Goal: Task Accomplishment & Management: Use online tool/utility

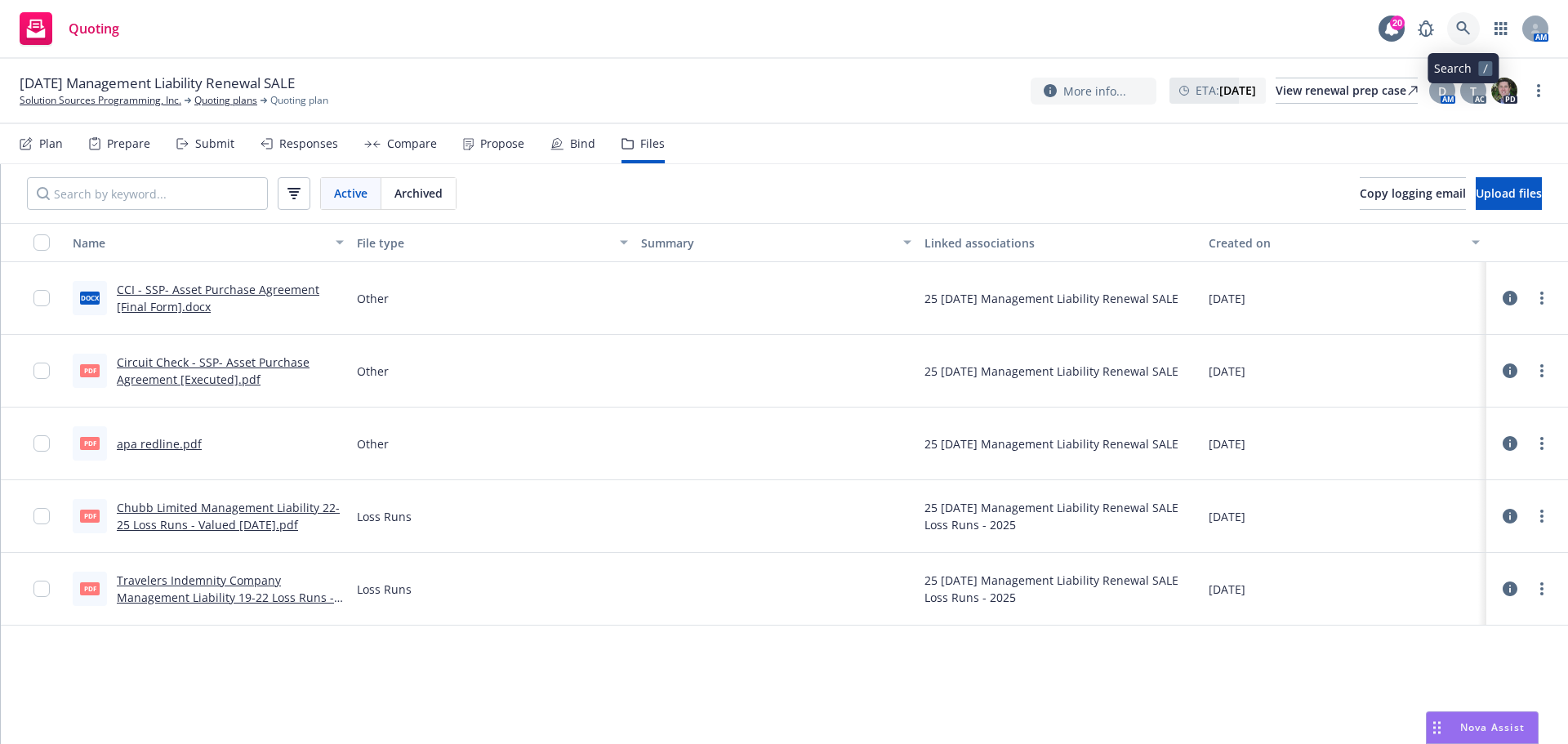
click at [1467, 28] on icon at bounding box center [1463, 28] width 14 height 14
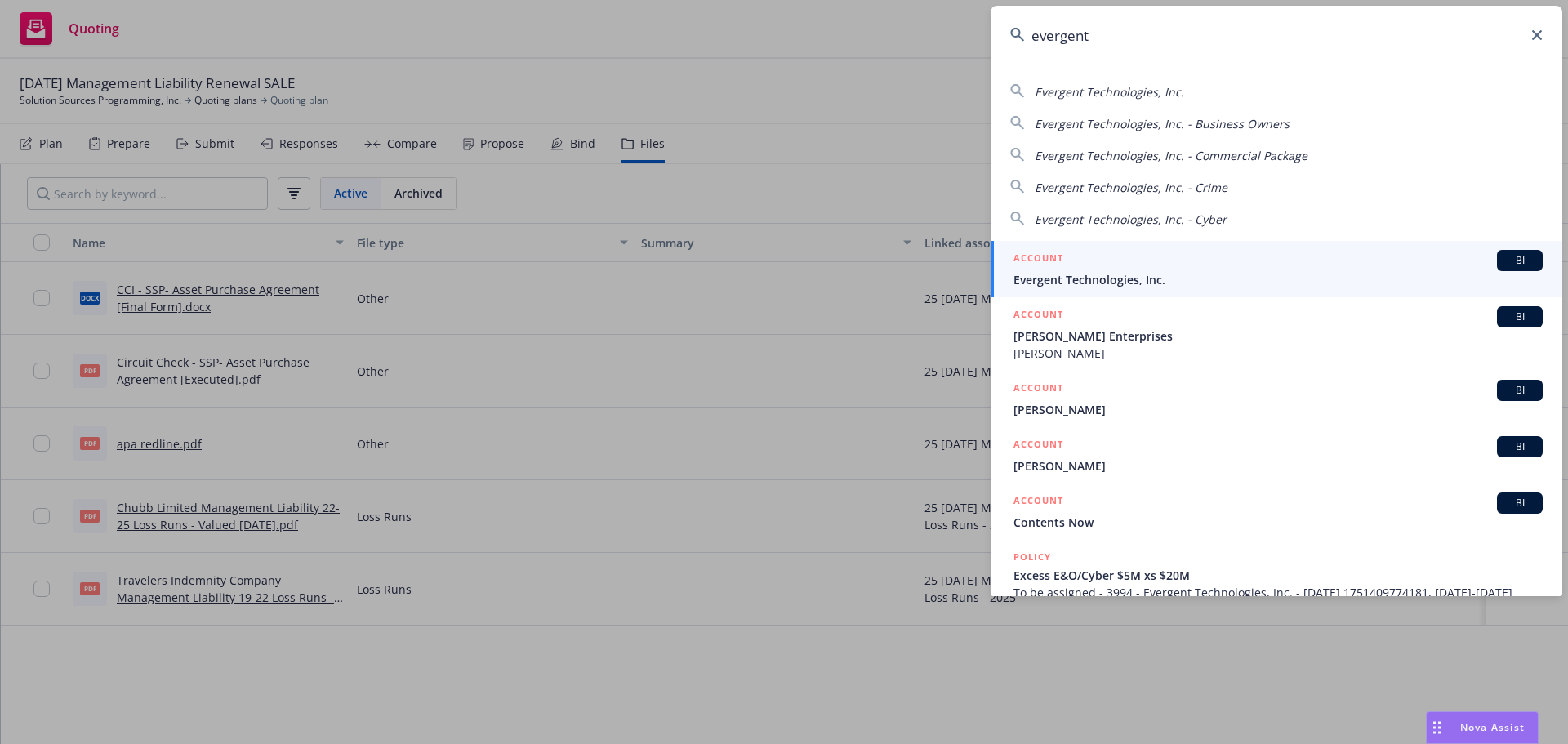
type input "evergent"
click at [1102, 277] on span "Evergent Technologies, Inc." at bounding box center [1278, 279] width 529 height 17
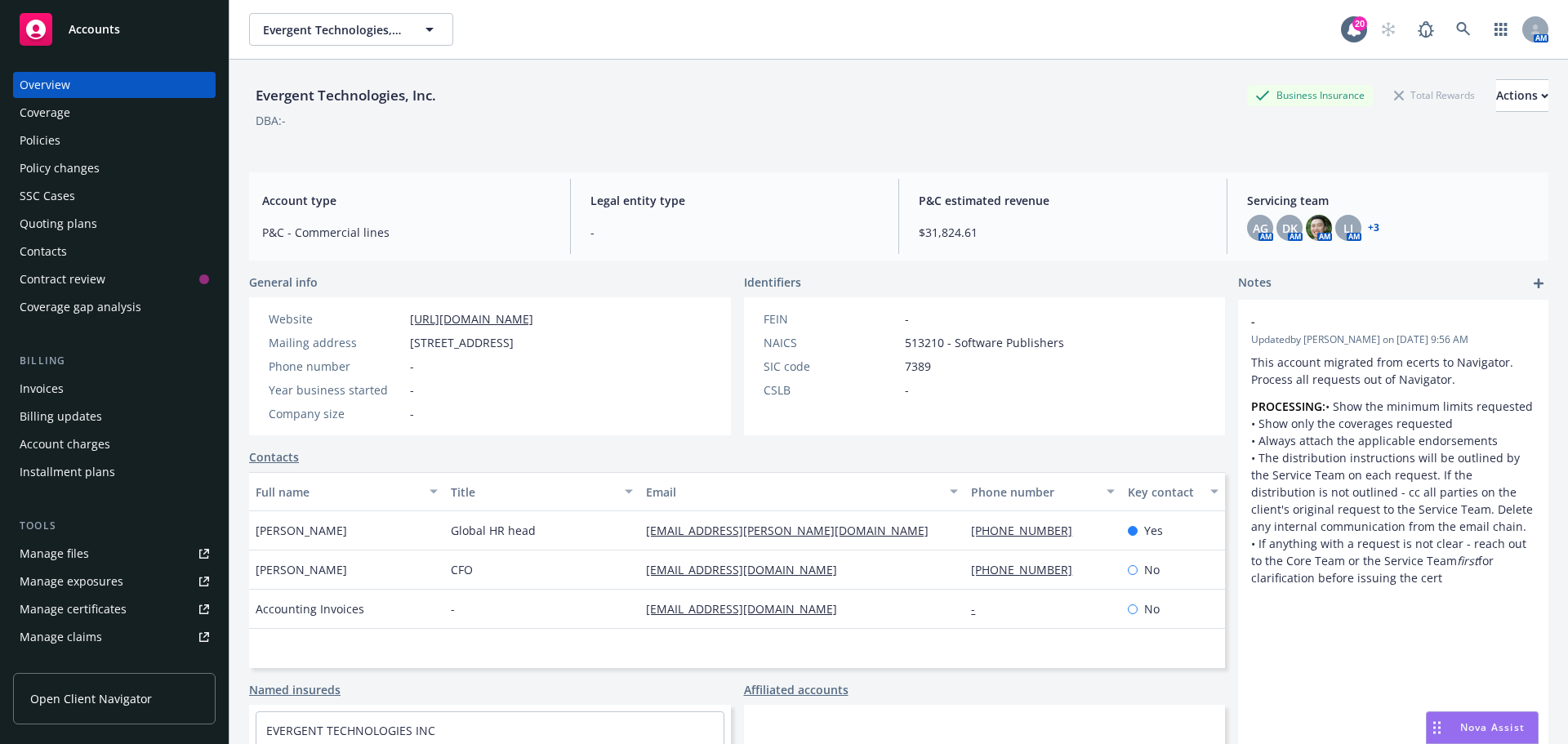
click at [56, 222] on div "Quoting plans" at bounding box center [58, 224] width 78 height 26
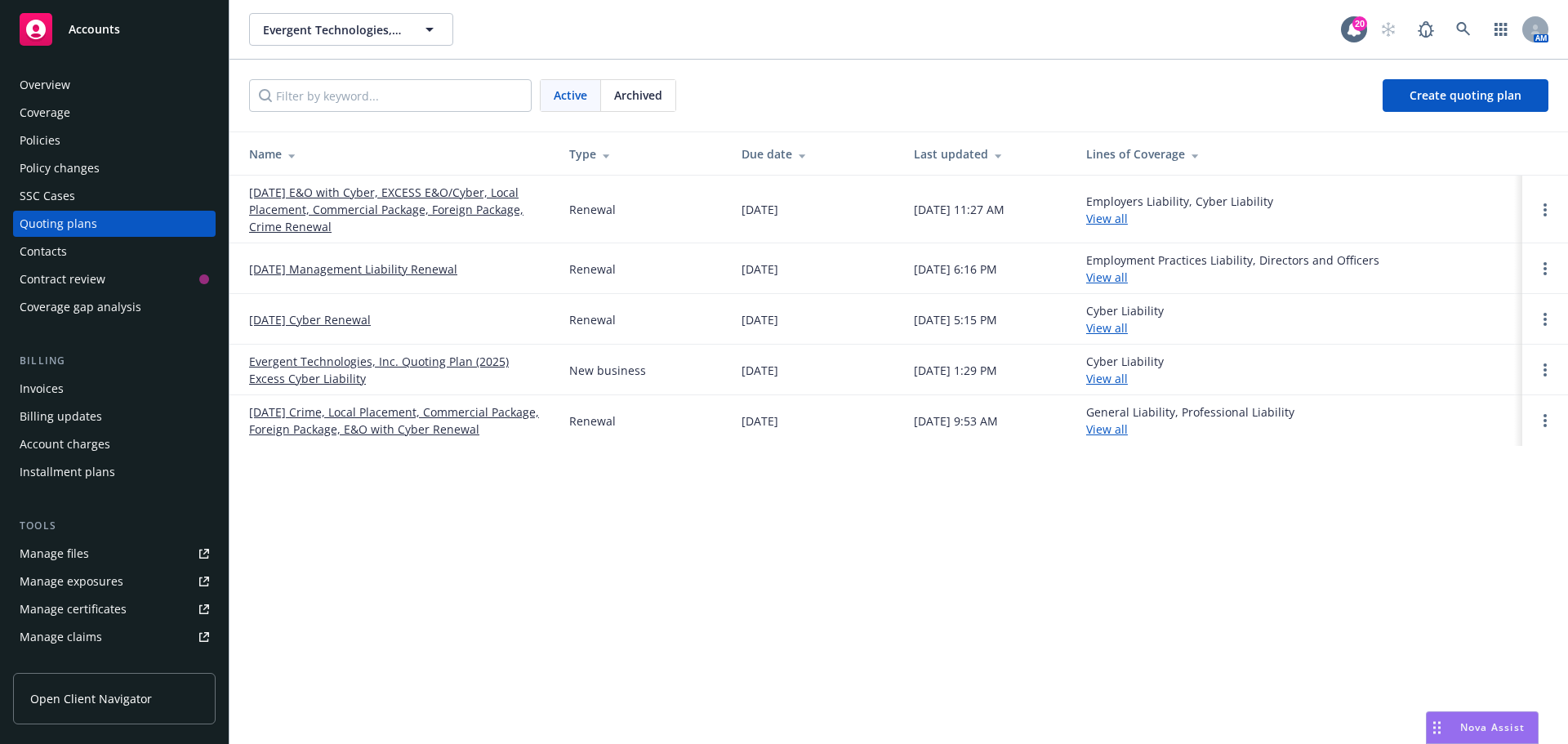
click at [348, 269] on link "[DATE] Management Liability Renewal" at bounding box center [353, 269] width 208 height 17
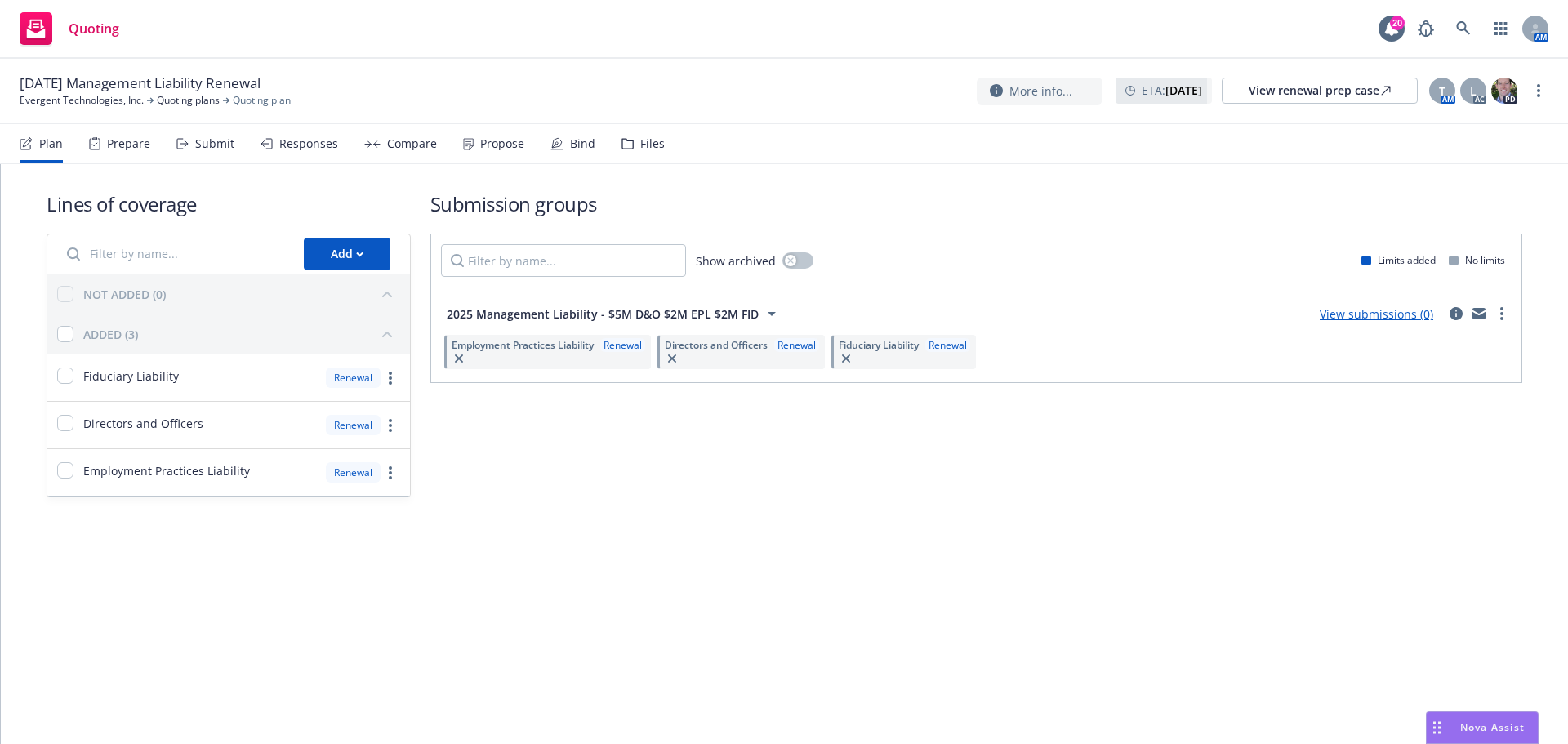
click at [657, 139] on div "Files" at bounding box center [652, 143] width 24 height 13
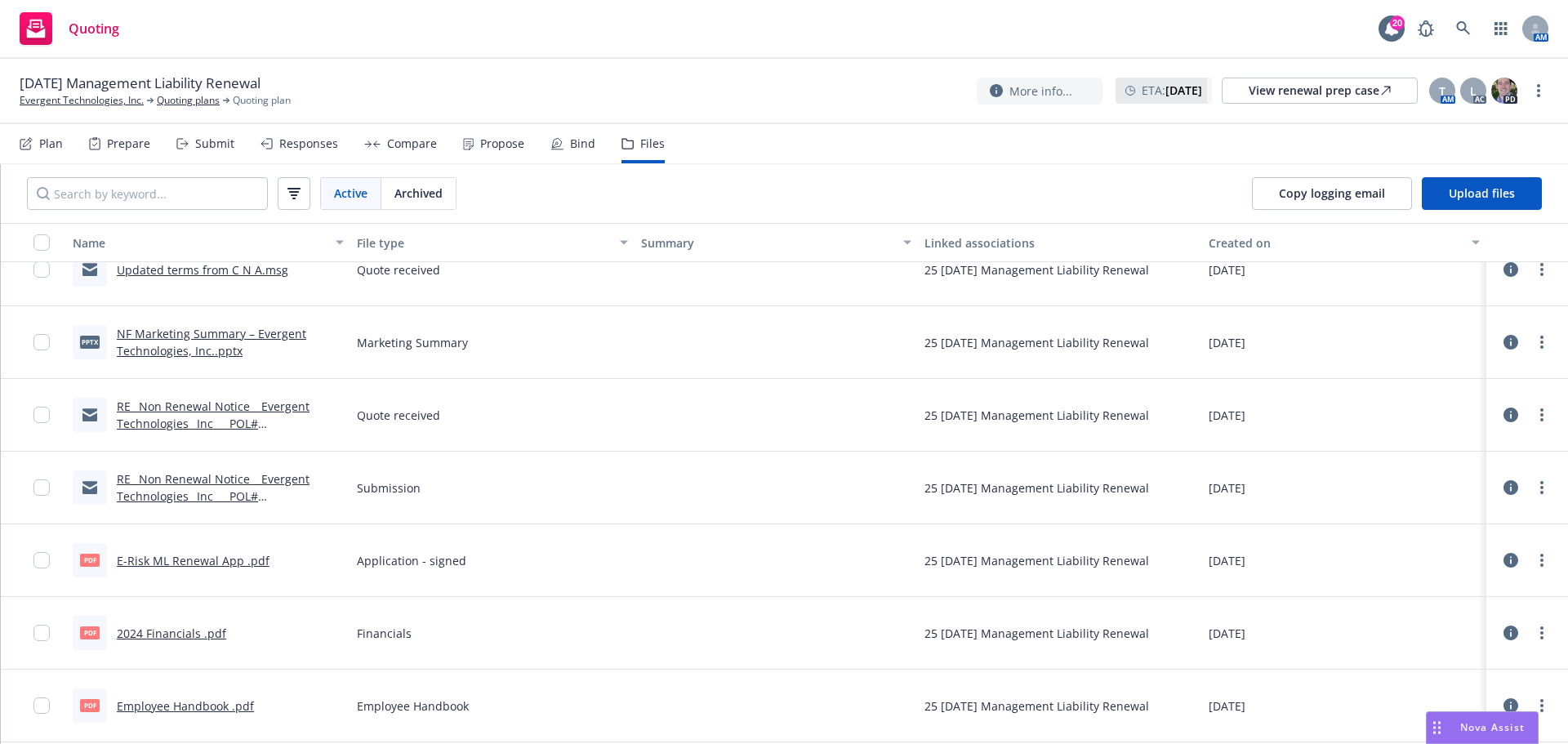
scroll to position [326, 0]
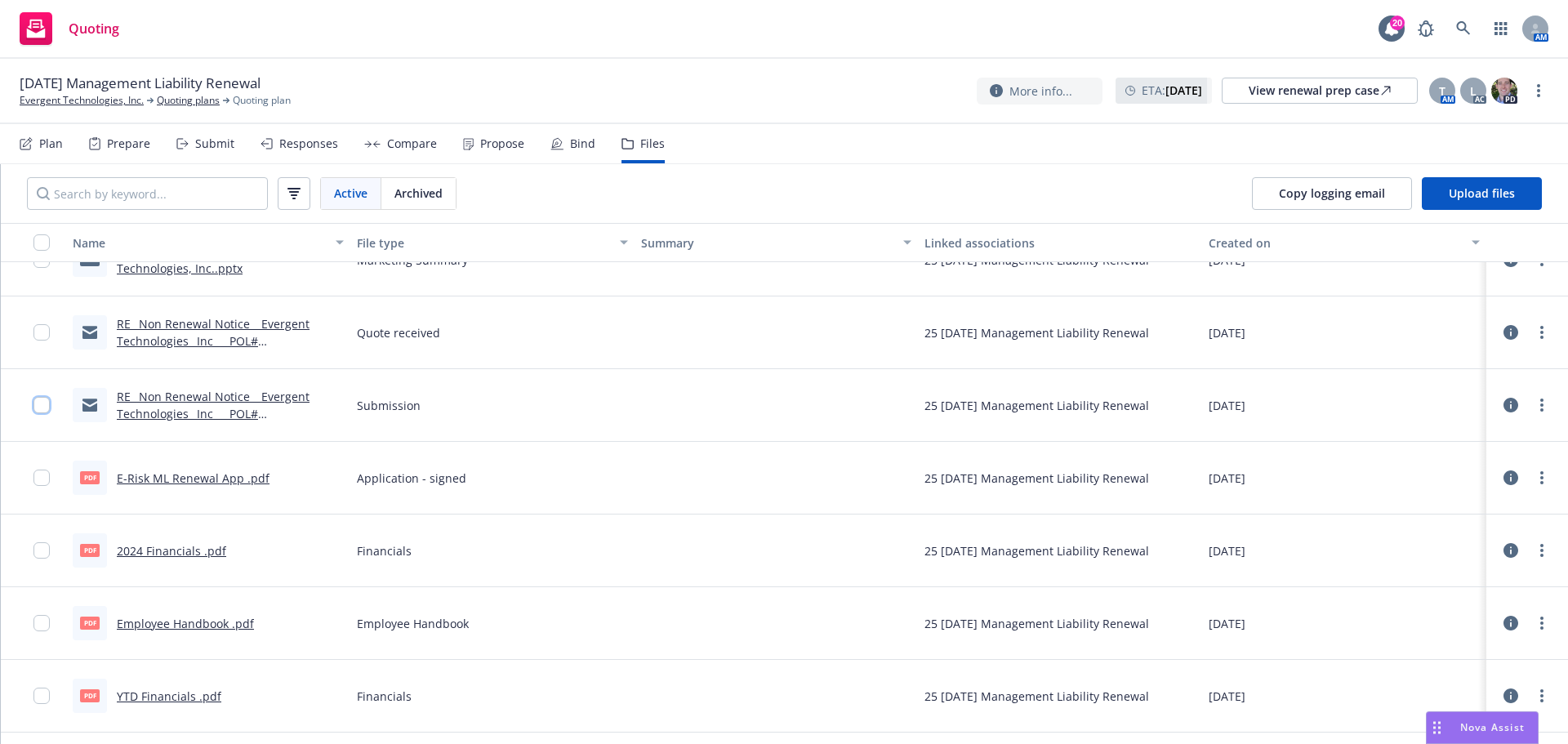
click at [42, 408] on input "checkbox" at bounding box center [41, 404] width 16 height 16
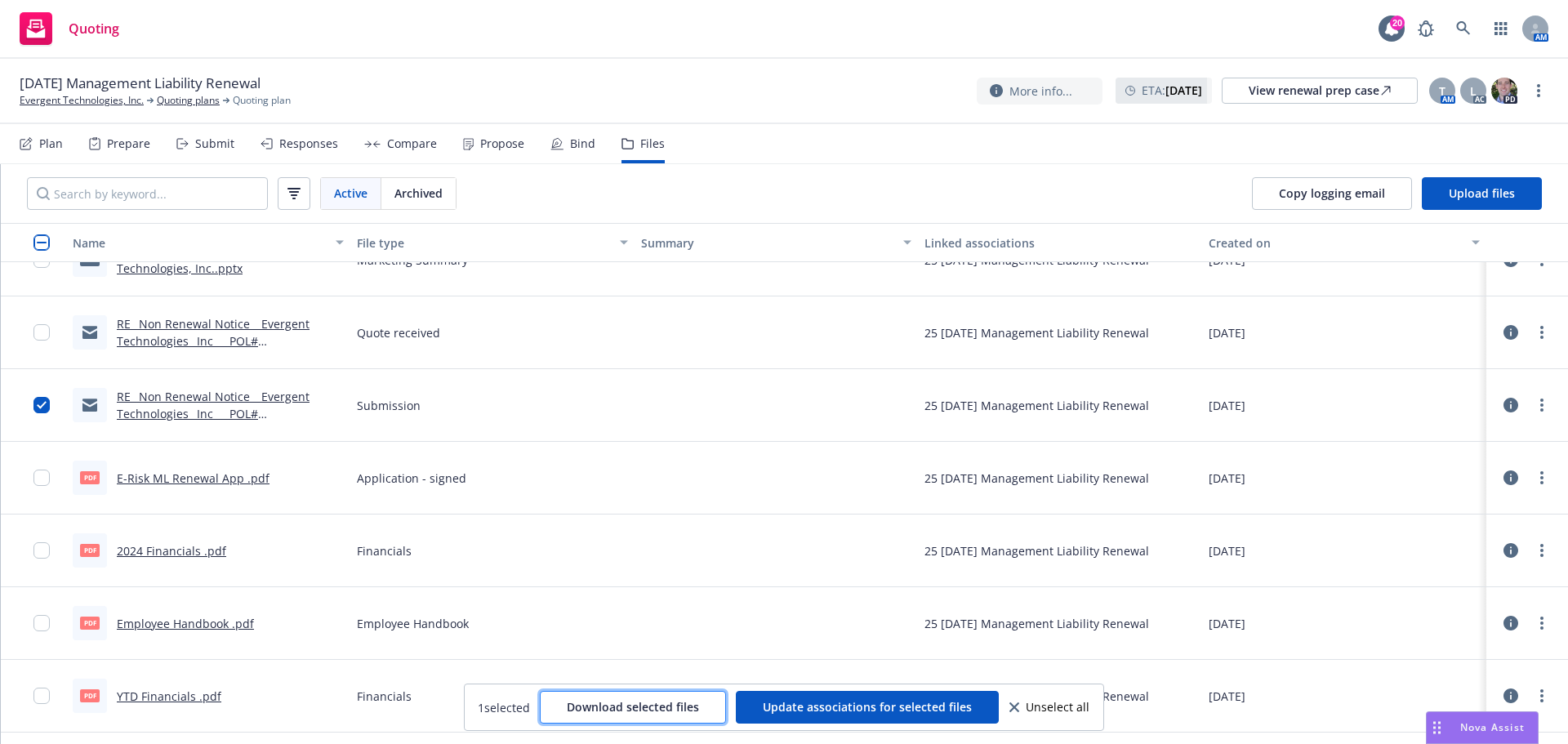
click at [668, 709] on span "Download selected files" at bounding box center [633, 707] width 132 height 15
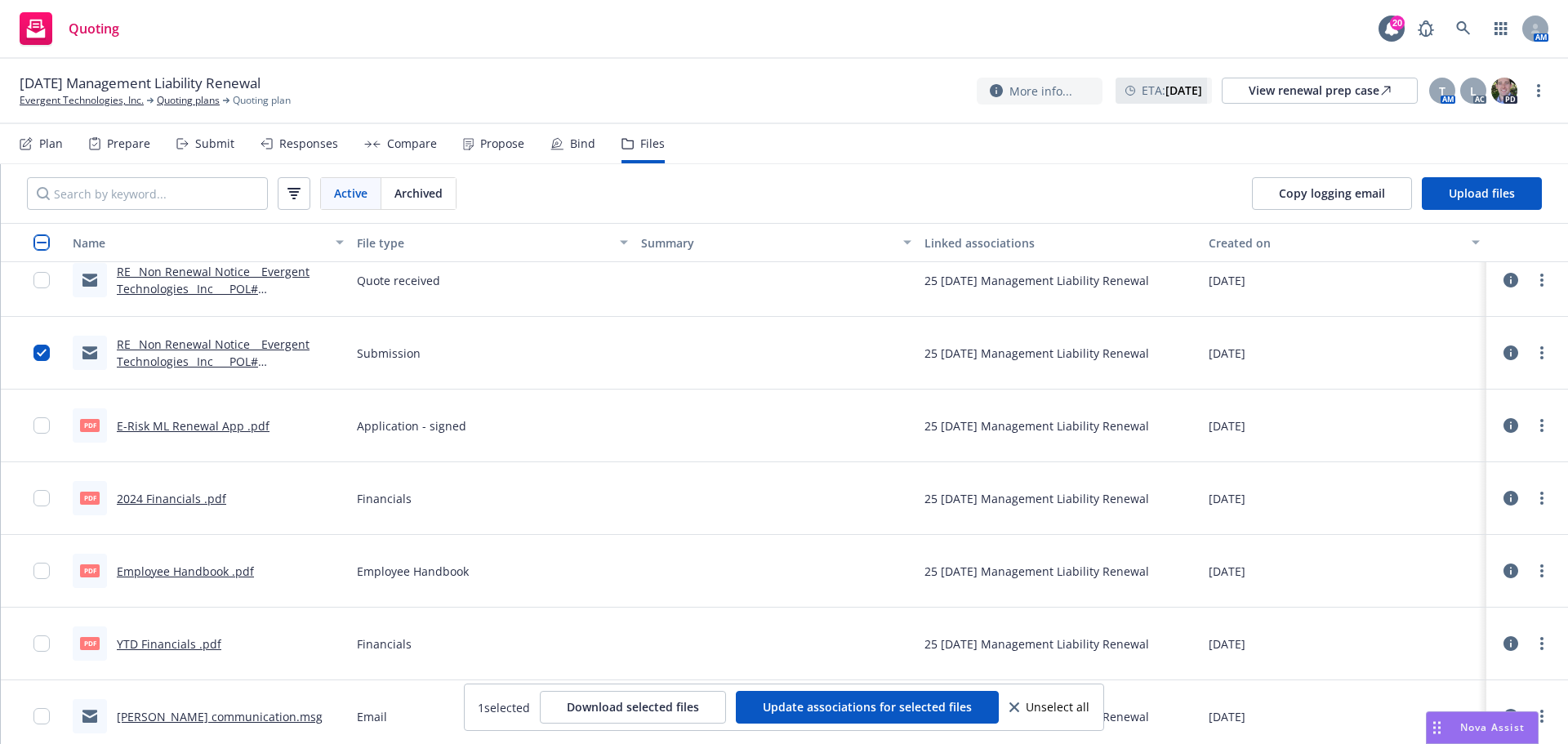
scroll to position [368, 0]
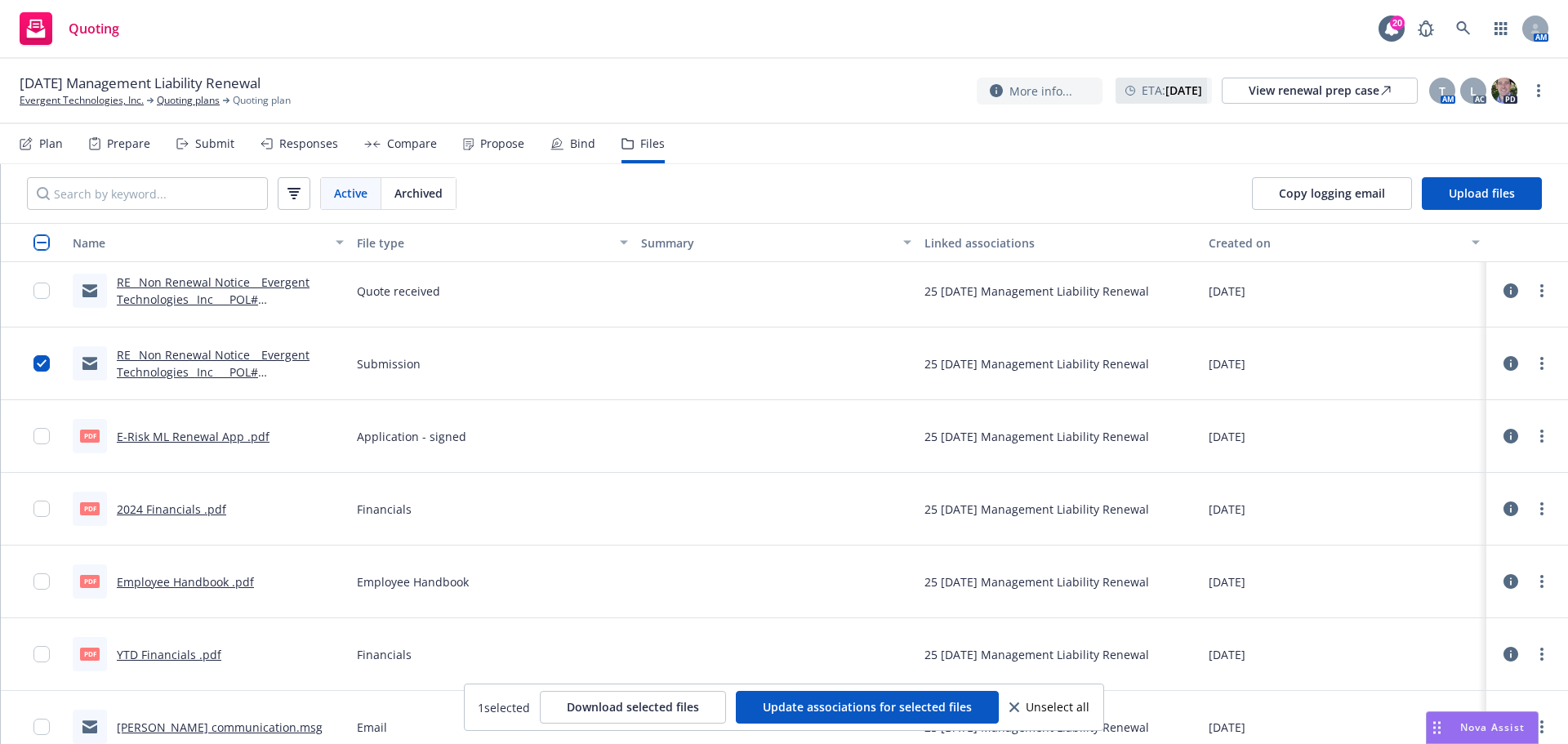
click at [180, 92] on span "08/17/25 Management Liability Renewal" at bounding box center [140, 83] width 241 height 19
click at [179, 95] on link "Quoting plans" at bounding box center [188, 100] width 63 height 14
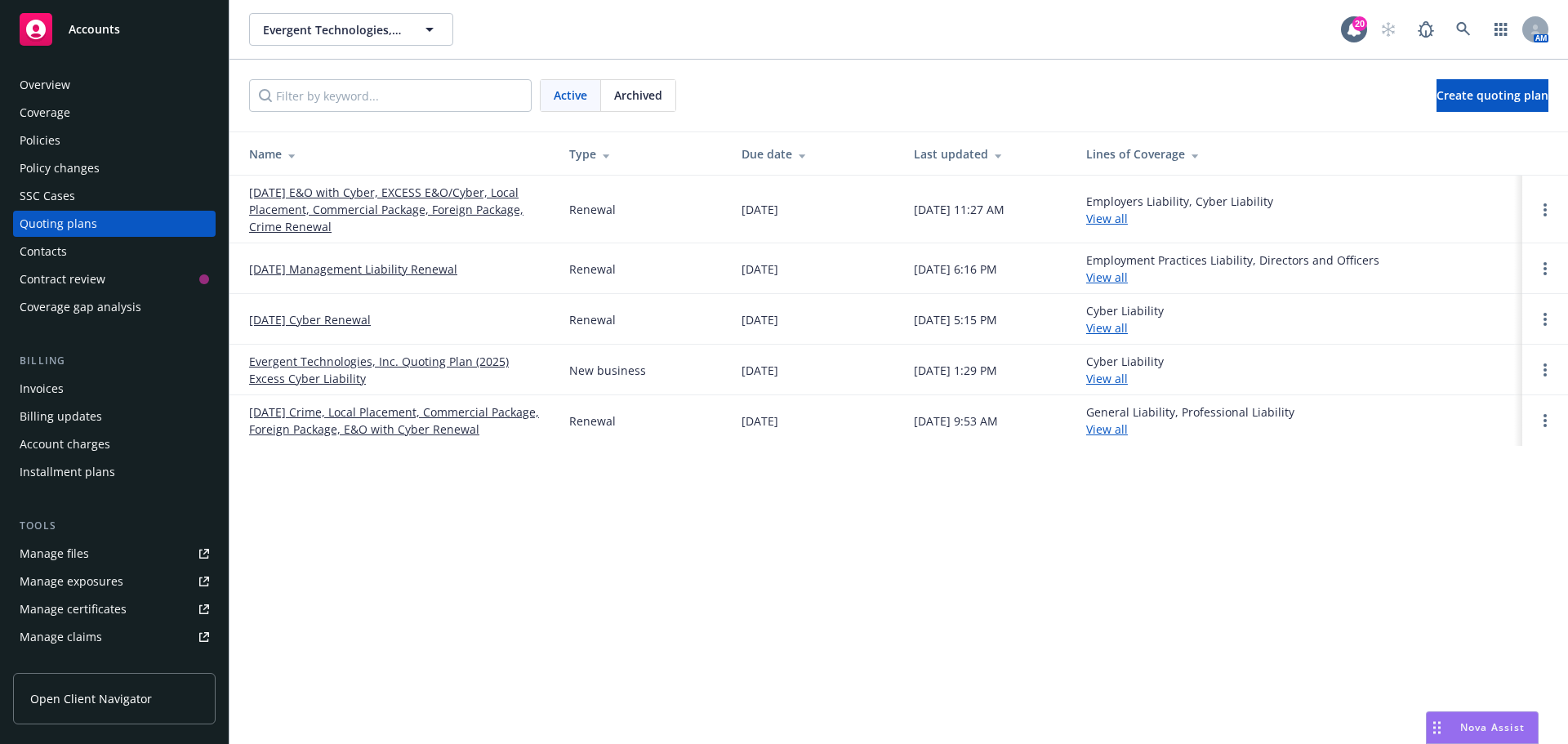
click at [57, 548] on div "Manage files" at bounding box center [54, 553] width 69 height 26
click at [75, 553] on div "Manage files" at bounding box center [54, 553] width 69 height 26
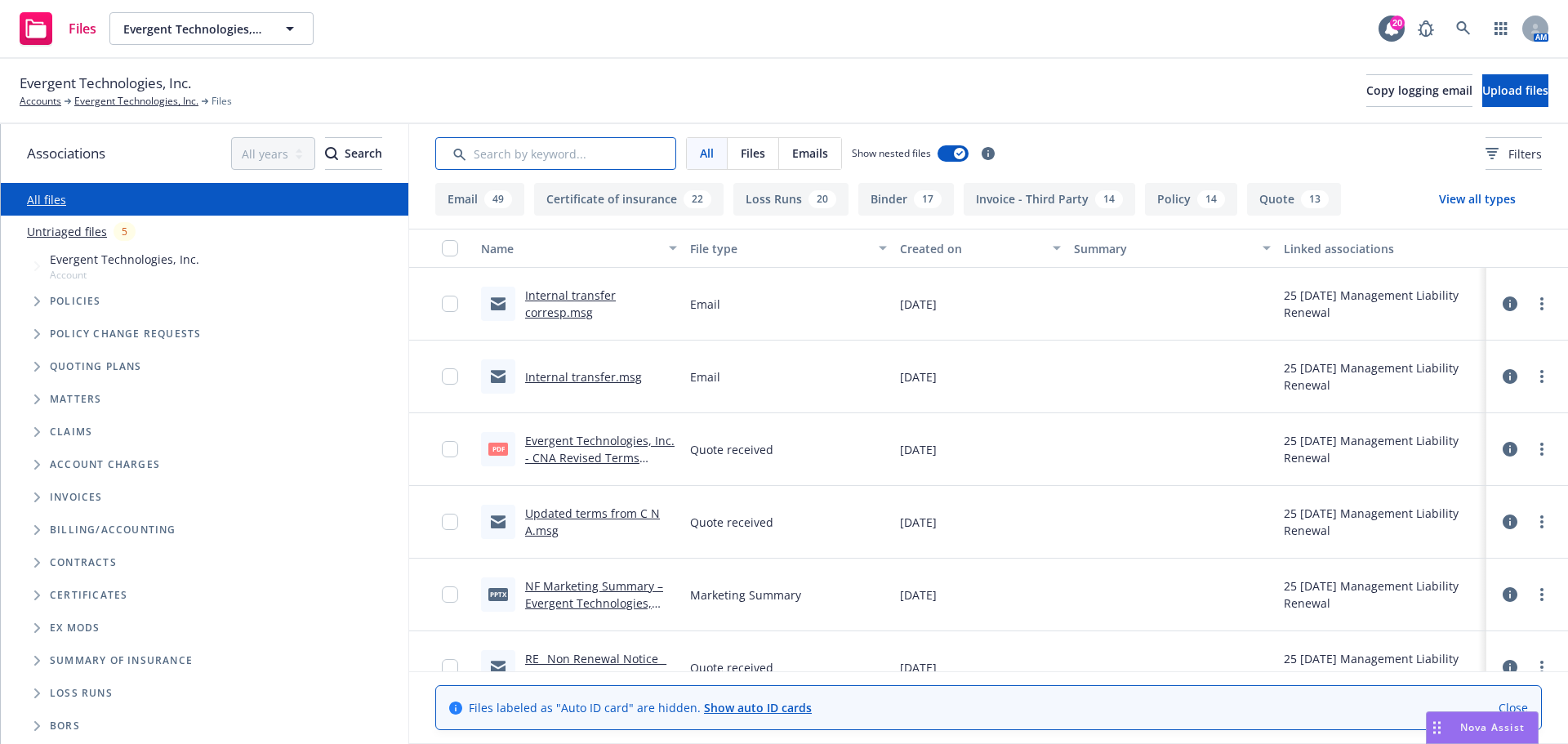
click at [563, 154] on input "Search by keyword..." at bounding box center [556, 154] width 241 height 33
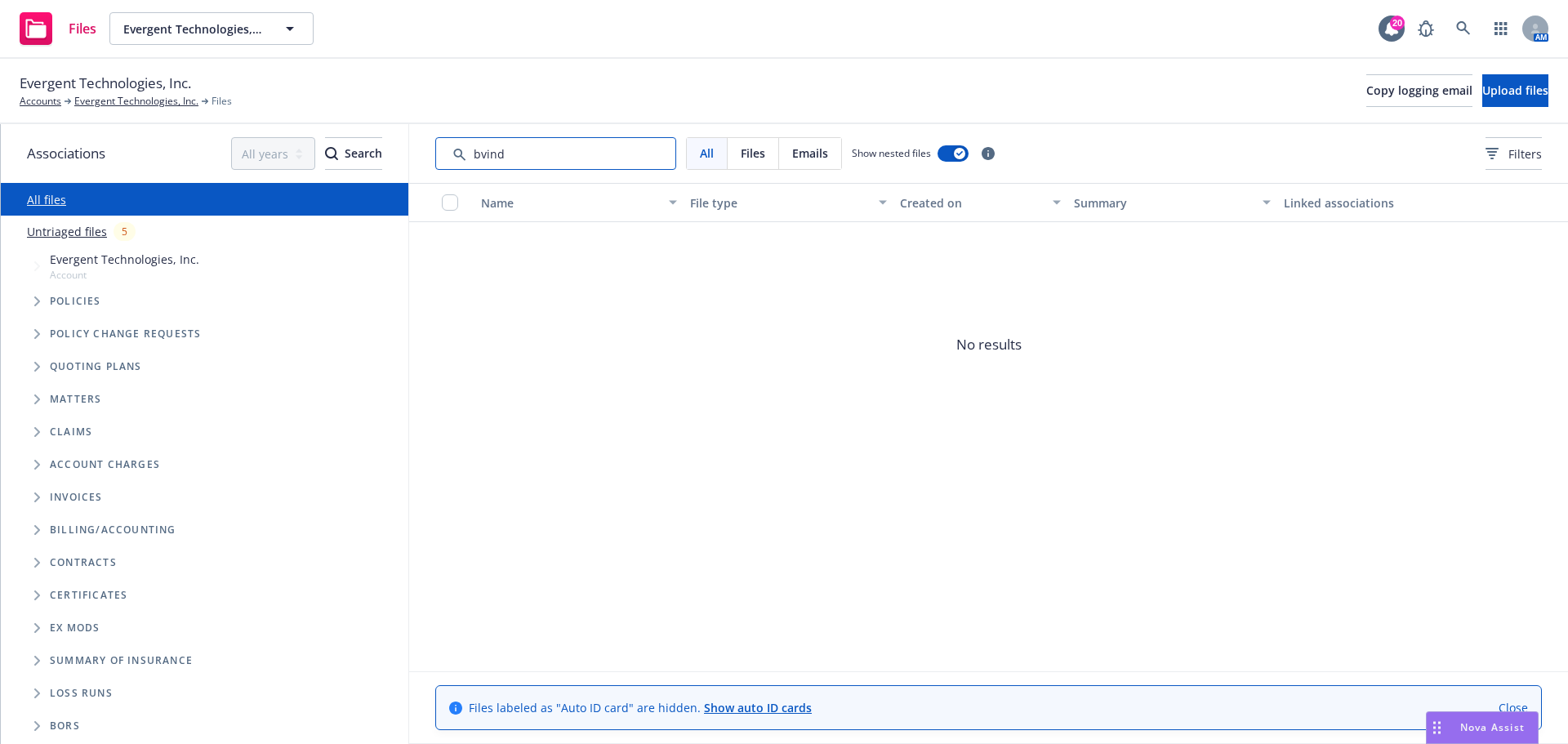
click at [481, 154] on input "Search by keyword..." at bounding box center [556, 154] width 241 height 33
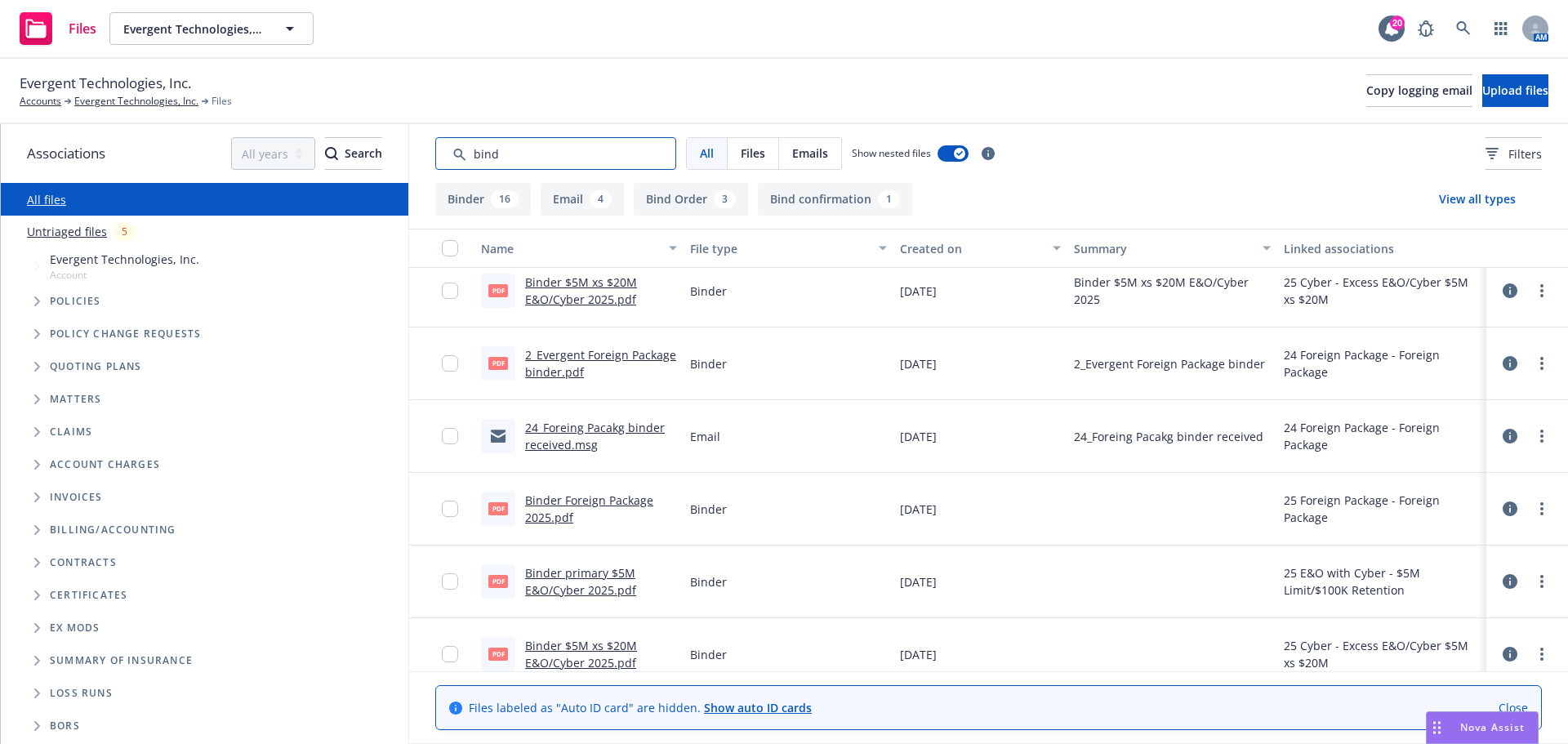
scroll to position [164, 0]
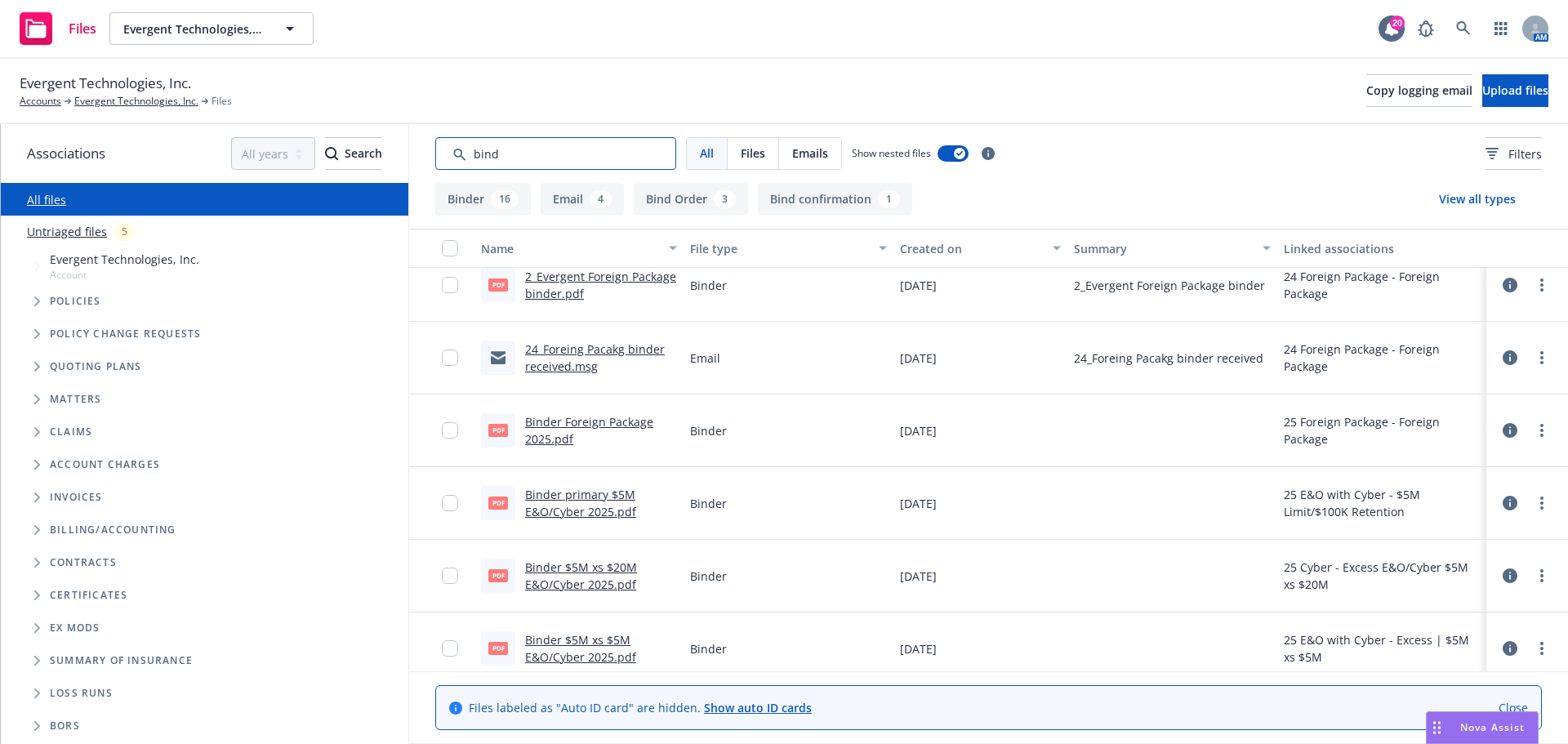
click at [514, 154] on input "Search by keyword..." at bounding box center [556, 154] width 241 height 33
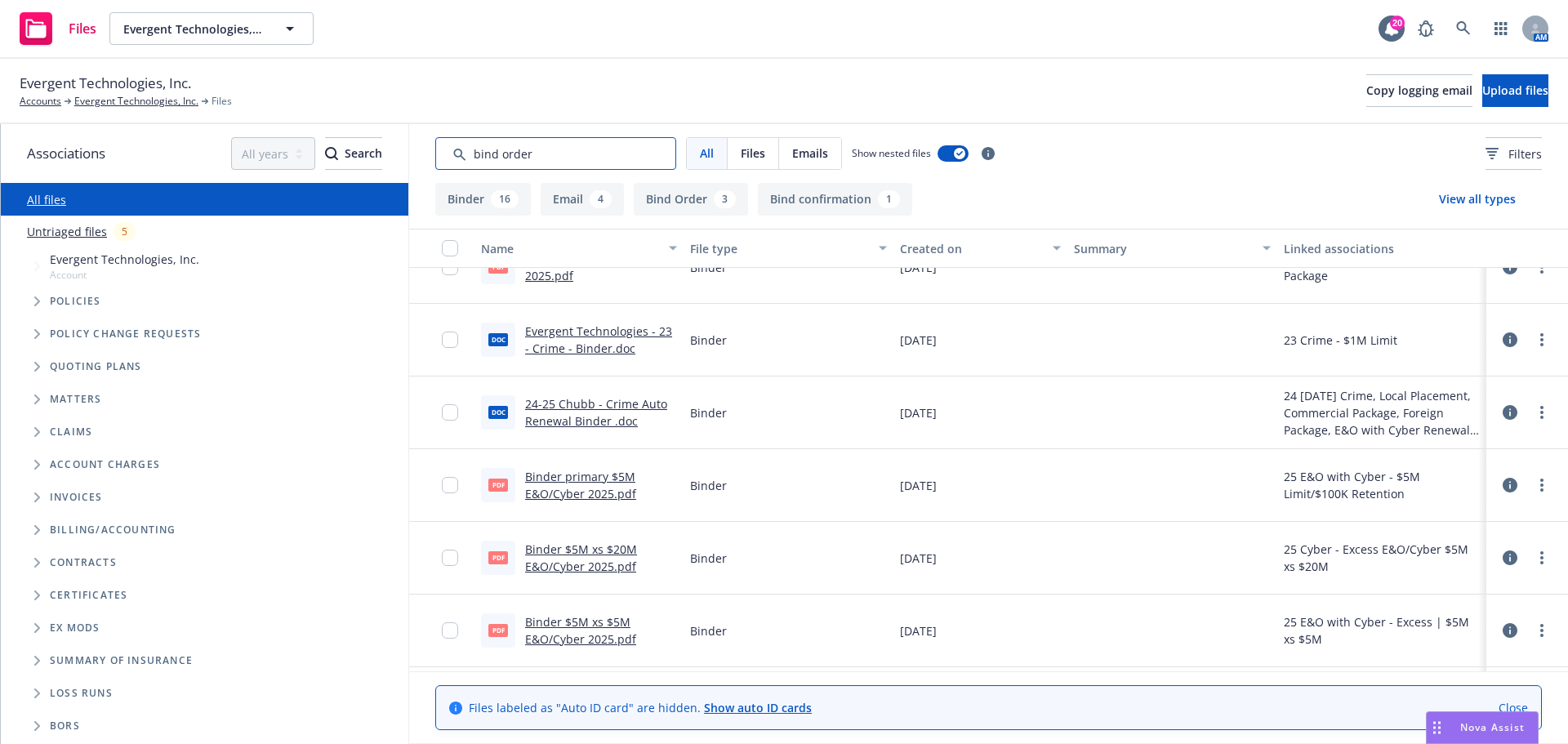
scroll to position [769, 0]
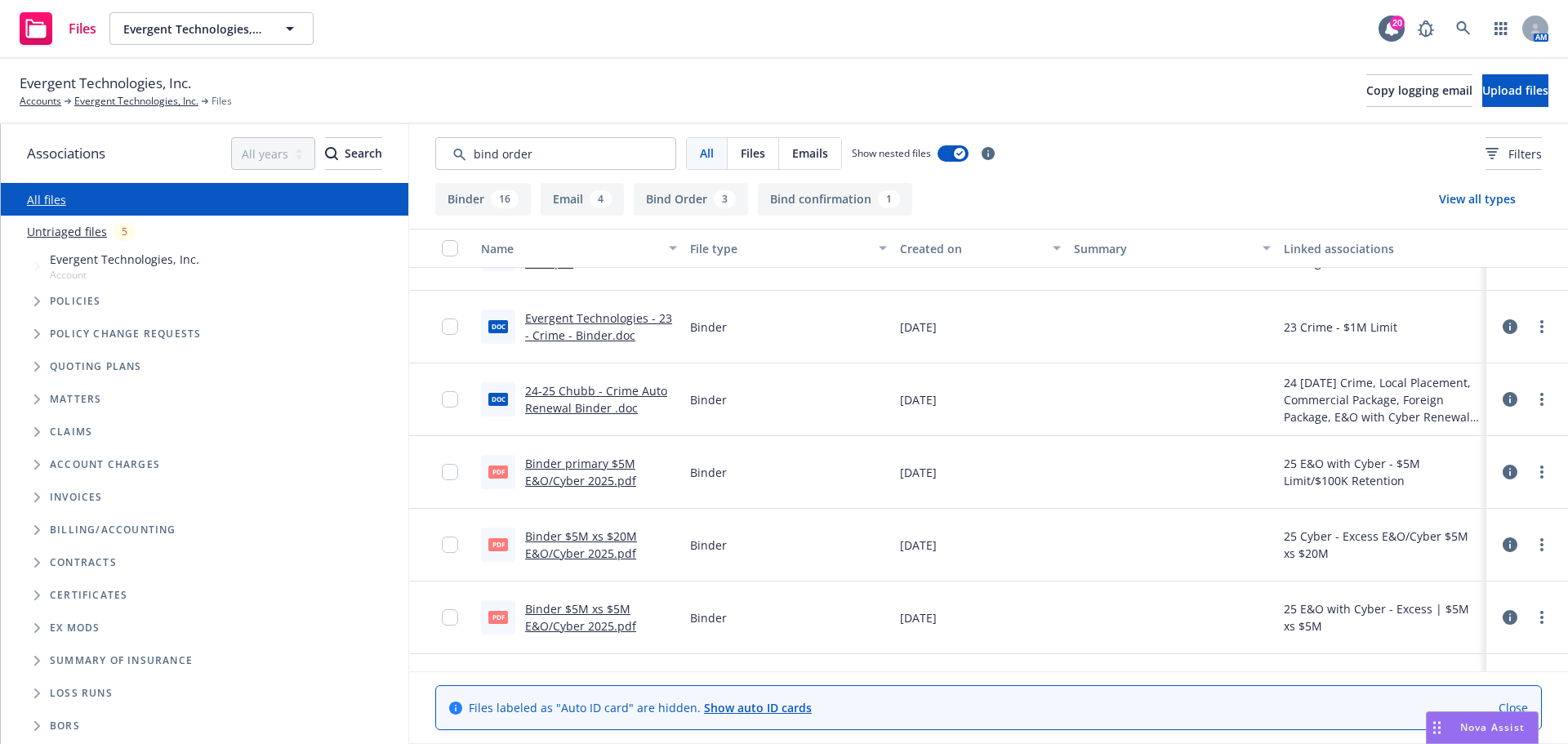
click at [38, 300] on icon "Tree Example" at bounding box center [37, 301] width 6 height 10
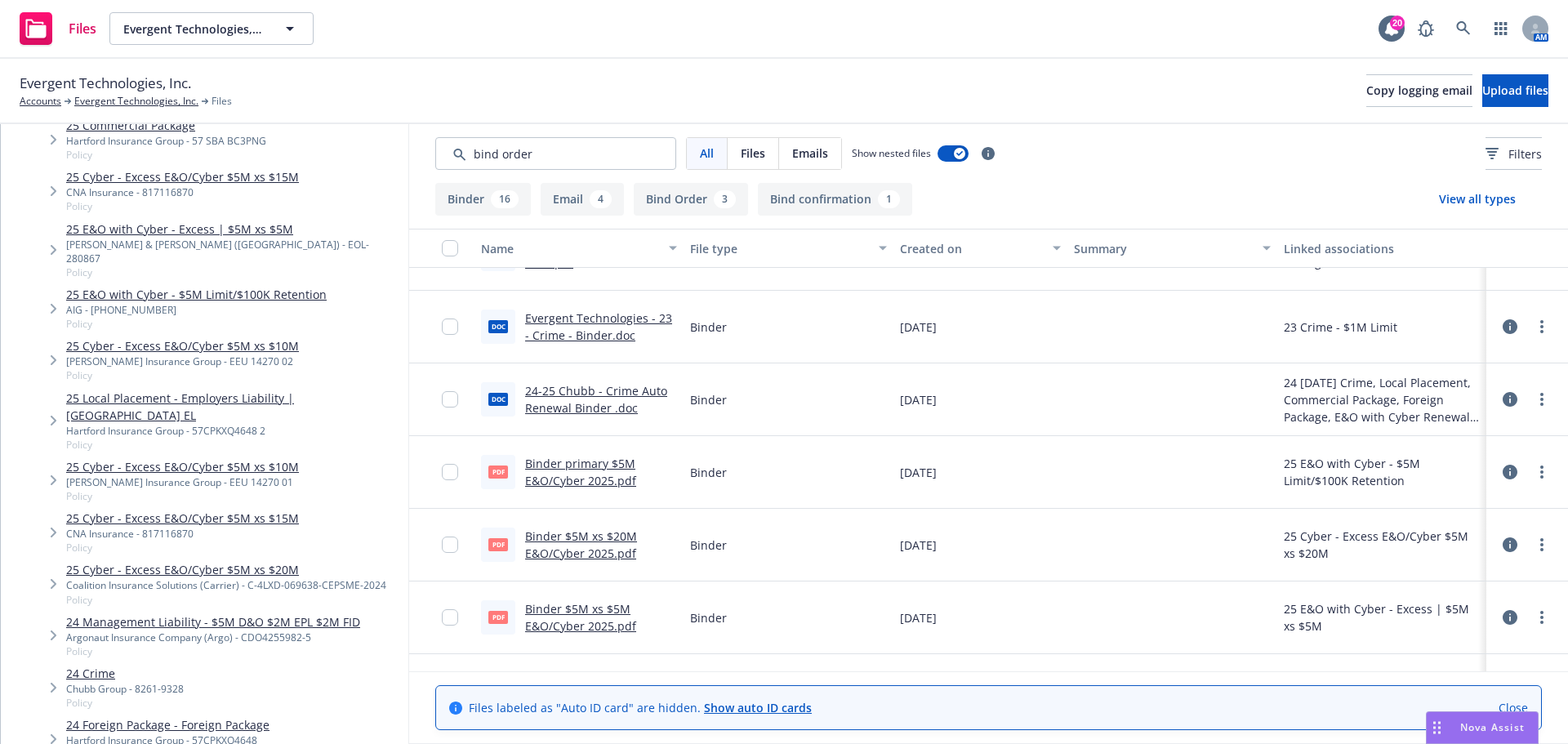
scroll to position [408, 0]
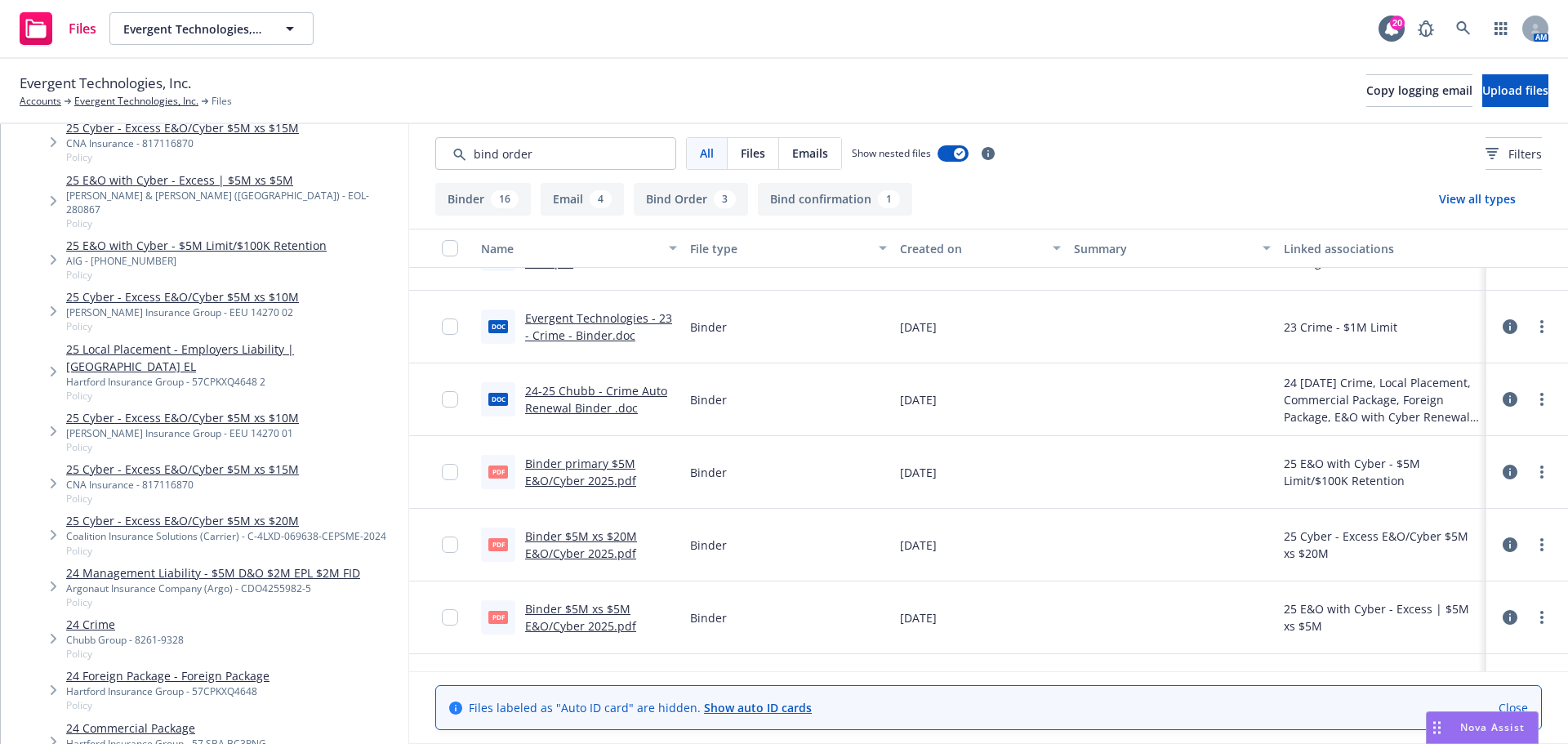
click at [106, 564] on link "24 Management Liability - $5M D&O $2M EPL $2M FID" at bounding box center [213, 573] width 294 height 17
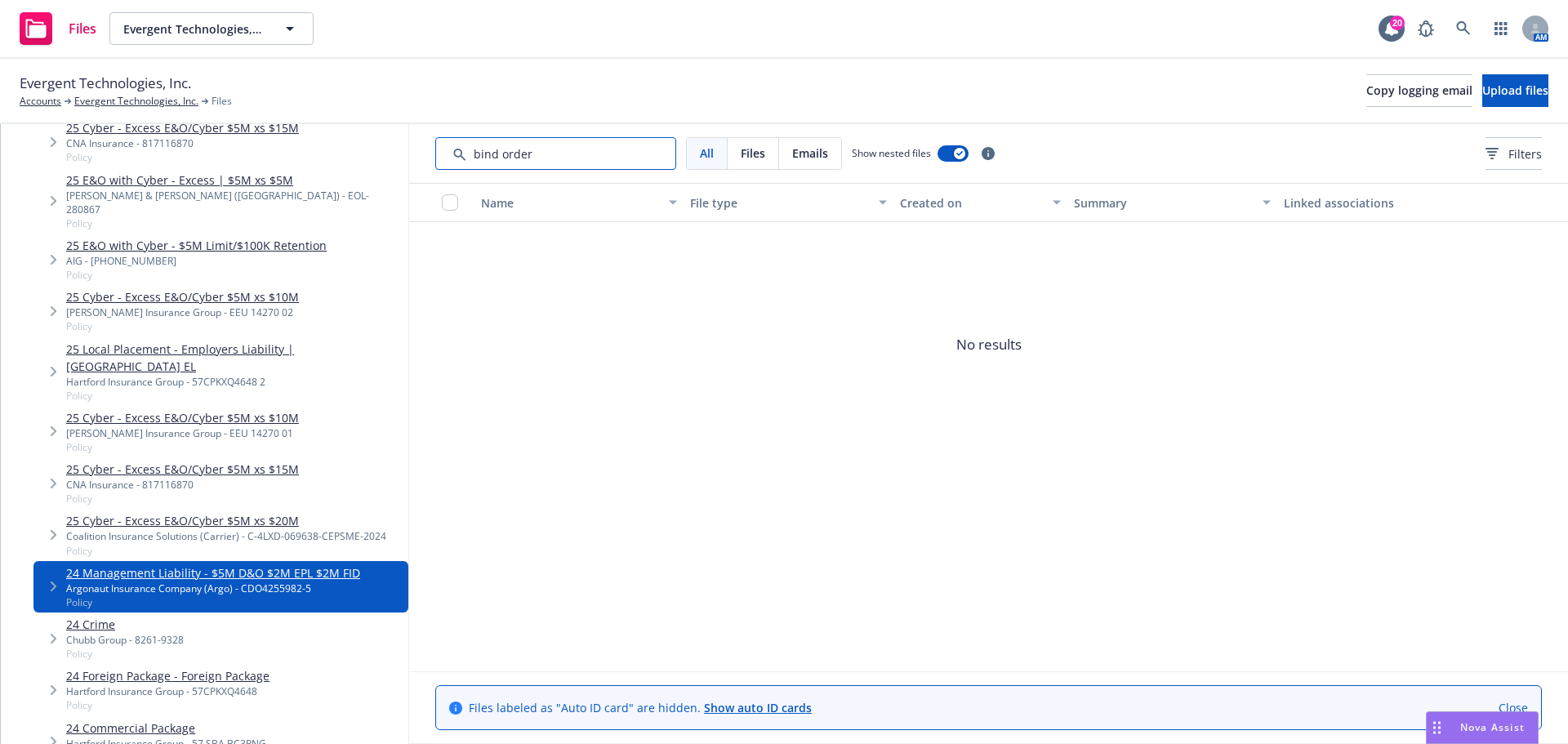
click at [538, 154] on input "Search by keyword..." at bounding box center [556, 154] width 241 height 33
drag, startPoint x: 541, startPoint y: 152, endPoint x: 461, endPoint y: 148, distance: 80.1
click at [461, 148] on input "Search by keyword..." at bounding box center [556, 154] width 241 height 33
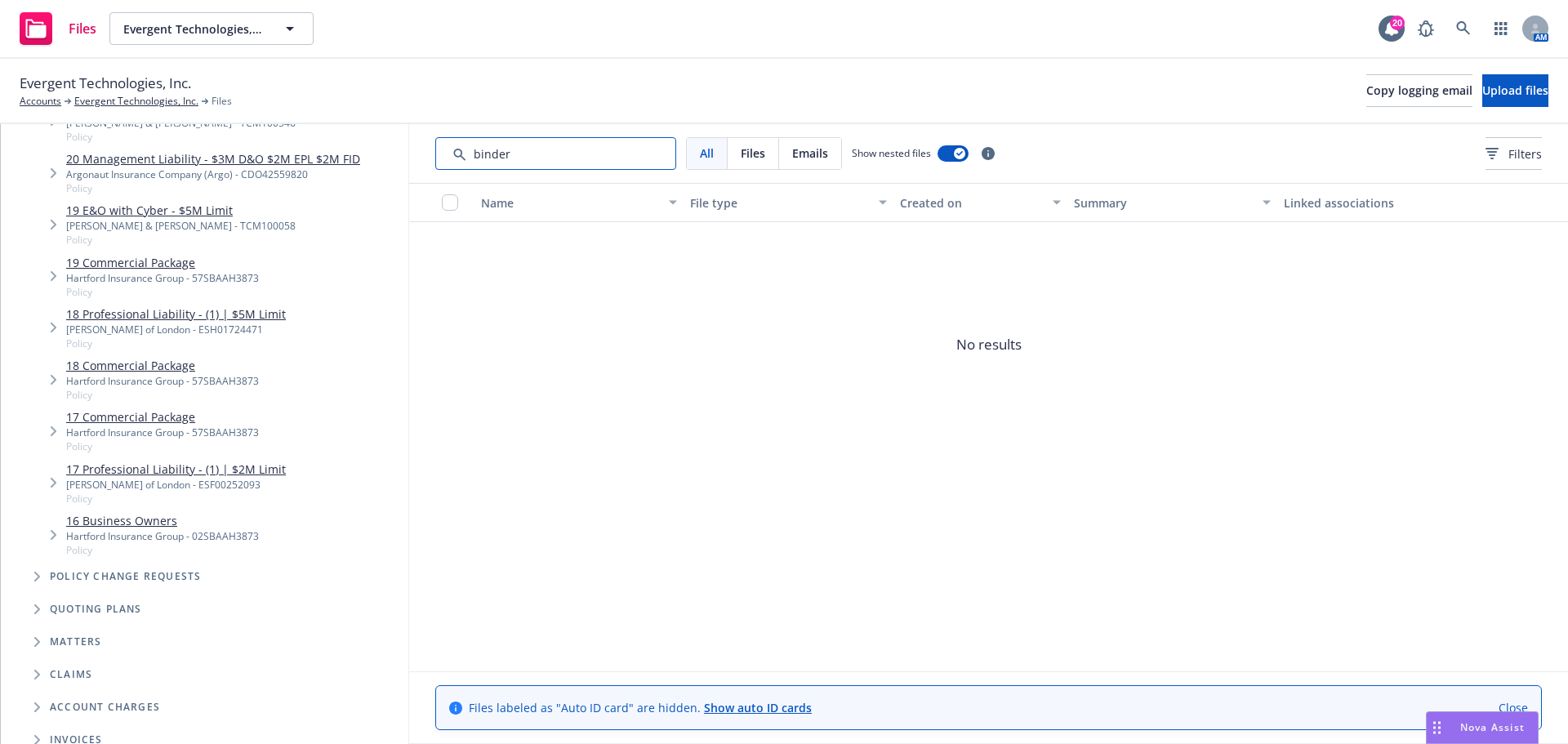
scroll to position [2849, 0]
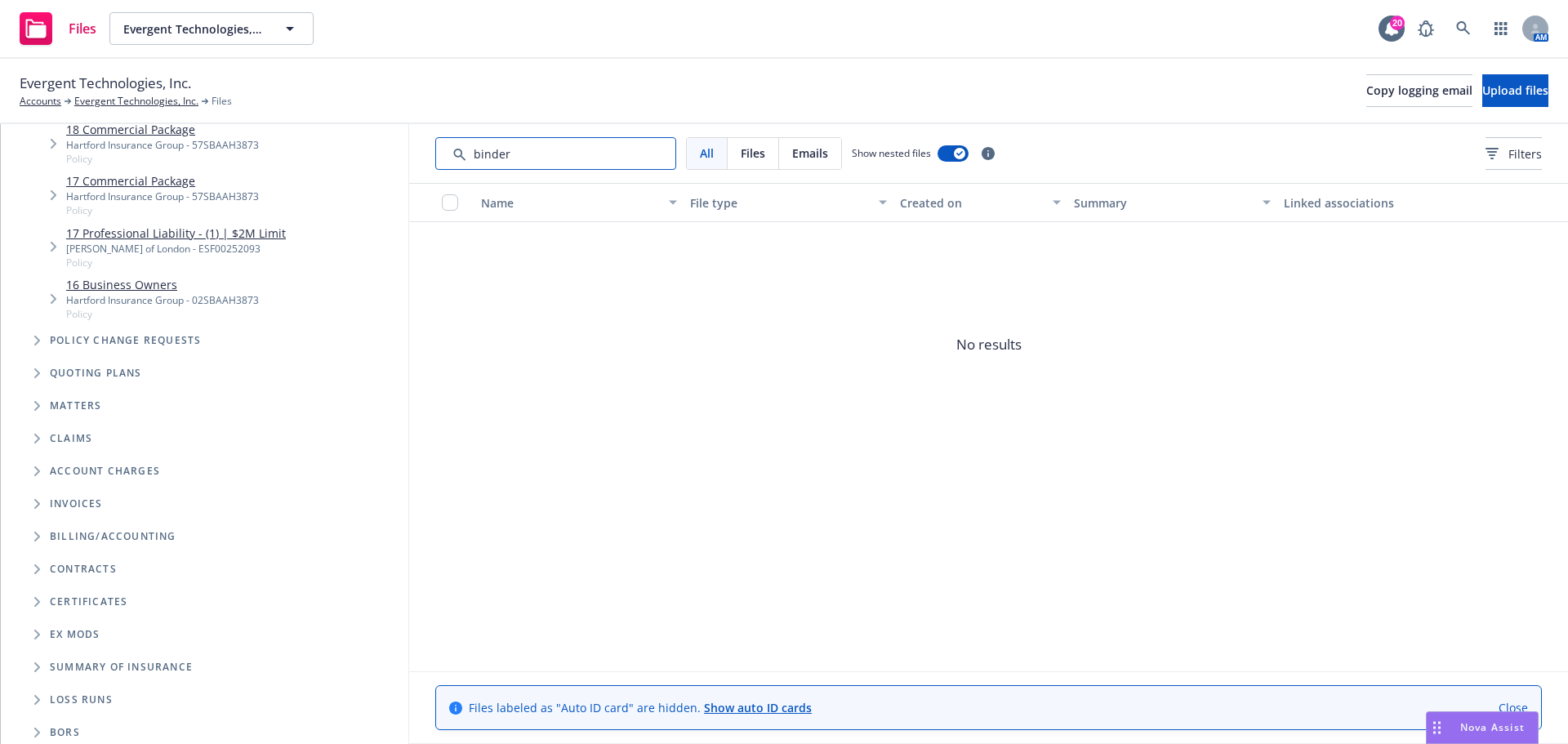
type input "binder"
click at [39, 369] on icon "Tree Example" at bounding box center [37, 374] width 6 height 10
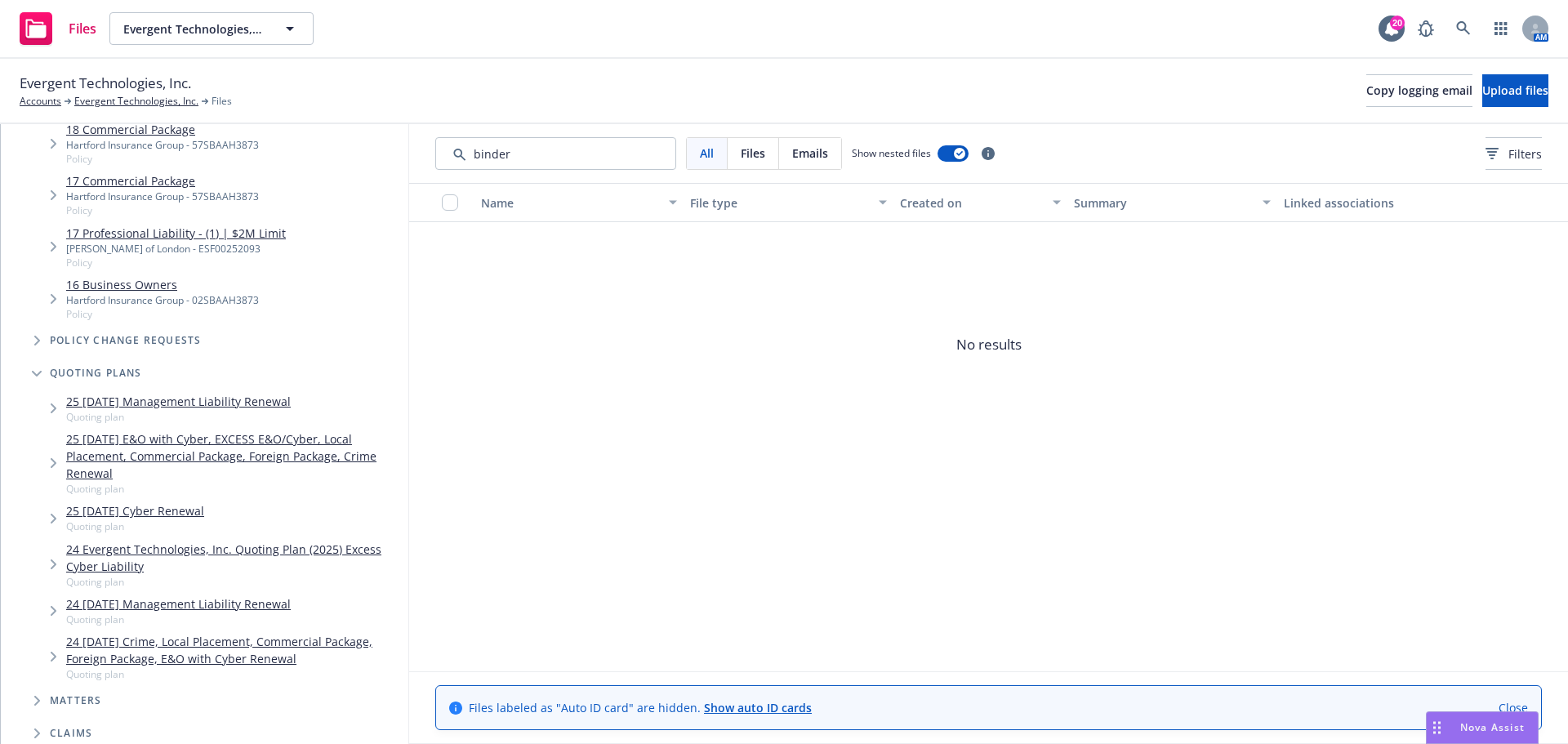
click at [98, 604] on link "24 08/17/24 Management Liability Renewal" at bounding box center [178, 604] width 224 height 17
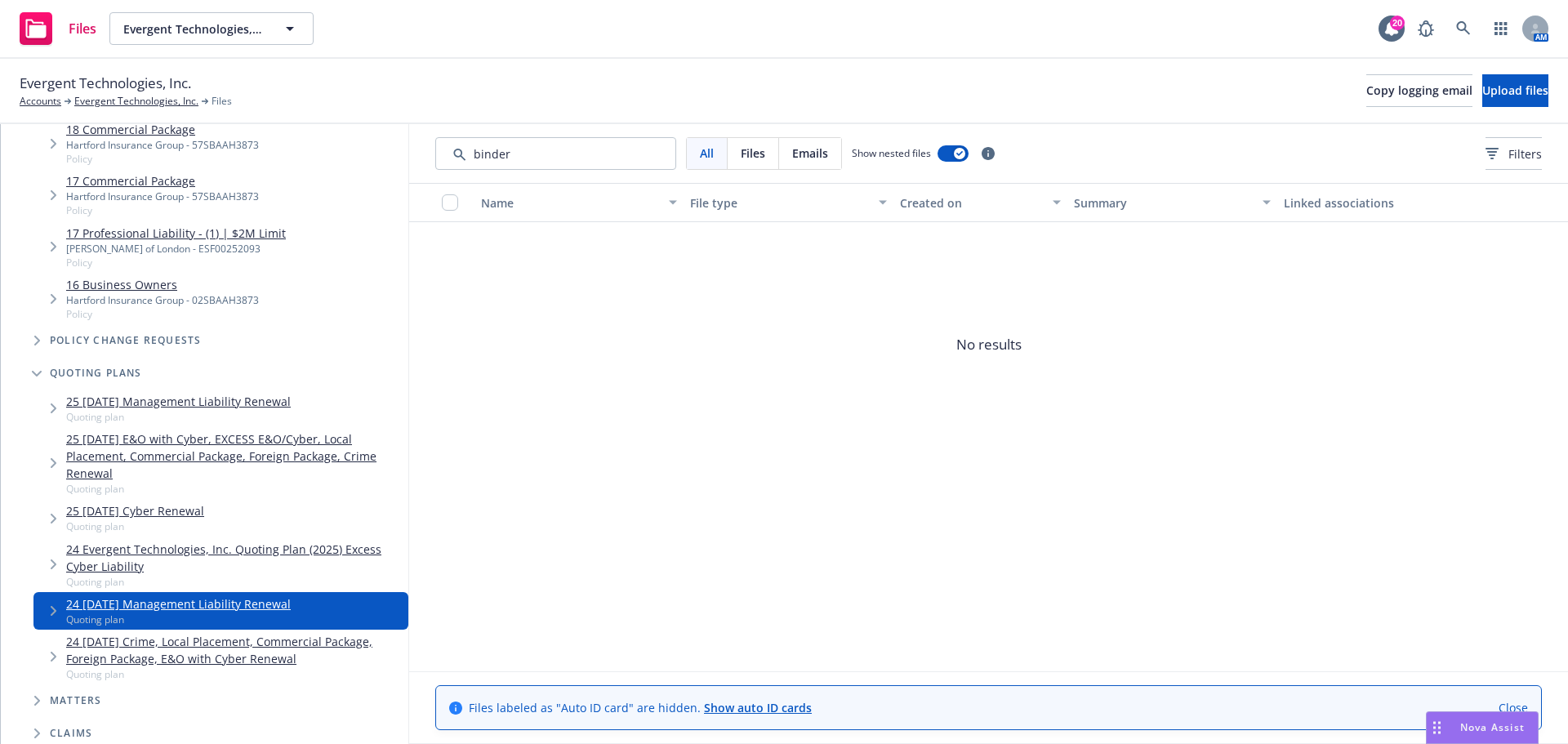
click at [105, 596] on link "24 08/17/24 Management Liability Renewal" at bounding box center [178, 604] width 224 height 17
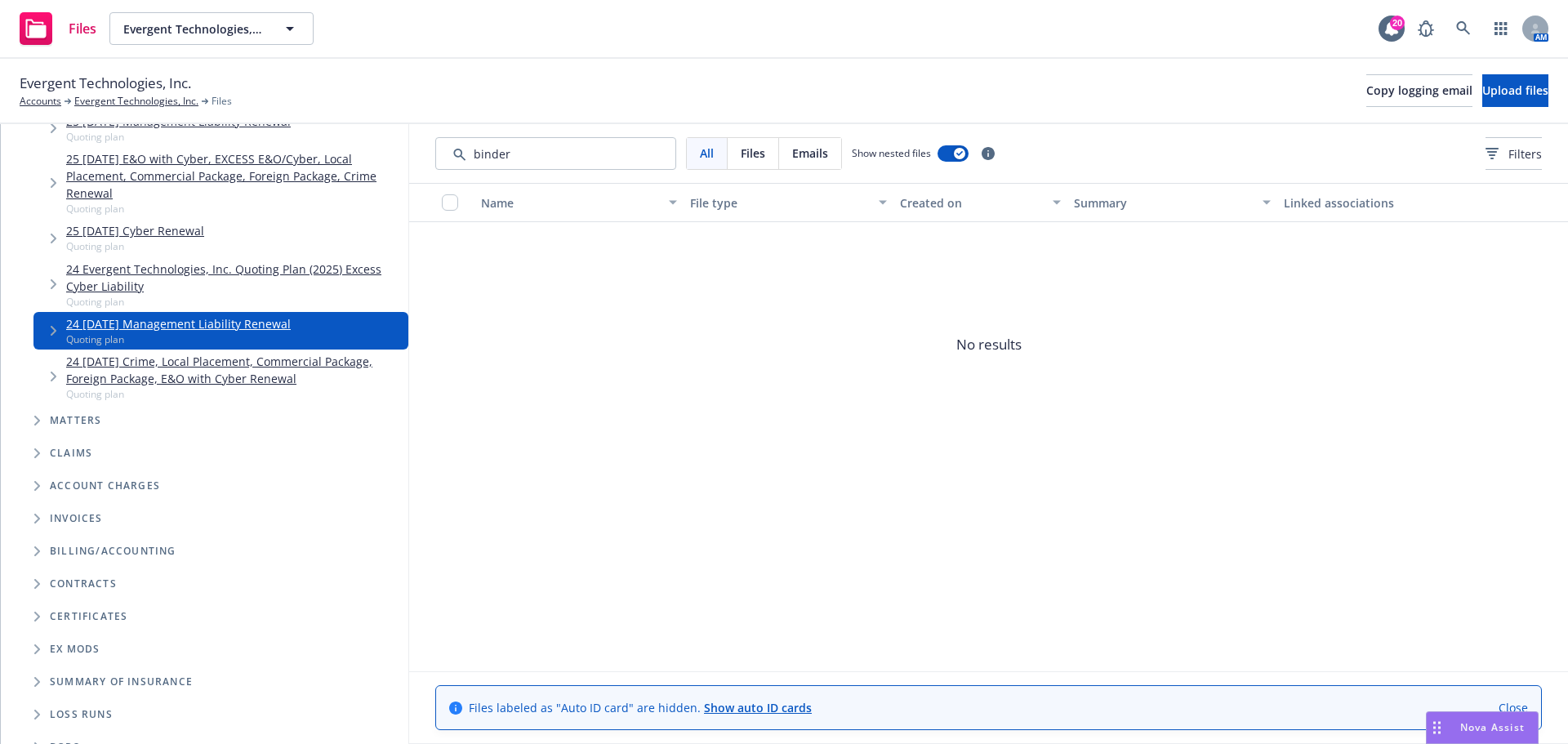
scroll to position [3144, 0]
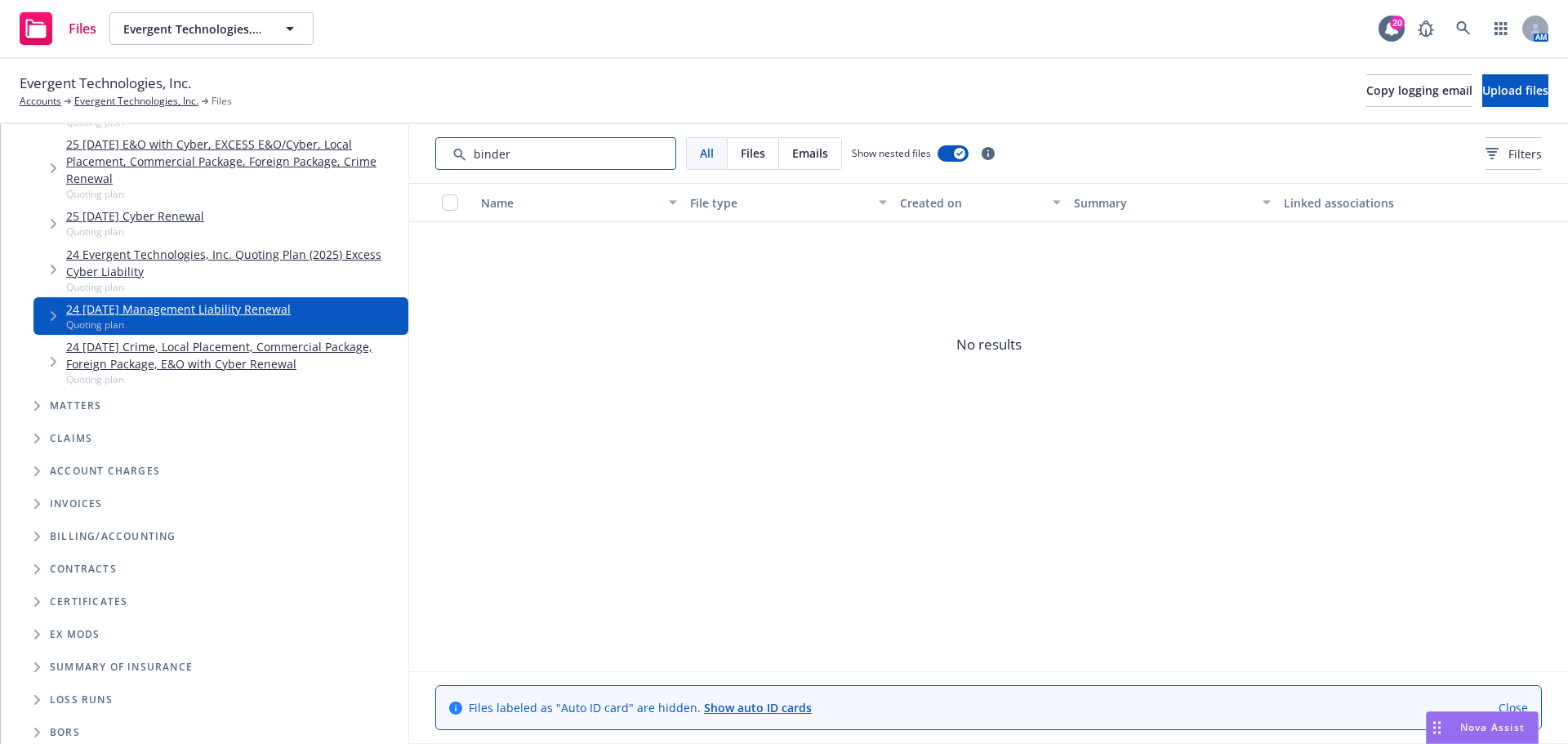
click at [514, 155] on input "Search by keyword..." at bounding box center [556, 154] width 241 height 33
drag, startPoint x: 522, startPoint y: 149, endPoint x: 471, endPoint y: 152, distance: 51.1
click at [471, 152] on input "Search by keyword..." at bounding box center [556, 154] width 241 height 33
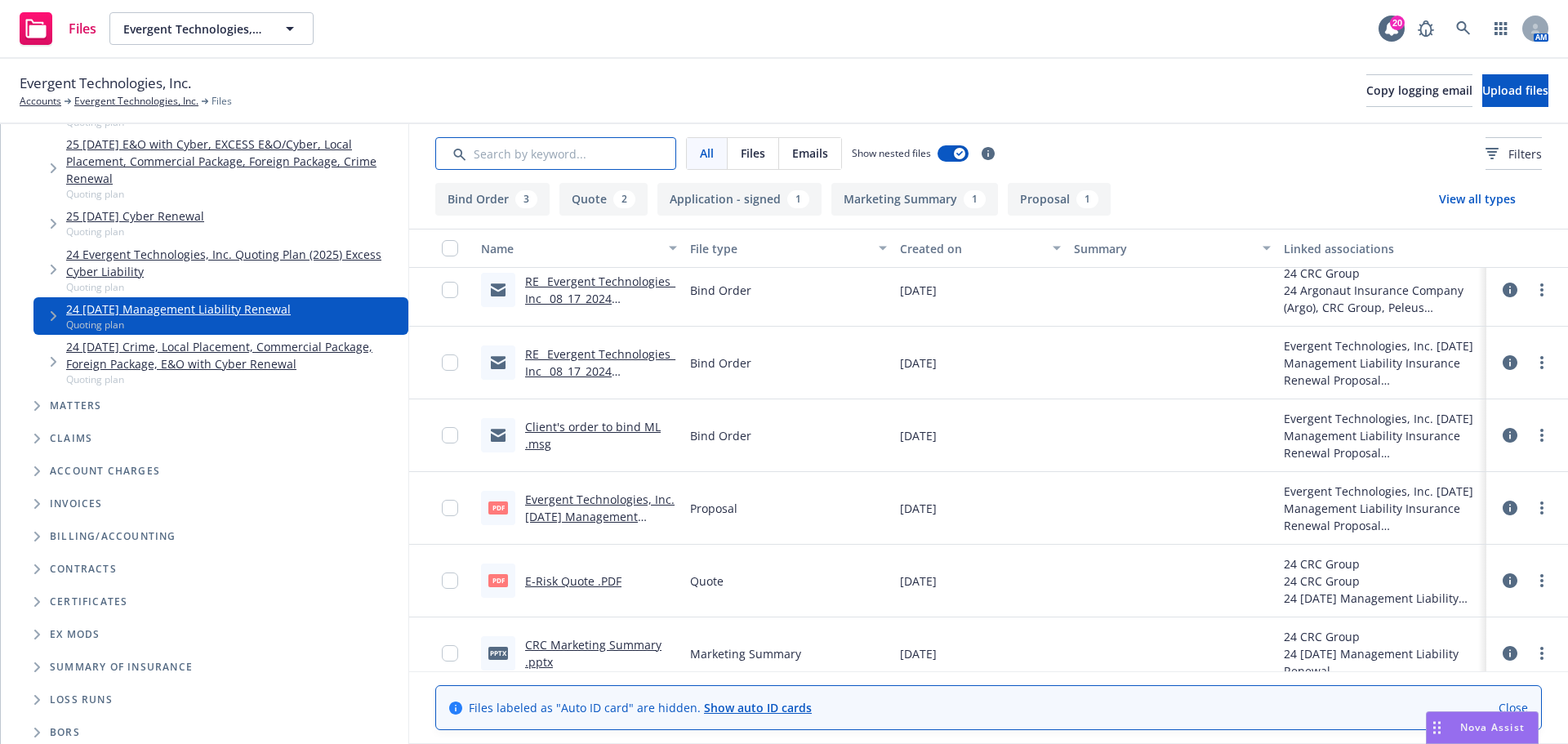
scroll to position [0, 0]
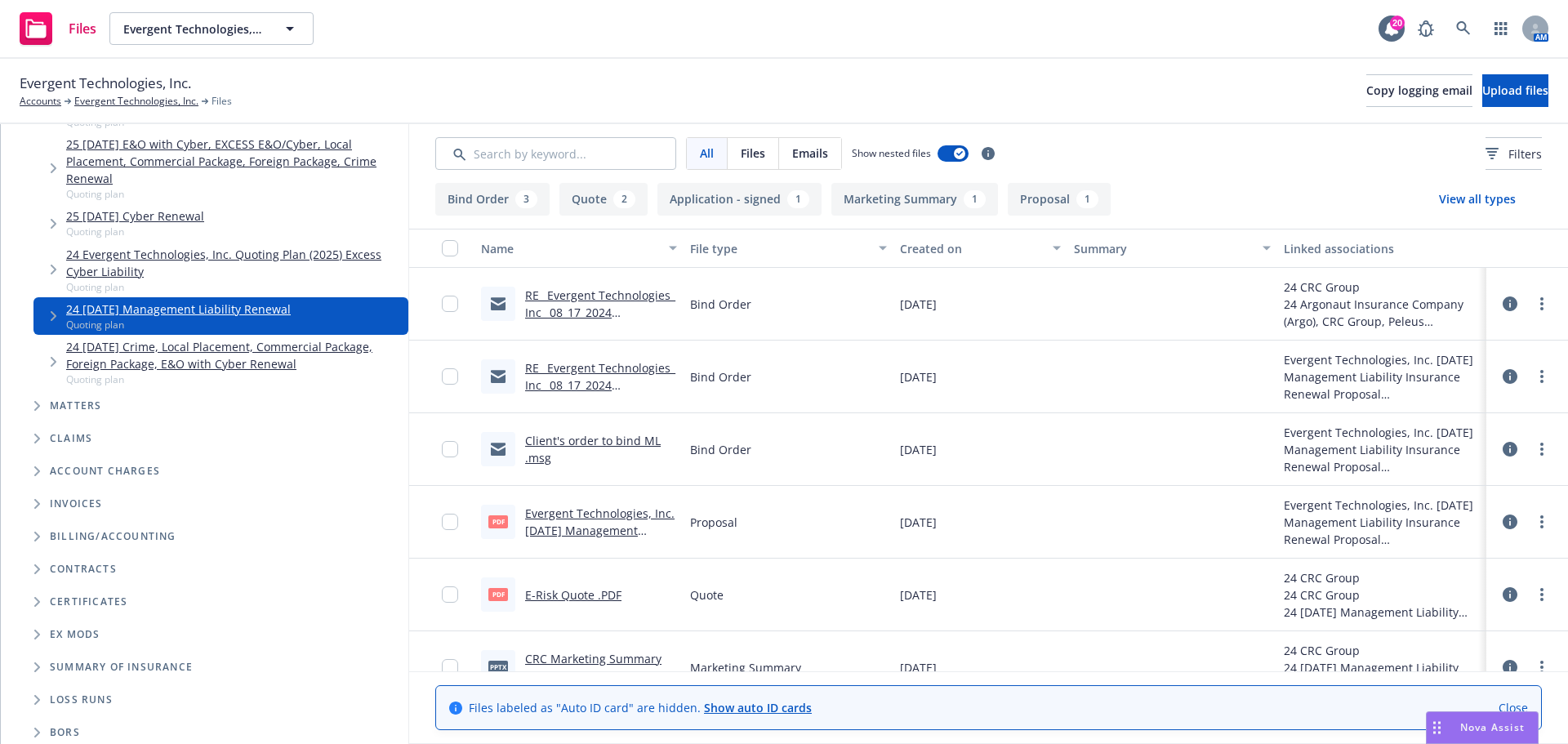
click at [608, 435] on link "Client's order to bind ML .msg" at bounding box center [592, 449] width 136 height 33
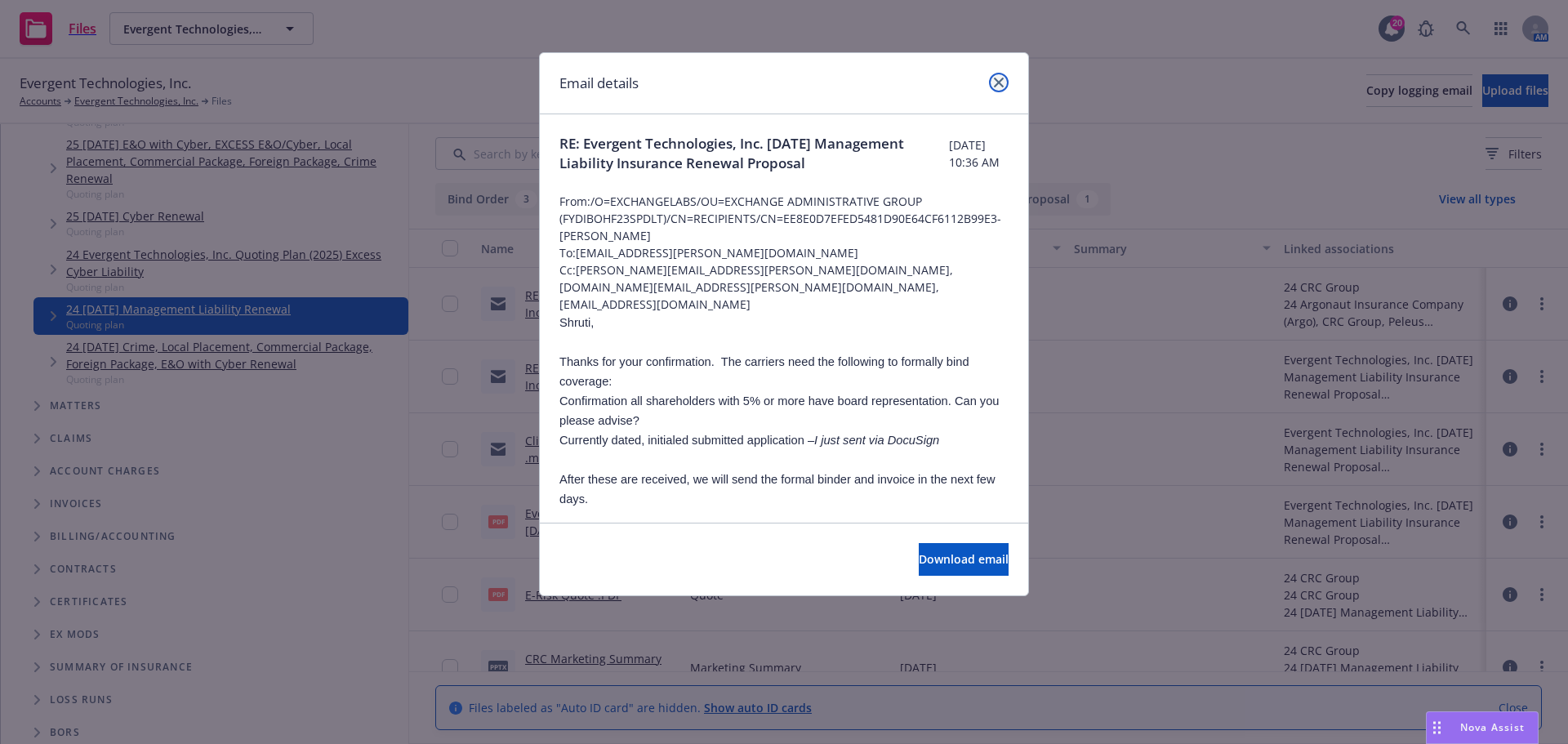
click at [997, 78] on icon "close" at bounding box center [999, 83] width 10 height 10
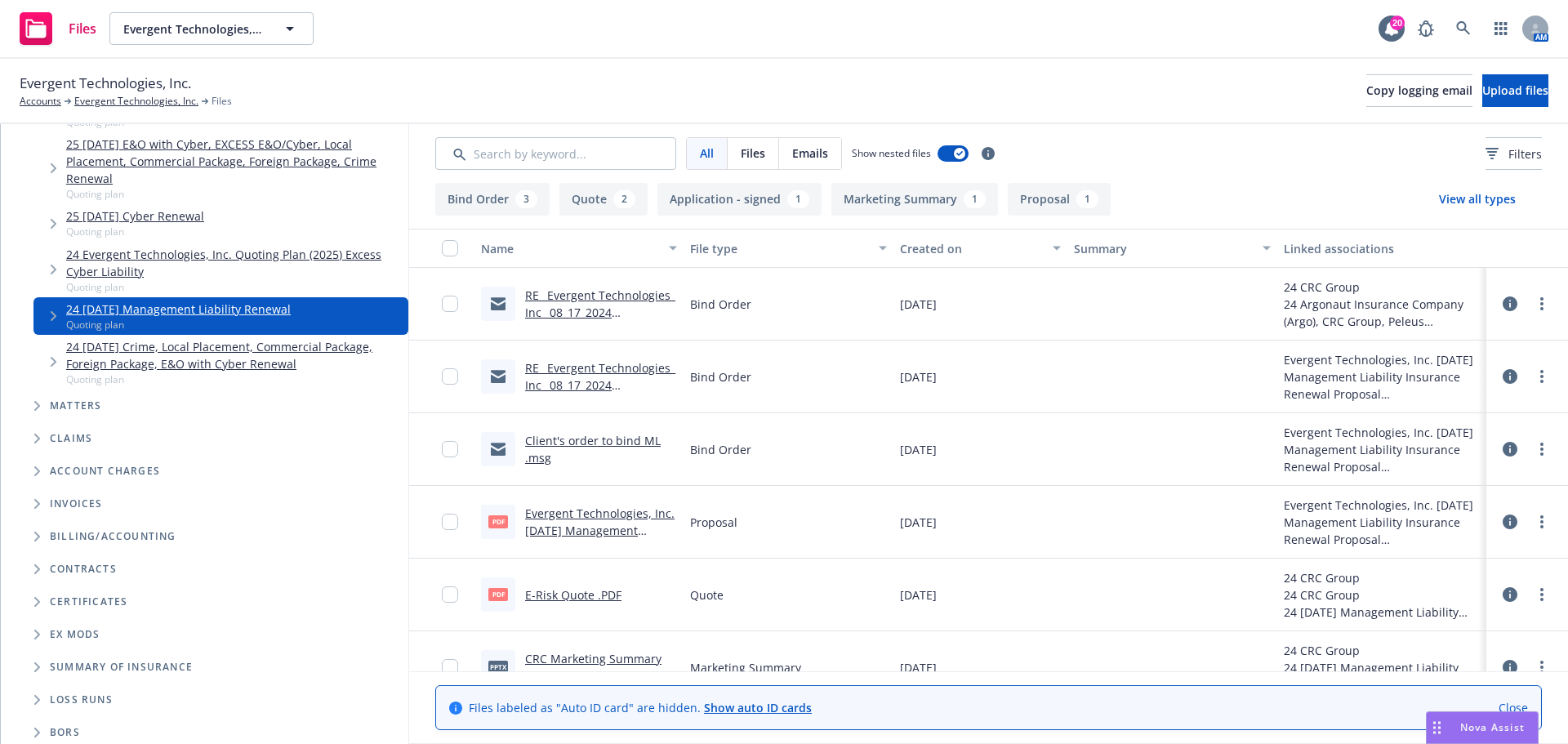
click at [593, 299] on link "RE_ Evergent Technologies_ Inc_ 08_17_2024 Management Liability Insurance Renew…" at bounding box center [600, 330] width 150 height 84
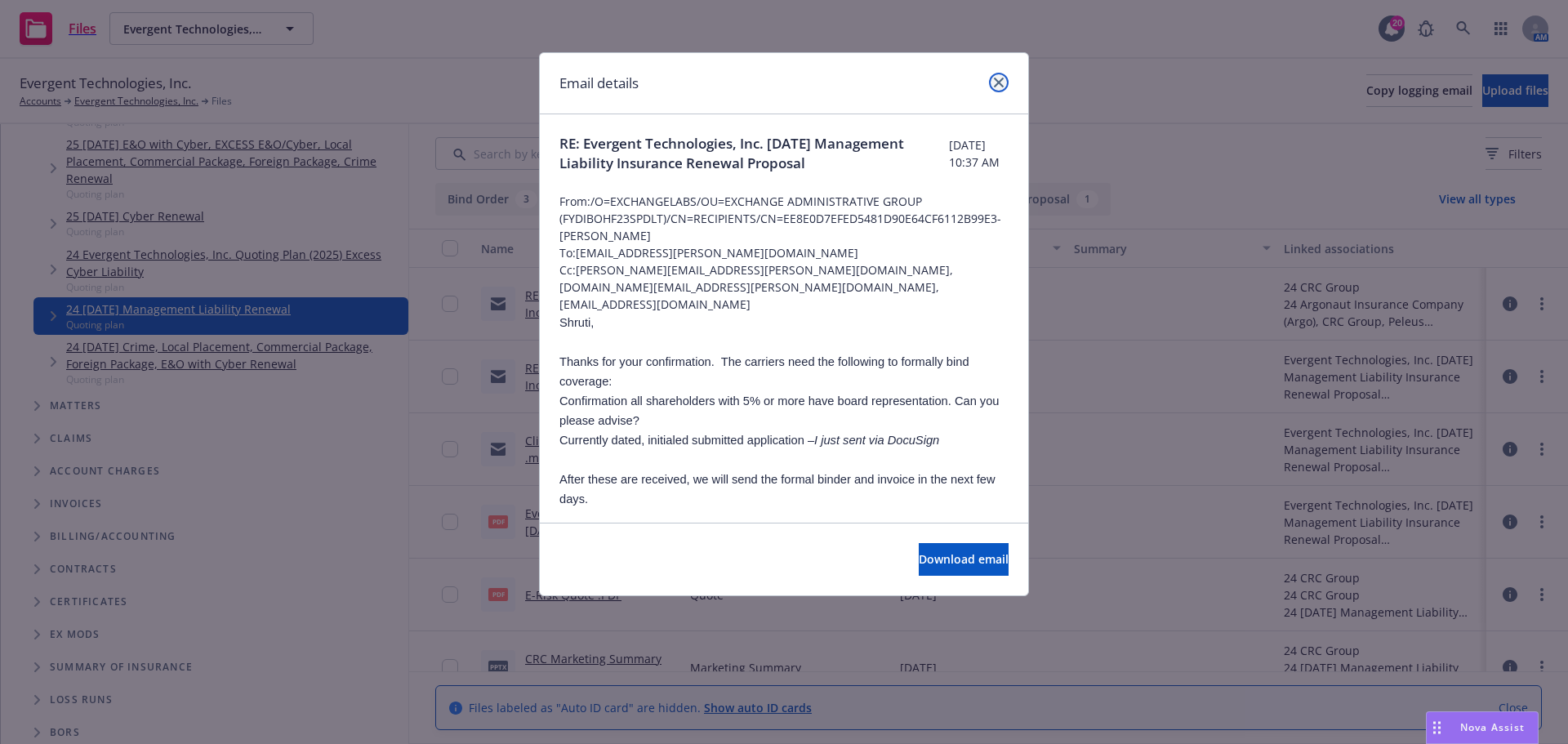
click at [1001, 80] on icon "close" at bounding box center [999, 83] width 10 height 10
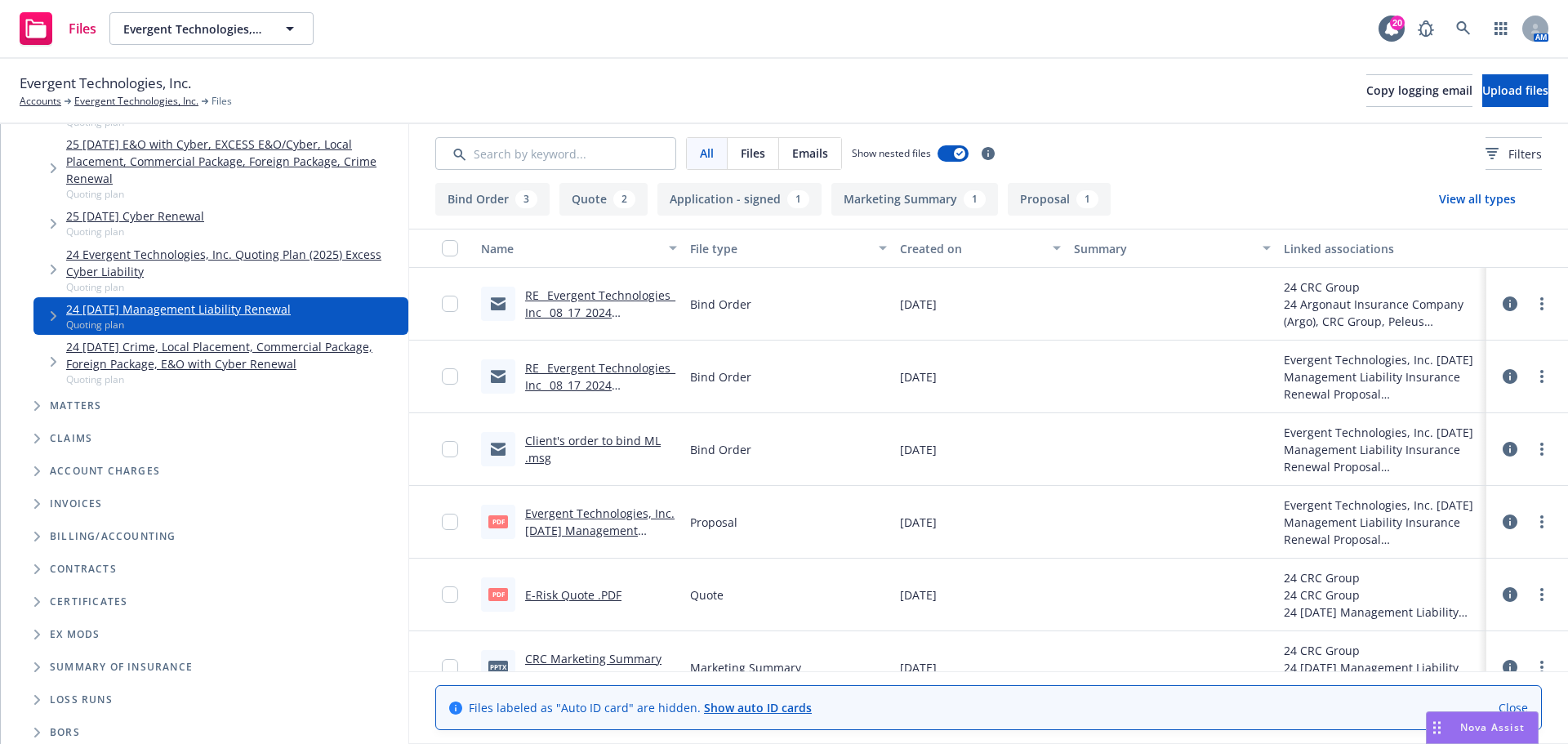
click at [607, 367] on link "RE_ Evergent Technologies_ Inc_ 08_17_2024 Management Liability Insurance Renew…" at bounding box center [600, 402] width 150 height 84
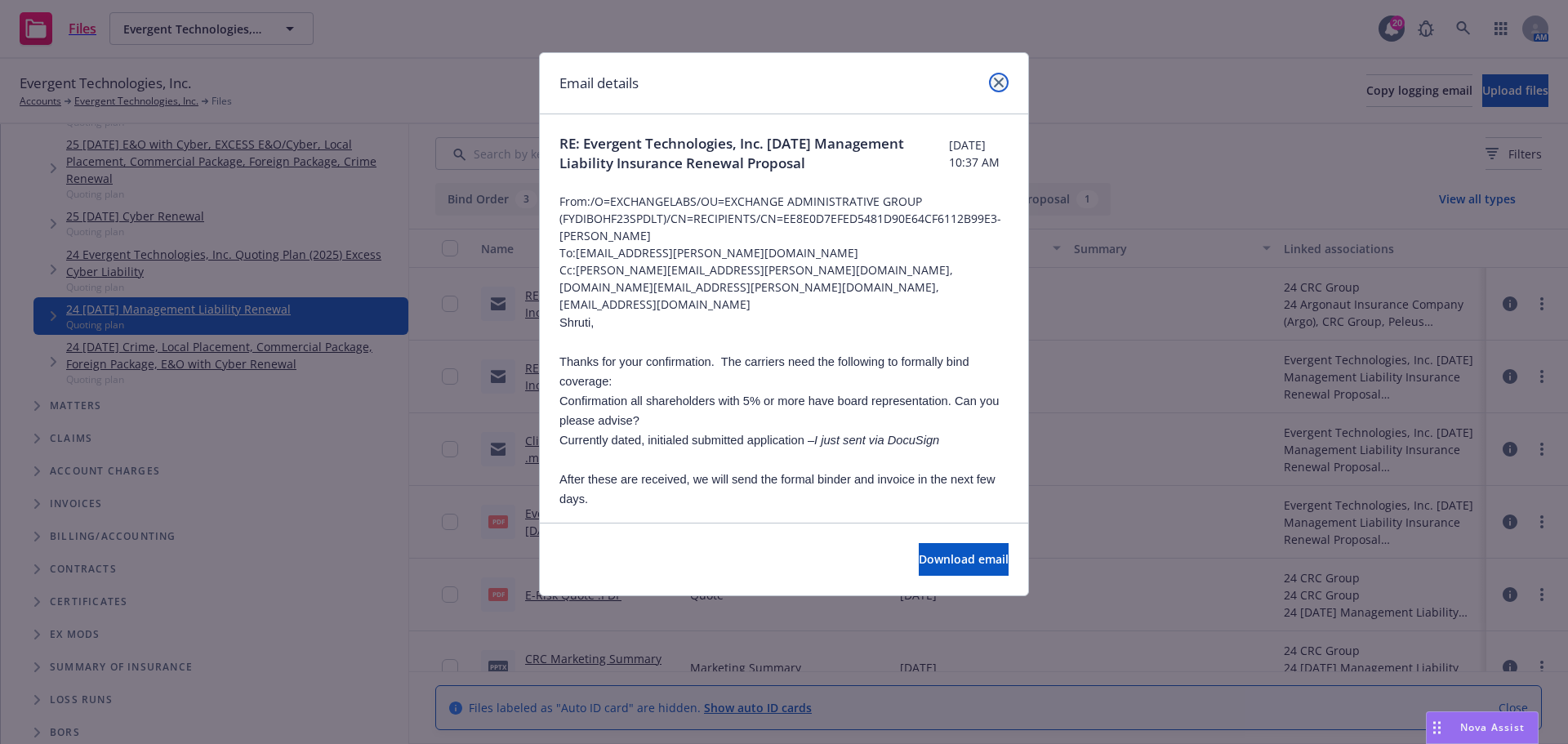
click at [999, 85] on icon "close" at bounding box center [999, 83] width 10 height 10
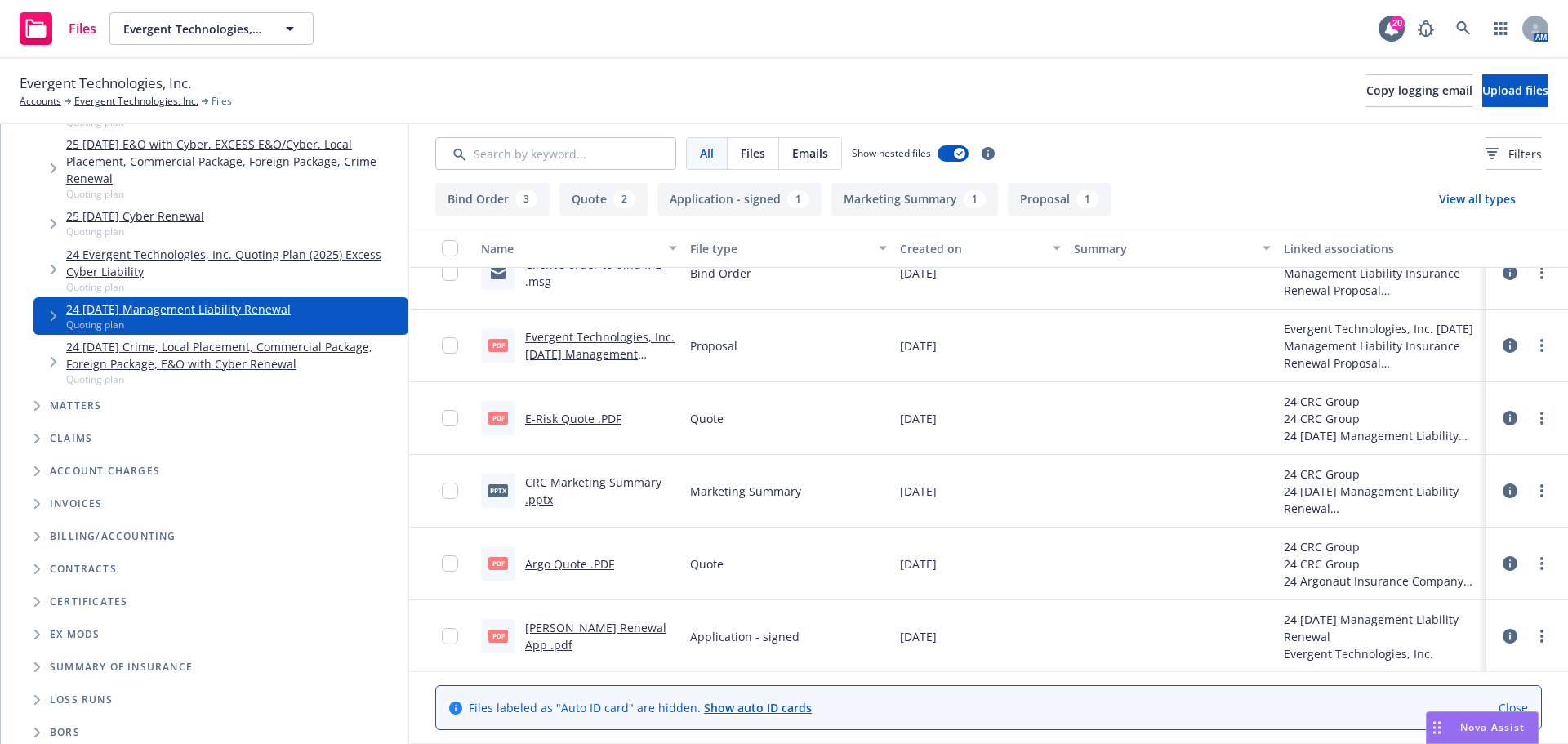
scroll to position [177, 0]
click at [560, 556] on link "Argo Quote .PDF" at bounding box center [570, 562] width 89 height 15
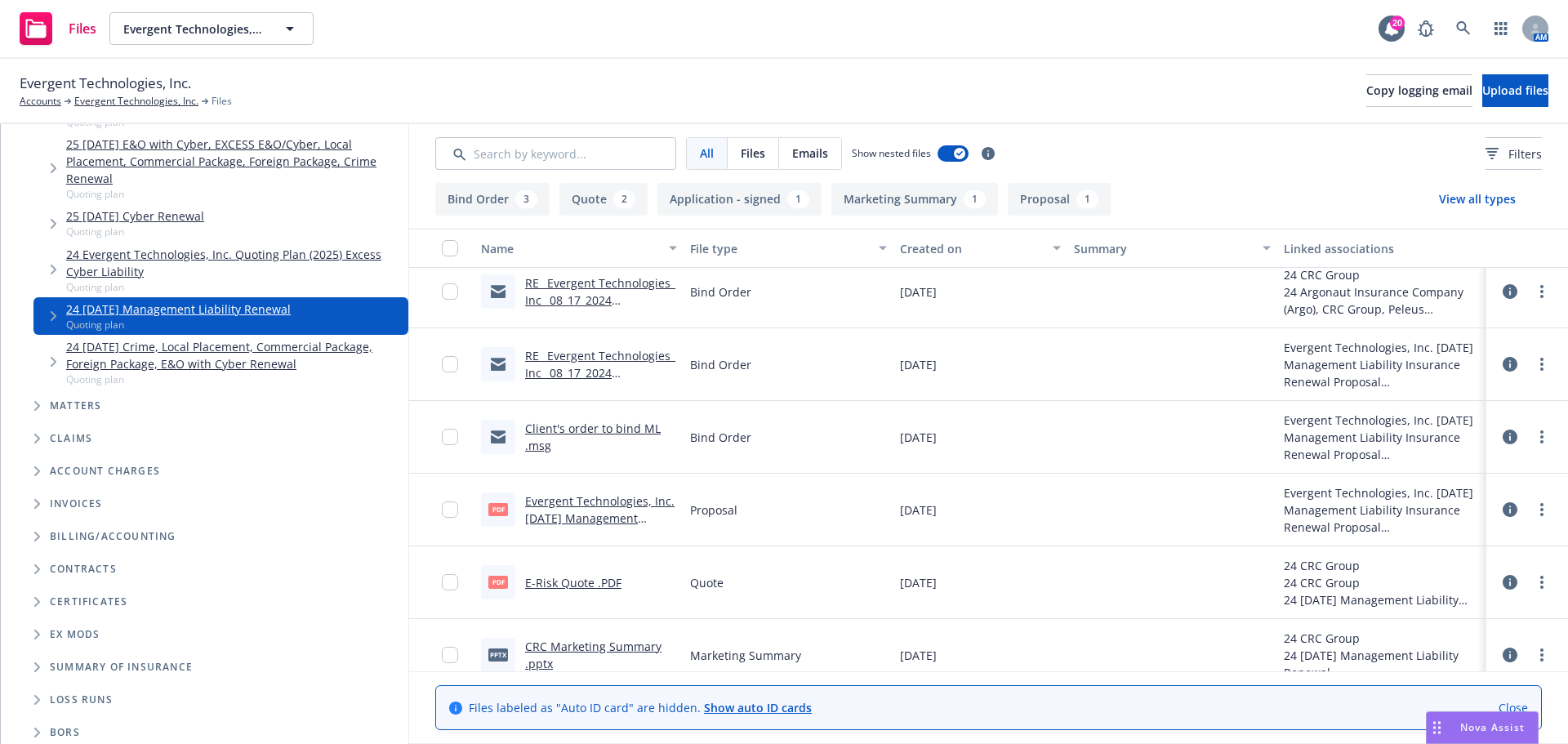
scroll to position [0, 0]
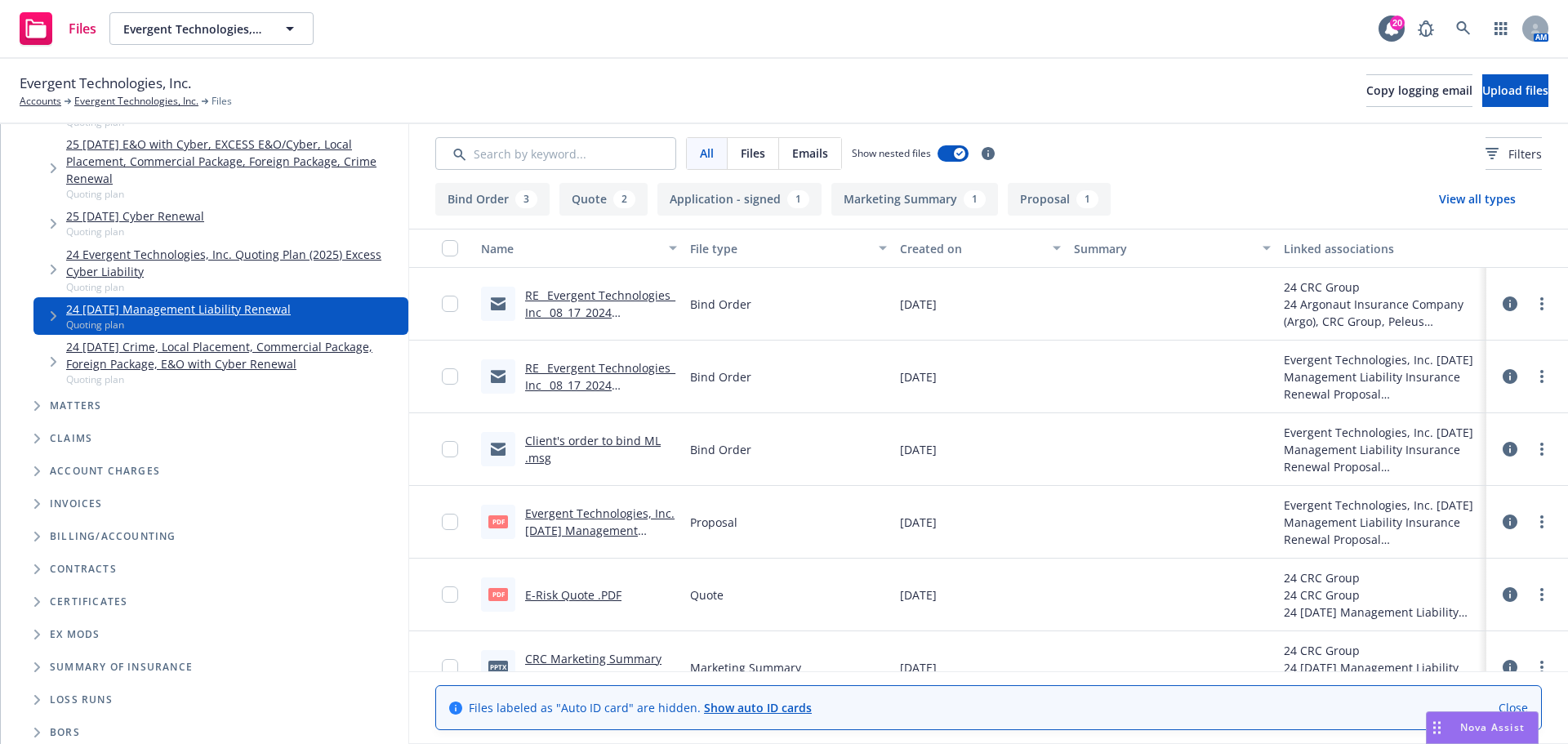
click at [469, 202] on button "Bind Order 3" at bounding box center [493, 199] width 115 height 33
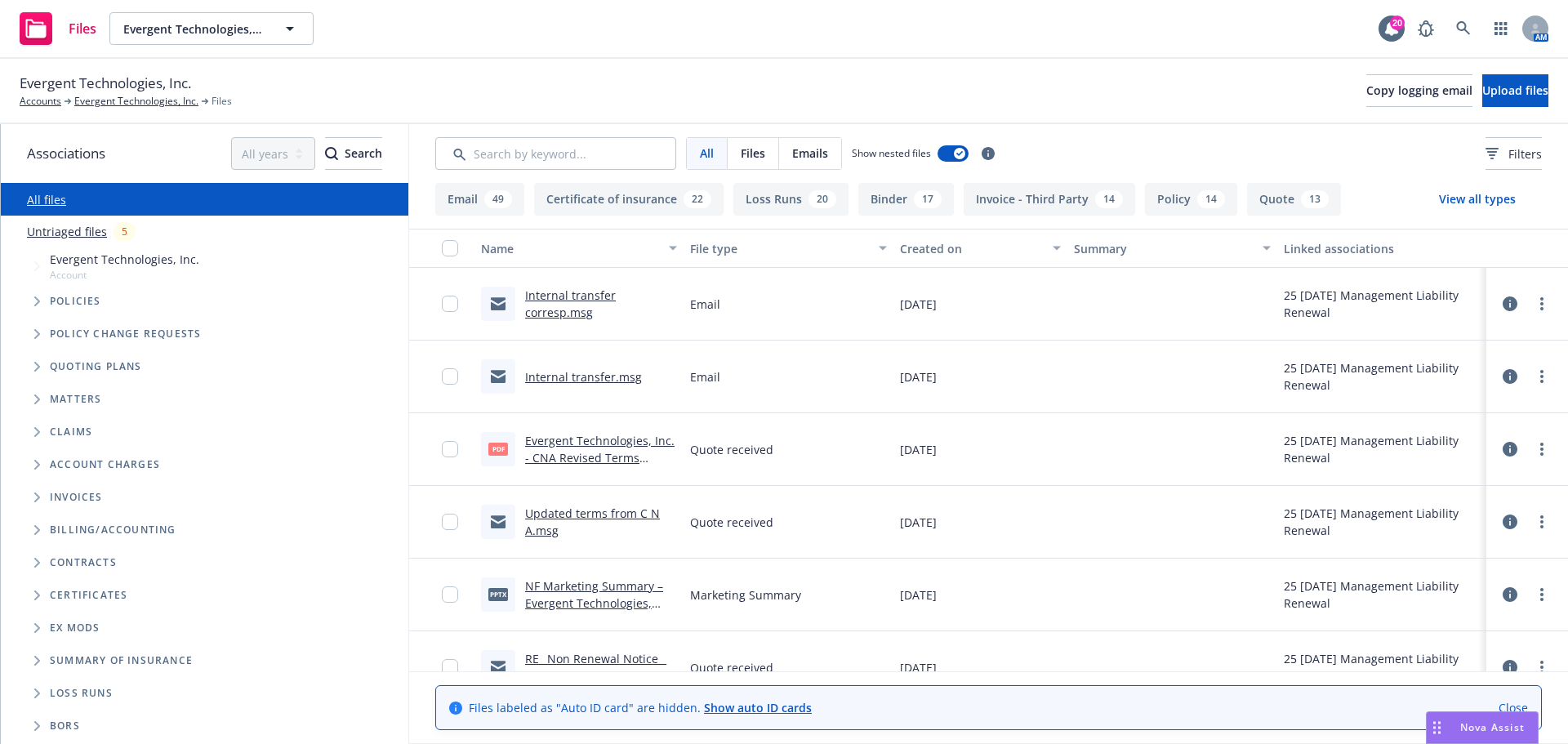
click at [32, 299] on span "Tree Example" at bounding box center [36, 301] width 26 height 26
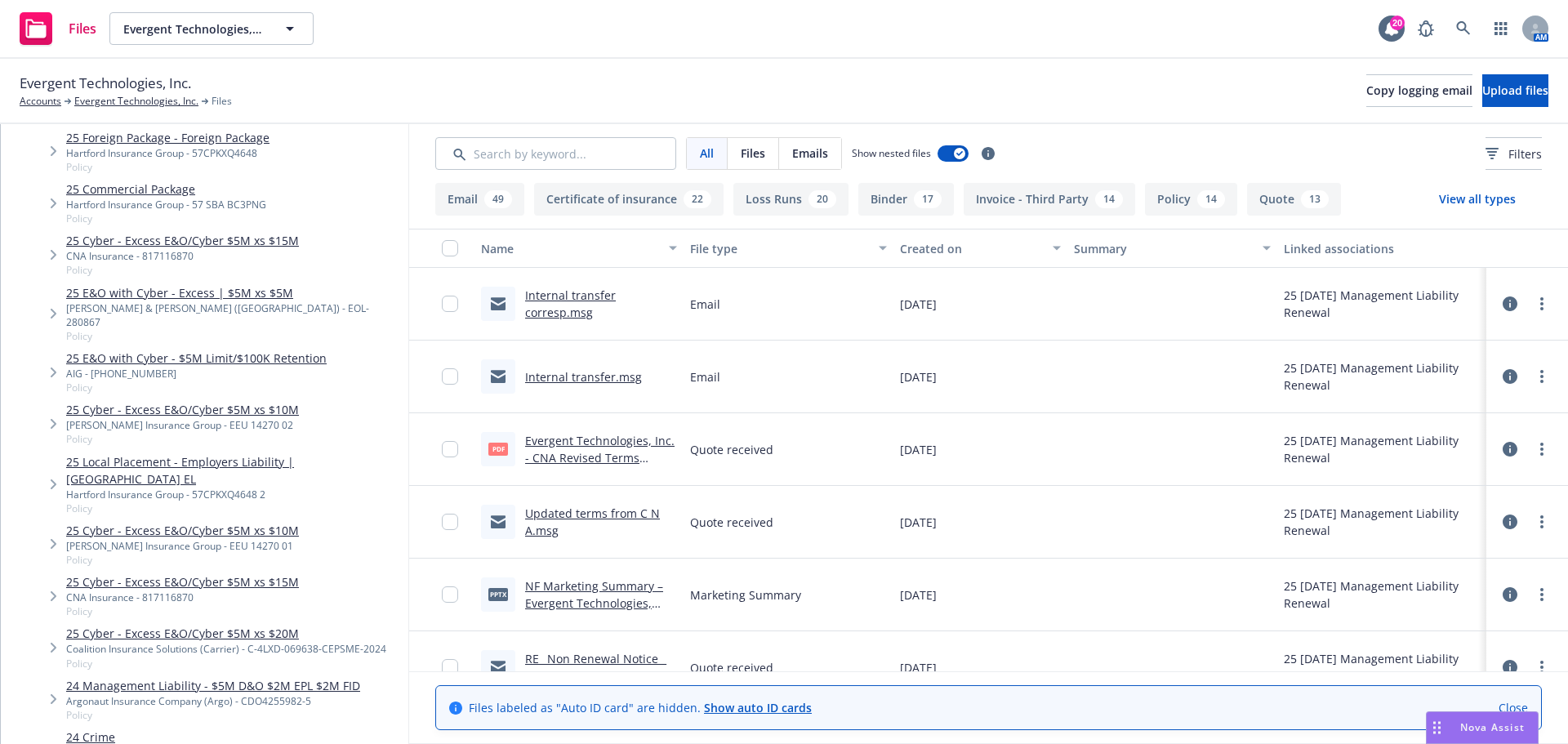
scroll to position [490, 0]
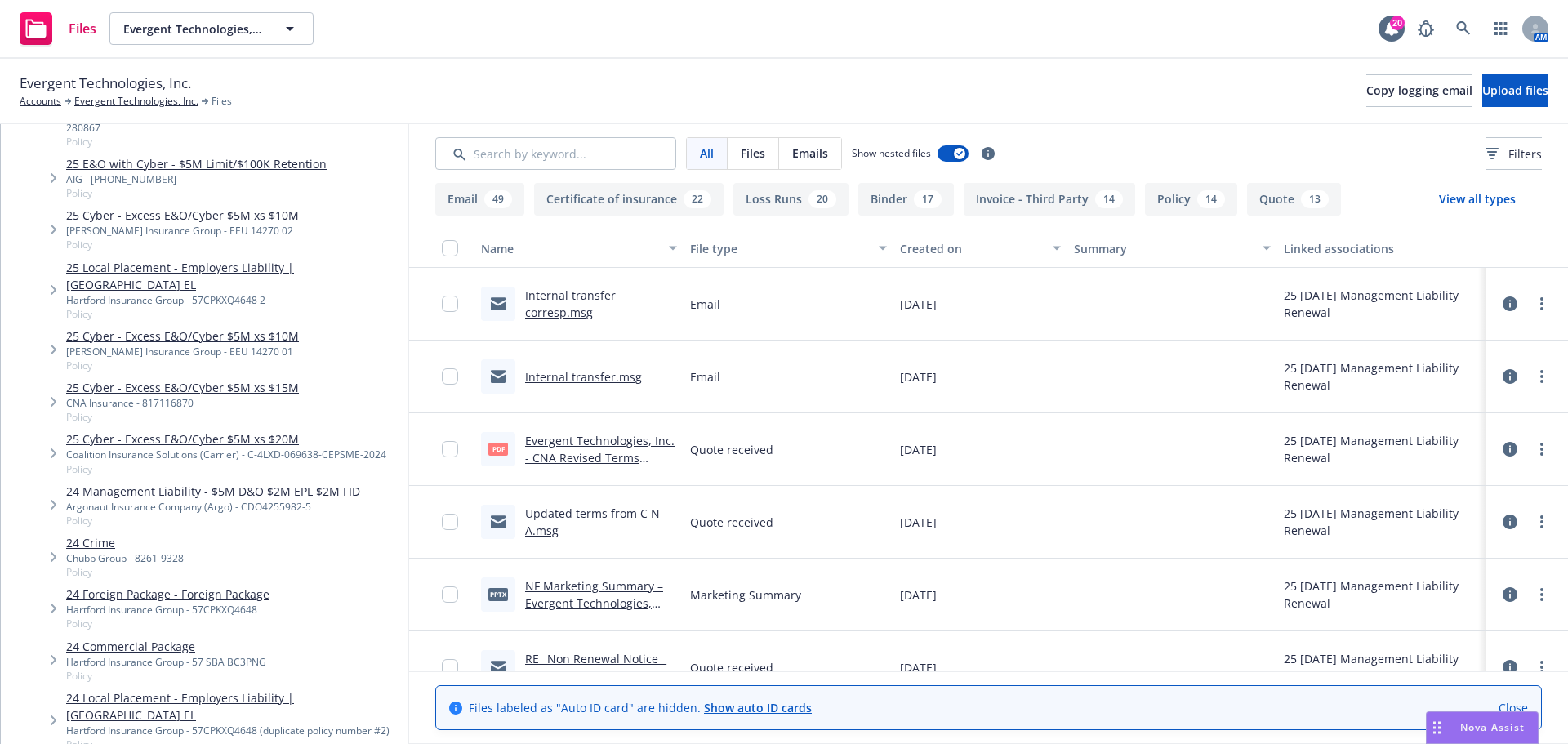
click at [115, 483] on link "24 Management Liability - $5M D&O $2M EPL $2M FID" at bounding box center [213, 491] width 294 height 17
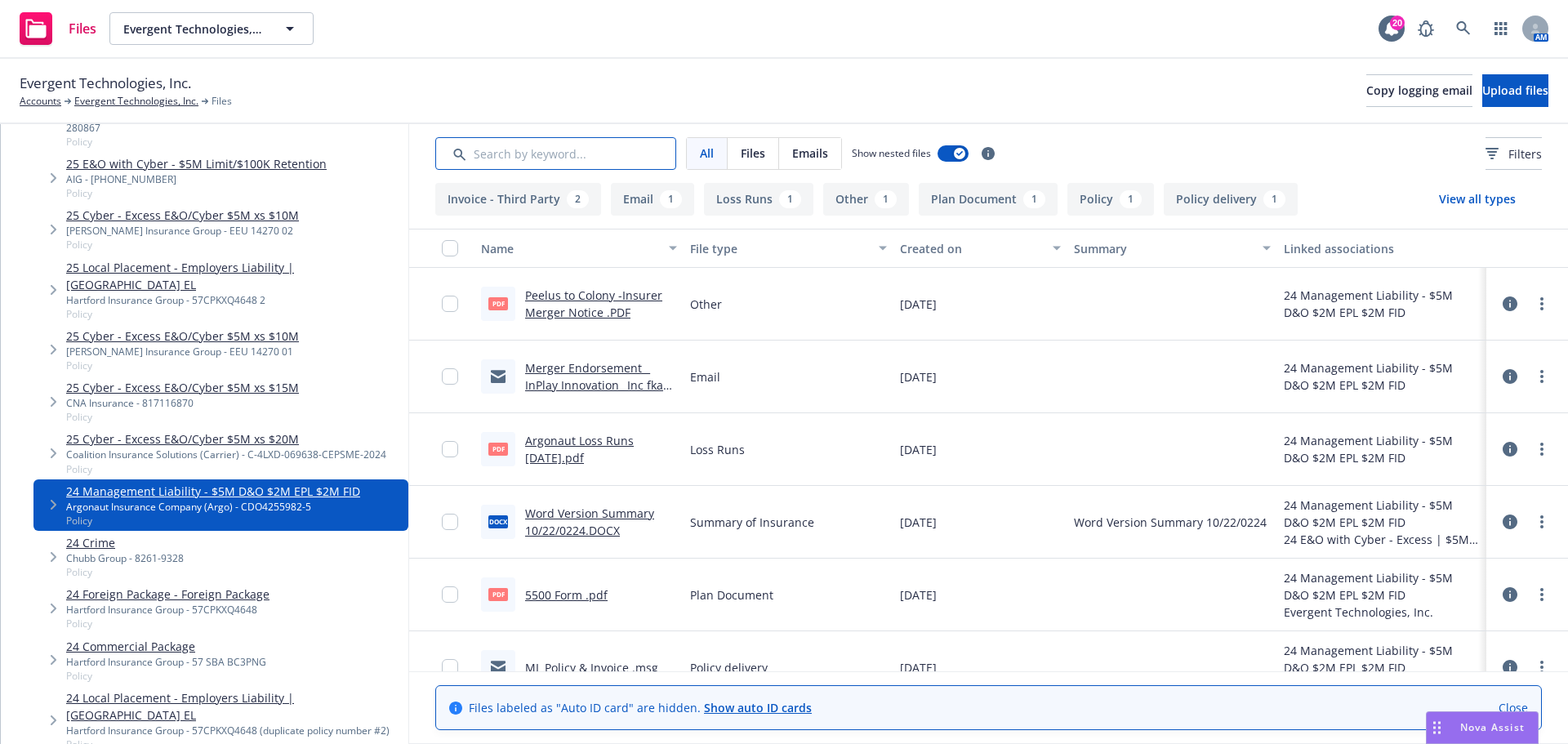
click at [581, 152] on input "Search by keyword..." at bounding box center [556, 154] width 241 height 33
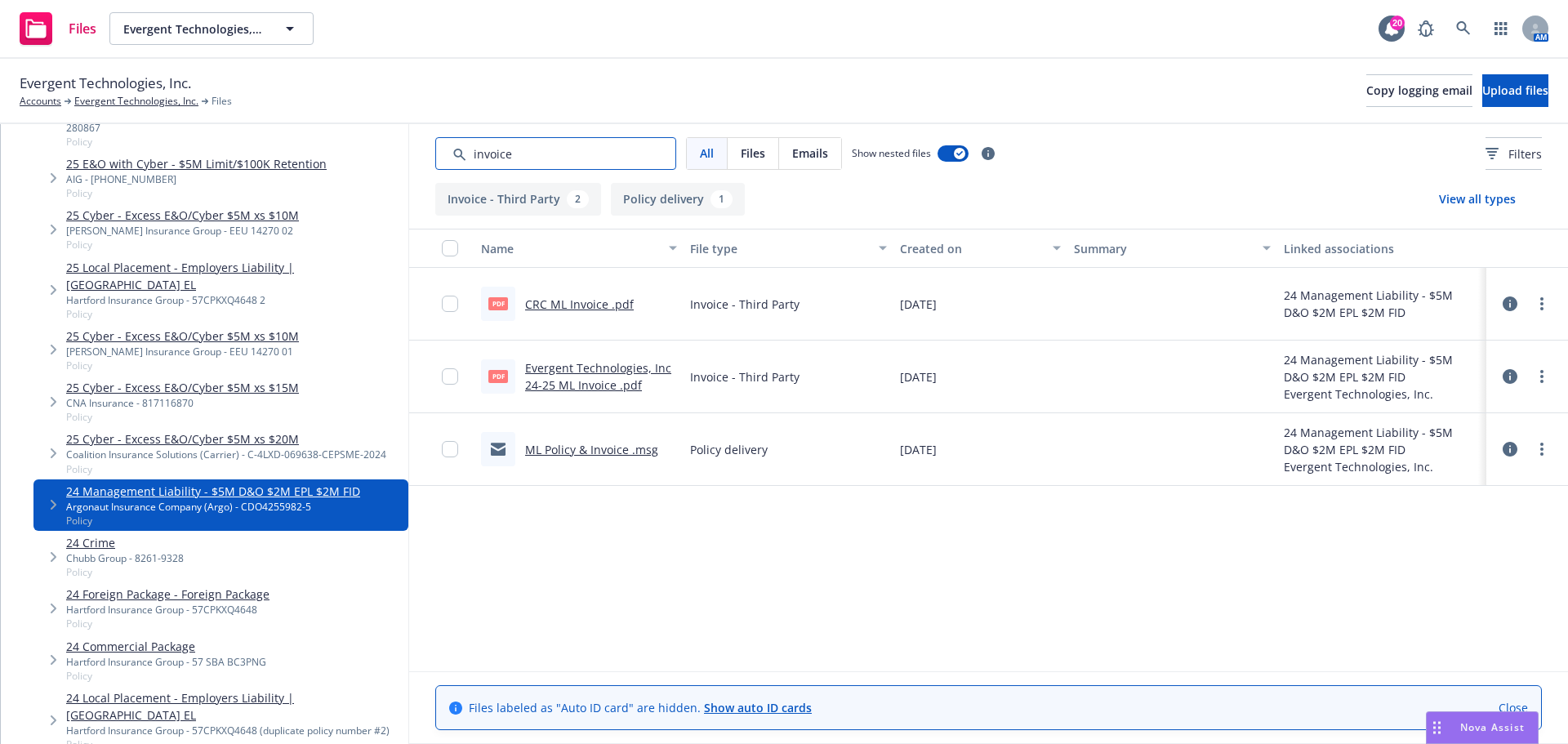
type input "invoice"
click at [574, 297] on link "CRC ML Invoice .pdf" at bounding box center [579, 304] width 109 height 15
click at [107, 98] on link "Evergent Technologies, Inc." at bounding box center [136, 100] width 124 height 14
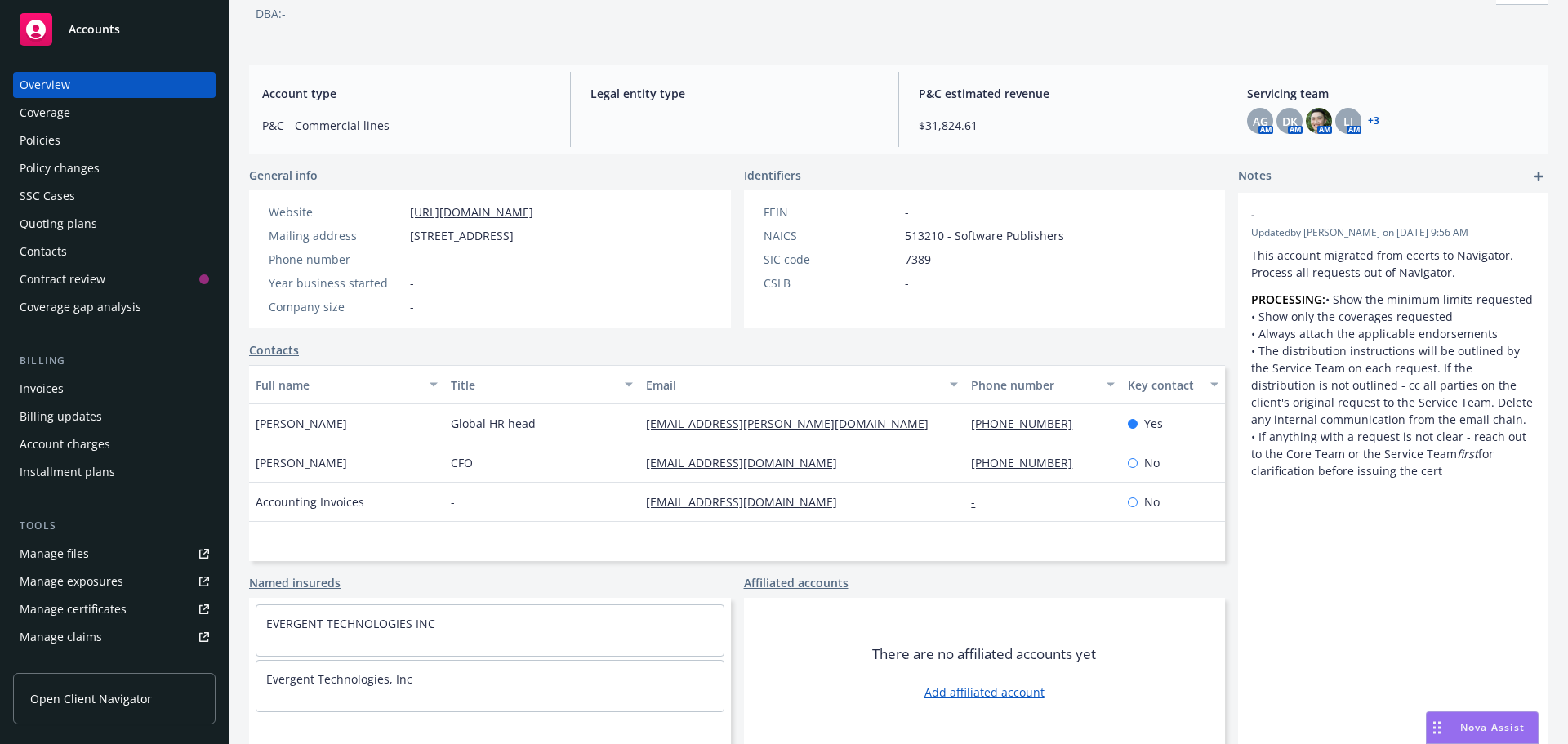
scroll to position [111, 0]
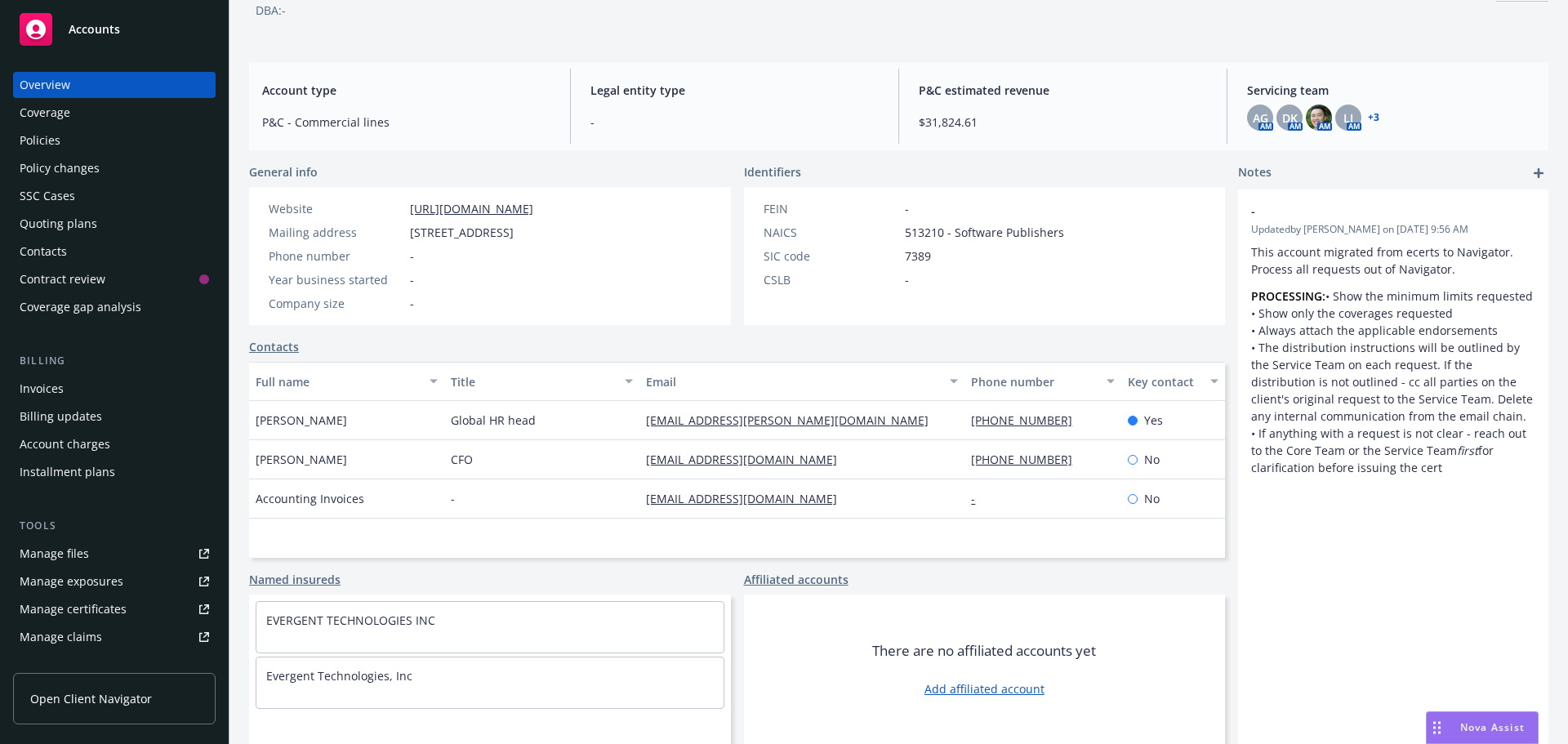
click at [773, 456] on link "cbreed@evergent.com" at bounding box center [749, 459] width 204 height 15
click at [68, 553] on div "Manage files" at bounding box center [54, 553] width 69 height 26
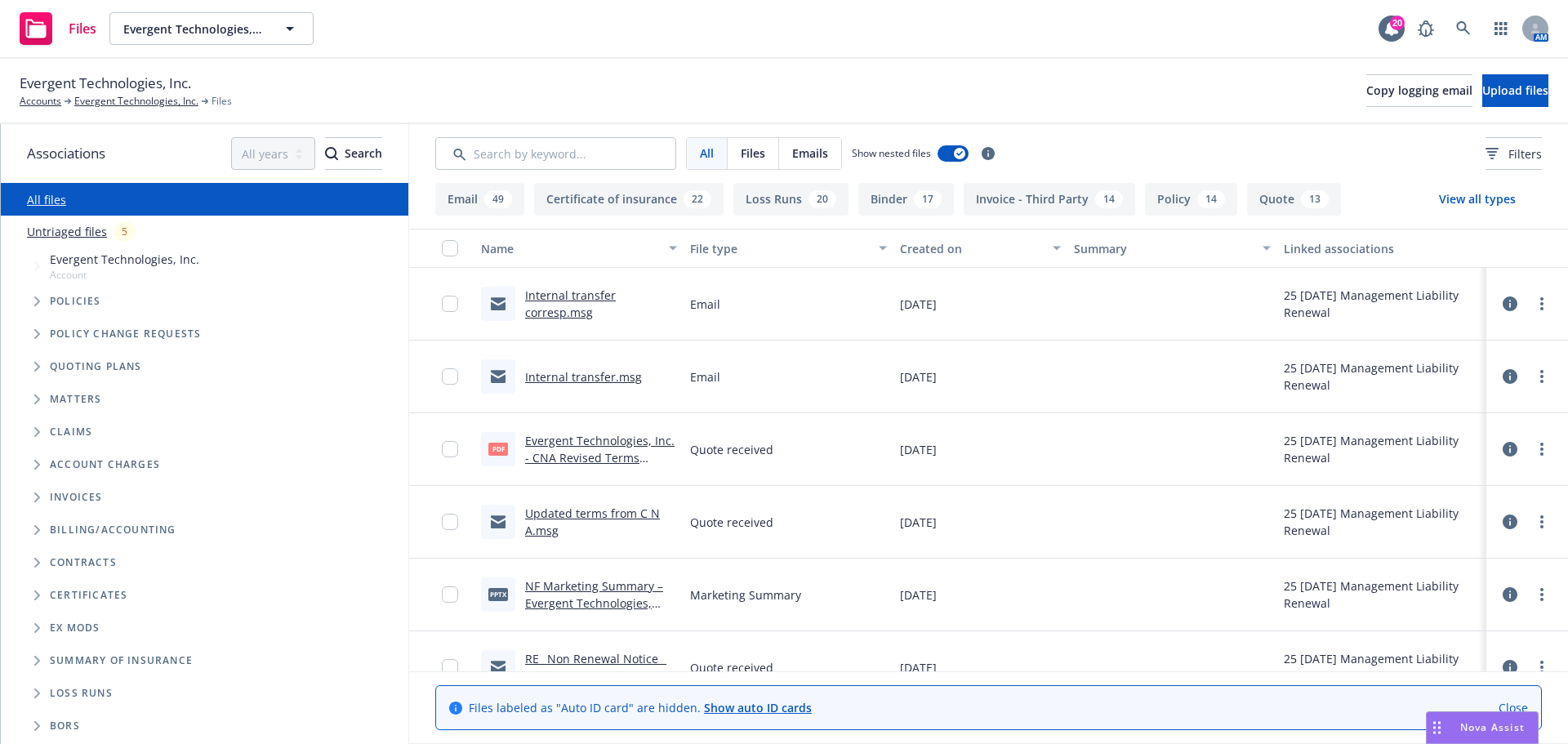
click at [37, 369] on icon "Tree Example" at bounding box center [37, 367] width 6 height 10
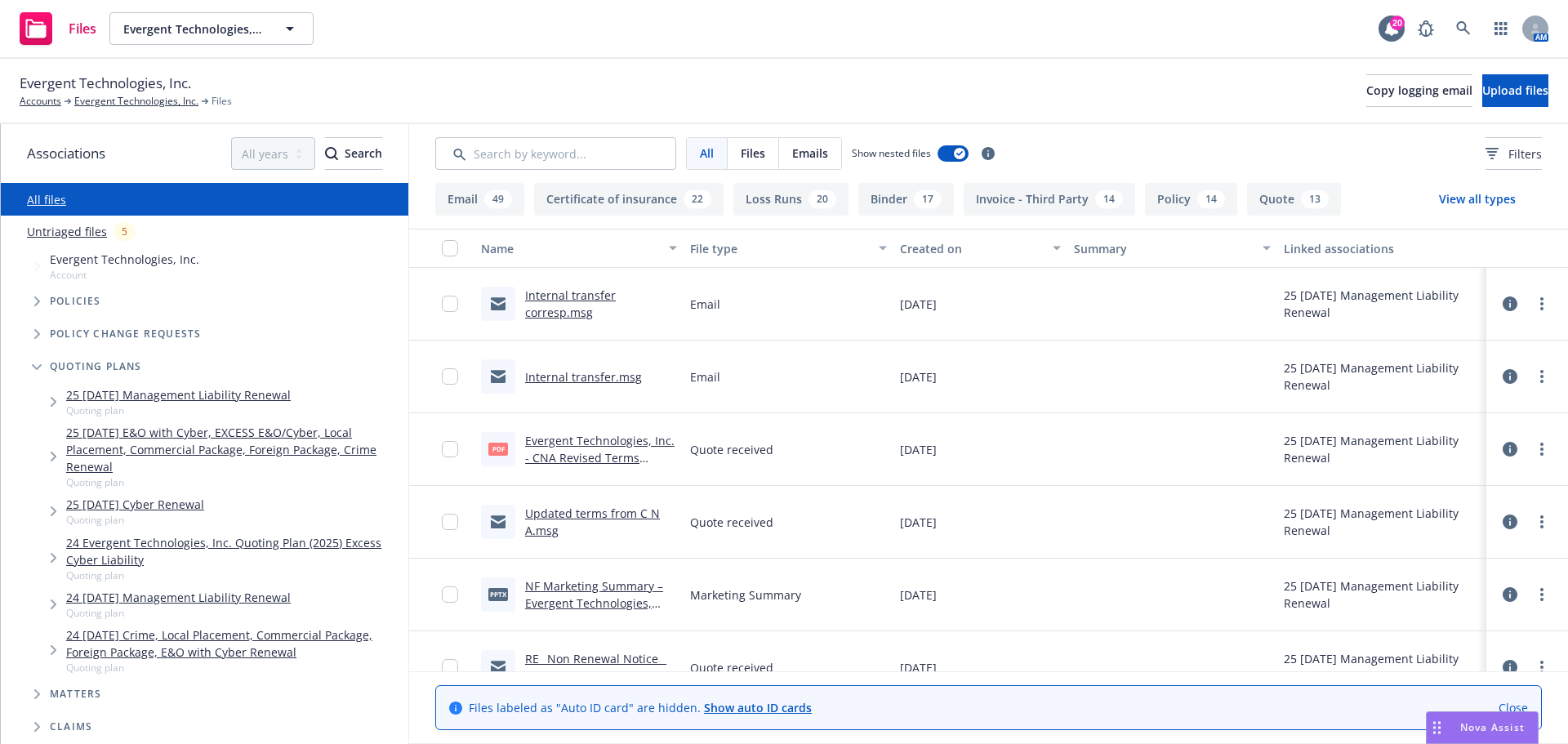
click at [128, 591] on link "24 [DATE] Management Liability Renewal" at bounding box center [178, 597] width 224 height 17
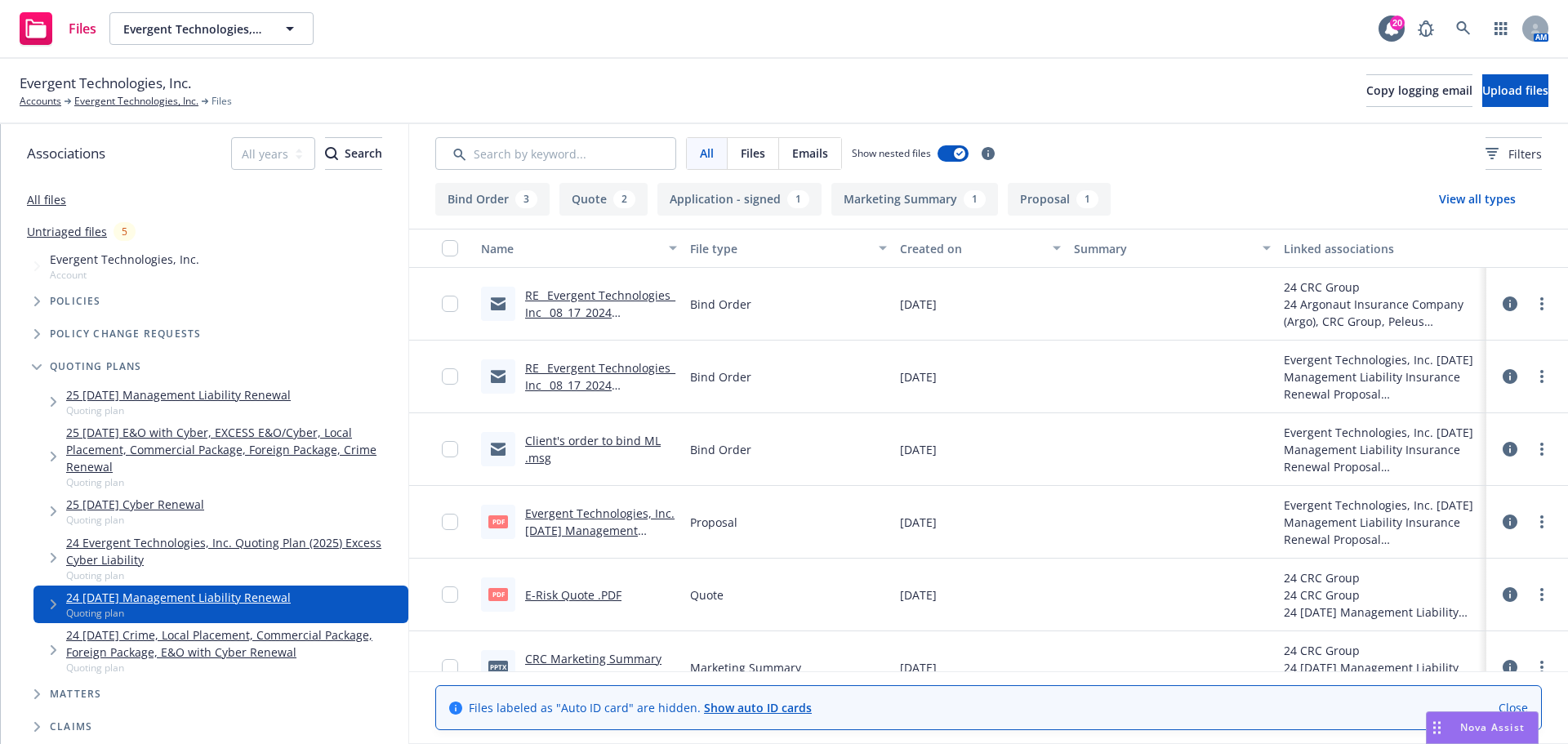
click at [633, 440] on link "Client's order to bind ML .msg" at bounding box center [592, 449] width 136 height 33
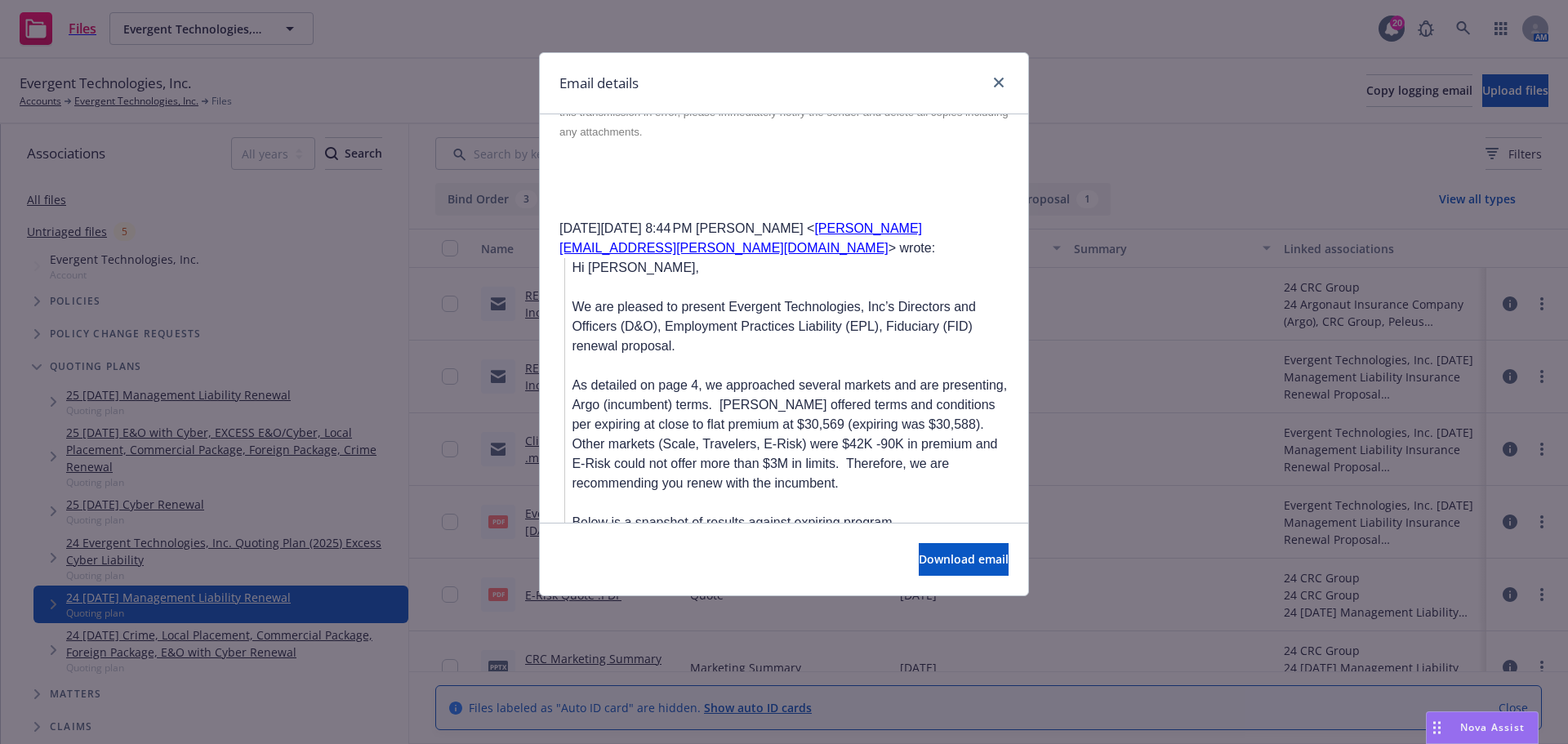
scroll to position [1388, 0]
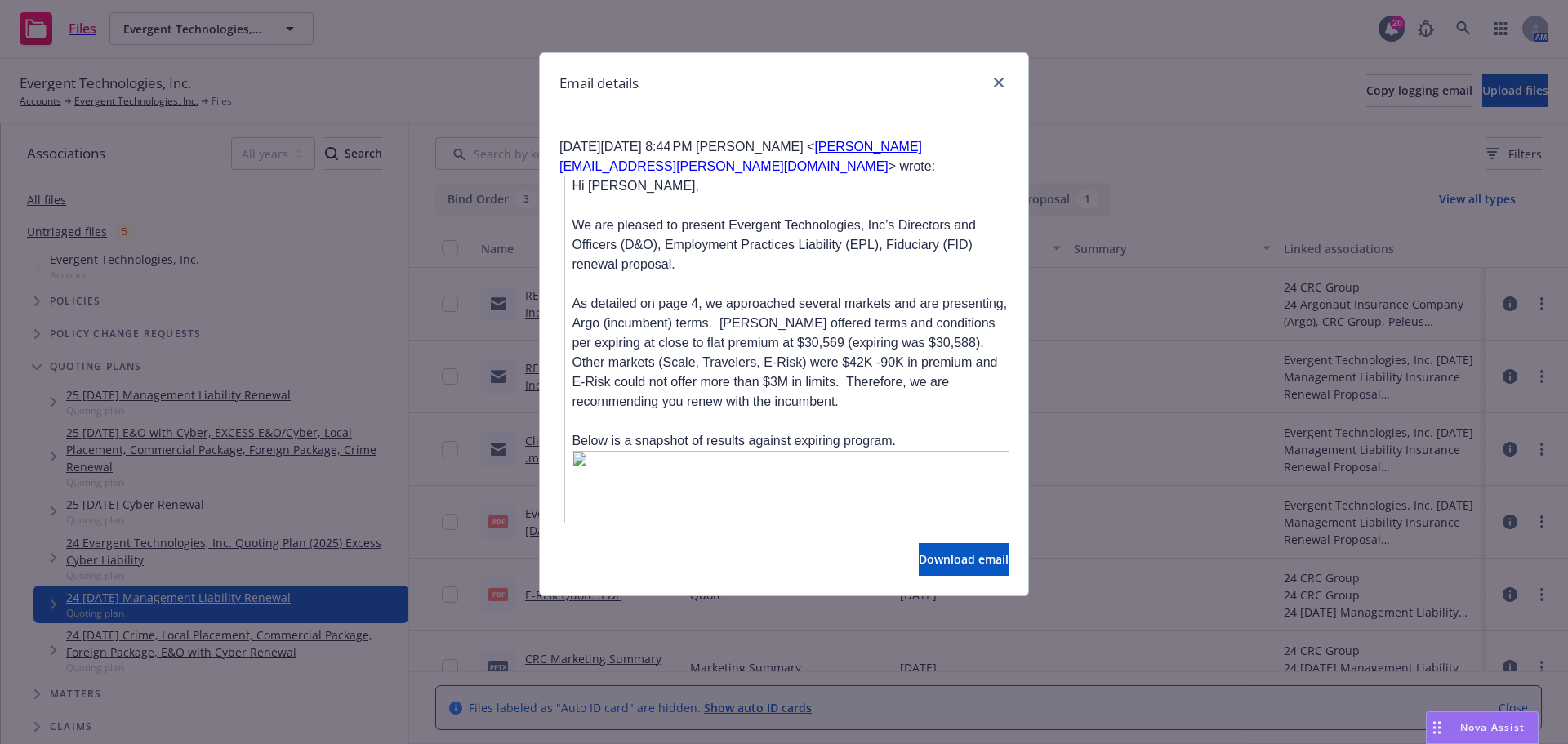
click at [791, 279] on p "As detailed on page 4, we approached several markets and are presenting, Argo (…" at bounding box center [791, 342] width 437 height 137
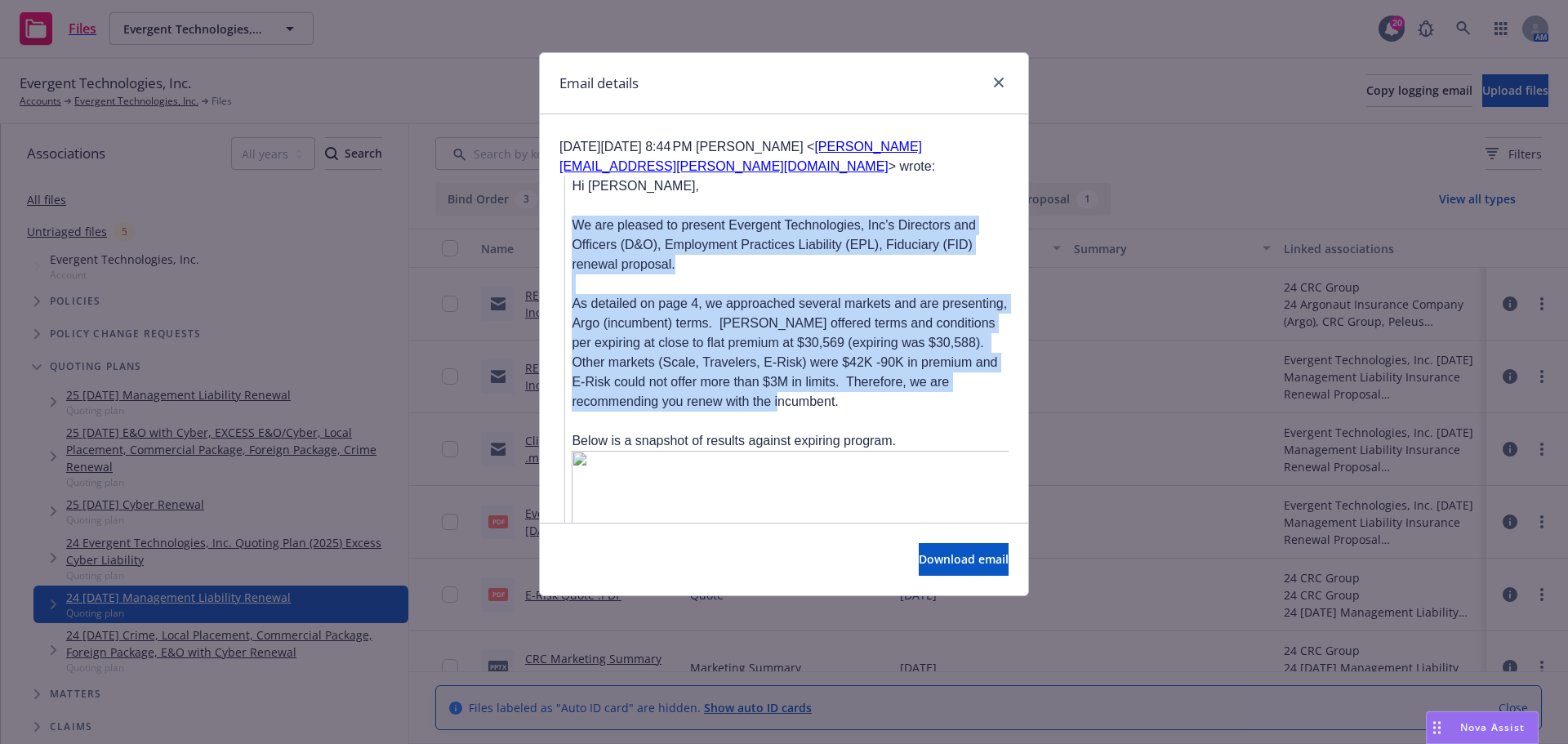
drag, startPoint x: 577, startPoint y: 147, endPoint x: 896, endPoint y: 317, distance: 361.5
click at [896, 317] on div "Hi [PERSON_NAME], We are pleased to present Evergent Technologies, Inc’s Direct…" at bounding box center [791, 754] width 437 height 1156
copy div "We are pleased to present Evergent Technologies, Inc’s Directors and Officers (…"
click at [996, 79] on icon "close" at bounding box center [999, 83] width 10 height 10
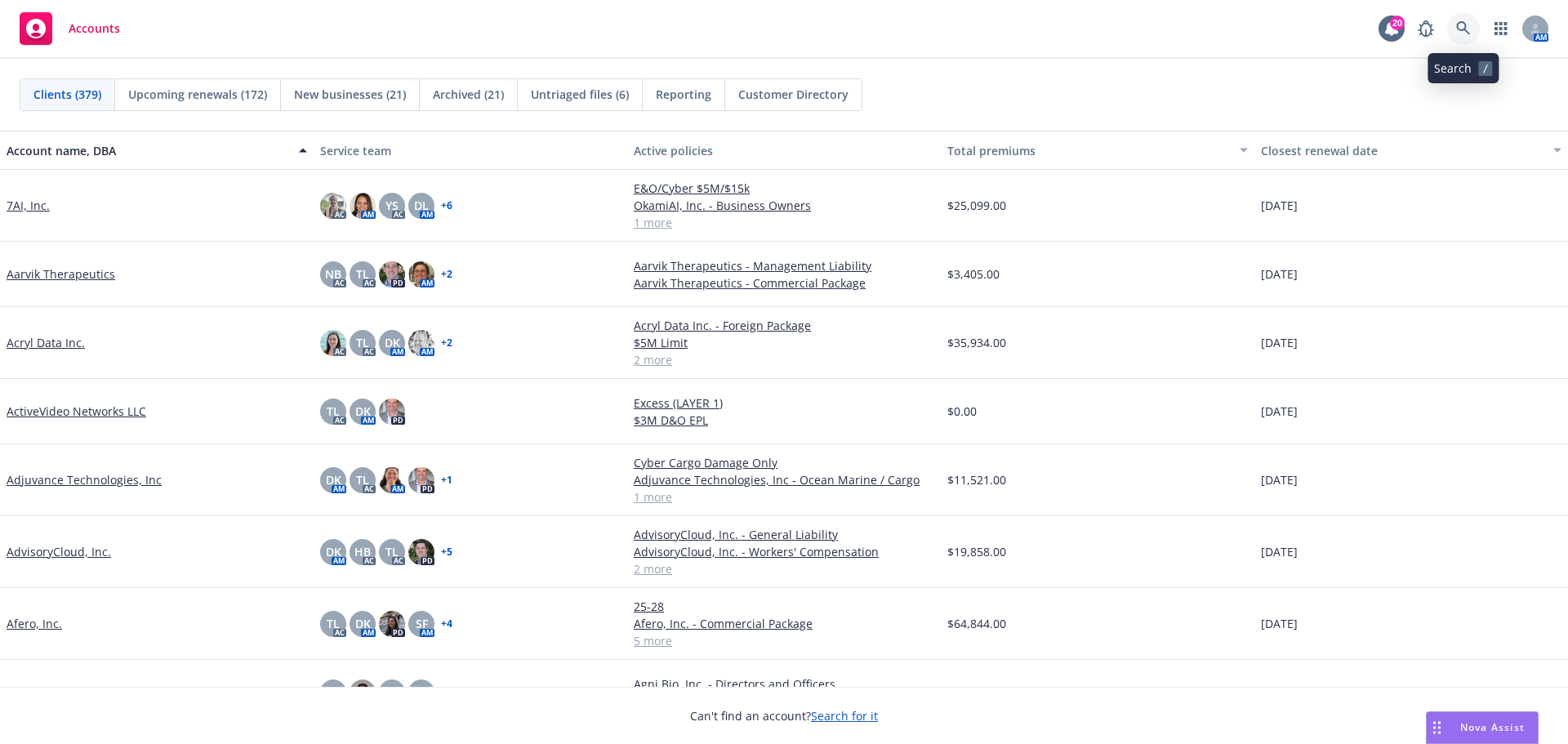
click at [1457, 28] on icon at bounding box center [1463, 28] width 14 height 13
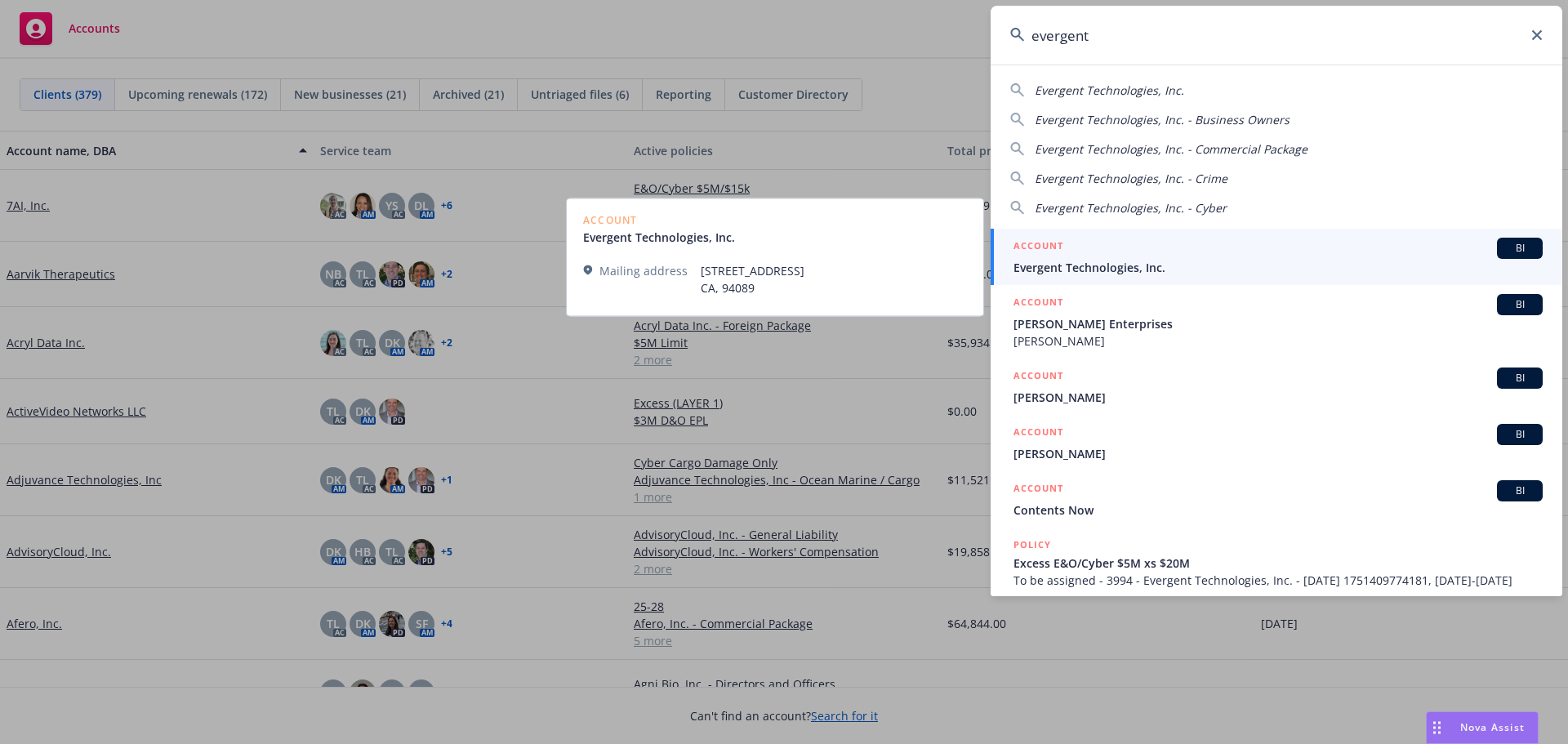
type input "evergent"
click at [1131, 262] on span "Evergent Technologies, Inc." at bounding box center [1278, 267] width 529 height 17
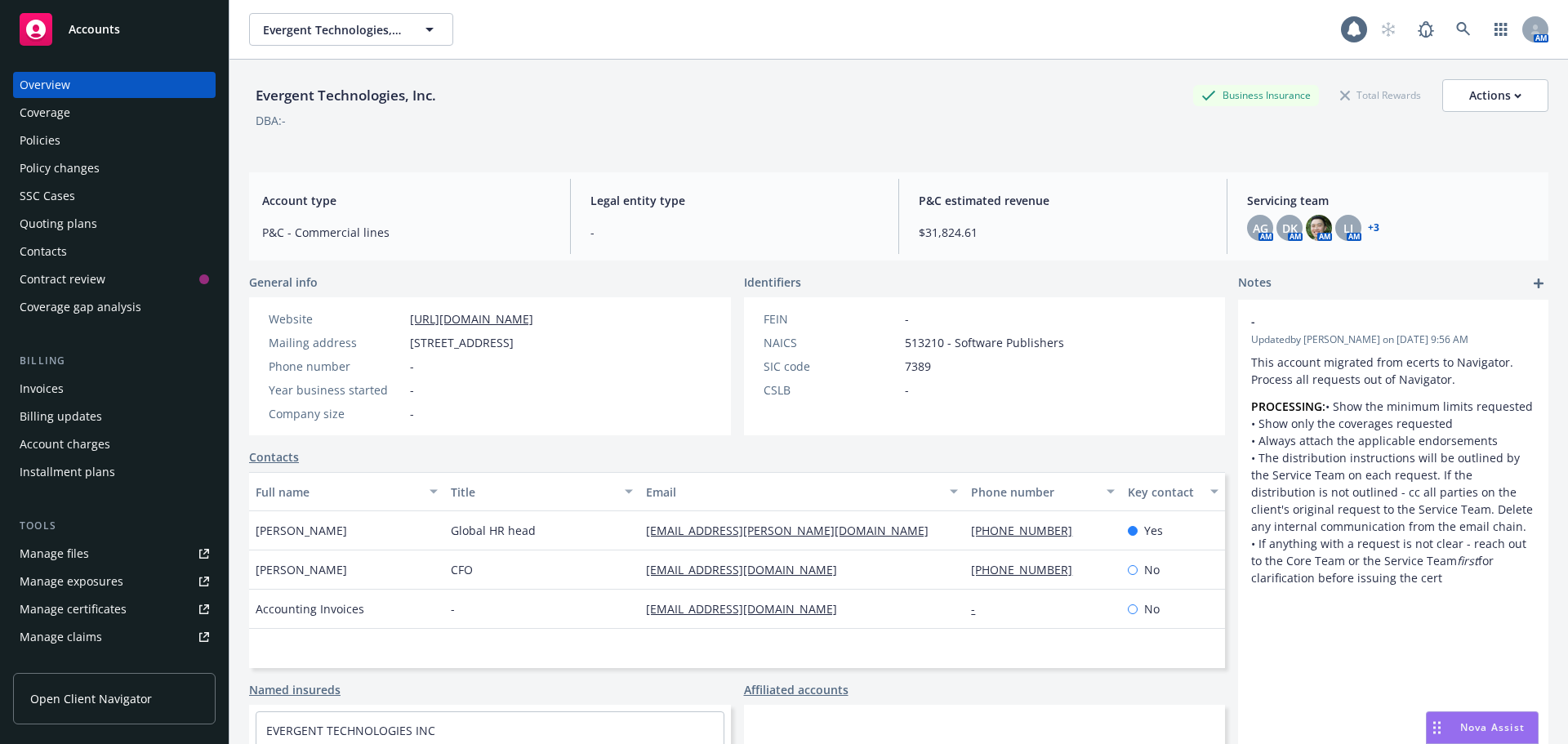
click at [32, 192] on div "SSC Cases" at bounding box center [47, 196] width 56 height 26
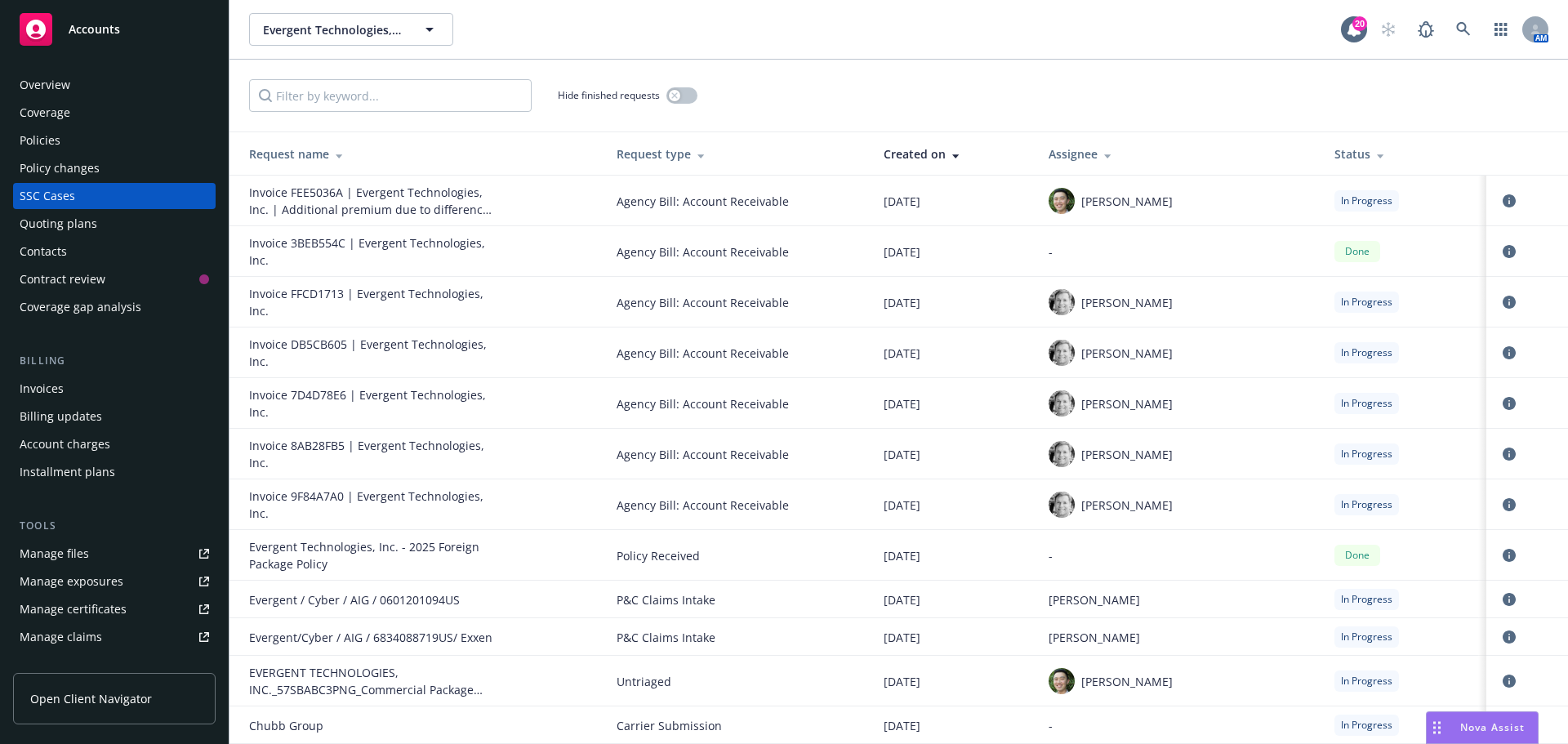
click at [56, 219] on div "Quoting plans" at bounding box center [58, 224] width 78 height 26
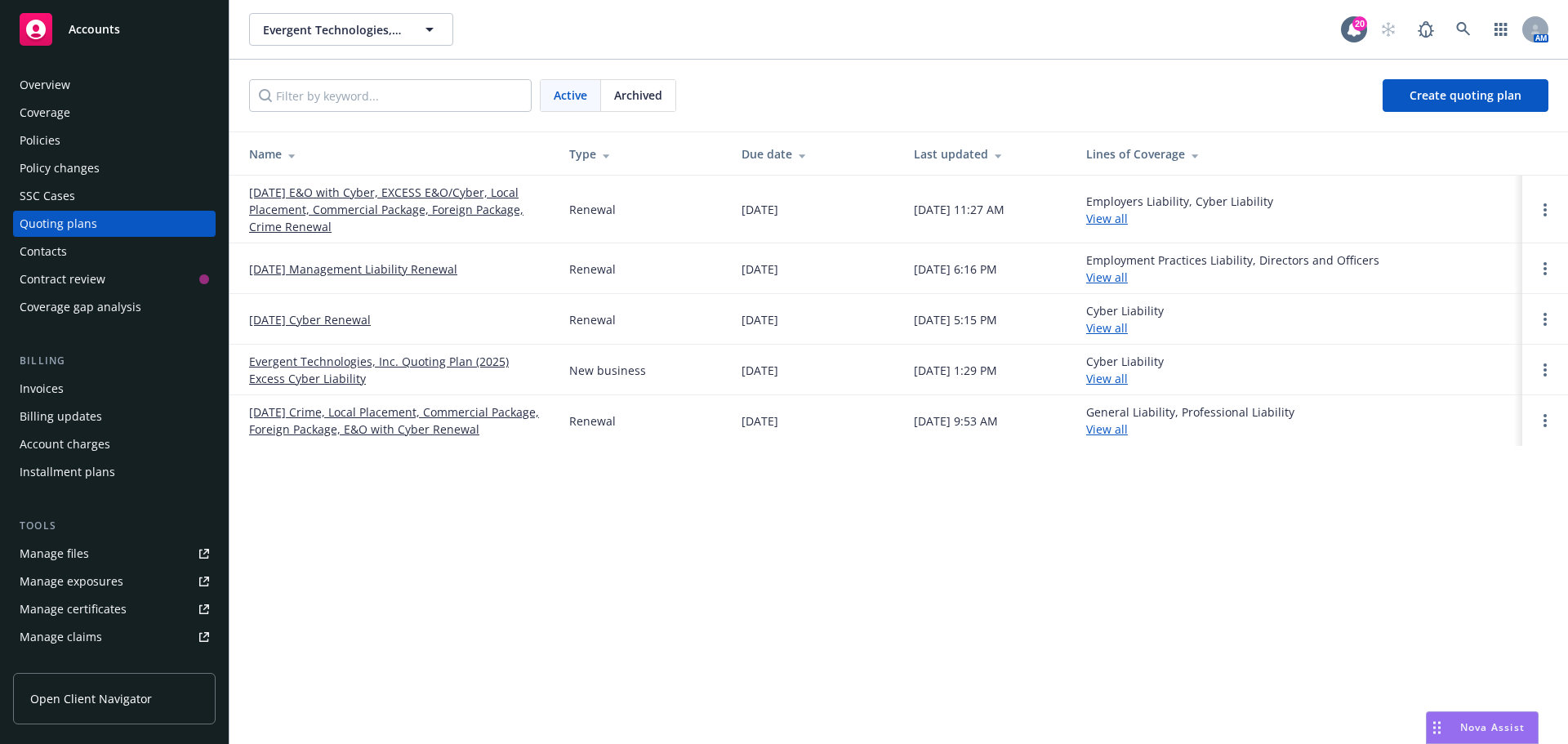
click at [344, 270] on link "[DATE] Management Liability Renewal" at bounding box center [353, 269] width 208 height 17
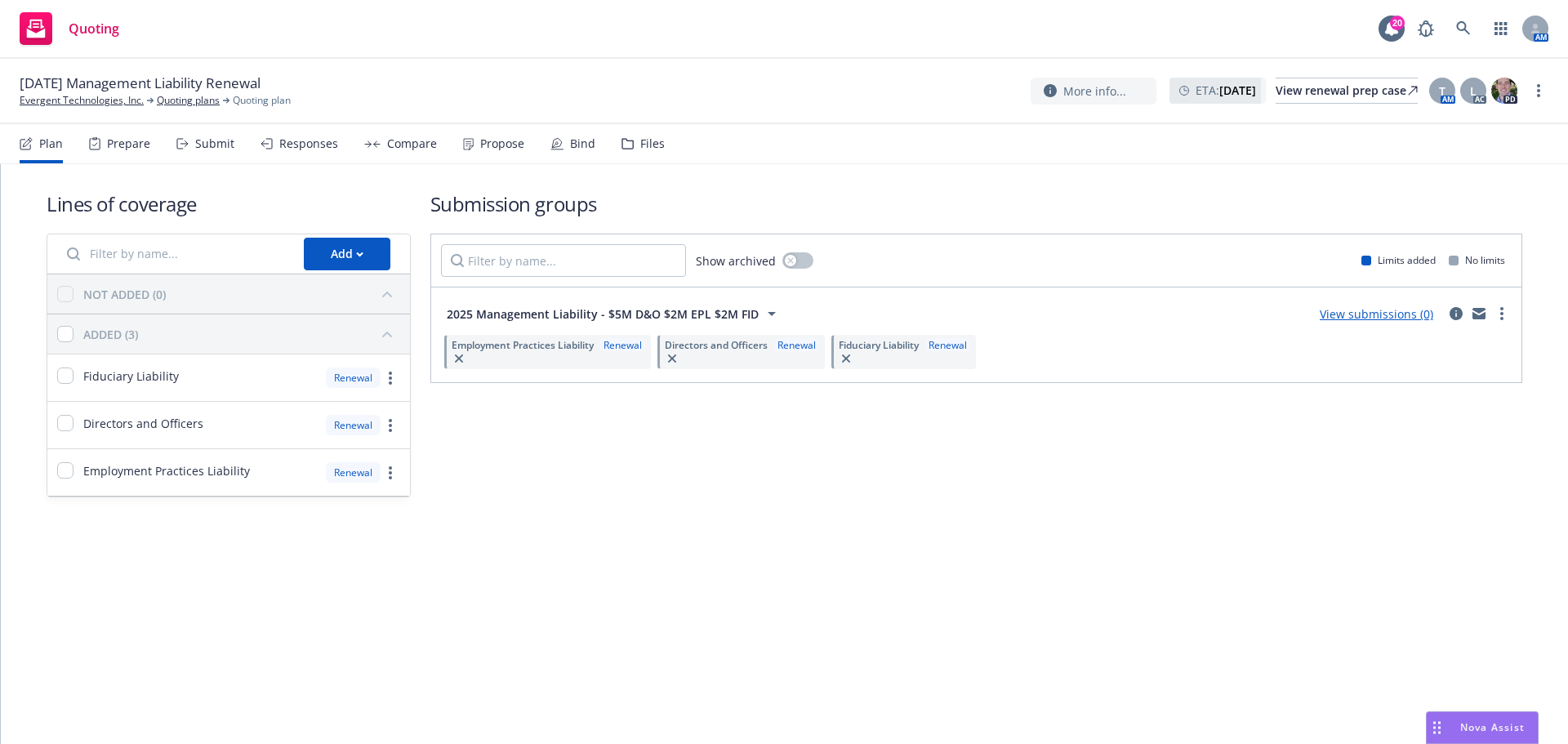
click at [643, 141] on div "Files" at bounding box center [652, 143] width 24 height 13
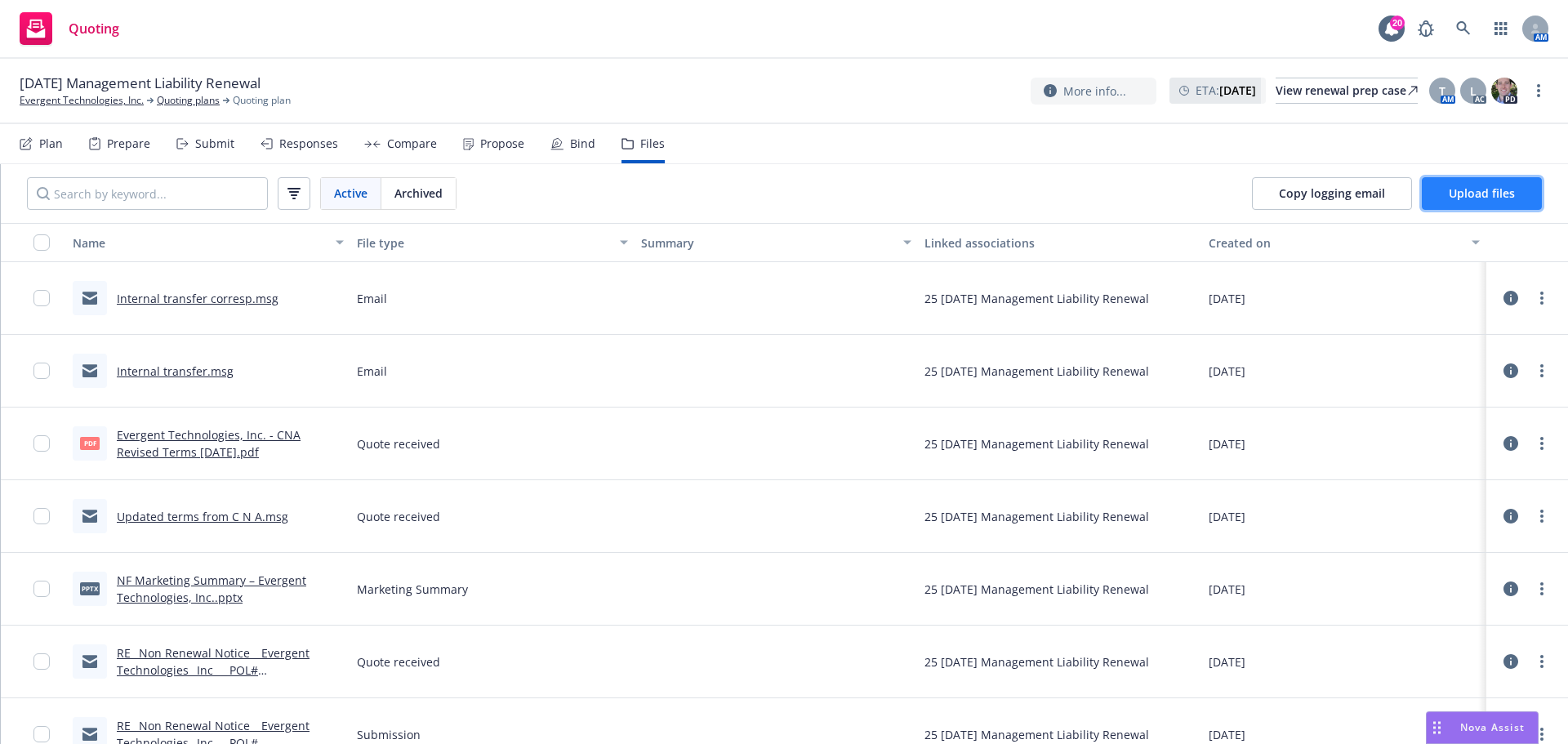
click at [1451, 197] on span "Upload files" at bounding box center [1482, 193] width 66 height 15
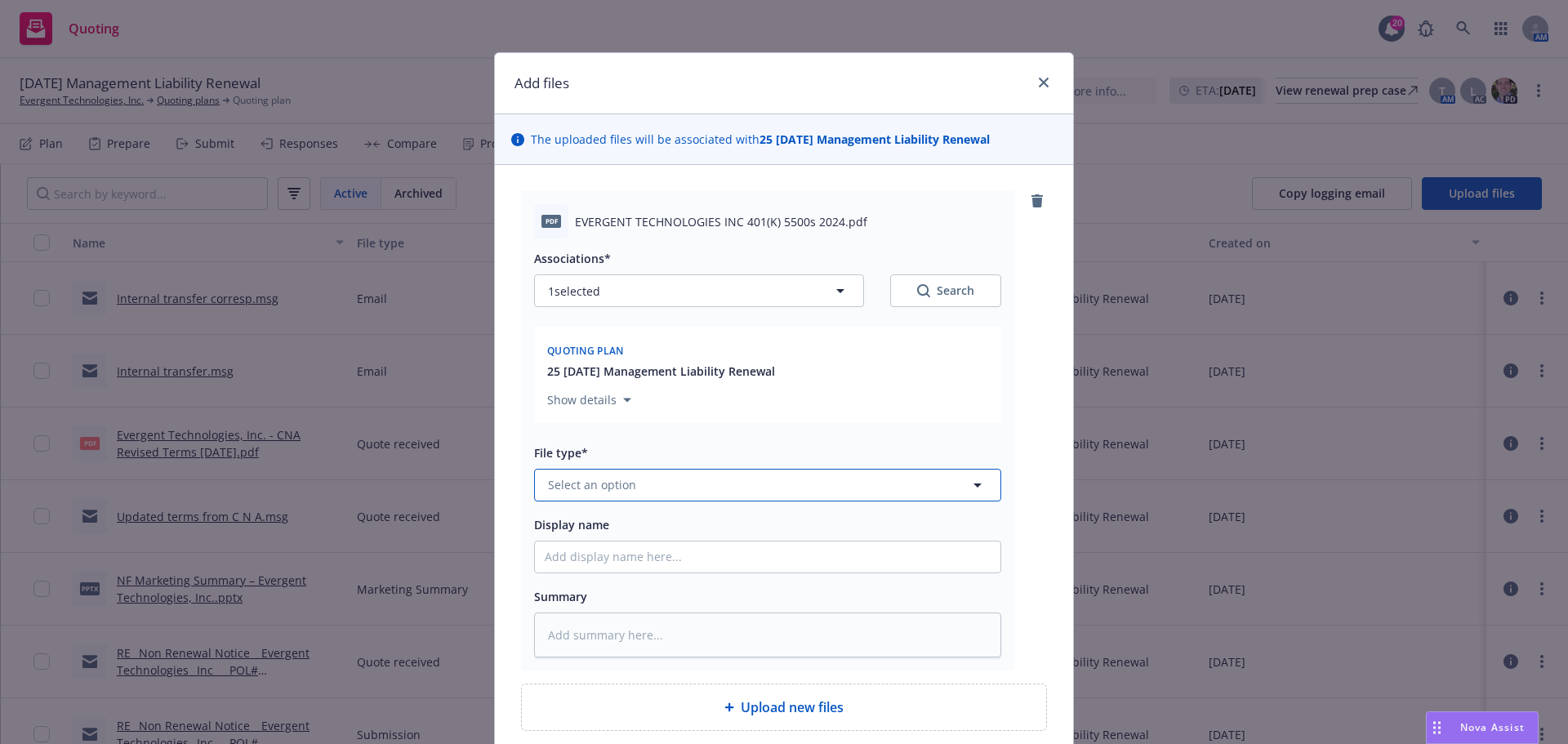
click at [573, 486] on span "Select an option" at bounding box center [592, 484] width 89 height 17
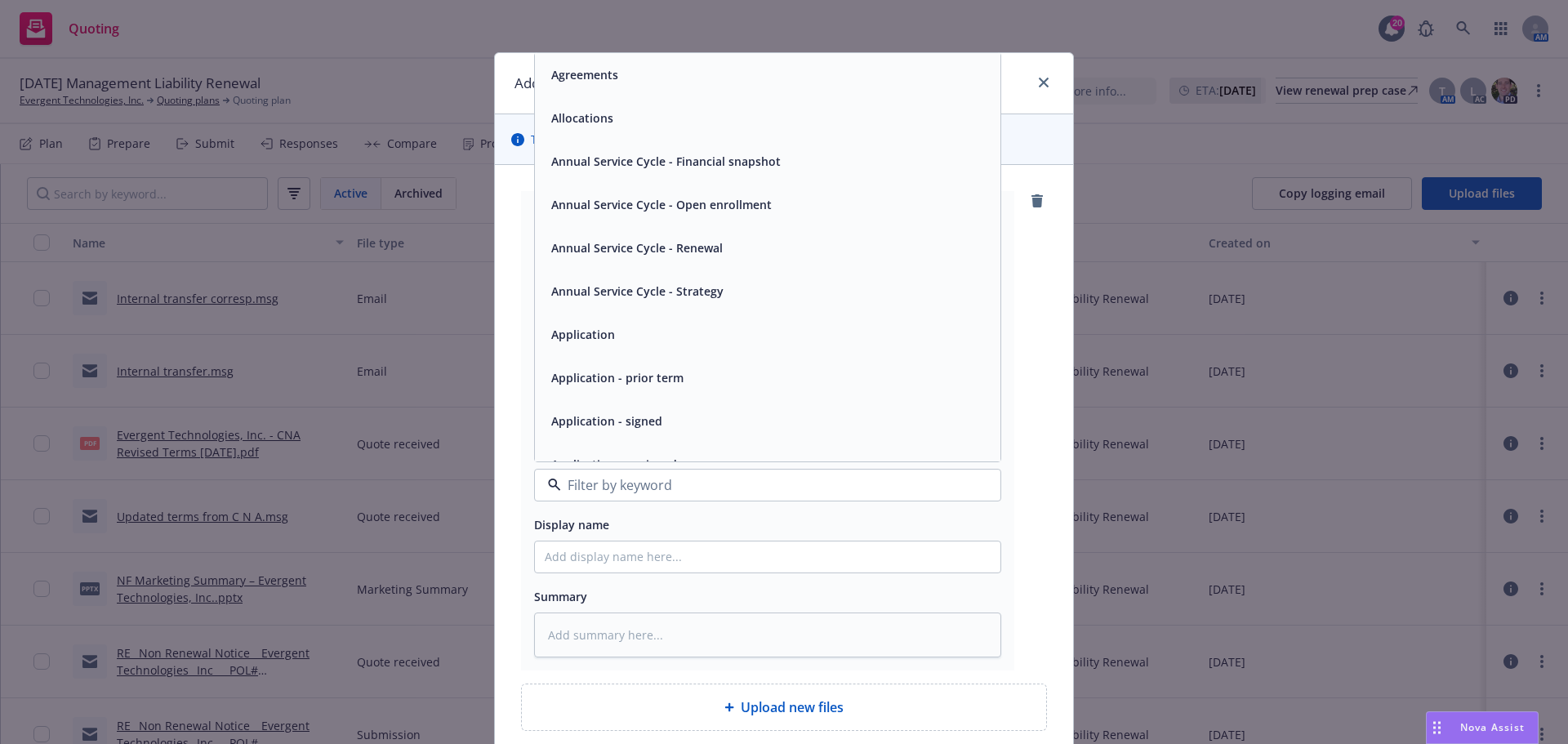
type input "5"
type textarea "x"
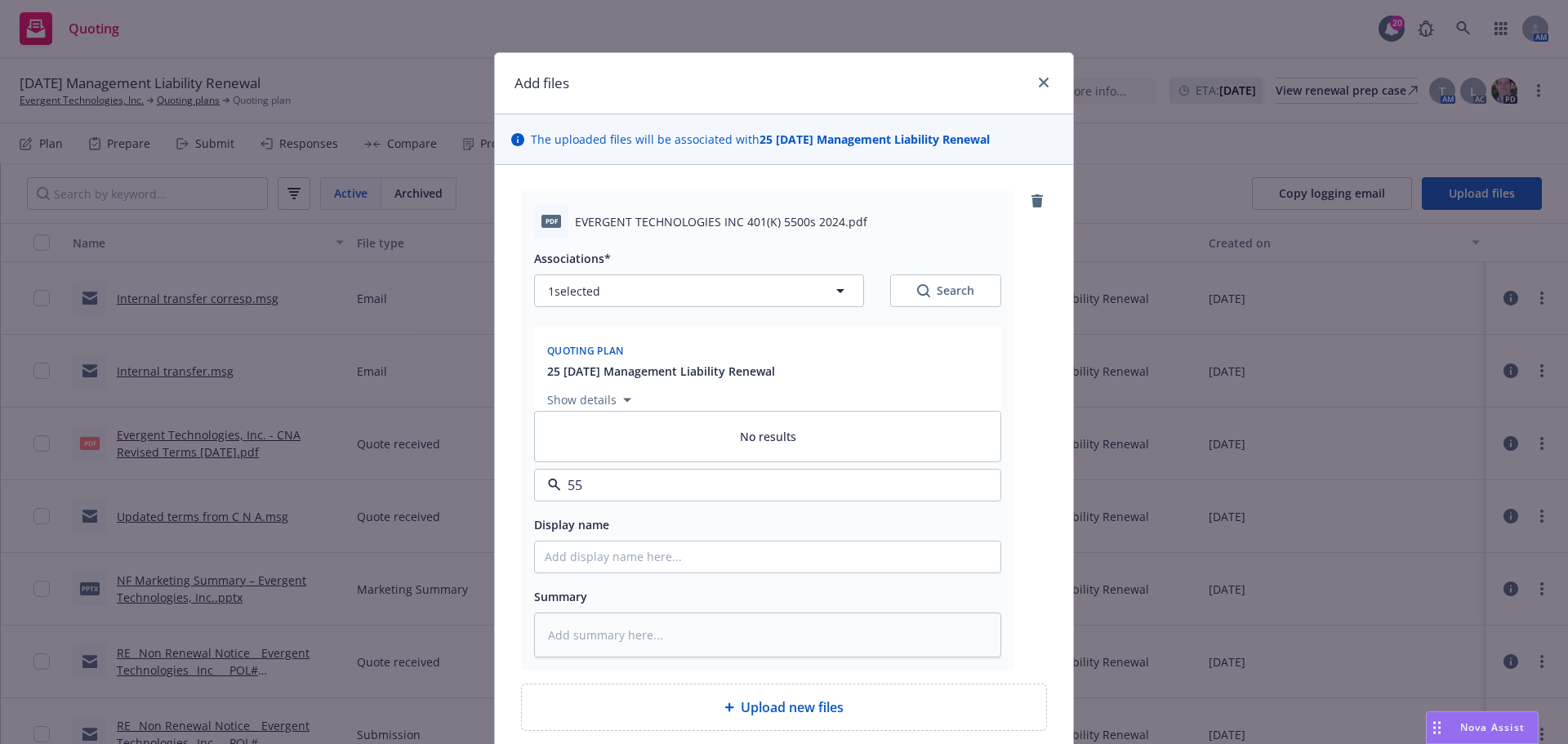
type input "5"
drag, startPoint x: 597, startPoint y: 486, endPoint x: 524, endPoint y: 482, distance: 73.1
click at [524, 482] on div "pdf EVERGENT TECHNOLOGIES INC 401(K) 5500s 2024.pdf Associations* 1 selected Se…" at bounding box center [768, 430] width 494 height 479
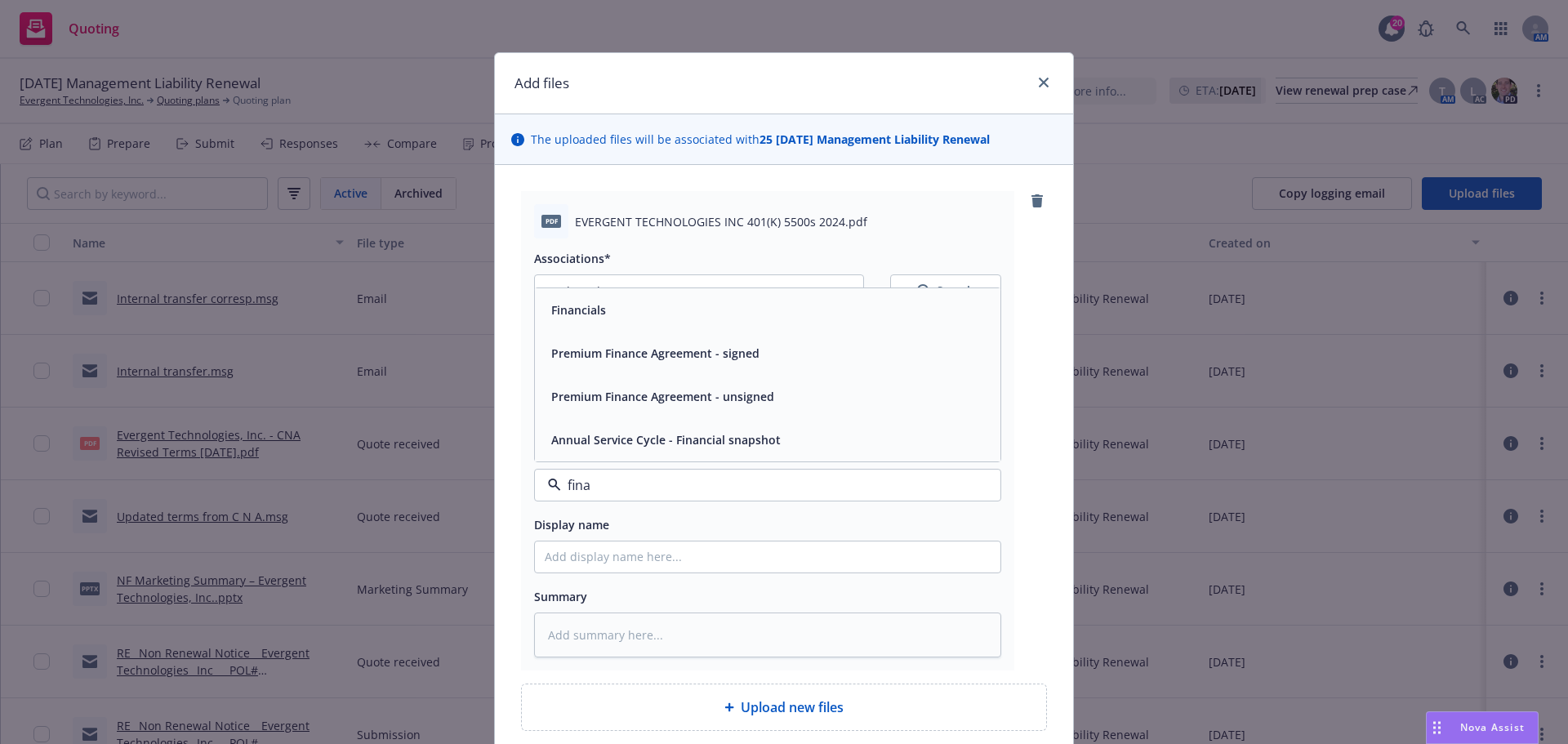
type input "[PERSON_NAME]"
click at [585, 321] on div "Financials" at bounding box center [577, 310] width 64 height 24
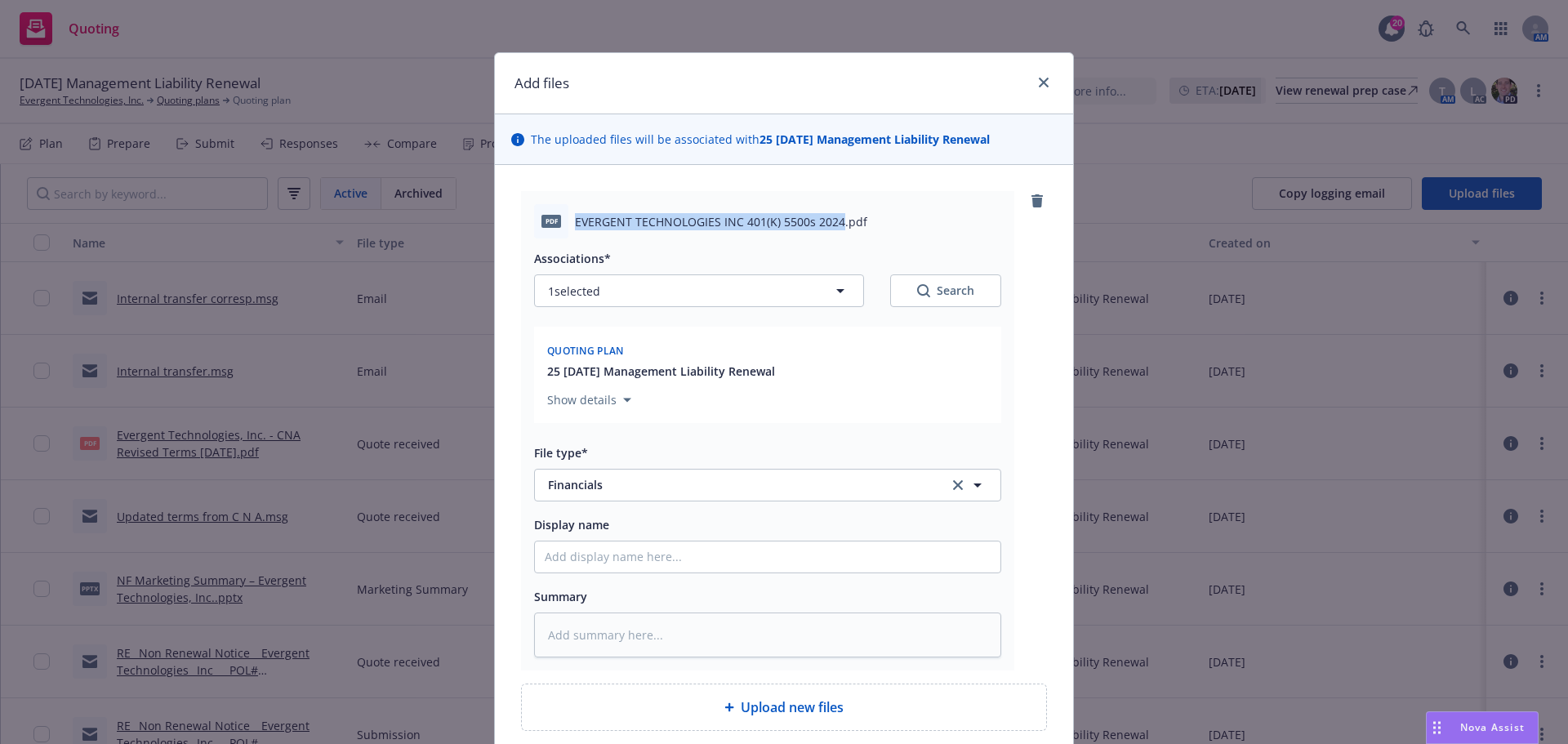
drag, startPoint x: 571, startPoint y: 218, endPoint x: 833, endPoint y: 217, distance: 262.0
click at [833, 217] on span "EVERGENT TECHNOLOGIES INC 401(K) 5500s 2024.pdf" at bounding box center [721, 222] width 293 height 17
copy span "EVERGENT TECHNOLOGIES INC 401(K) 5500s 2024"
click at [581, 558] on input "Display name" at bounding box center [768, 557] width 466 height 31
paste input "EVERGENT TECHNOLOGIES INC 401(K) 5500s 2024"
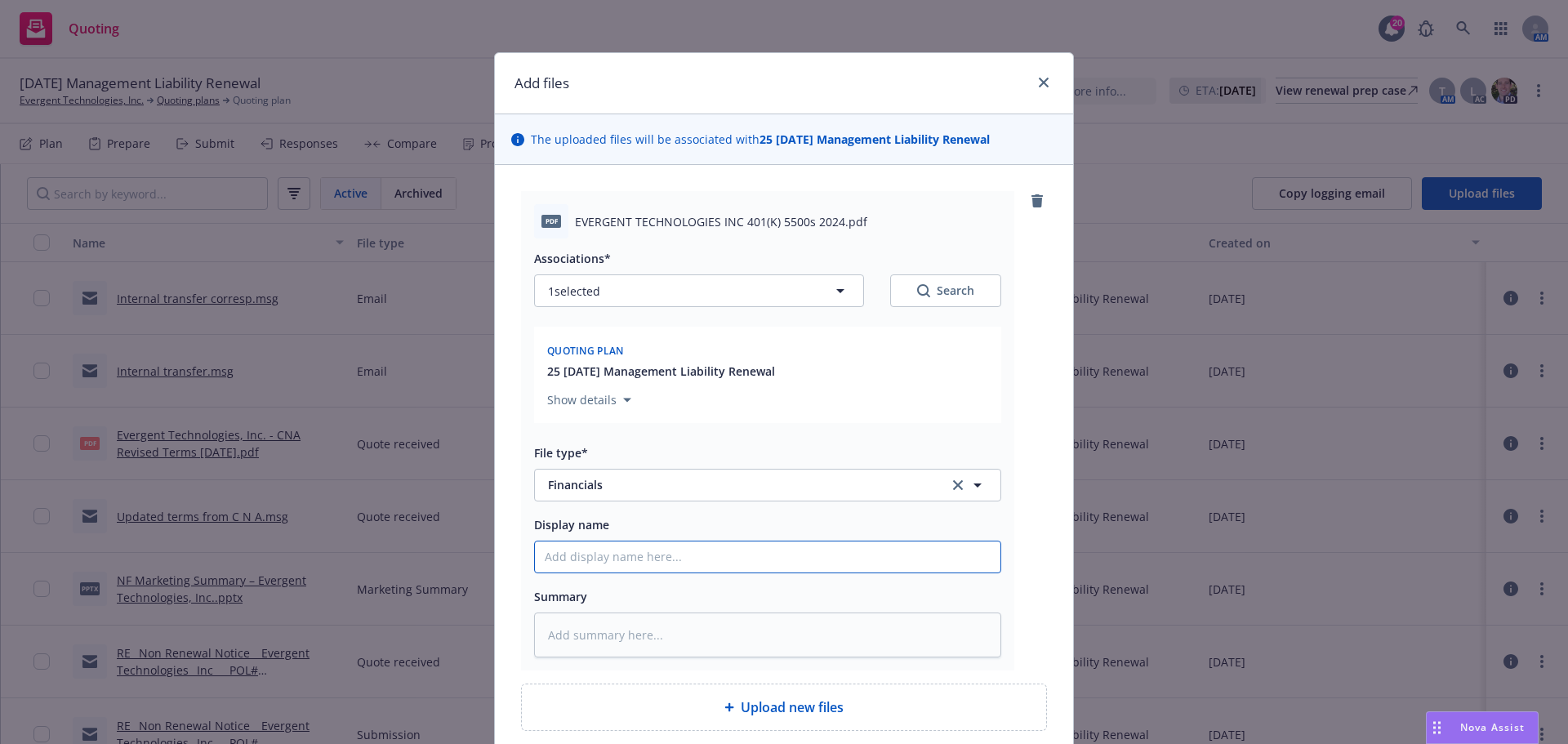
type textarea "x"
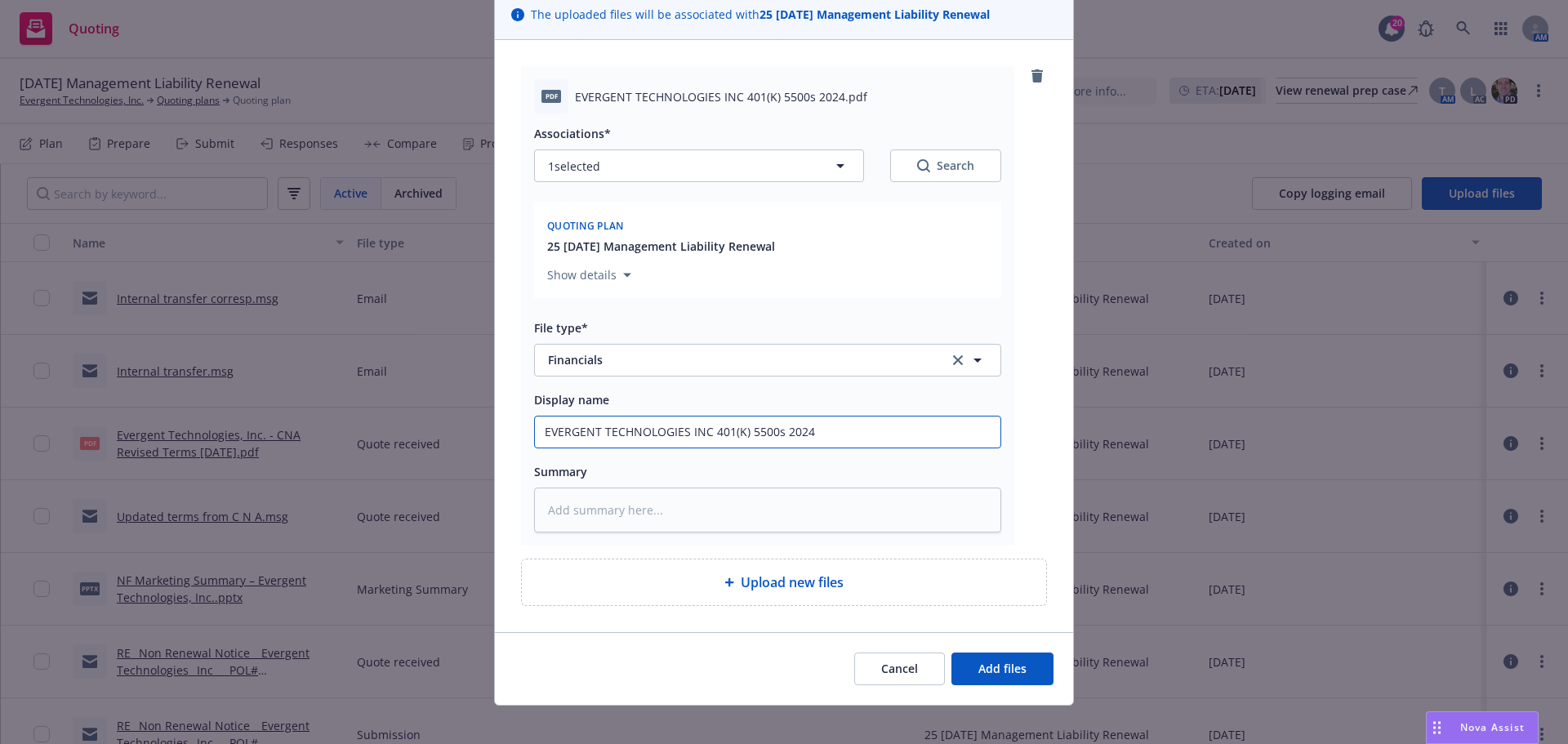
scroll to position [139, 0]
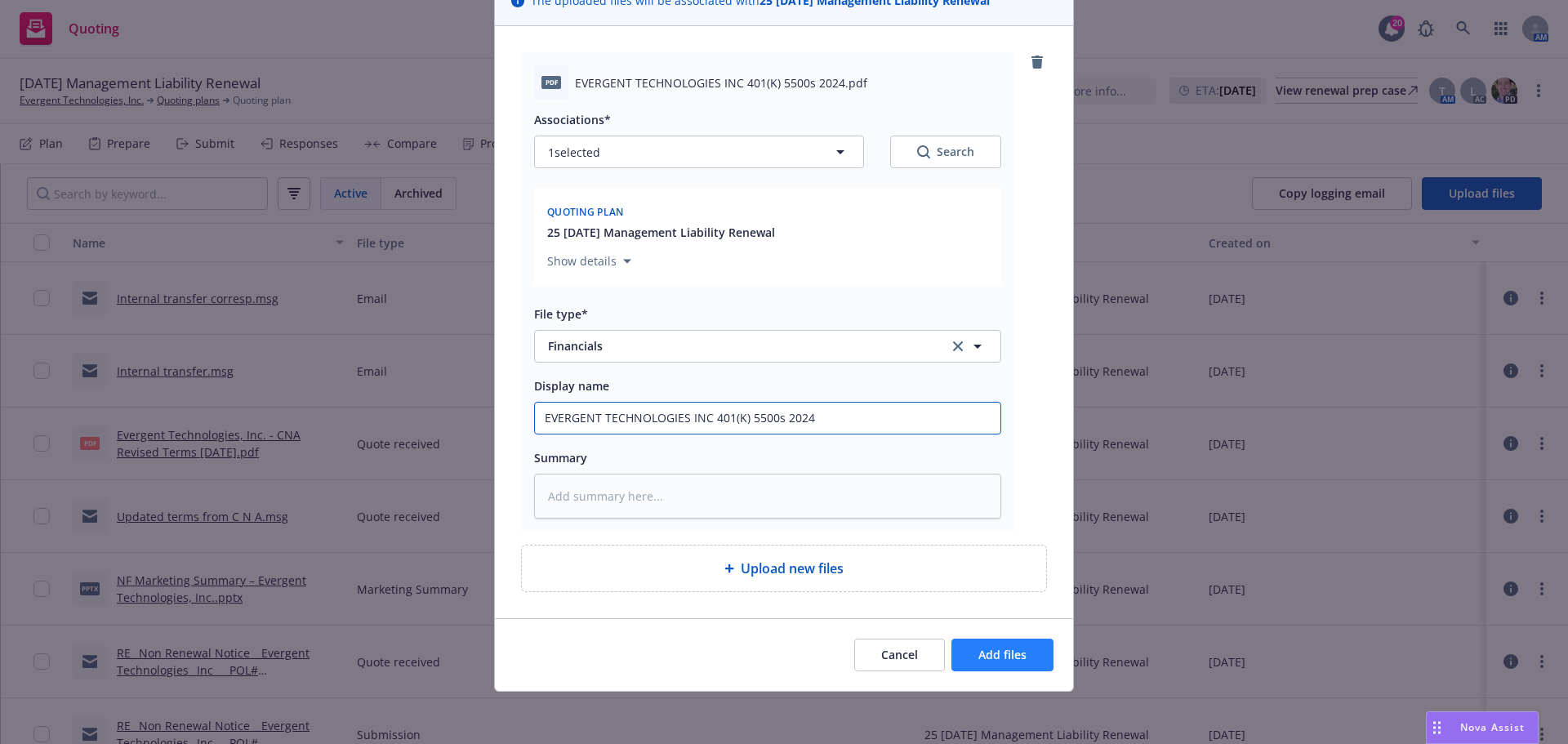
type input "EVERGENT TECHNOLOGIES INC 401(K) 5500s 2024"
click at [981, 658] on span "Add files" at bounding box center [1003, 655] width 48 height 15
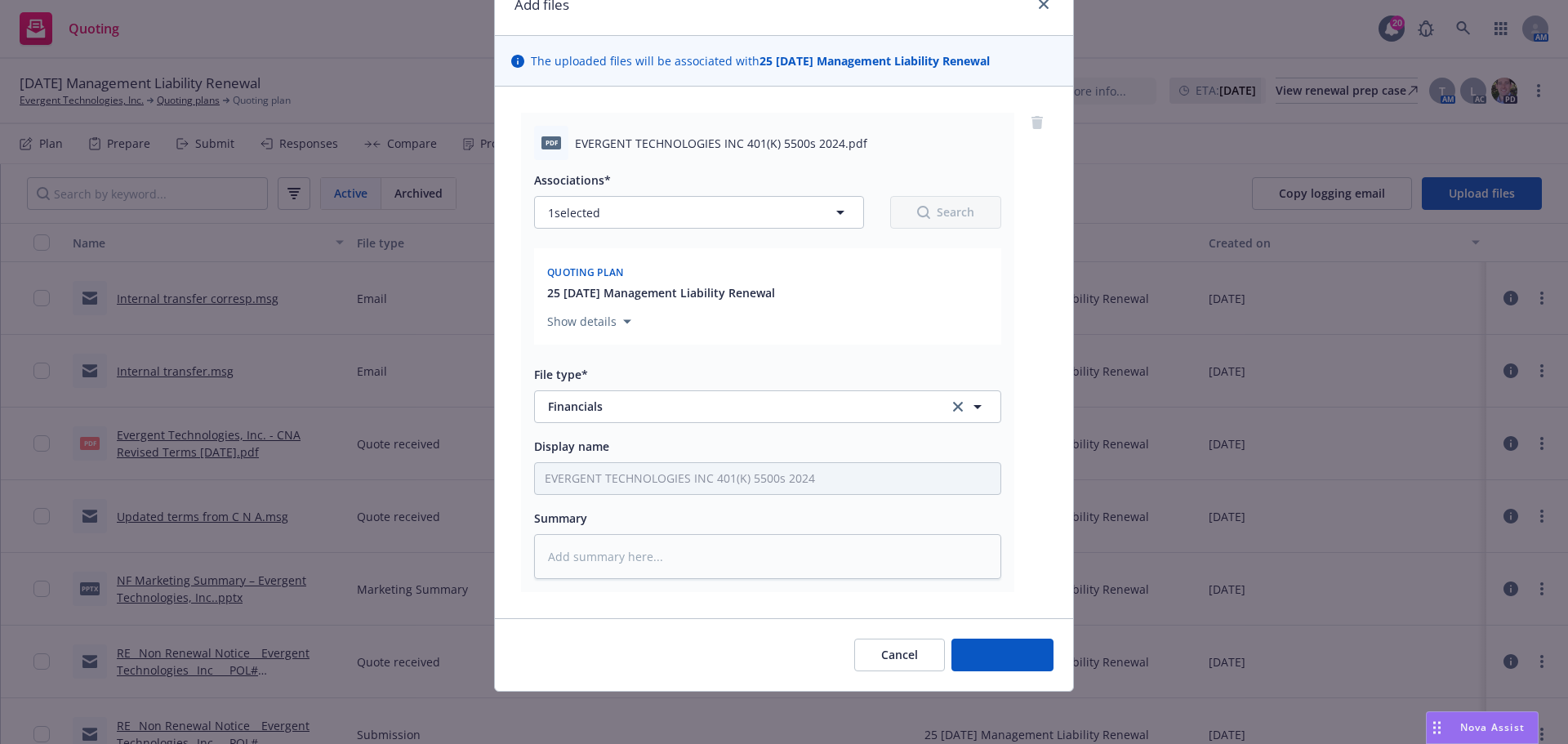
scroll to position [78, 0]
type textarea "x"
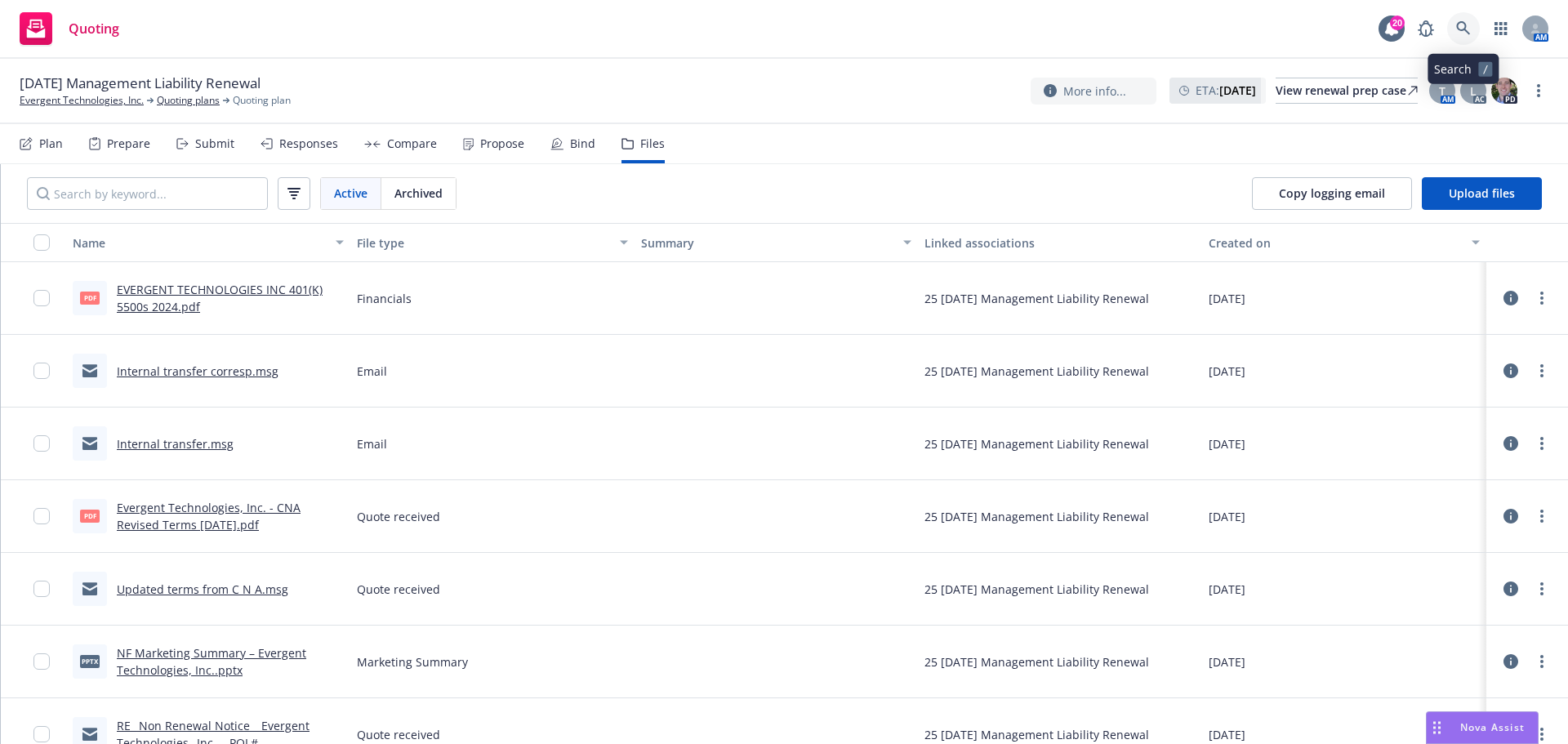
click at [1465, 26] on icon at bounding box center [1463, 28] width 14 height 13
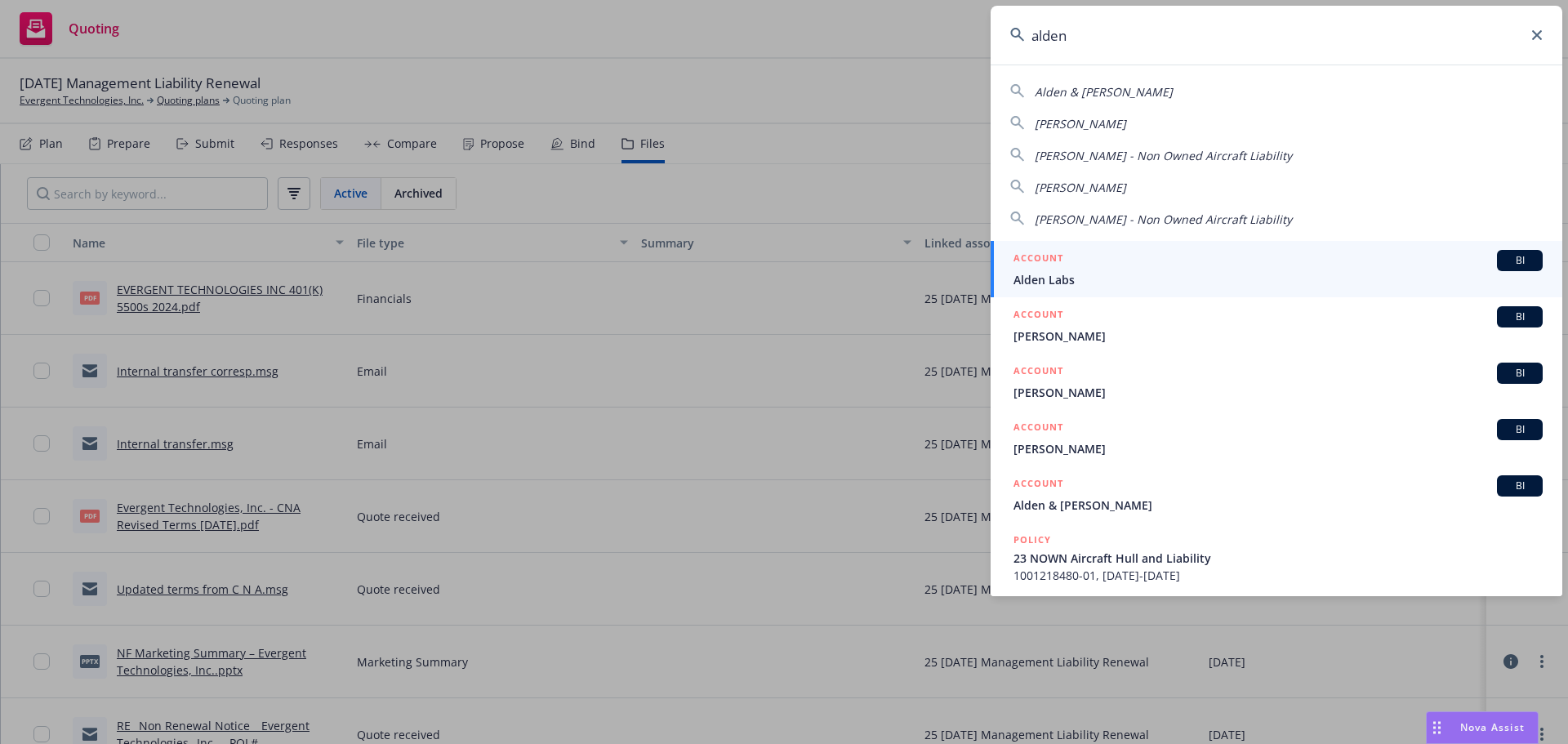
type input "alden"
click at [1062, 279] on span "Alden Labs" at bounding box center [1278, 279] width 529 height 17
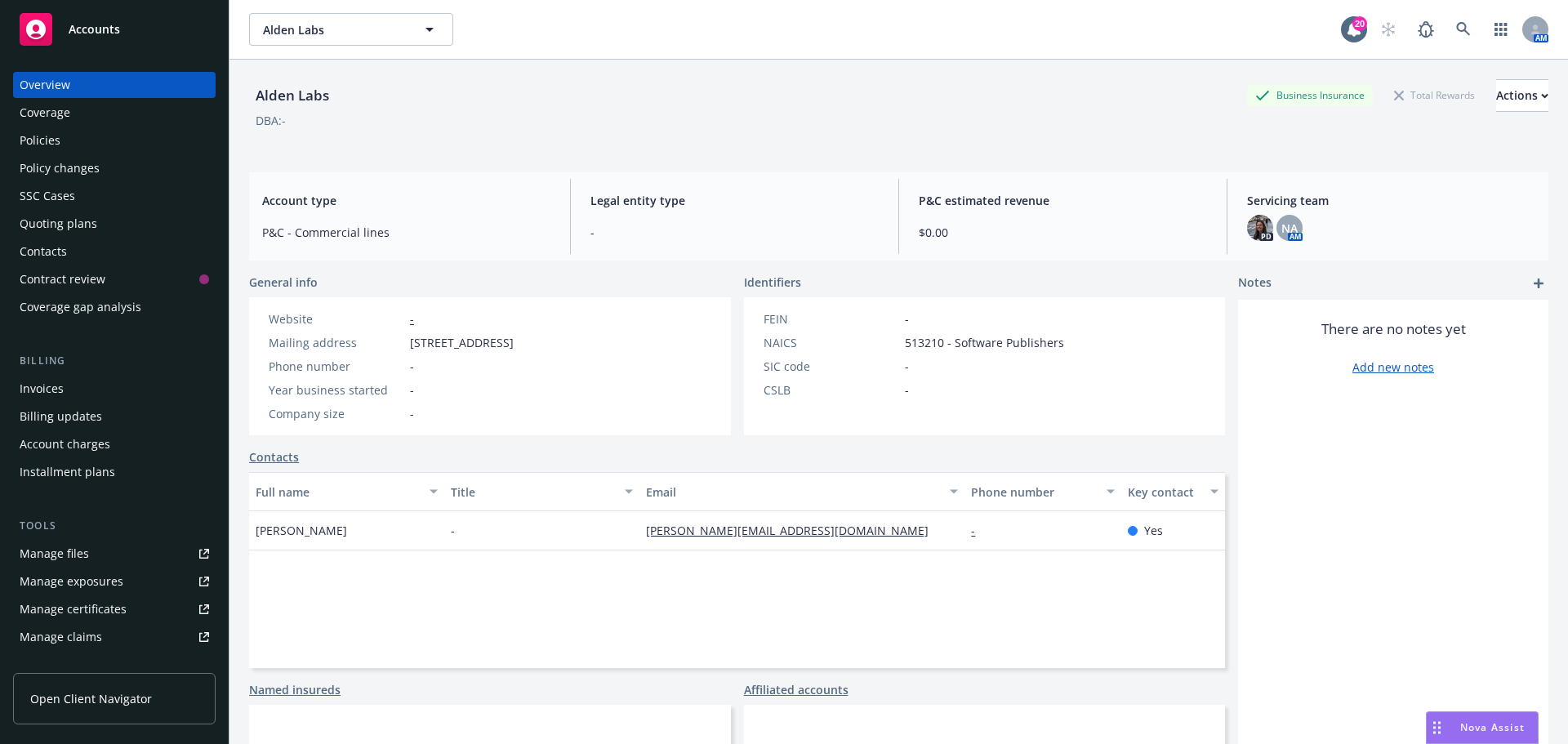
click at [50, 223] on div "Quoting plans" at bounding box center [58, 224] width 78 height 26
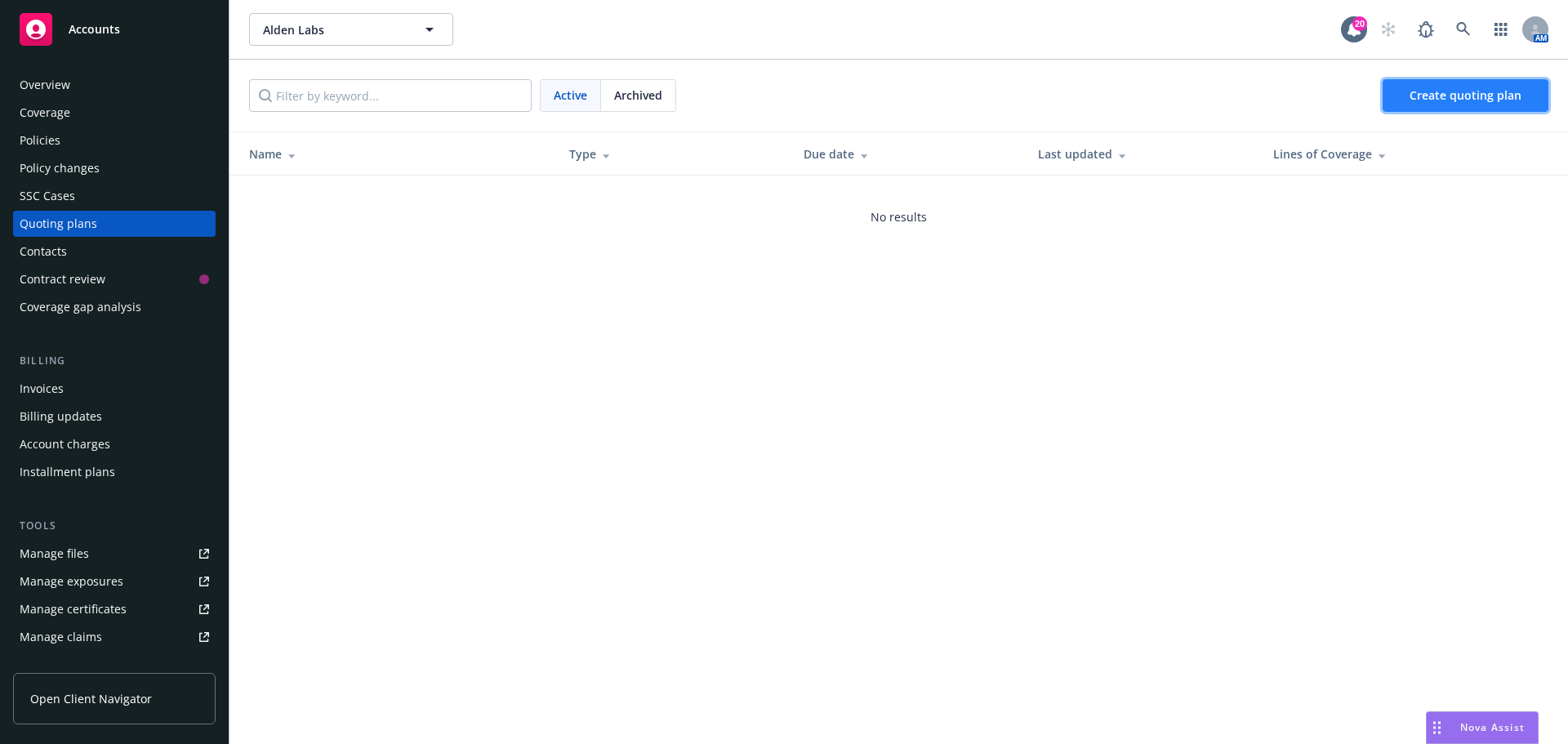
click at [1467, 96] on span "Create quoting plan" at bounding box center [1466, 95] width 112 height 15
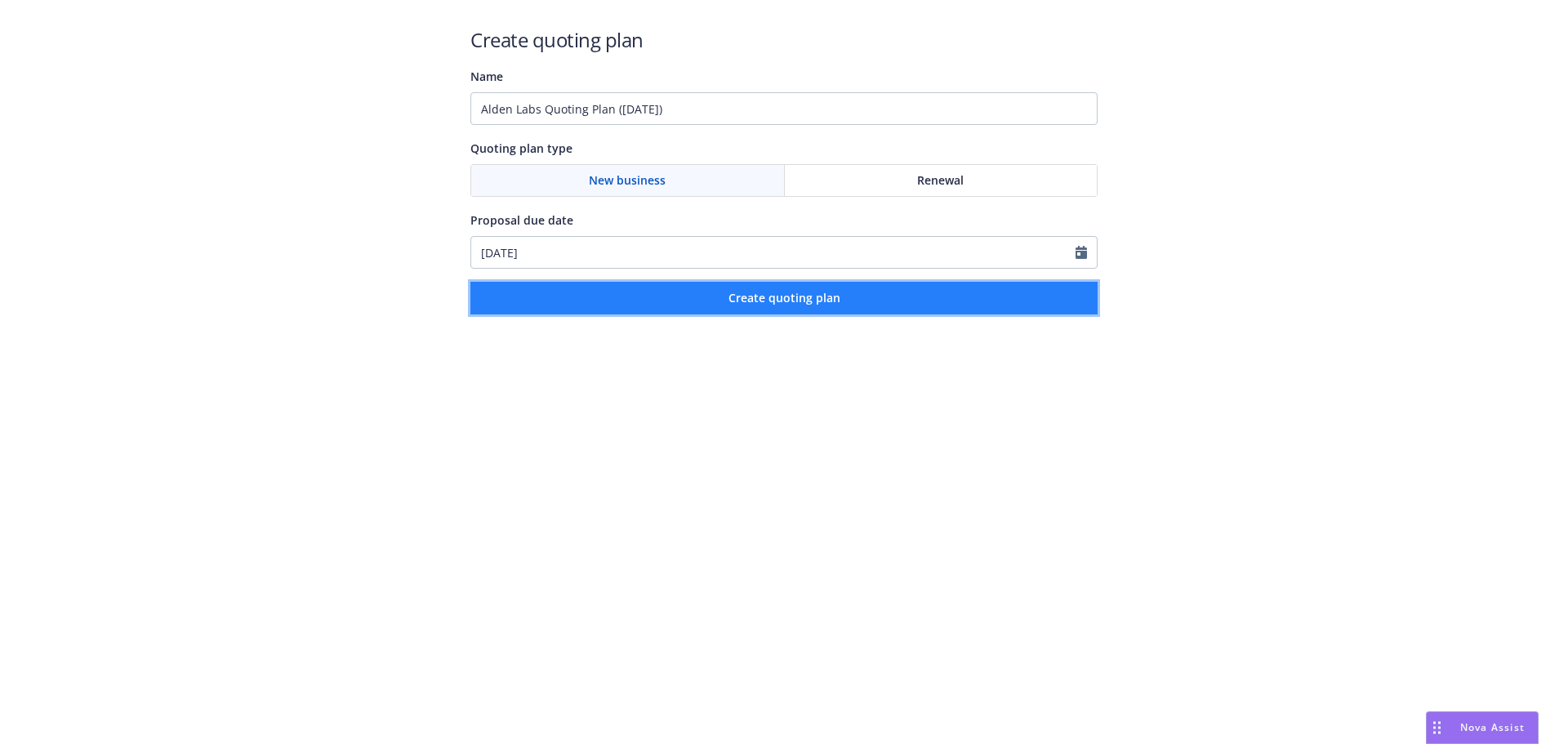
click at [752, 298] on span "Create quoting plan" at bounding box center [784, 298] width 112 height 15
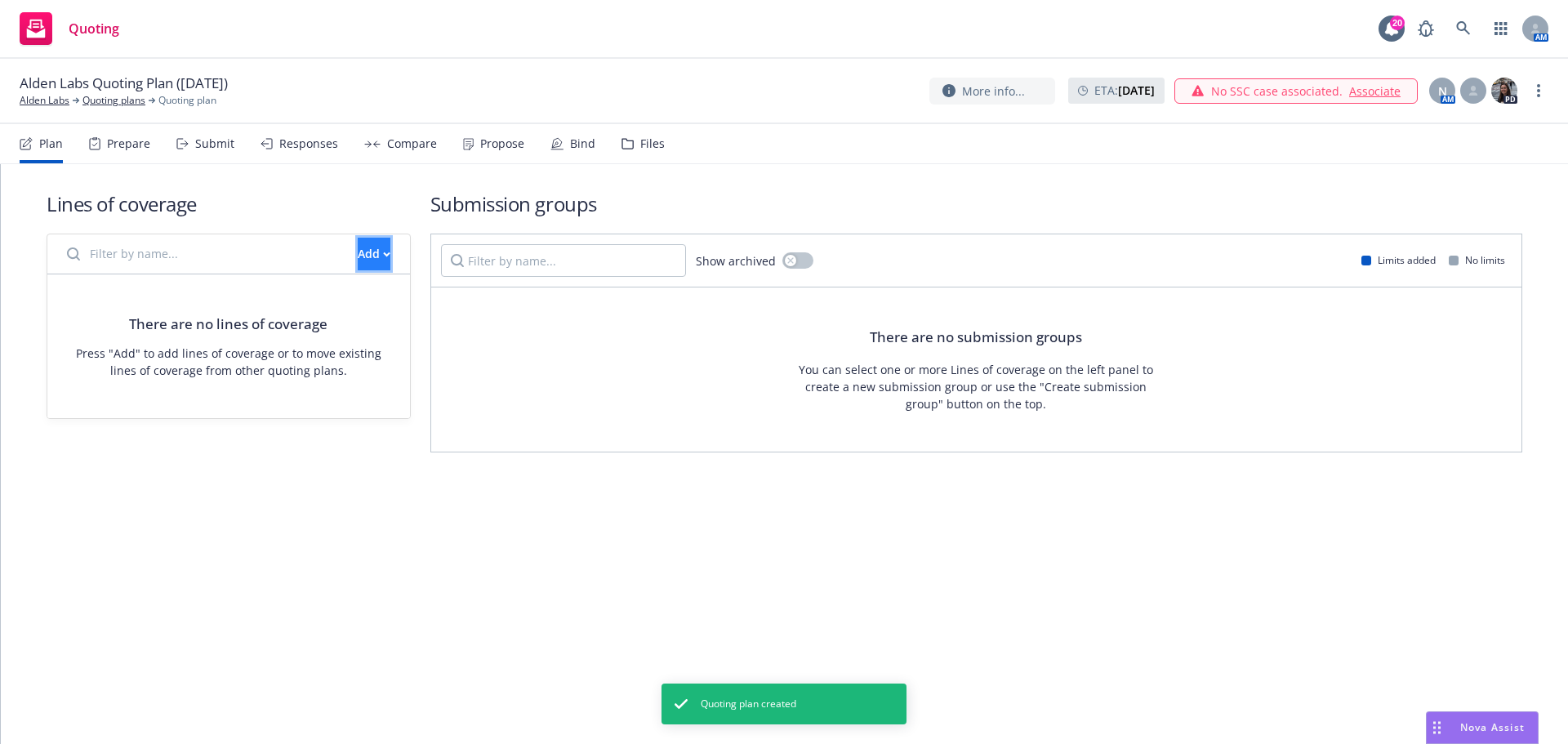
click at [358, 256] on div "Add" at bounding box center [374, 254] width 33 height 31
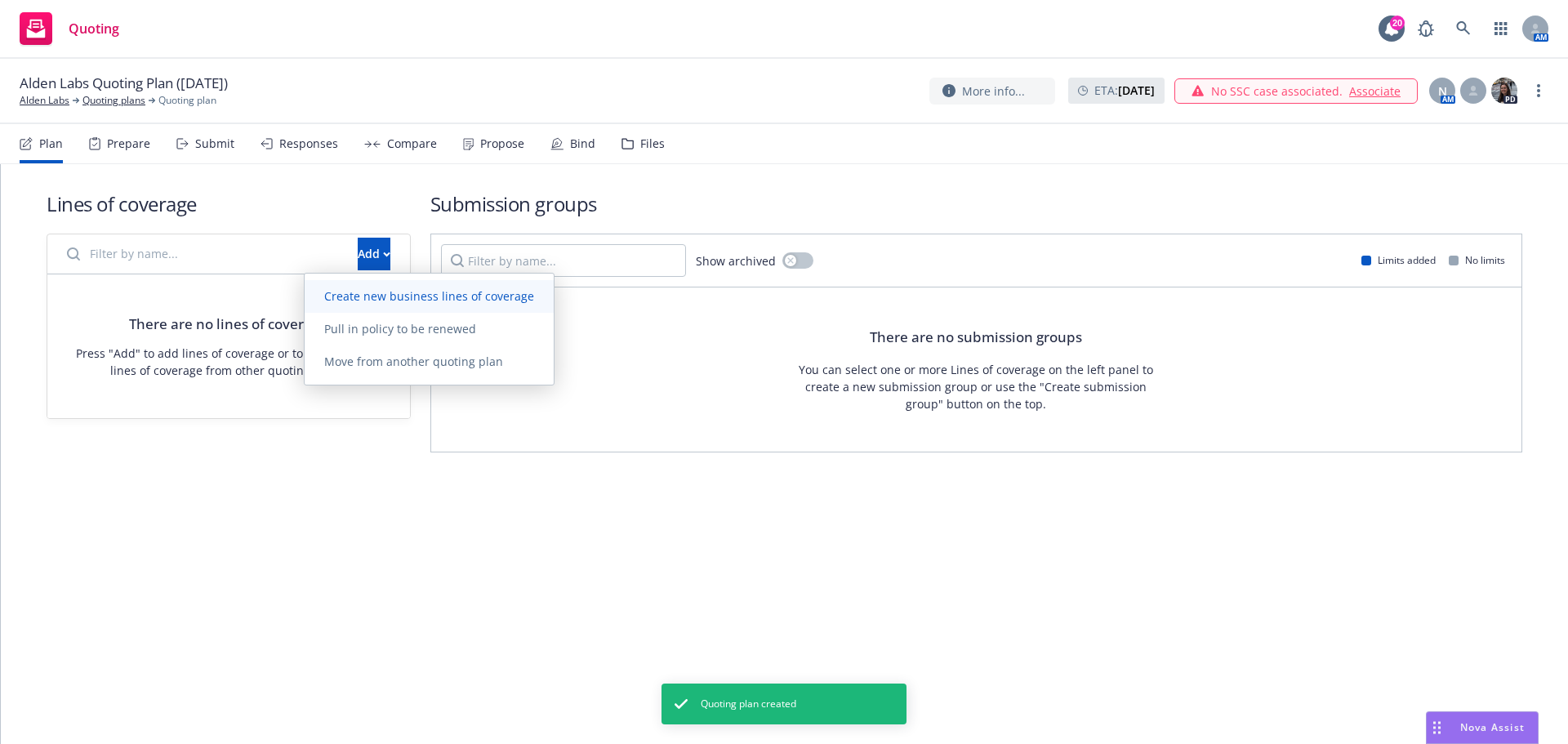
click at [354, 290] on span "Create new business lines of coverage" at bounding box center [429, 296] width 249 height 15
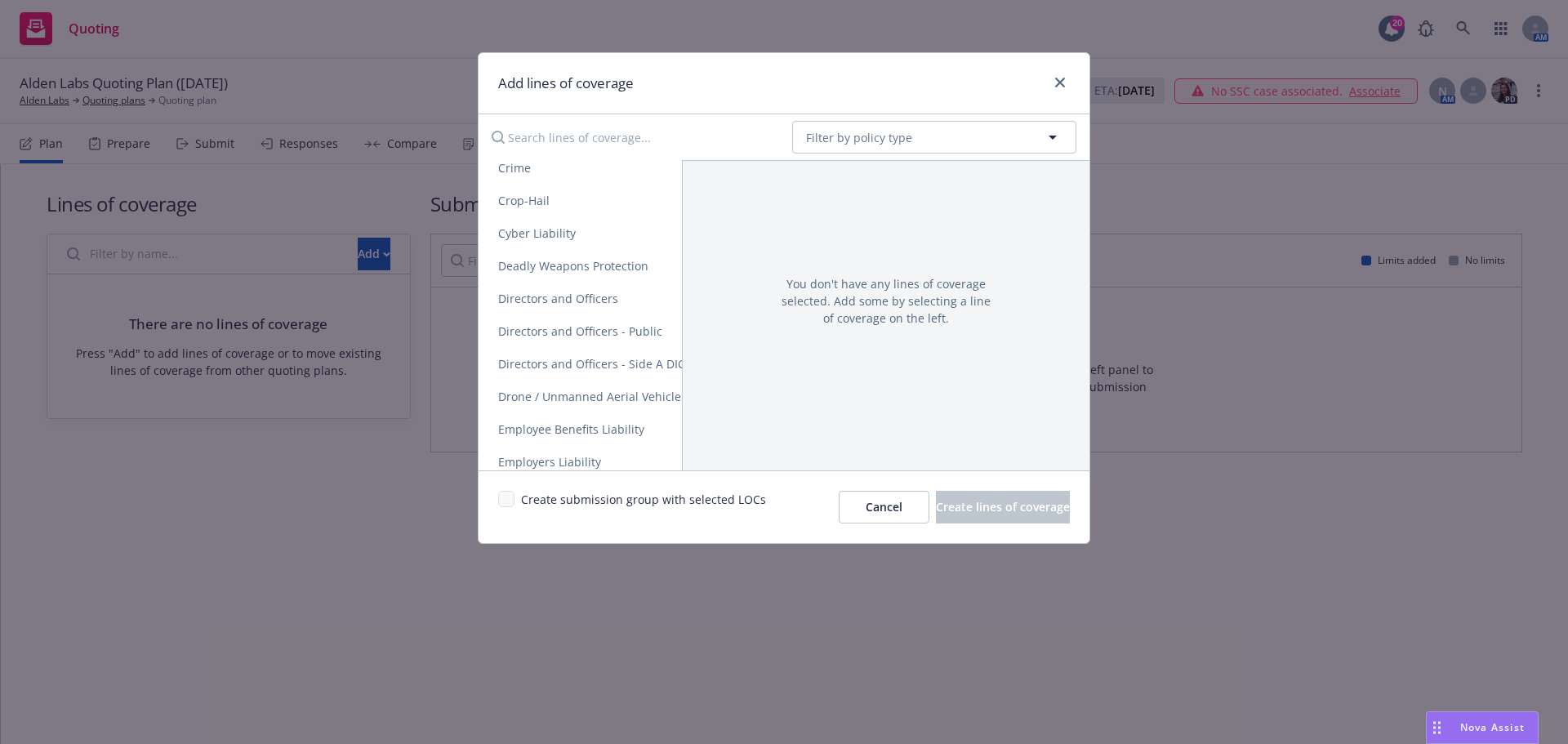
scroll to position [735, 0]
click at [544, 292] on span "Directors and Officers" at bounding box center [558, 295] width 160 height 15
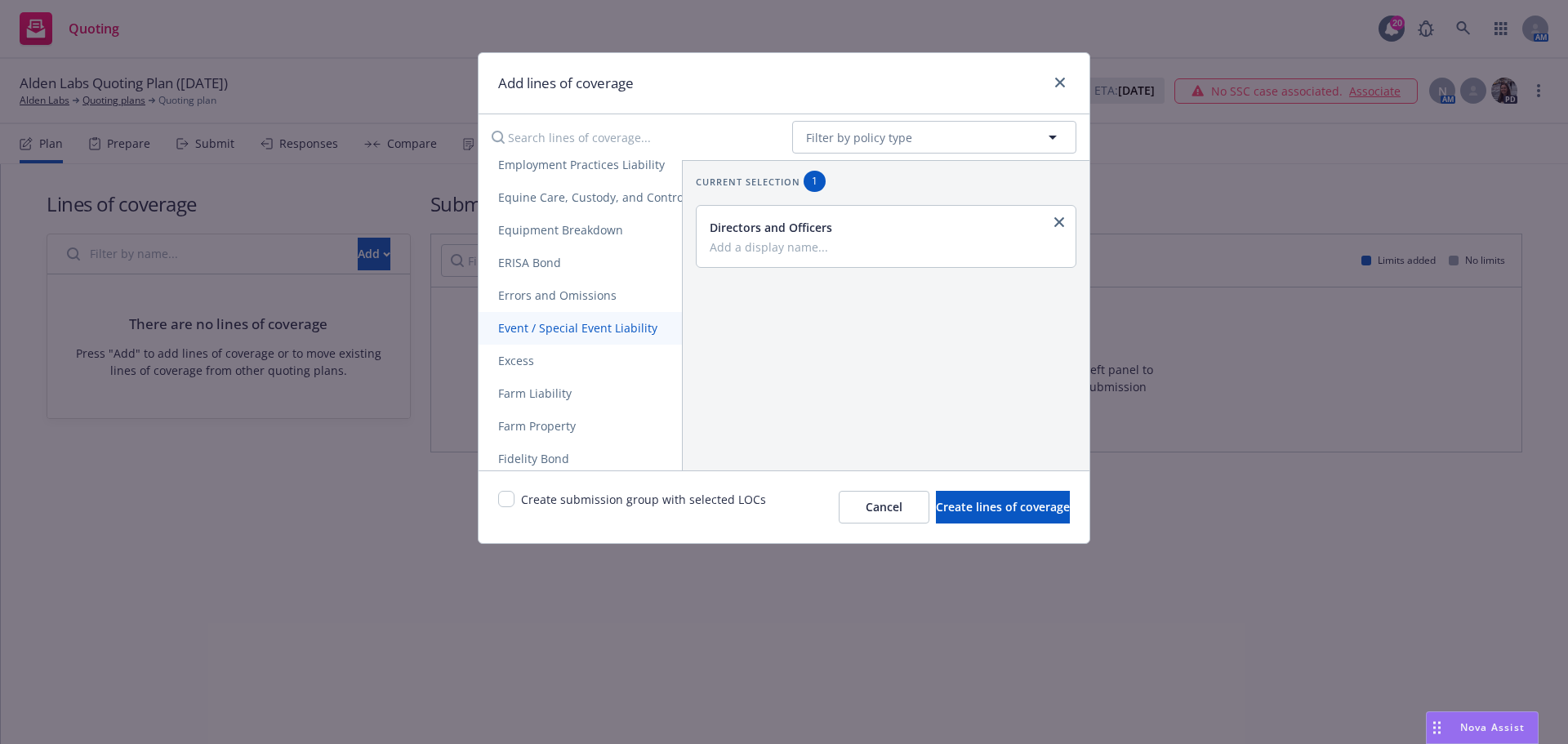
scroll to position [980, 0]
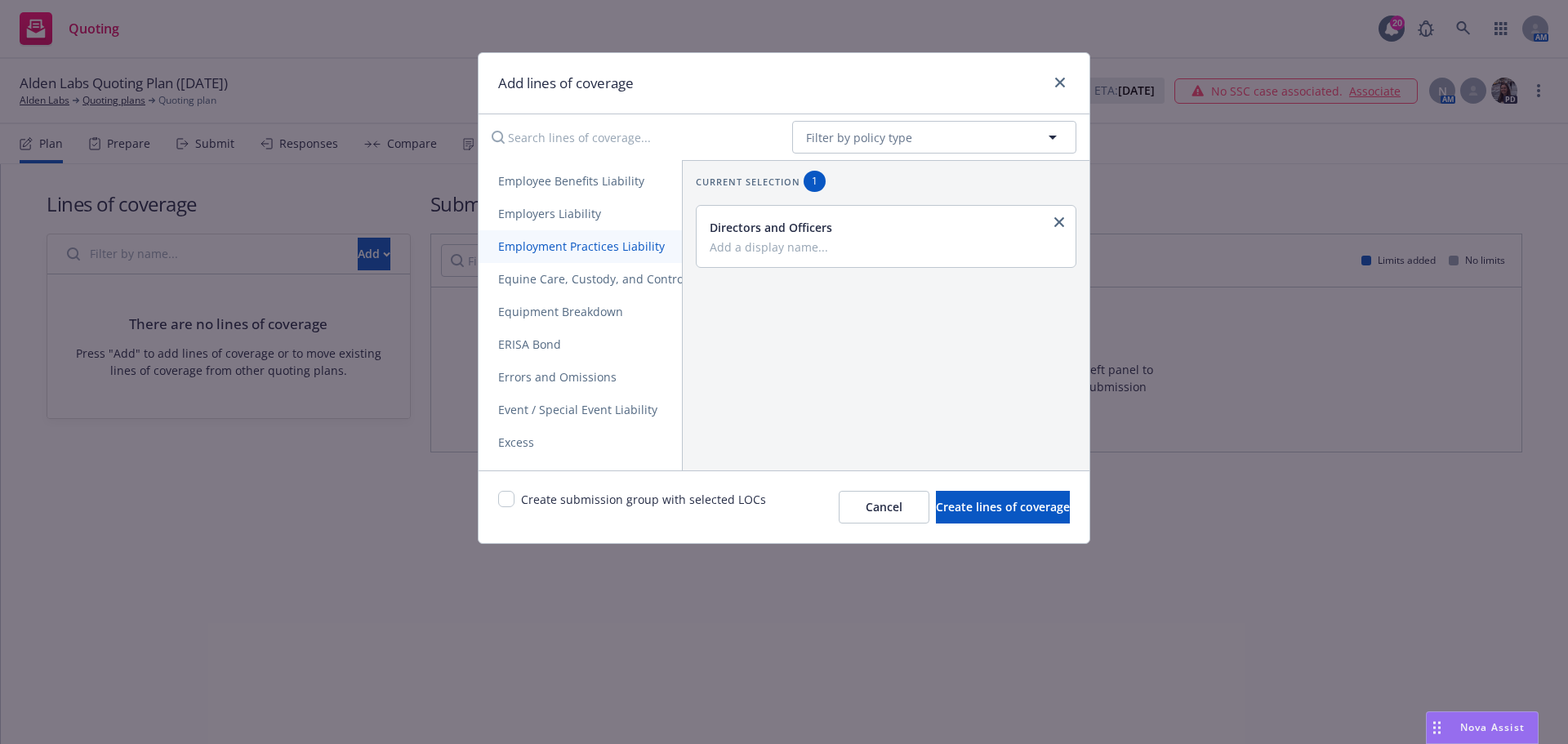
click at [549, 244] on span "Employment Practices Liability" at bounding box center [581, 246] width 206 height 15
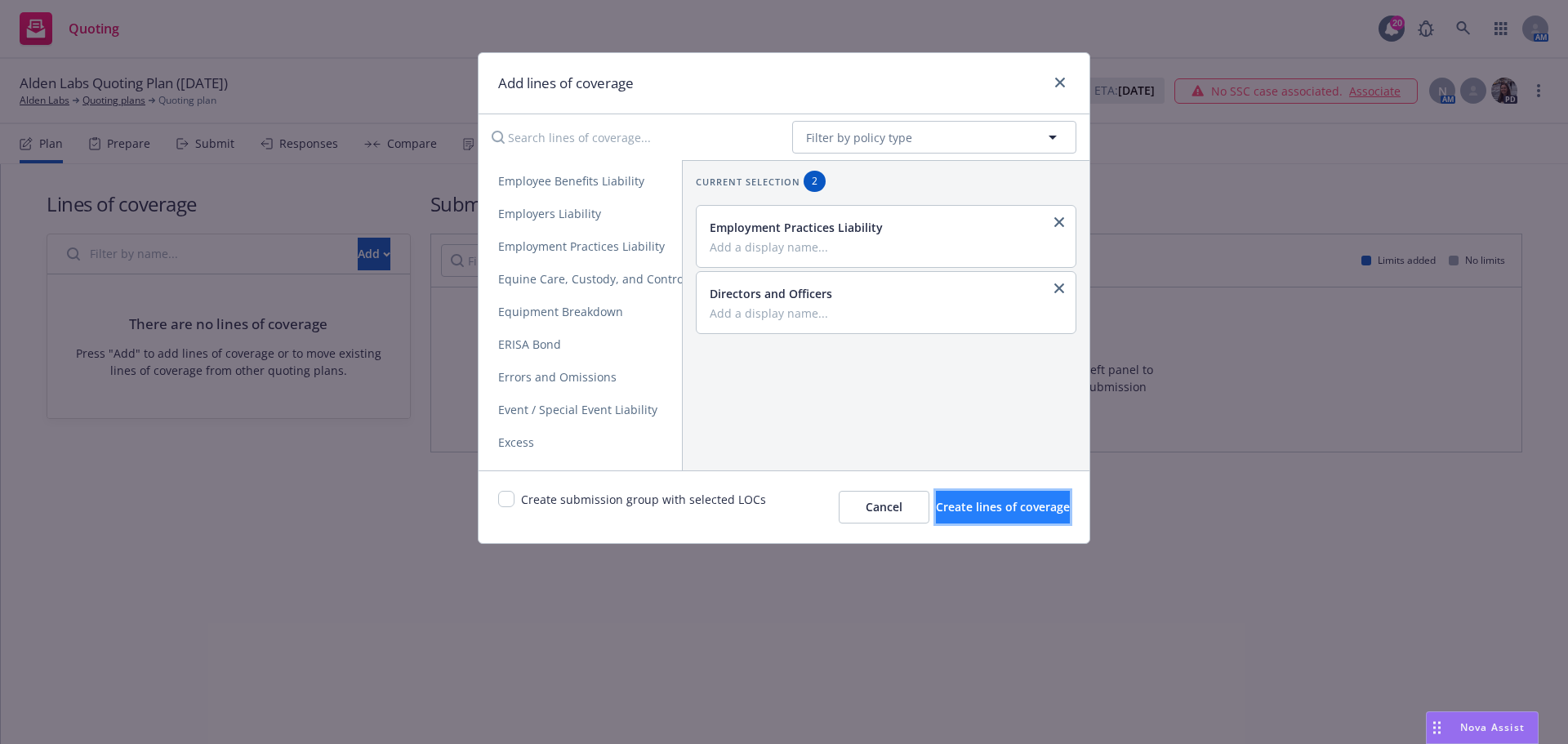
click at [971, 512] on span "Create lines of coverage" at bounding box center [1003, 506] width 134 height 15
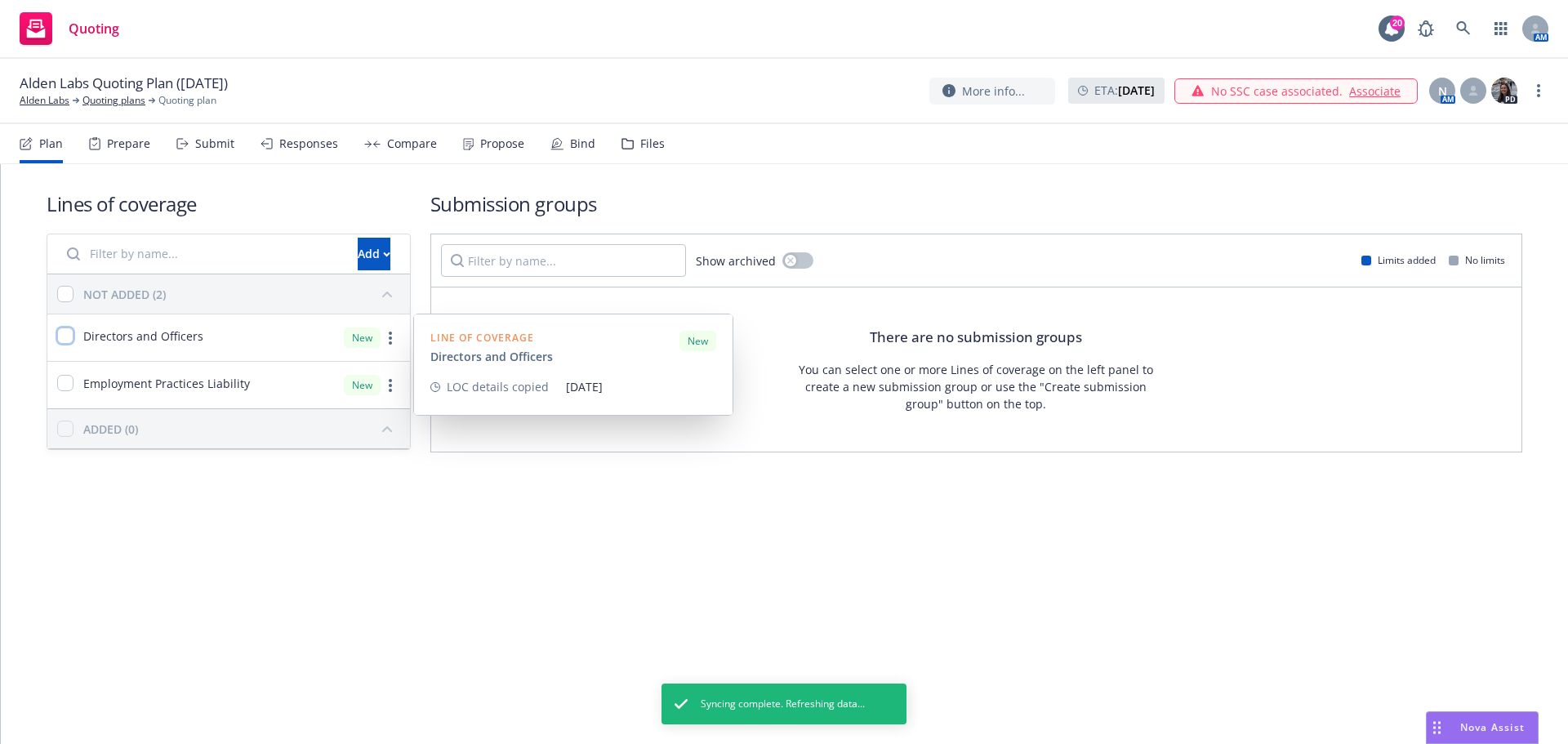
click at [65, 335] on input "checkbox" at bounding box center [65, 335] width 16 height 16
checkbox input "true"
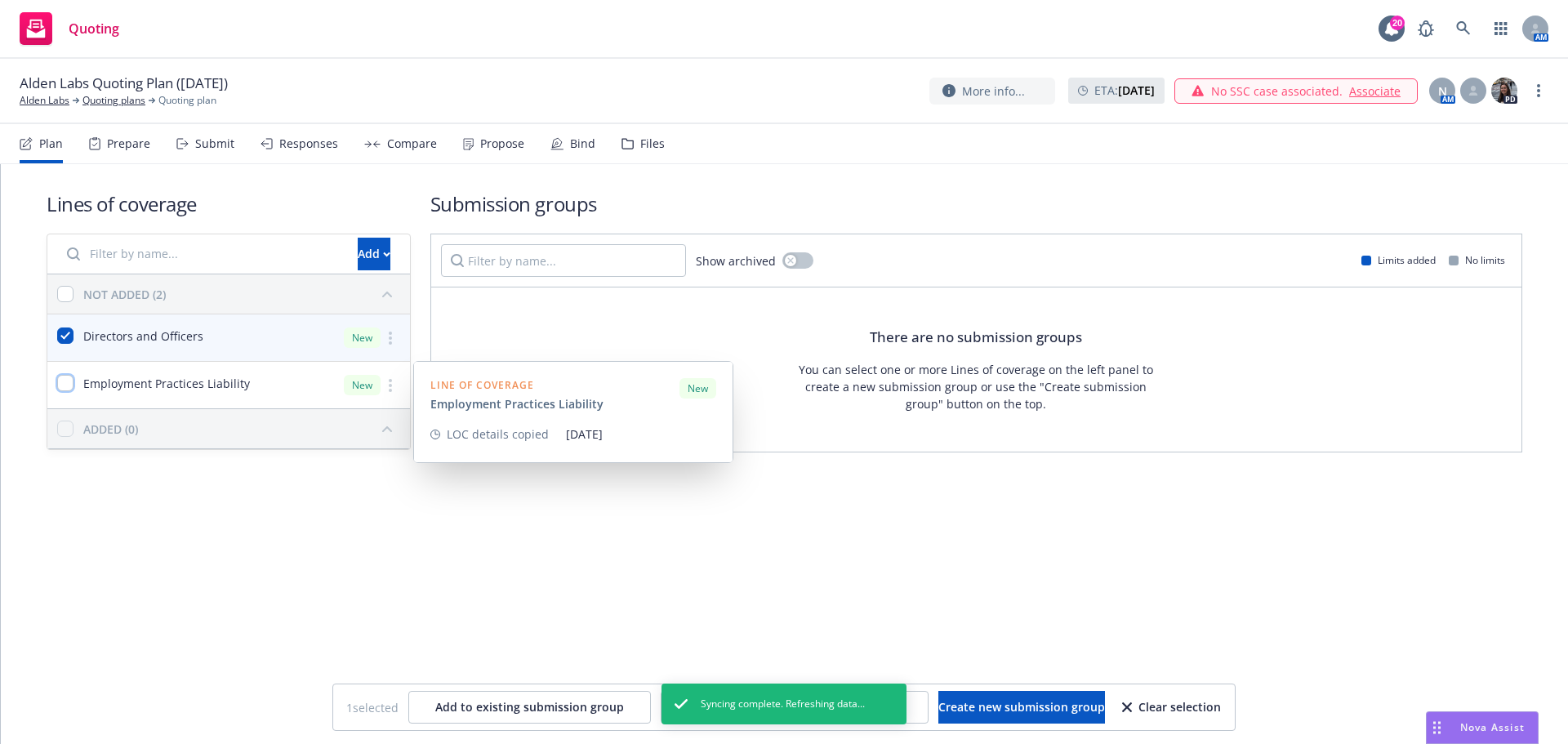
click at [68, 381] on input "checkbox" at bounding box center [65, 382] width 16 height 16
checkbox input "true"
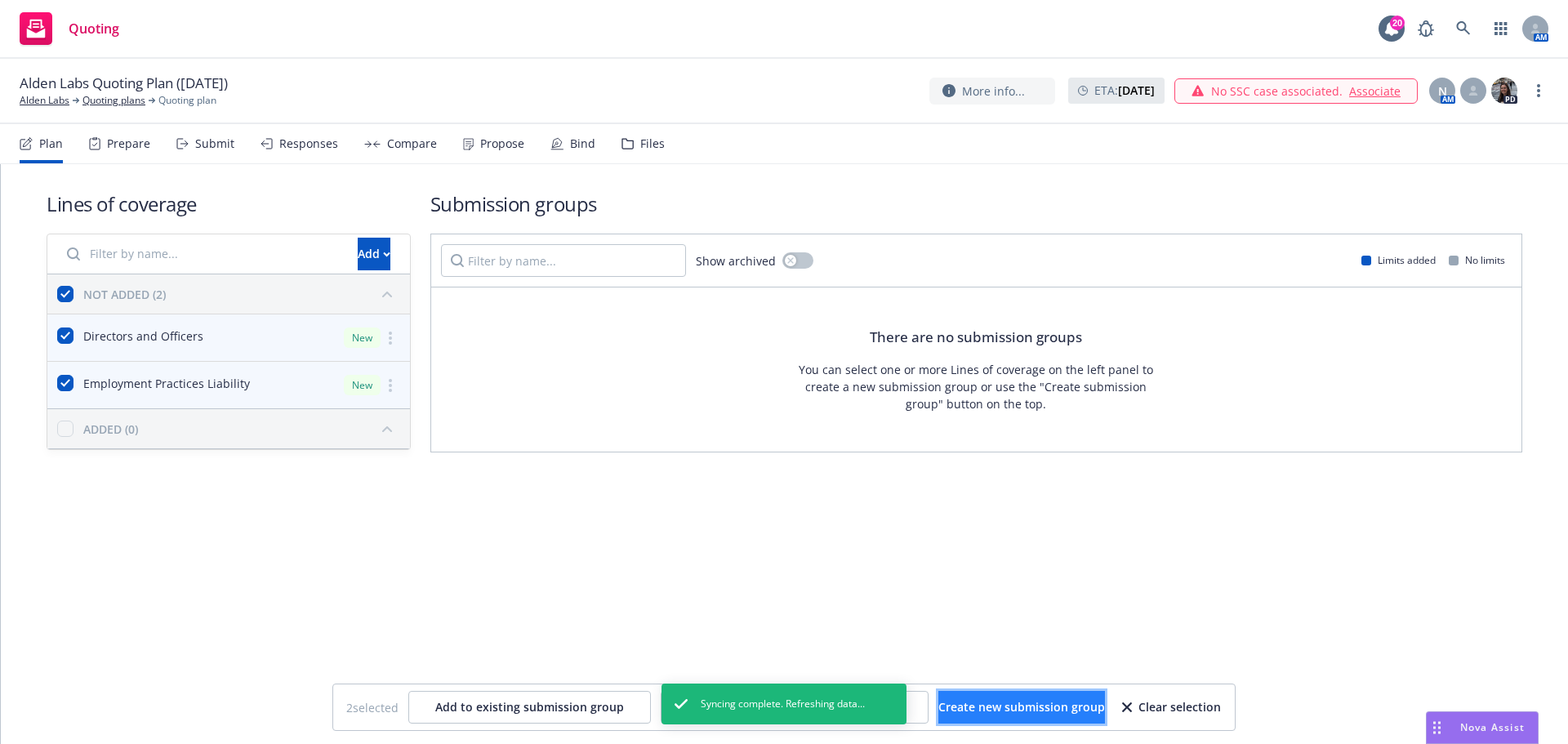
click at [1002, 707] on span "Create new submission group" at bounding box center [1021, 707] width 166 height 15
checkbox input "false"
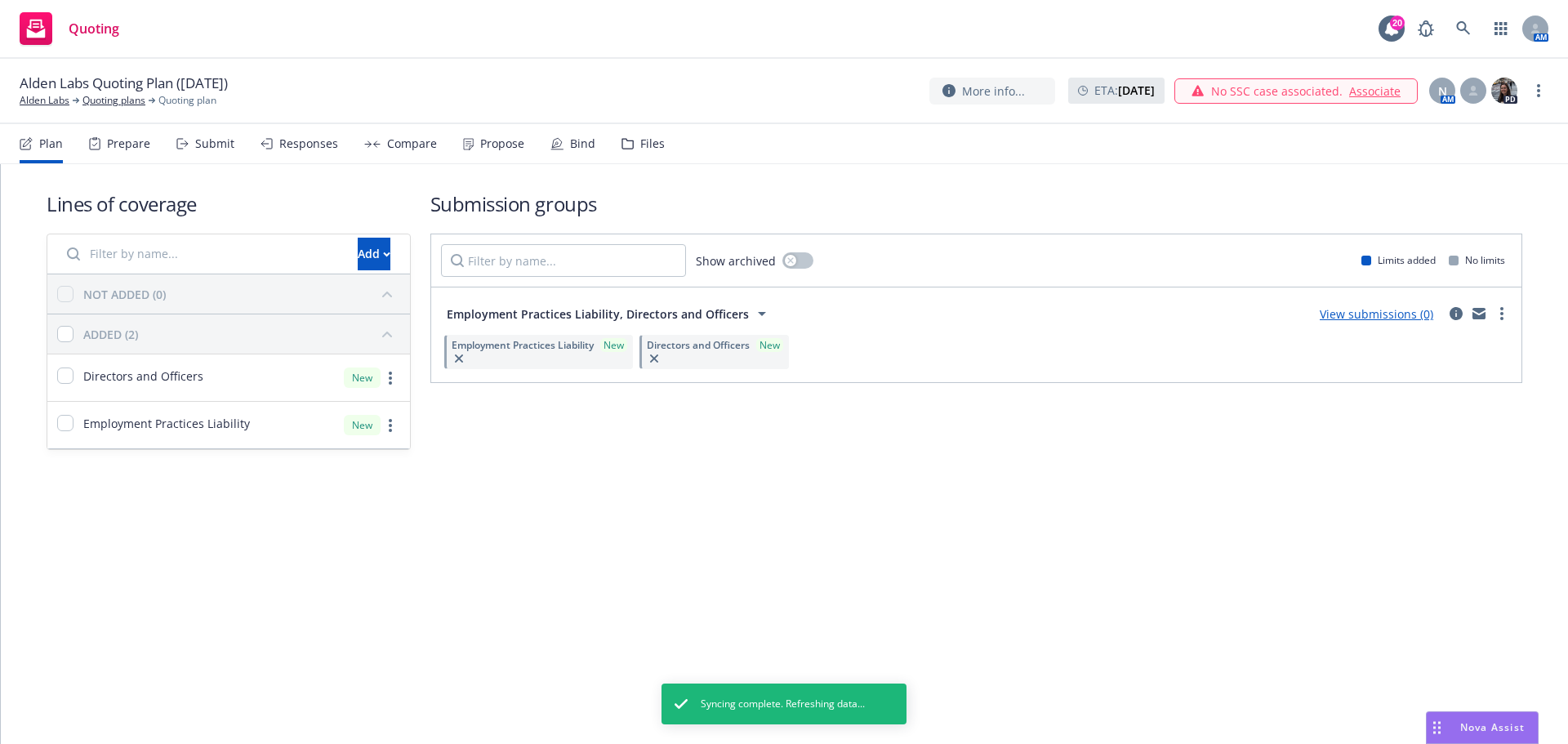
click at [641, 138] on div "Files" at bounding box center [652, 143] width 24 height 13
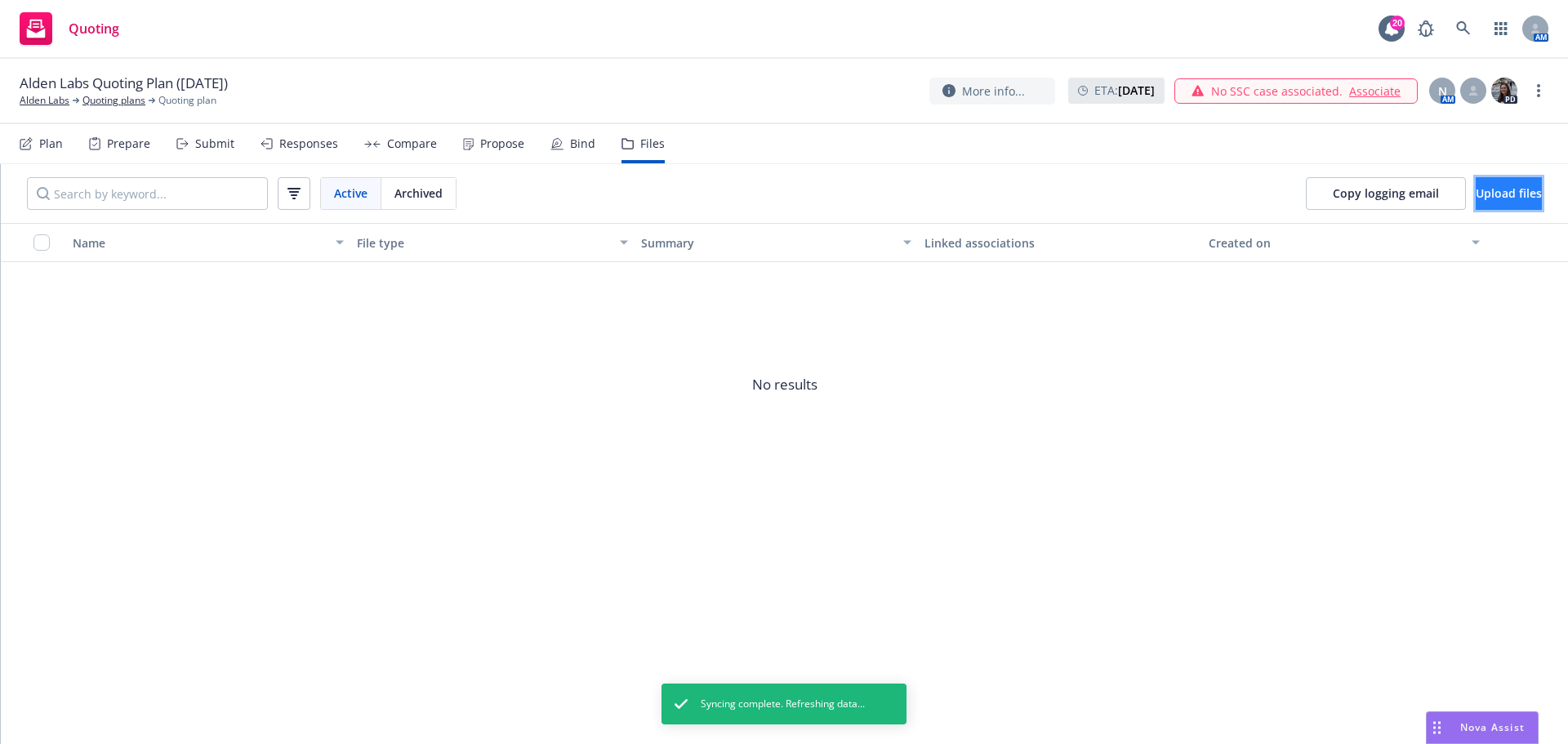
click at [1476, 188] on button "Upload files" at bounding box center [1509, 193] width 66 height 33
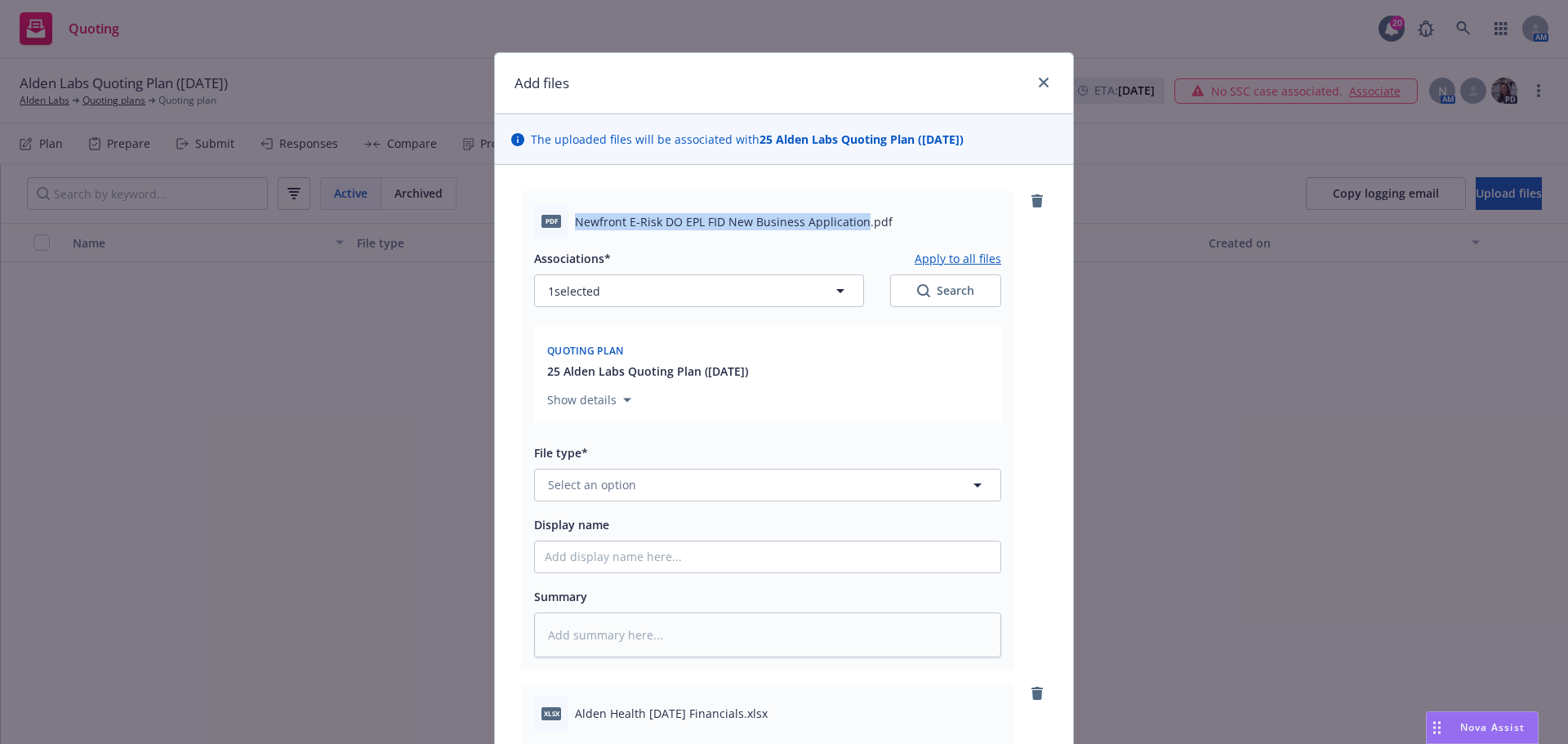
drag, startPoint x: 570, startPoint y: 224, endPoint x: 854, endPoint y: 213, distance: 284.2
click at [854, 213] on span "Newfront E-Risk DO EPL FID New Business Application.pdf" at bounding box center [733, 222] width 318 height 17
copy span "Newfront E-Risk DO EPL FID New Business Application"
click at [581, 488] on span "Select an option" at bounding box center [592, 484] width 89 height 17
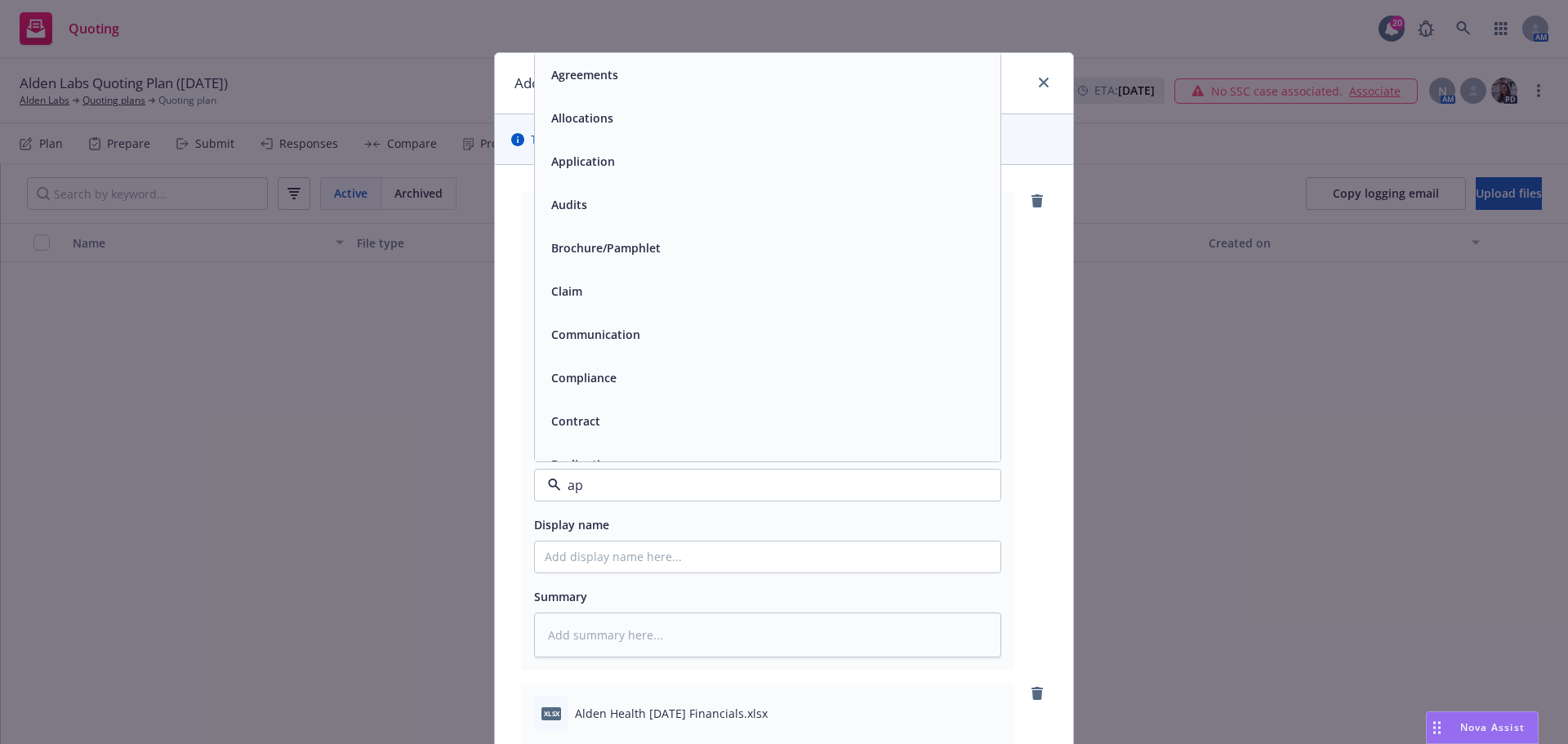
type input "app"
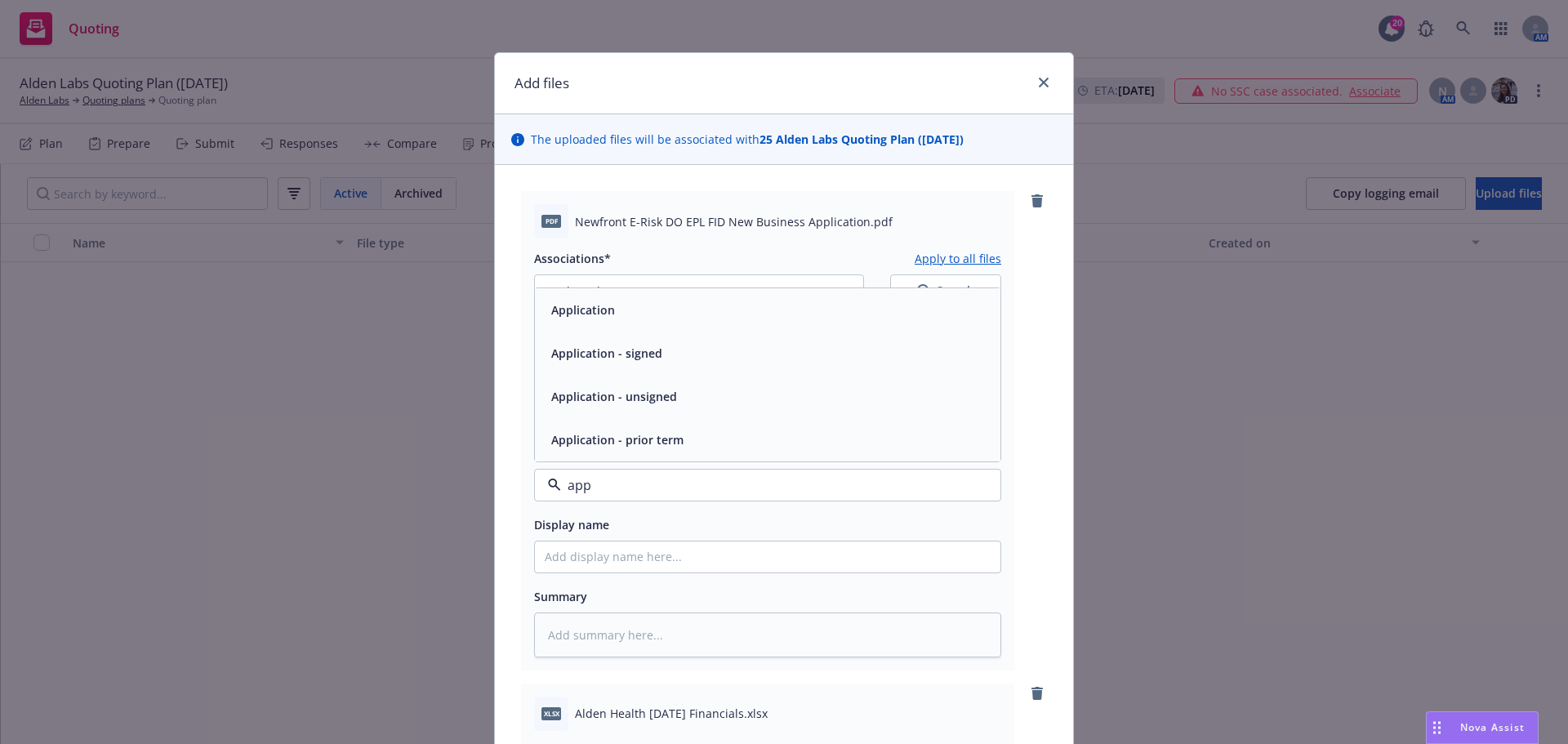
click at [624, 321] on div "Application" at bounding box center [768, 310] width 446 height 24
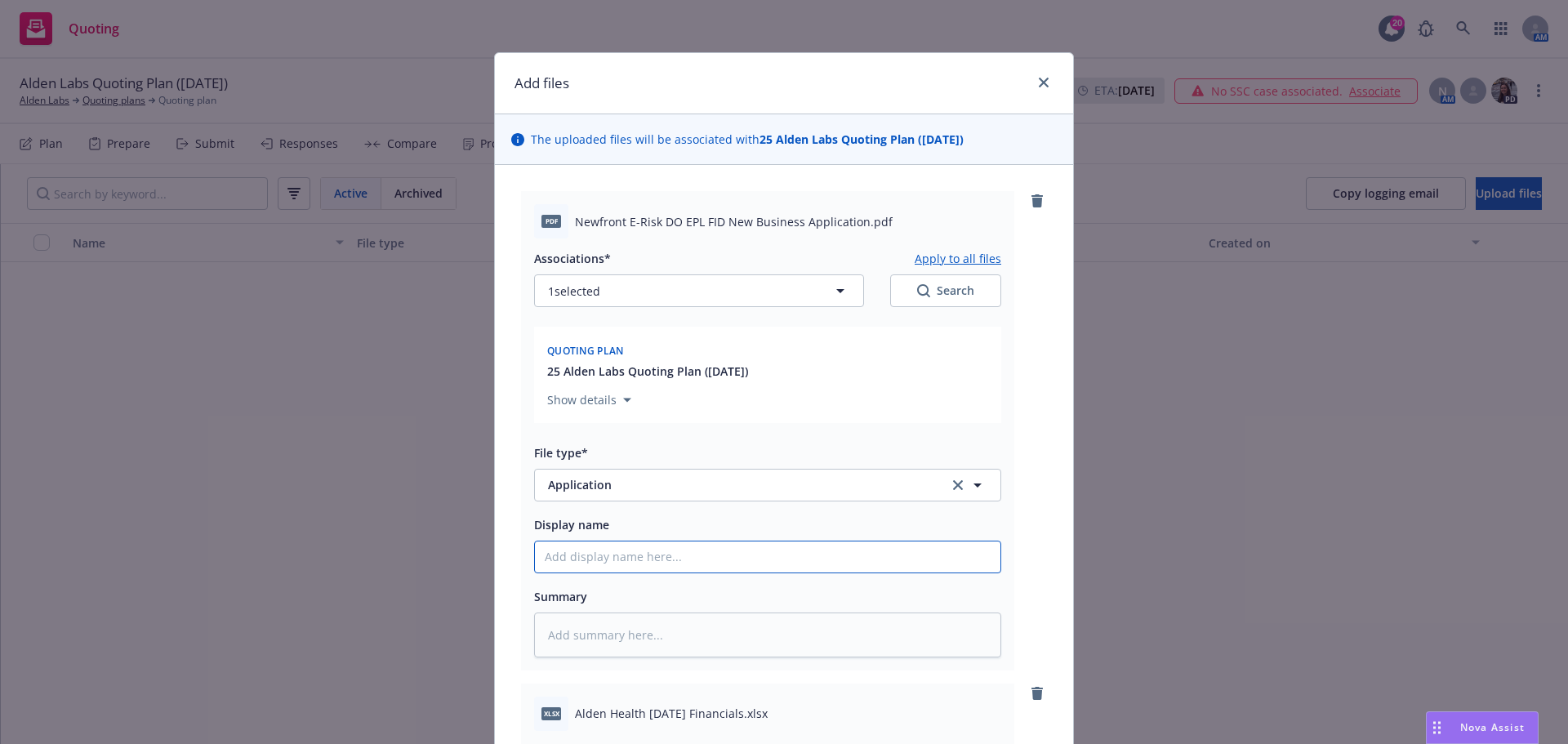
click at [573, 550] on input "Display name" at bounding box center [768, 557] width 466 height 31
paste input "Newfront E-Risk DO EPL FID New Business Application"
type textarea "x"
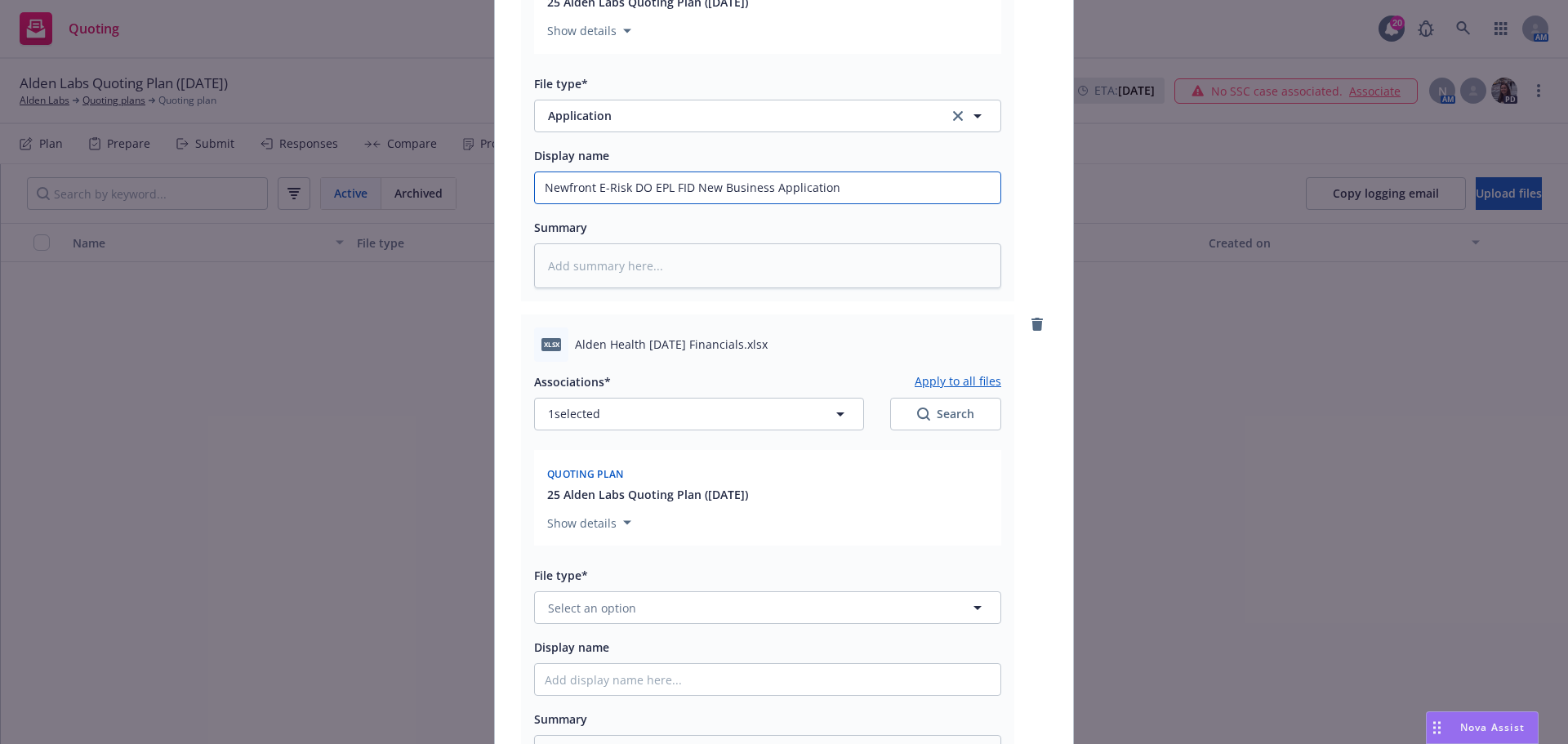
scroll to position [408, 0]
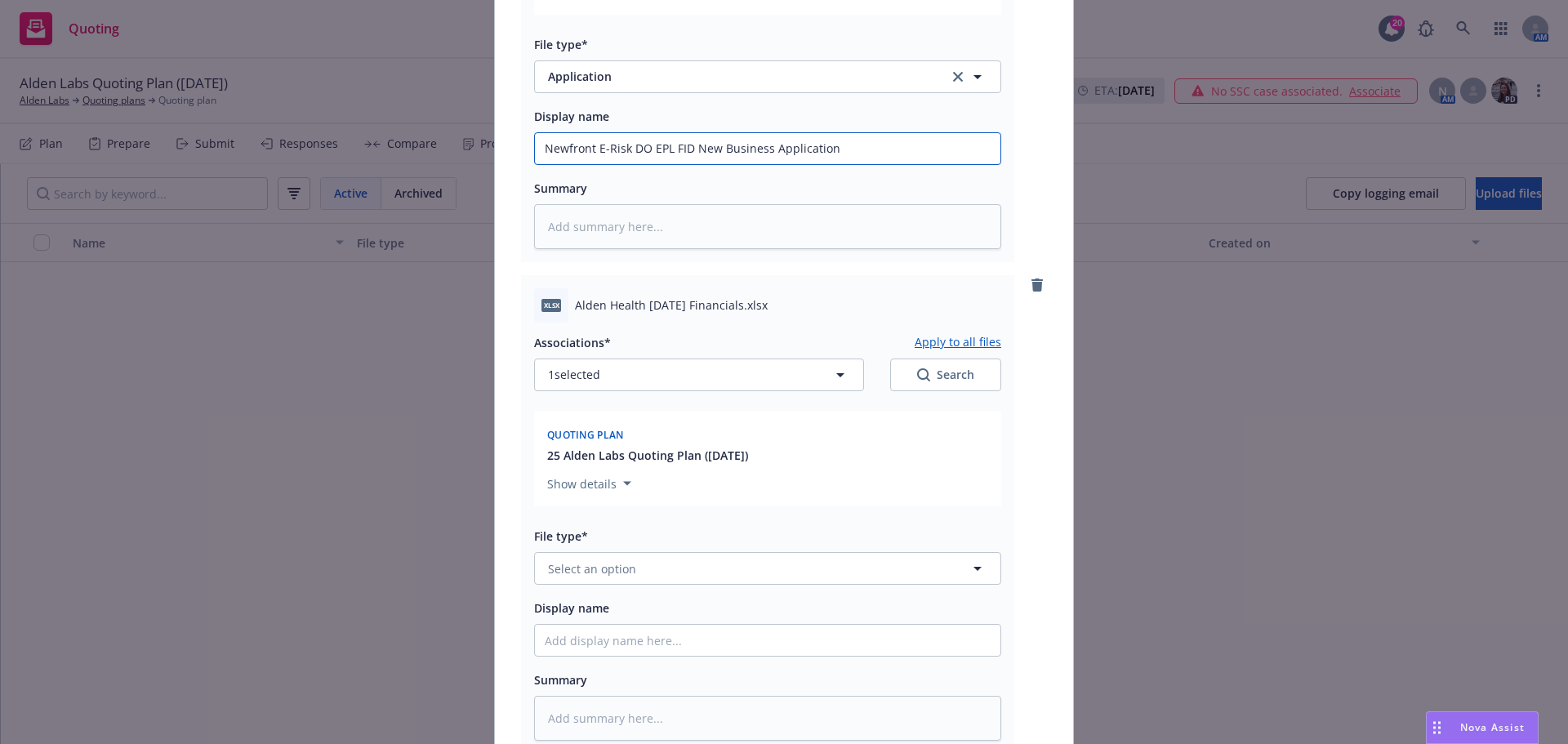
type input "Newfront E-Risk DO EPL FID New Business Application"
drag, startPoint x: 570, startPoint y: 305, endPoint x: 752, endPoint y: 301, distance: 182.0
click at [752, 301] on span "Alden Health [DATE] Financials.xlsx" at bounding box center [671, 305] width 192 height 17
copy span "Alden Health [DATE] Financials."
click at [559, 573] on span "Select an option" at bounding box center [592, 569] width 89 height 17
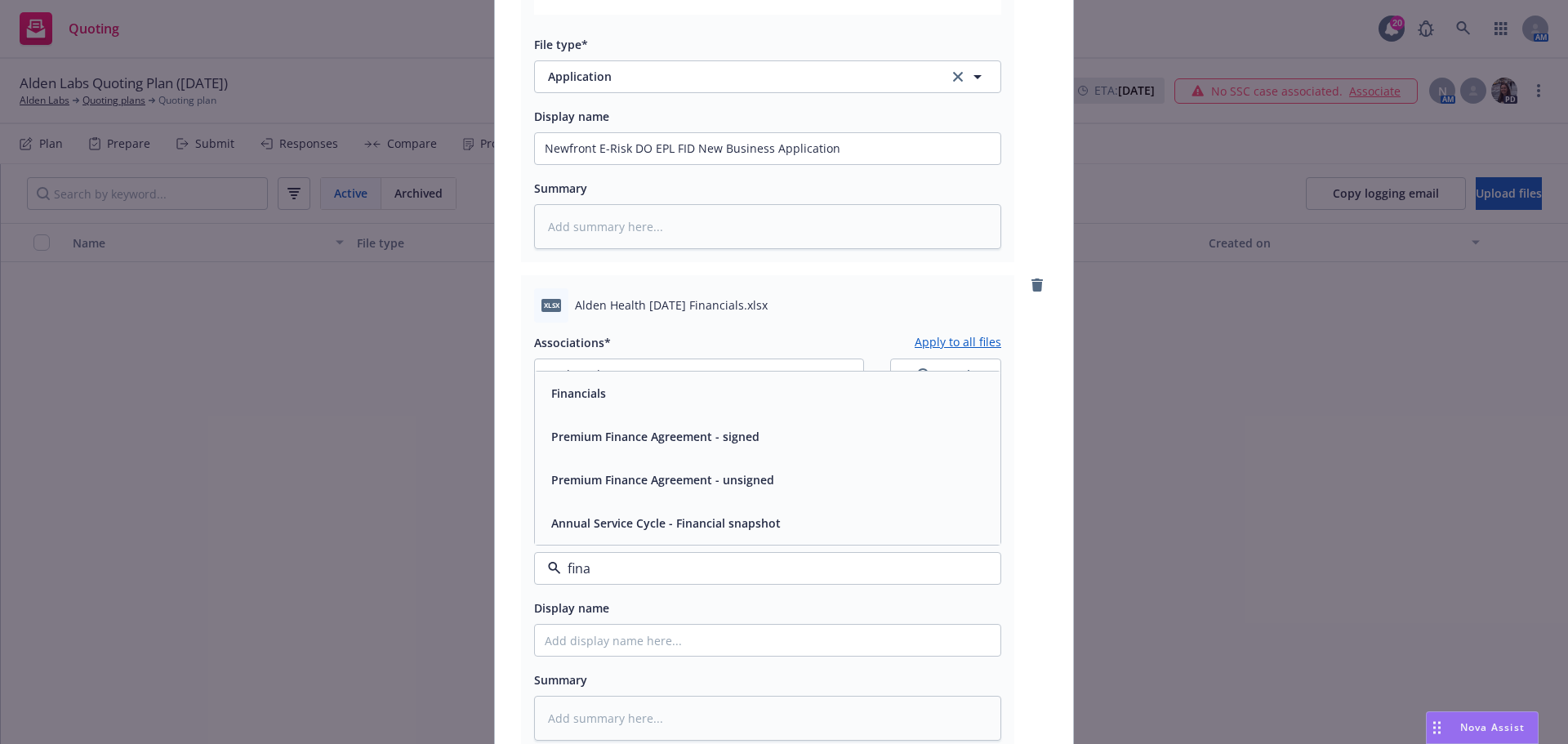
type input "[PERSON_NAME]"
click at [608, 402] on div "Financials" at bounding box center [768, 393] width 446 height 24
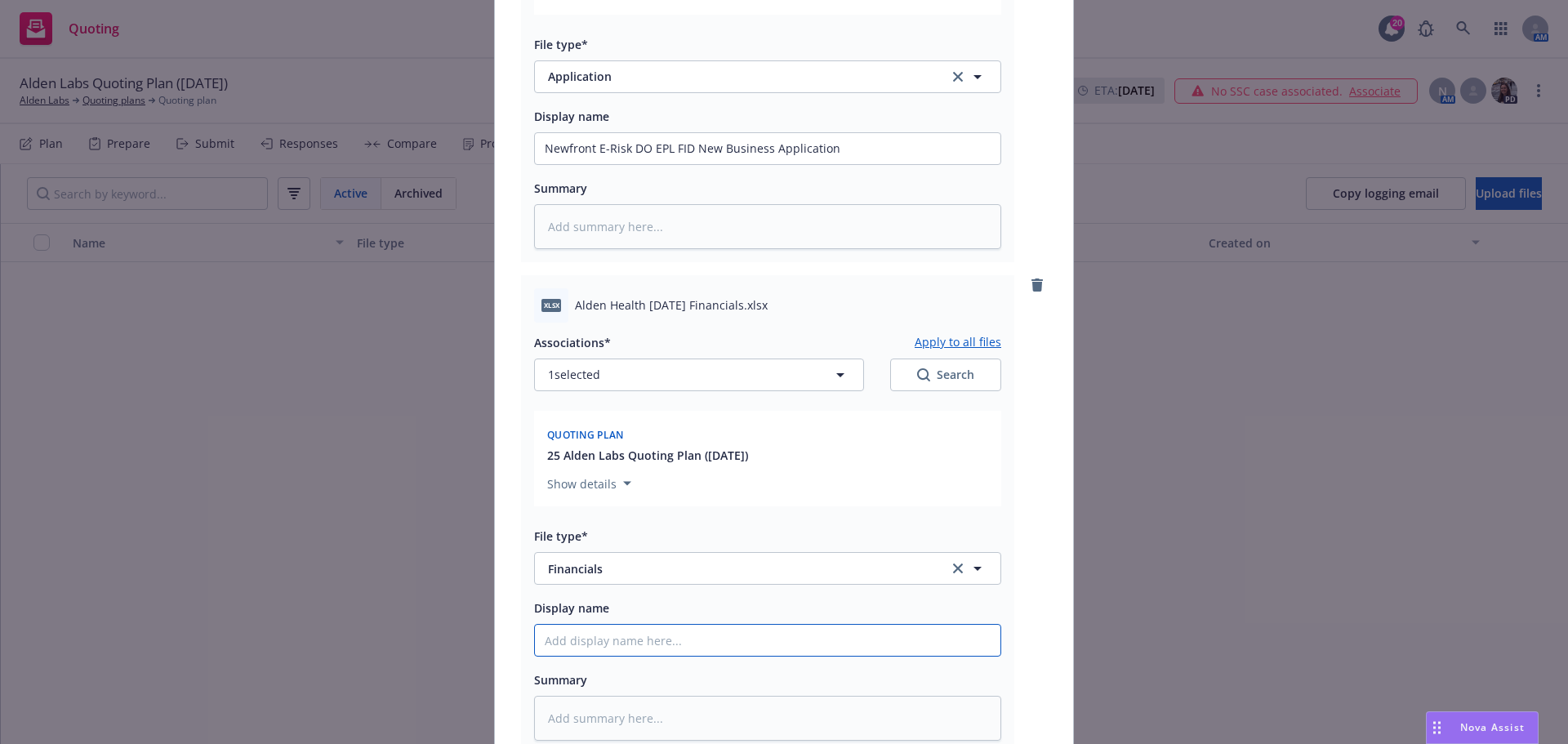
click at [597, 164] on input "Display name" at bounding box center [768, 148] width 466 height 31
paste input "Alden Health [DATE] Financials."
type textarea "x"
type input "Alden Health [DATE] Financials."
type textarea "x"
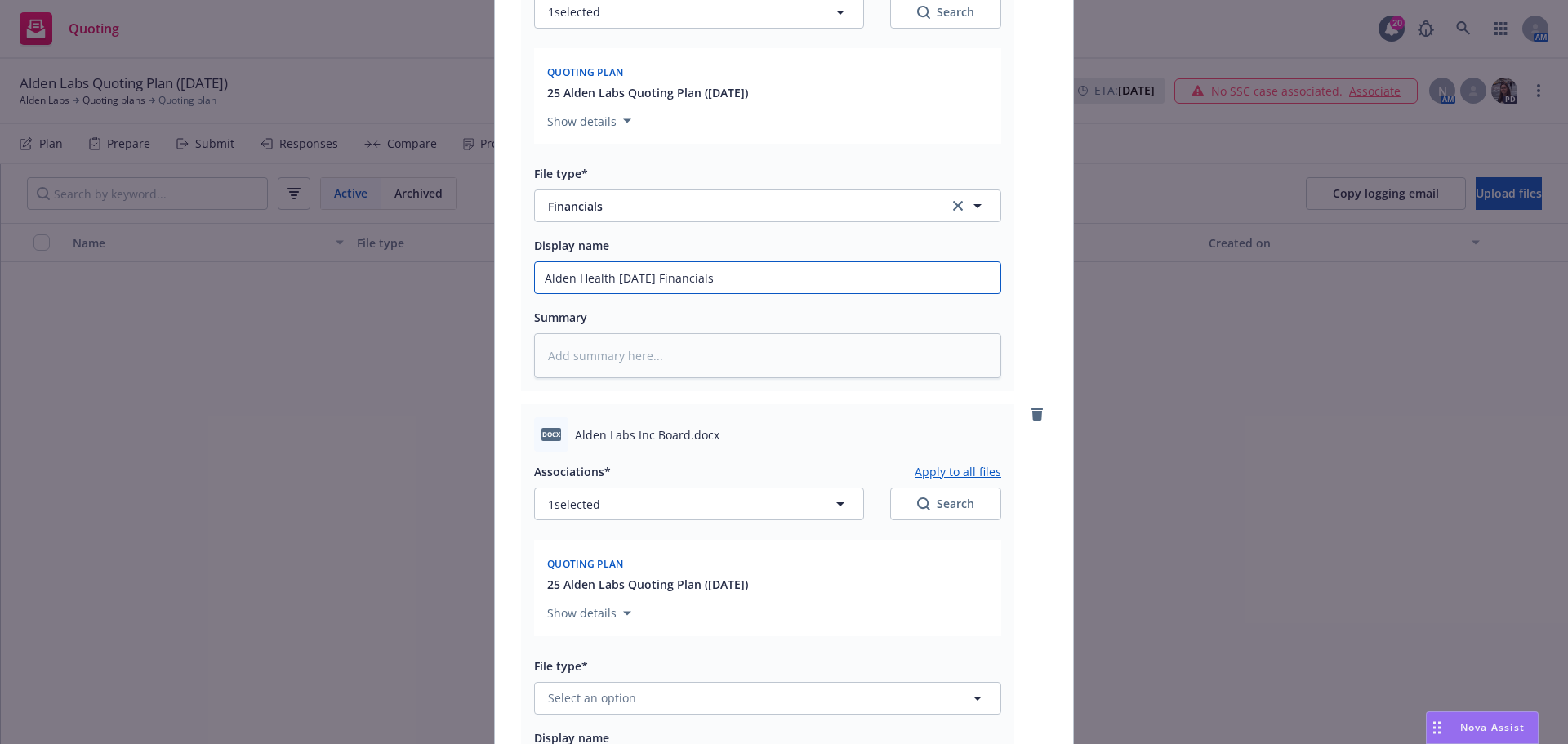
scroll to position [817, 0]
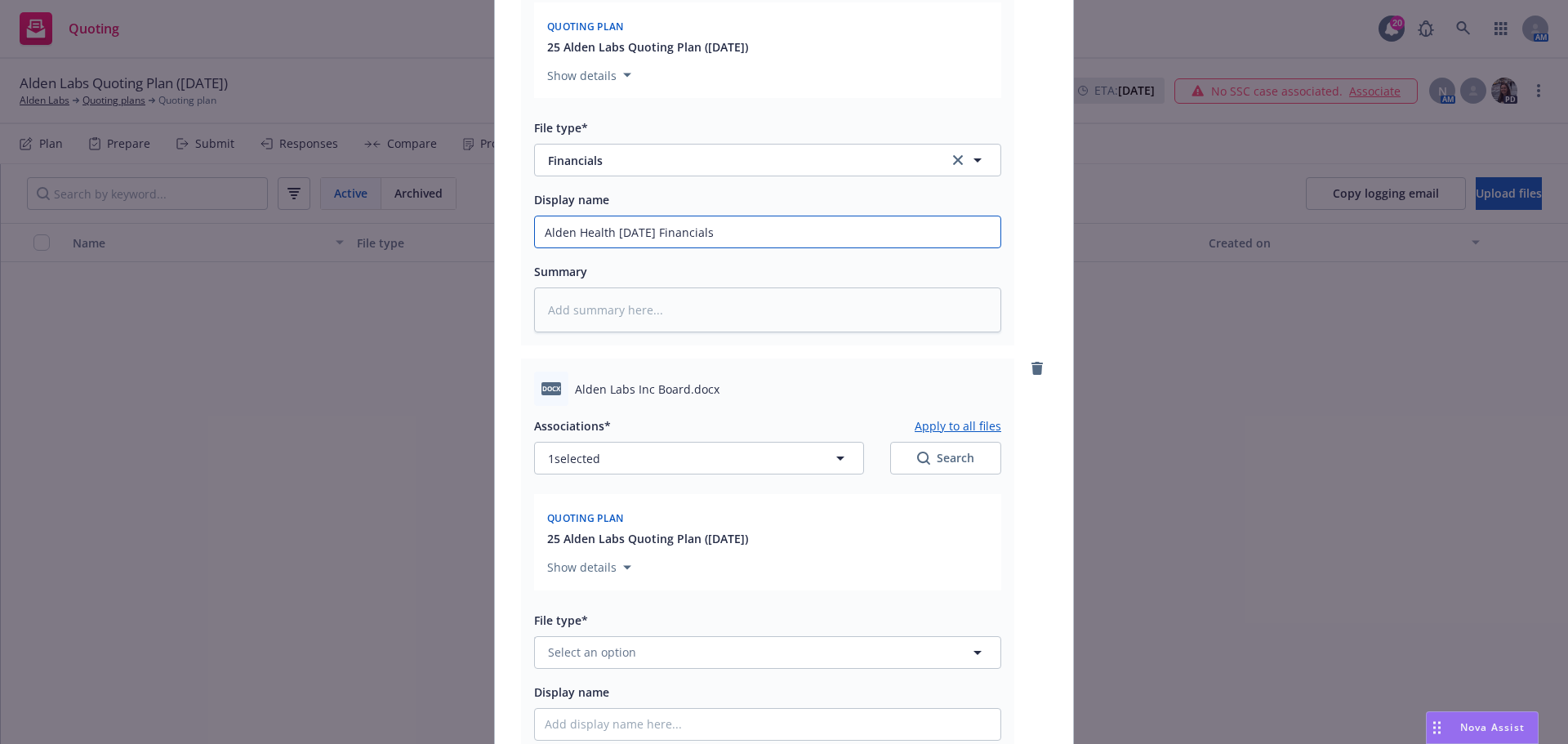
type input "Alden Health [DATE] Financials"
click at [581, 651] on span "Select an option" at bounding box center [592, 652] width 89 height 17
type input "other"
click at [580, 614] on div "Other" at bounding box center [566, 607] width 42 height 24
drag, startPoint x: 570, startPoint y: 387, endPoint x: 679, endPoint y: 385, distance: 109.0
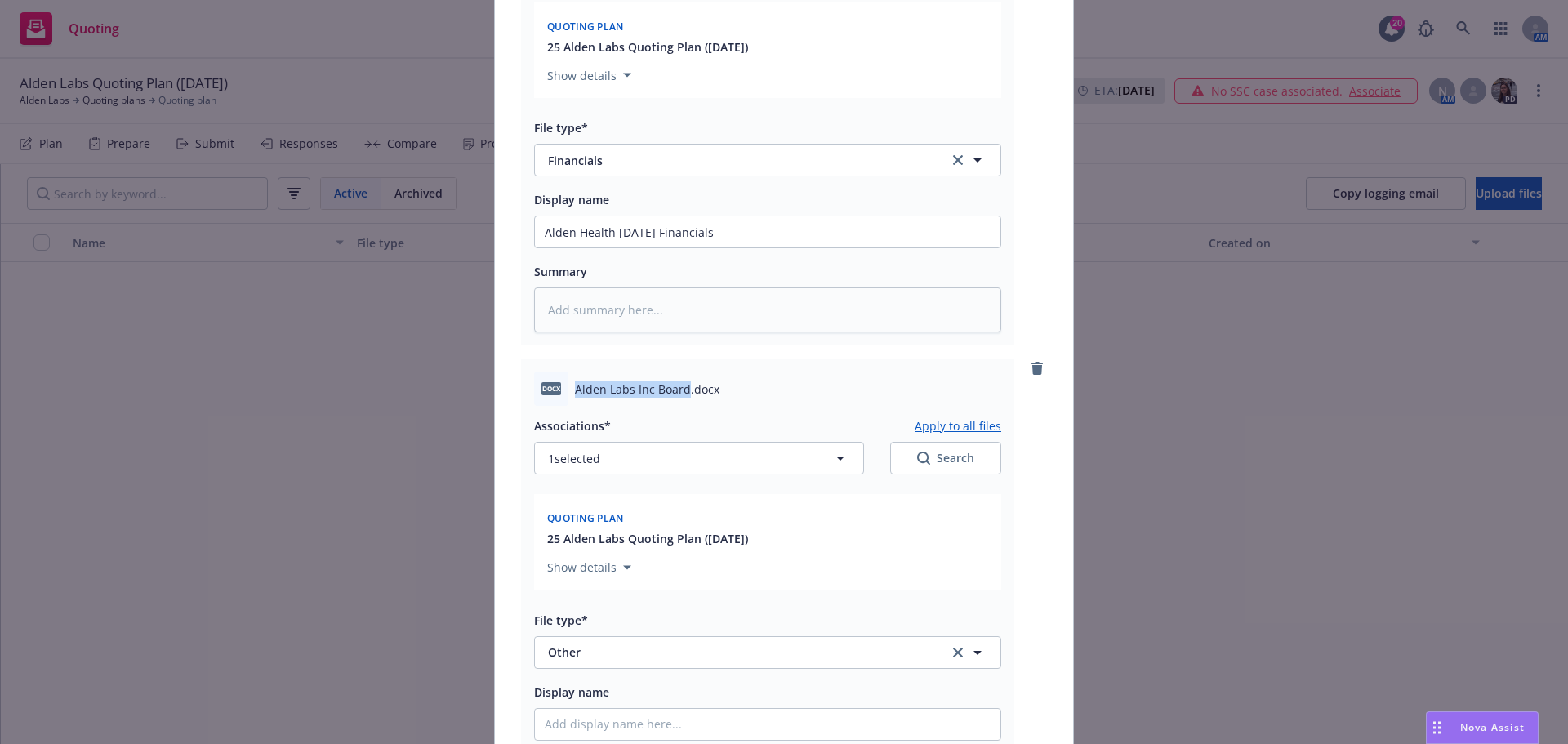
click at [679, 385] on span "Alden Labs Inc Board.docx" at bounding box center [646, 389] width 144 height 17
copy span "Alden Labs Inc Board"
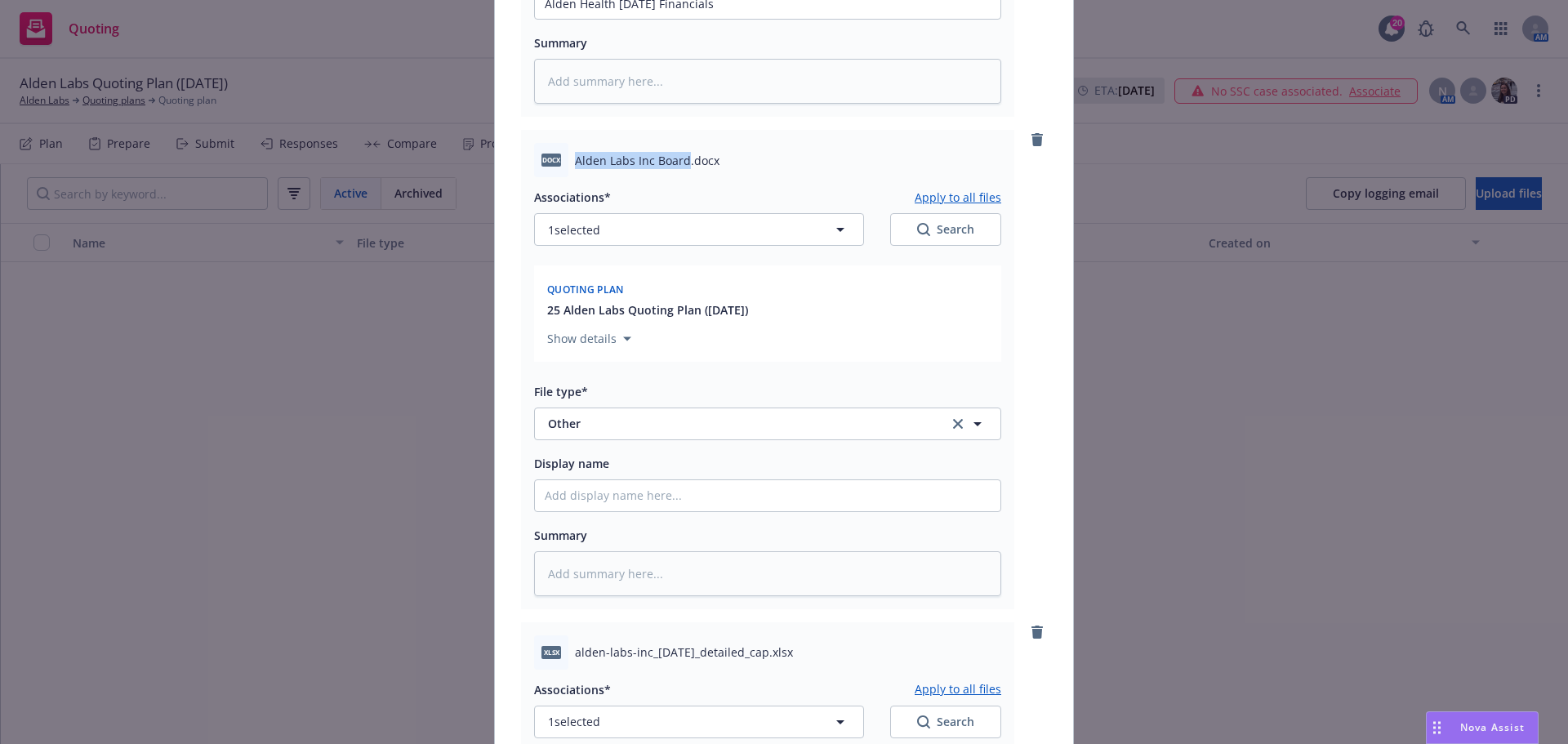
scroll to position [1061, 0]
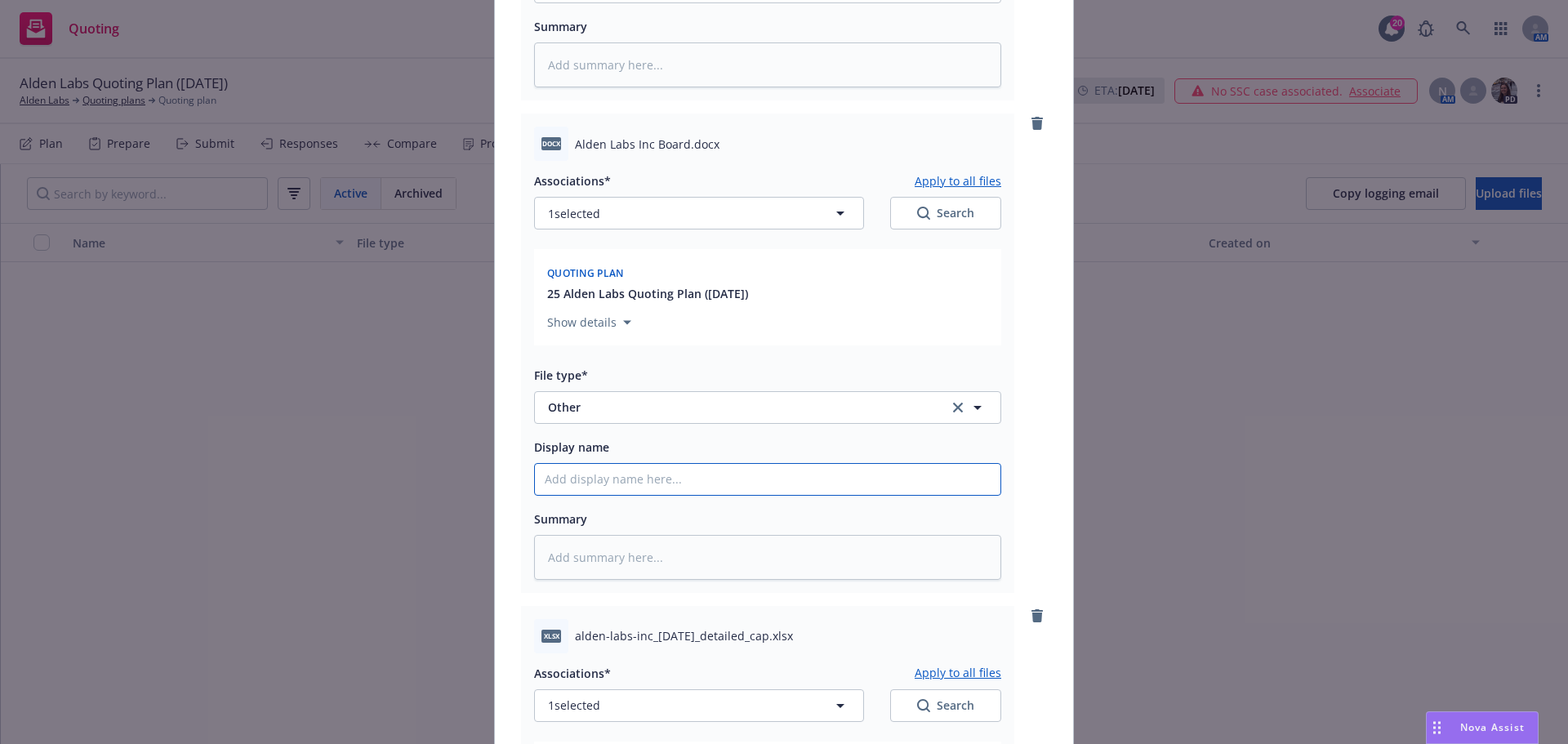
paste input "Alden Labs Inc Board"
type textarea "x"
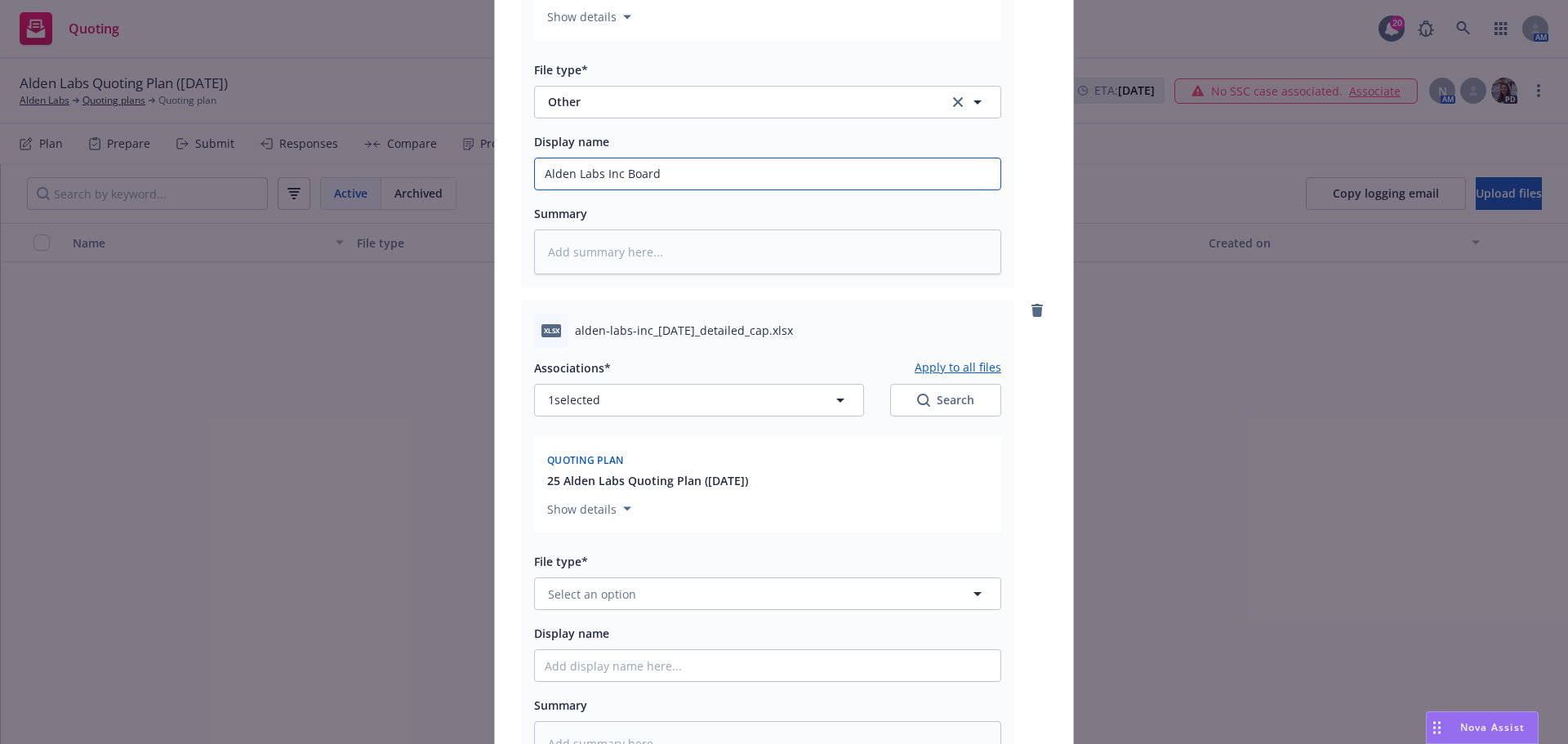
scroll to position [1388, 0]
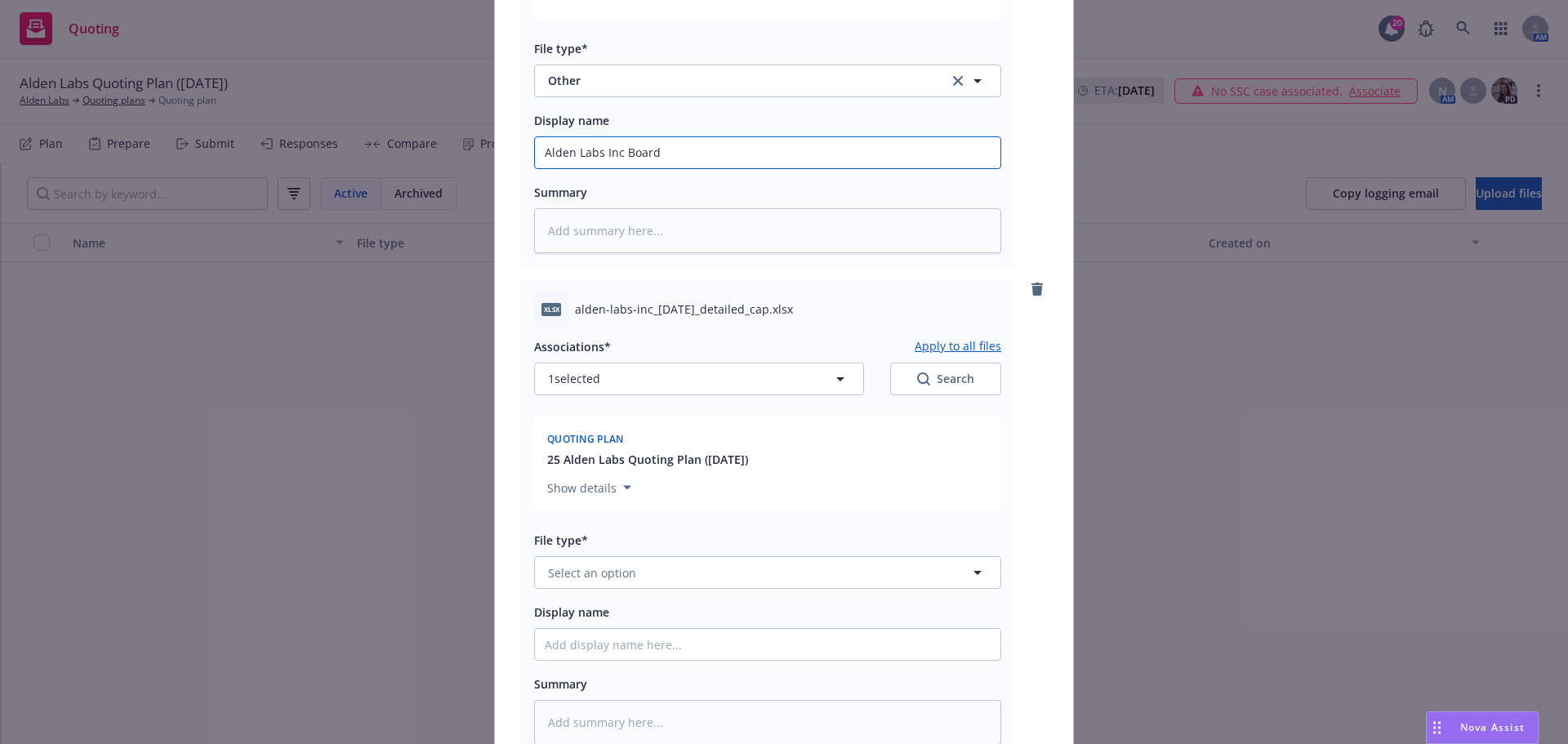
type input "Alden Labs Inc Board"
drag, startPoint x: 571, startPoint y: 308, endPoint x: 777, endPoint y: 316, distance: 206.2
click at [777, 316] on span "alden-labs-inc_[DATE]_detailed_cap.xlsx" at bounding box center [684, 309] width 218 height 17
copy span "alden-labs-inc_[DATE]_detailed_cap"
click at [603, 569] on span "Select an option" at bounding box center [592, 573] width 89 height 17
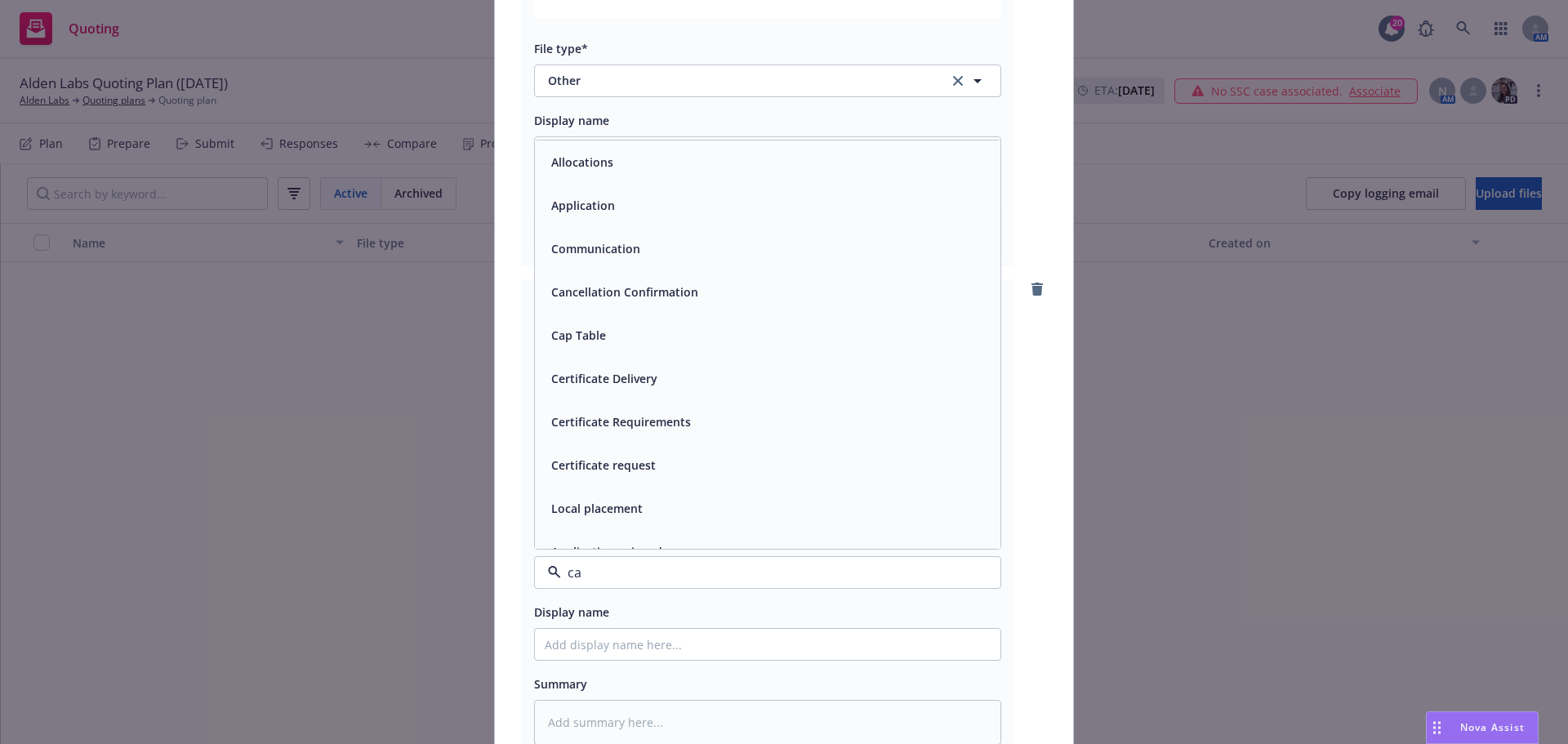
type input "cap"
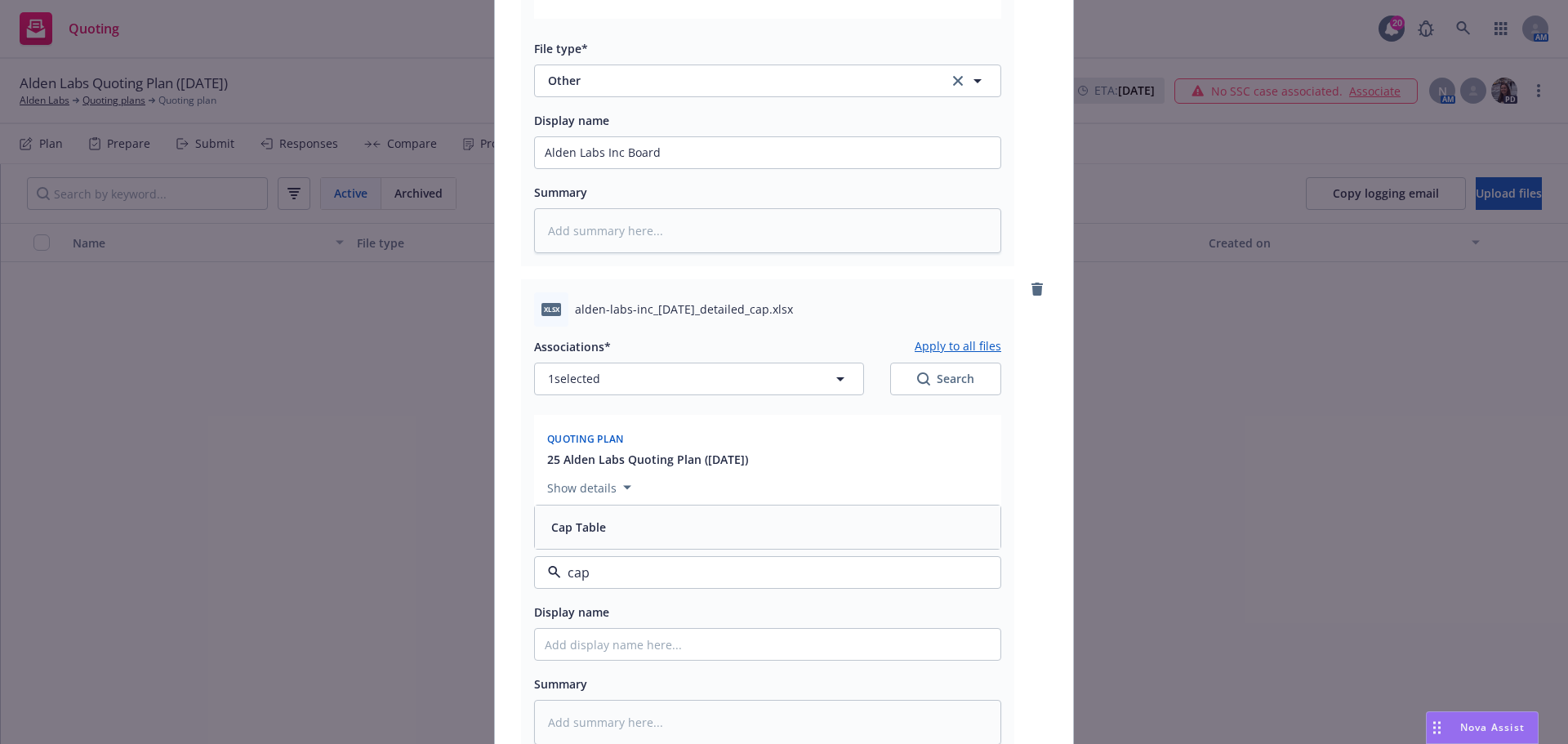
drag, startPoint x: 615, startPoint y: 526, endPoint x: 614, endPoint y: 535, distance: 9.1
click at [616, 526] on div "Cap Table" at bounding box center [768, 527] width 446 height 24
paste input "alden-labs-inc_2025-07-31_detailed_cap"
type textarea "x"
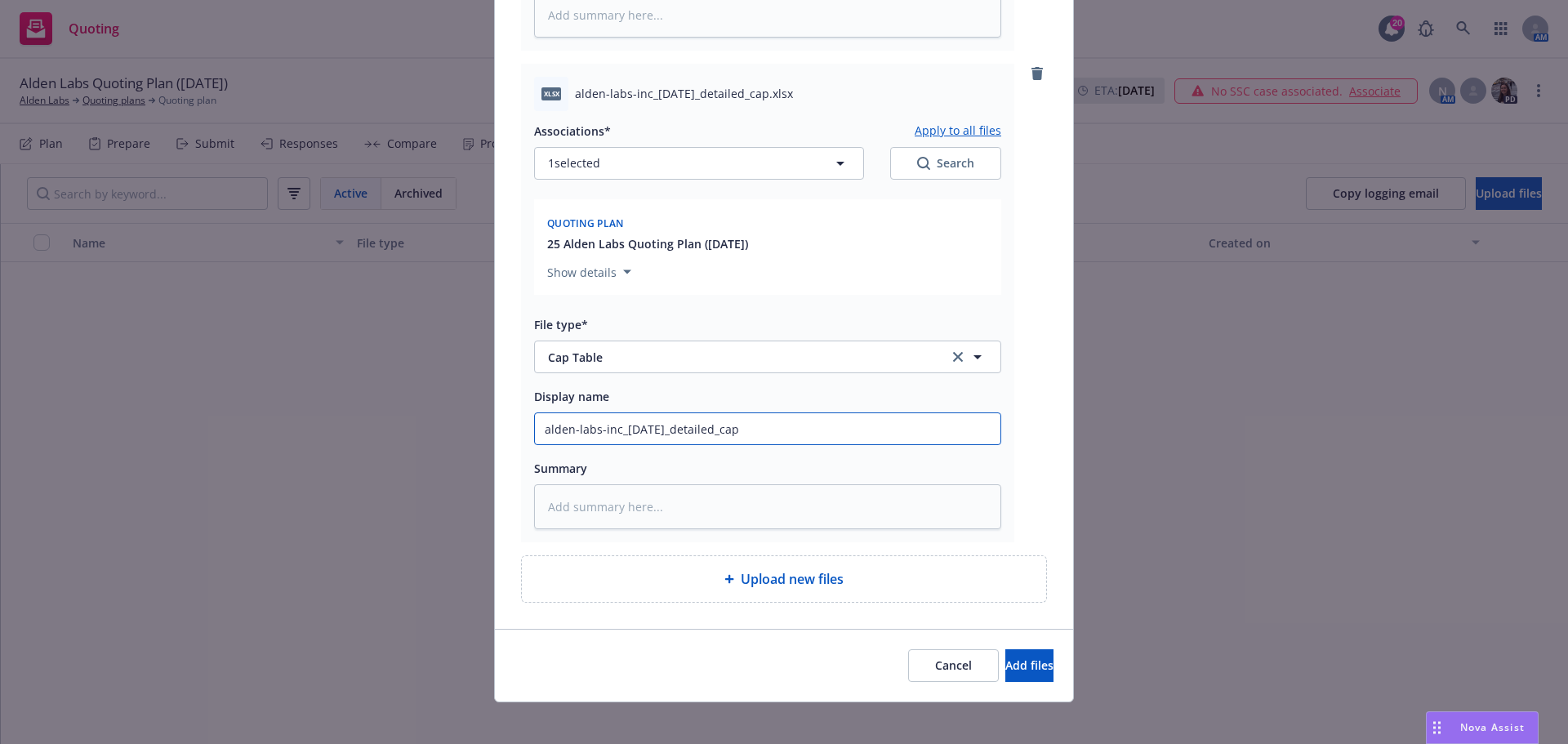
scroll to position [1615, 0]
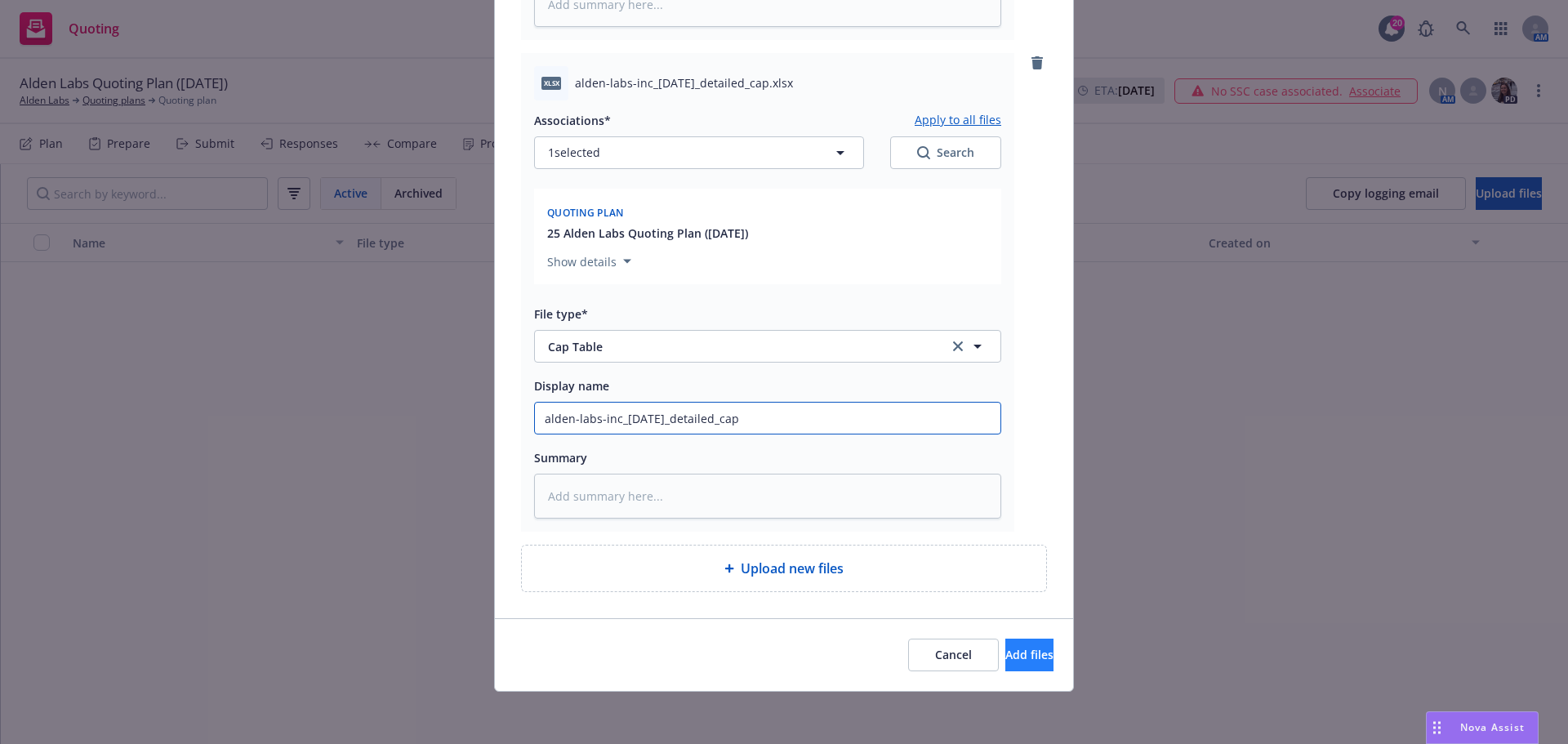
type input "alden-labs-inc_2025-07-31_detailed_cap"
click at [1006, 661] on span "Add files" at bounding box center [1030, 655] width 48 height 15
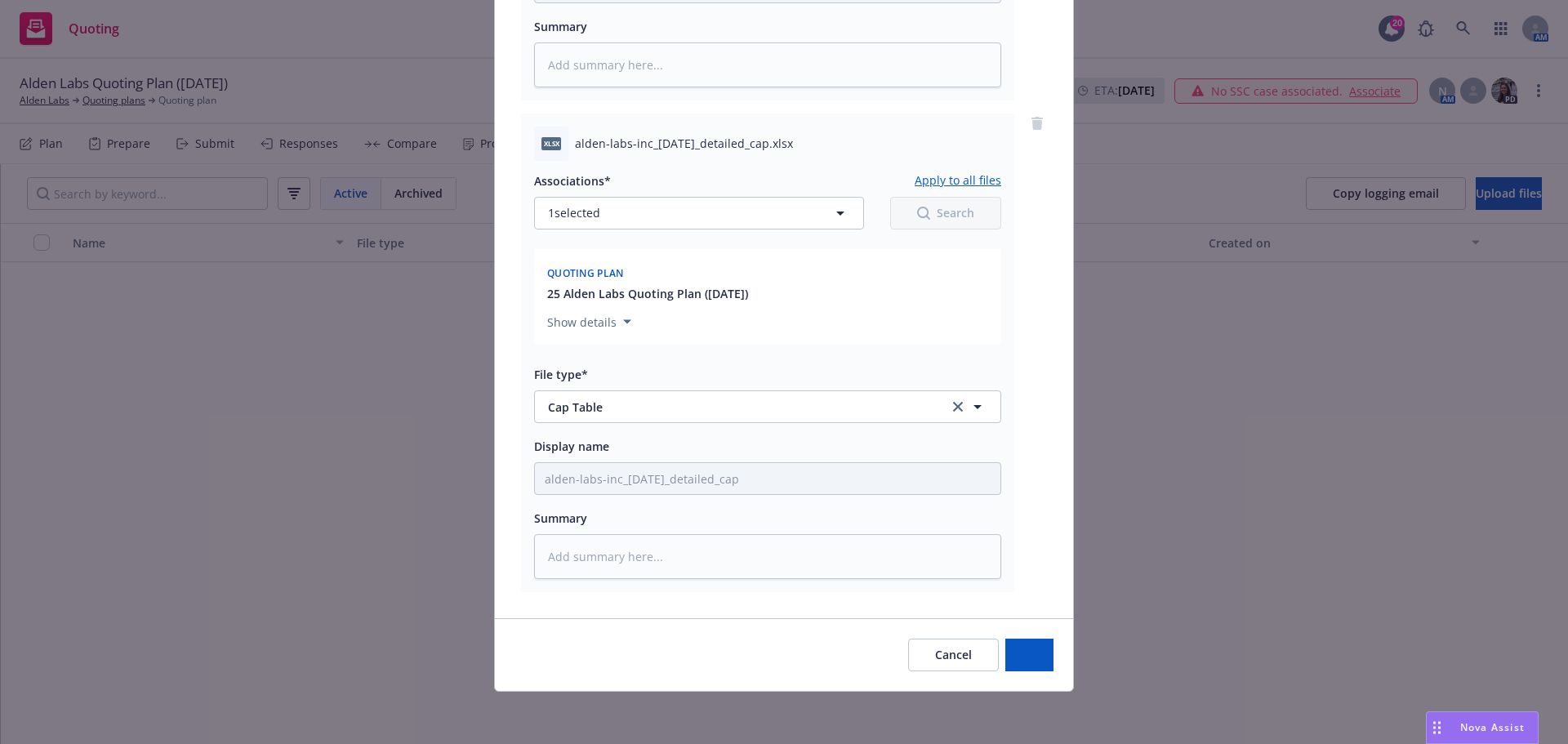
type textarea "x"
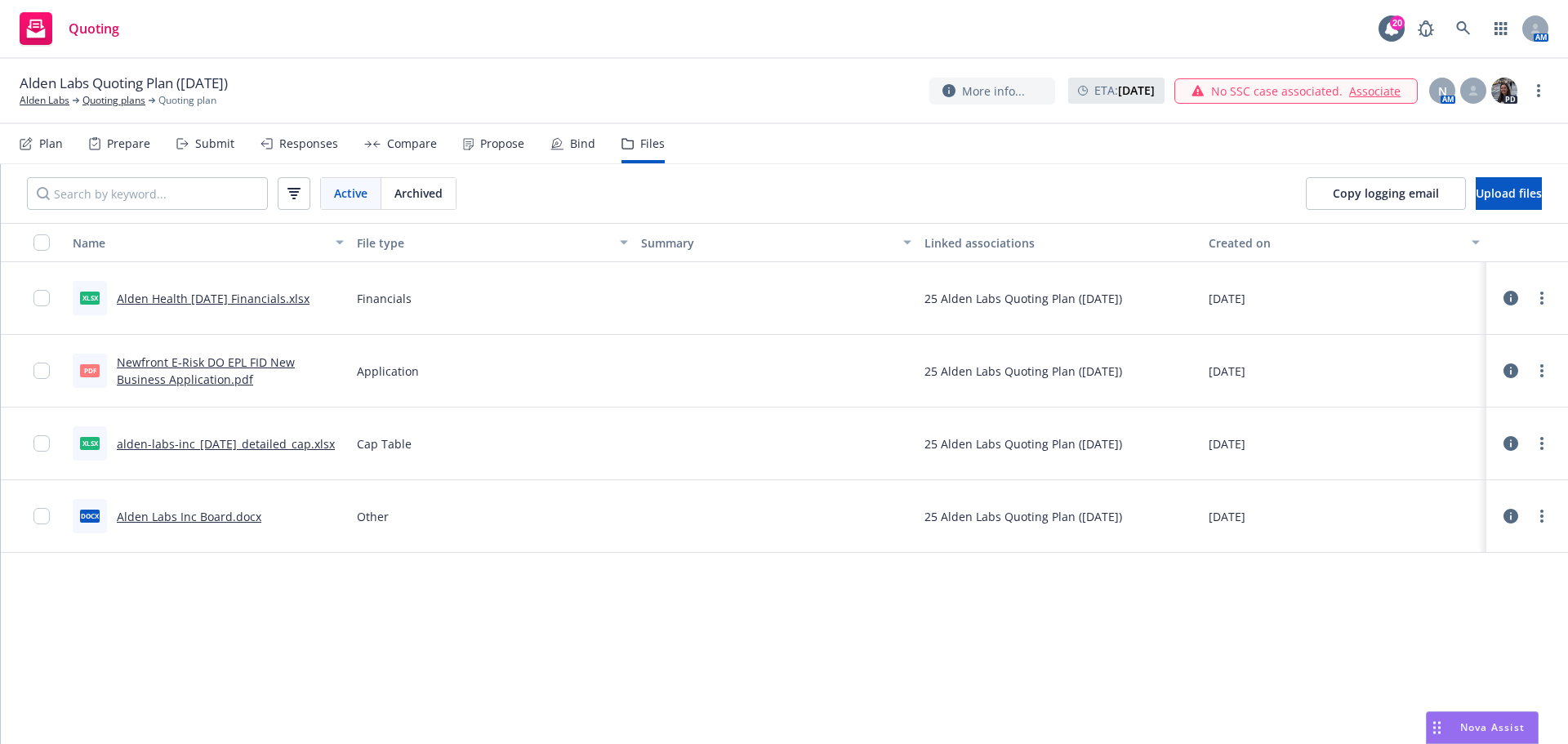
click at [34, 136] on div "Plan" at bounding box center [41, 143] width 43 height 39
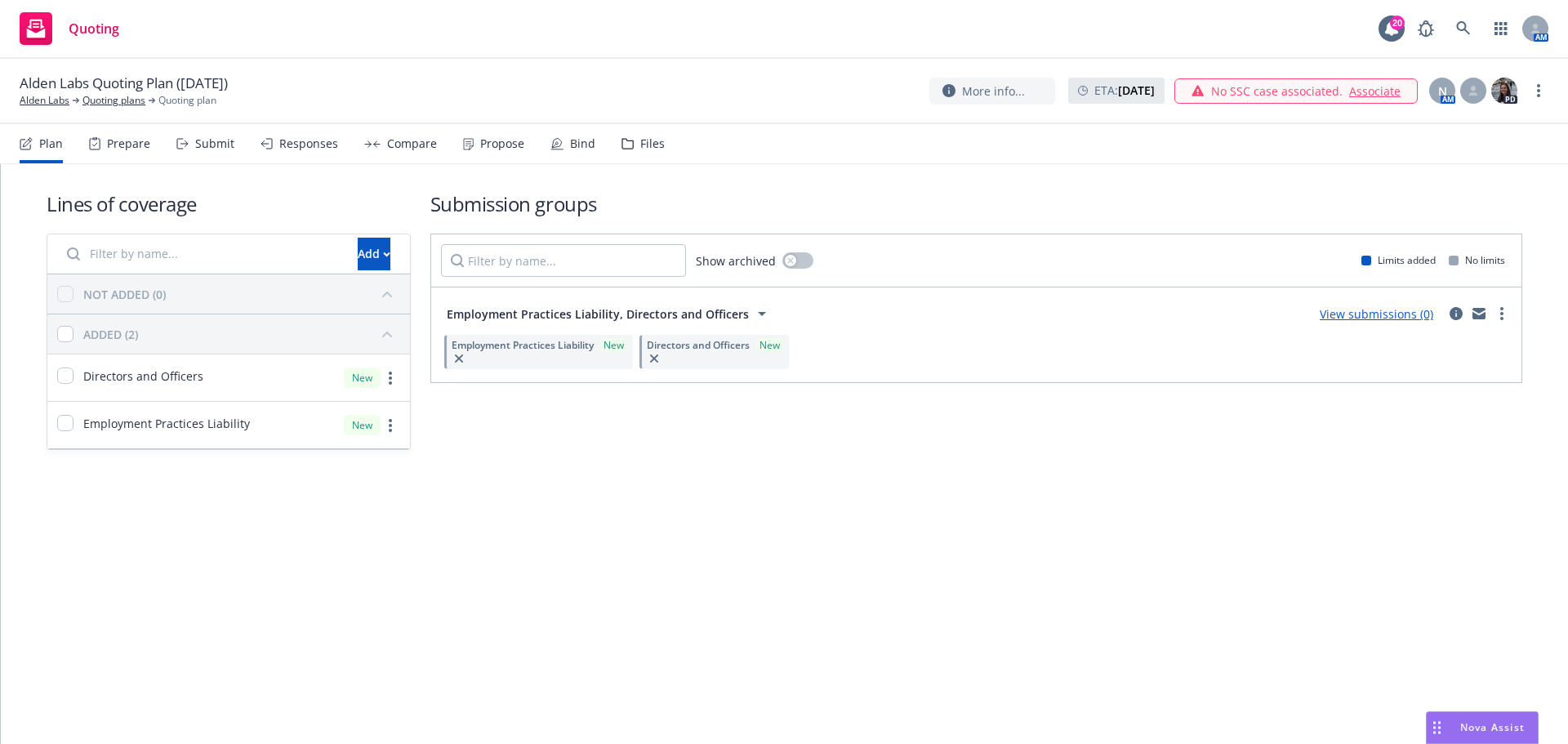
click at [1372, 318] on link "View submissions (0)" at bounding box center [1376, 314] width 114 height 15
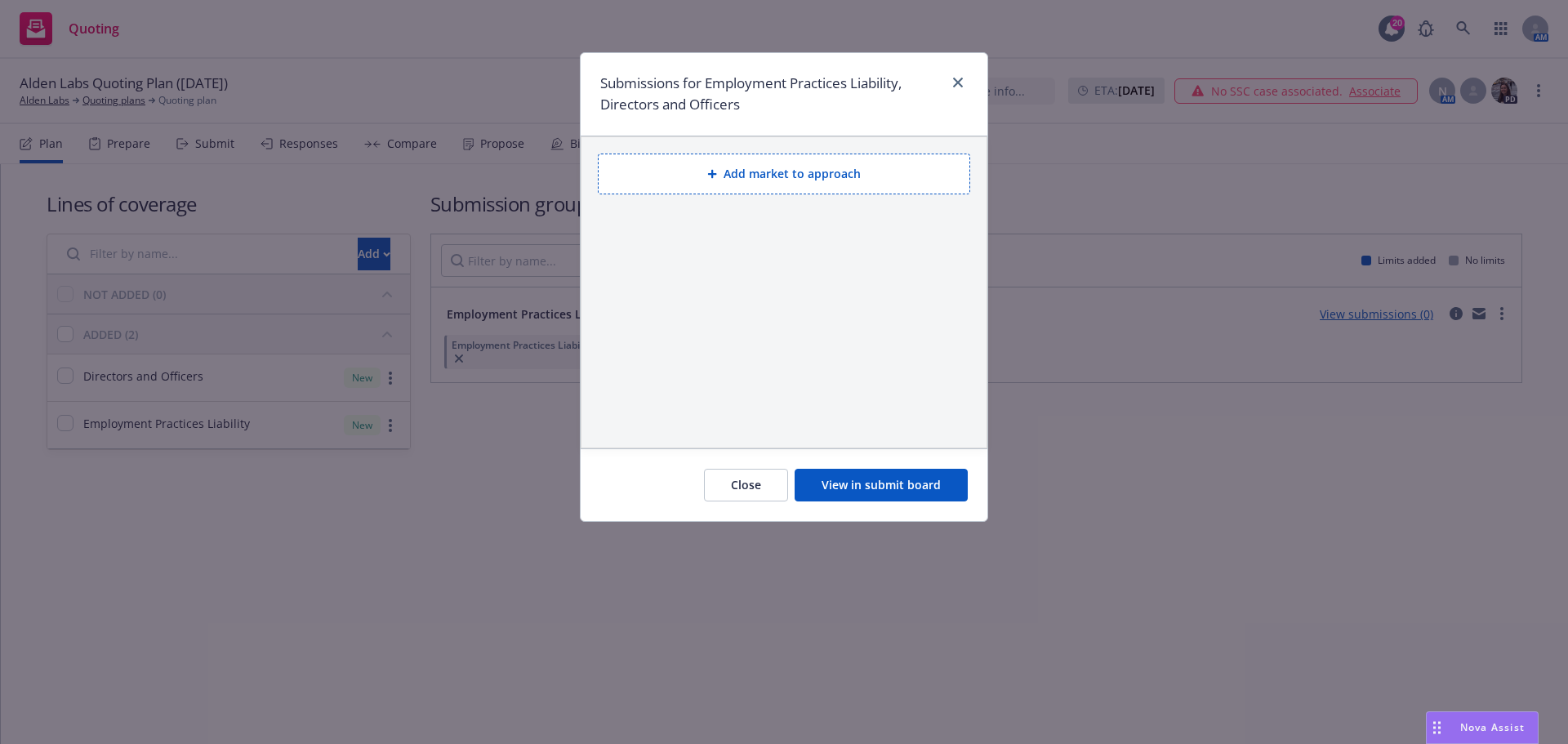
click at [828, 180] on button "Add market to approach" at bounding box center [784, 174] width 372 height 40
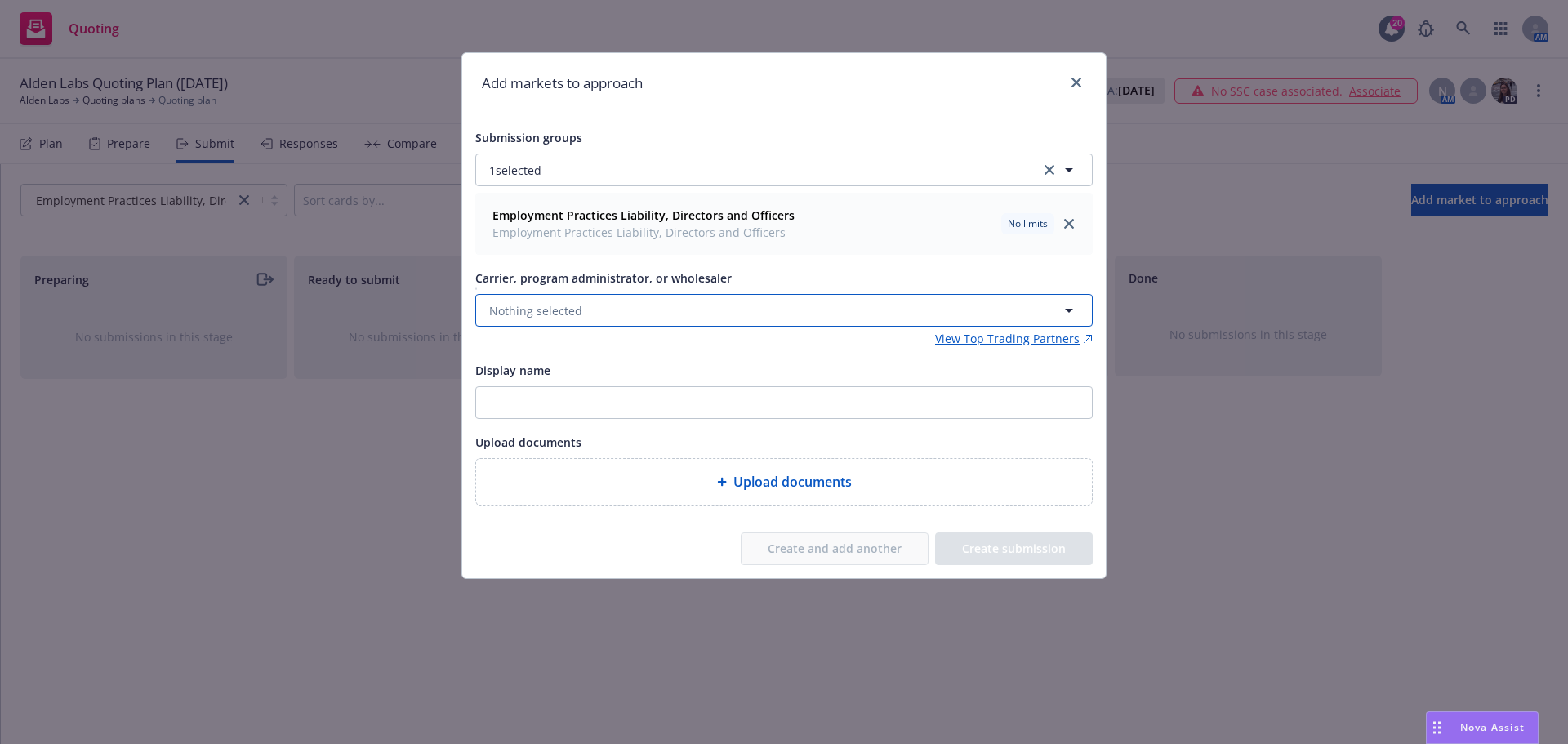
click at [548, 312] on span "Nothing selected" at bounding box center [536, 310] width 93 height 17
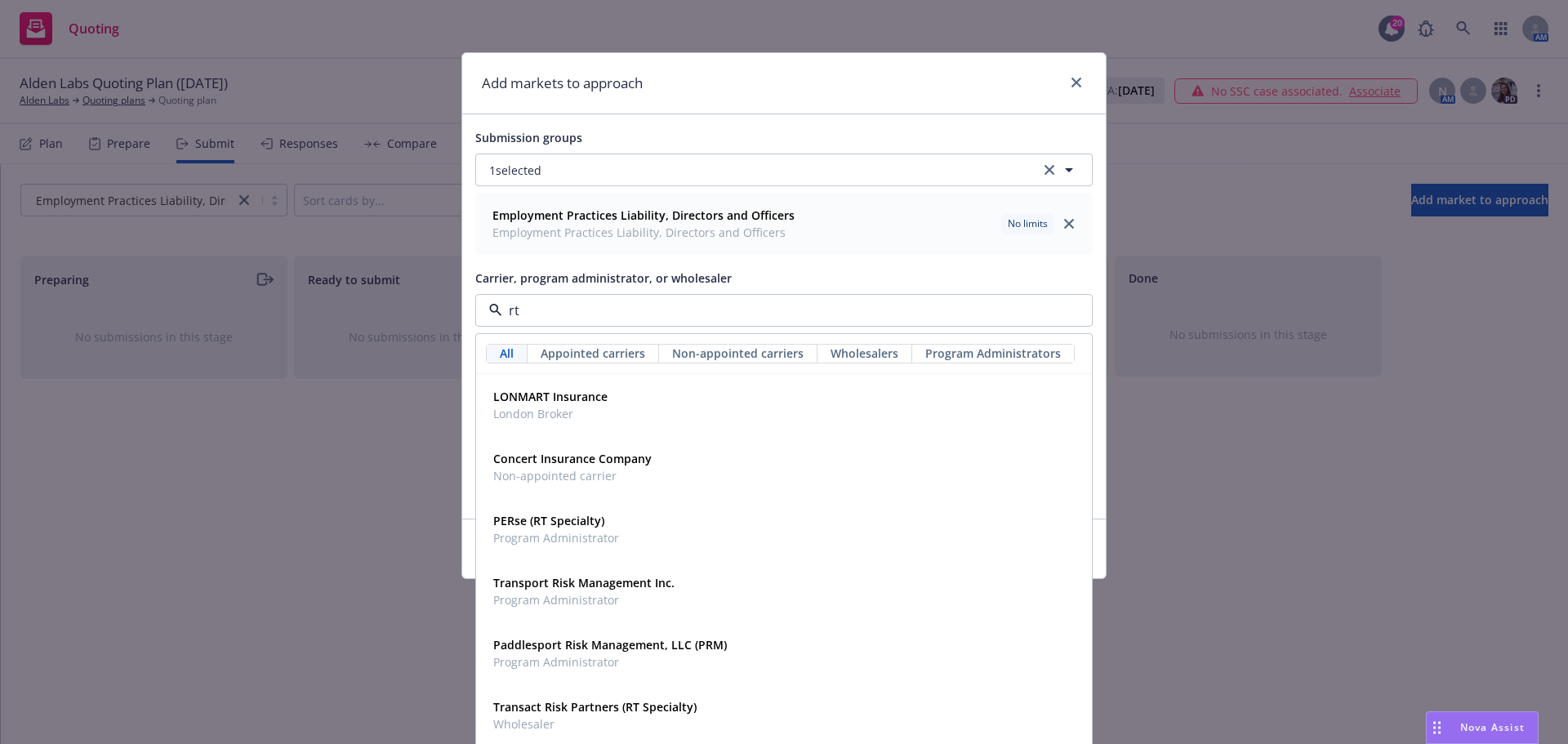
type input "rt s"
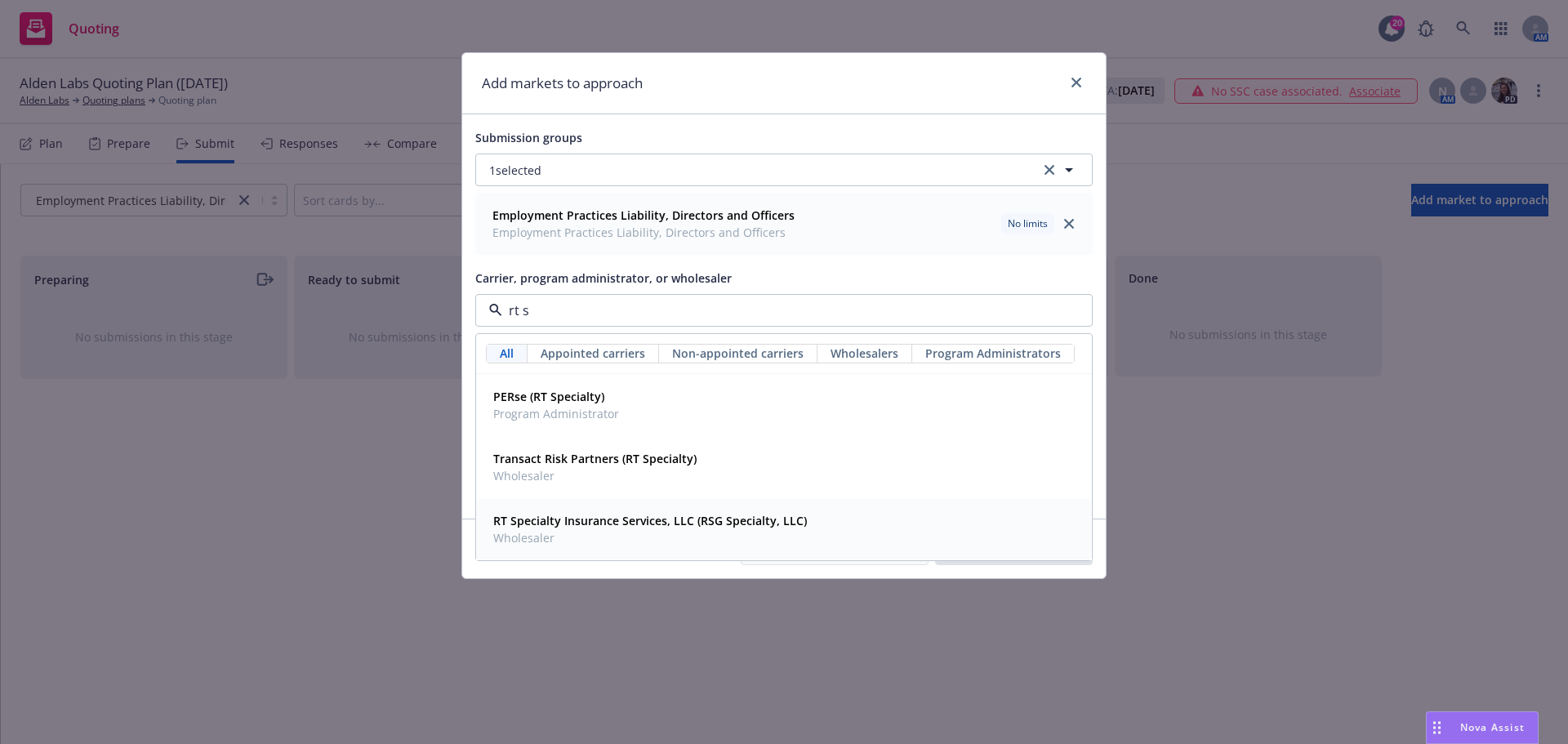
click at [540, 523] on strong "RT Specialty Insurance Services, LLC (RSG Specialty, LLC)" at bounding box center [651, 520] width 314 height 15
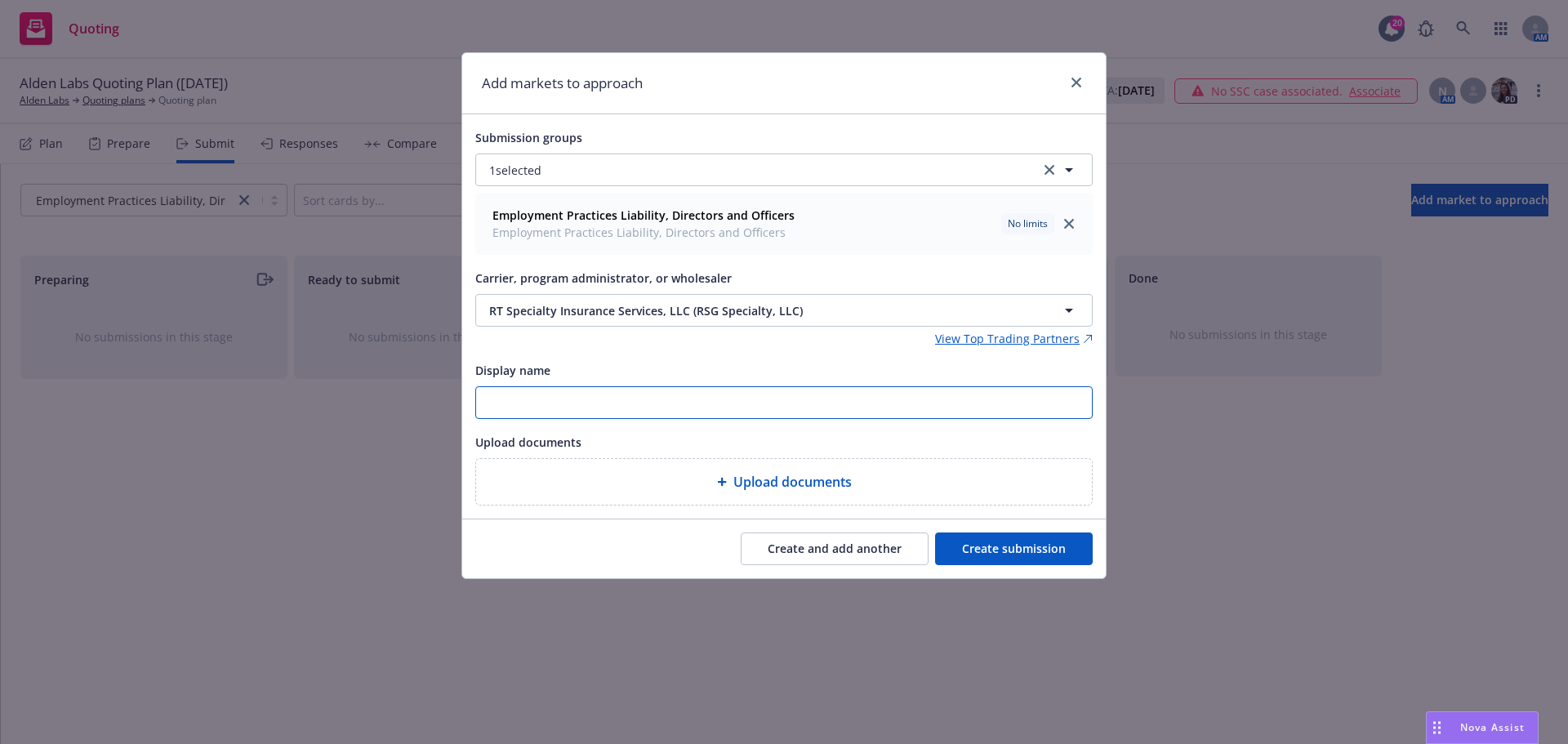
click at [523, 397] on input "Display name" at bounding box center [784, 402] width 616 height 31
paste input "Alden Labs - NEW D&O-EPL submission (quotes at your earliest opportunity)"
drag, startPoint x: 974, startPoint y: 407, endPoint x: 436, endPoint y: 394, distance: 538.2
click at [436, 394] on div "Add markets to approach Submission groups 1 selected Employment Practices Liabi…" at bounding box center [784, 372] width 1568 height 744
type input "25-26 RT Alden Labs - NEW D&O-EPL submission (quotes at your earliest opportuni…"
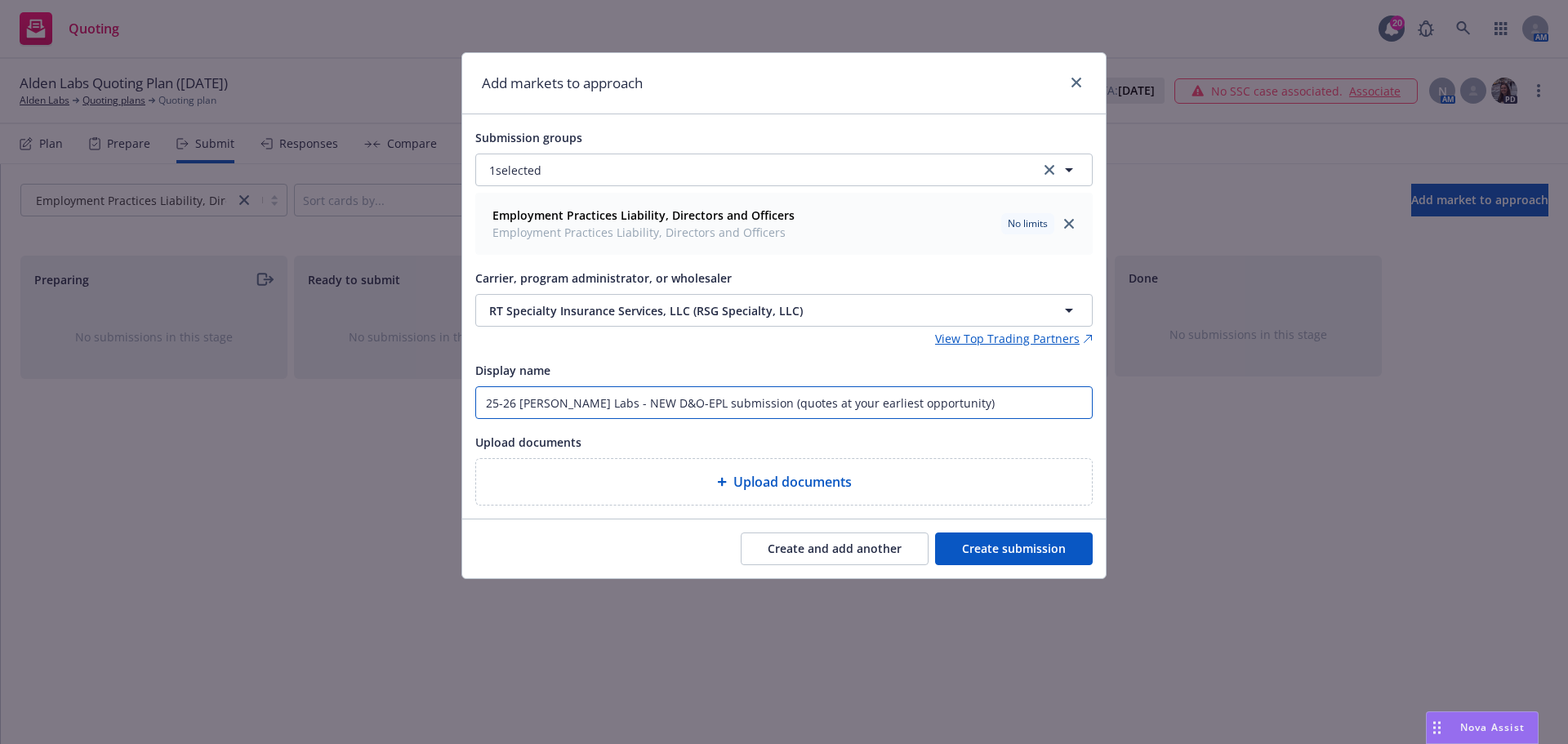
type textarea "x"
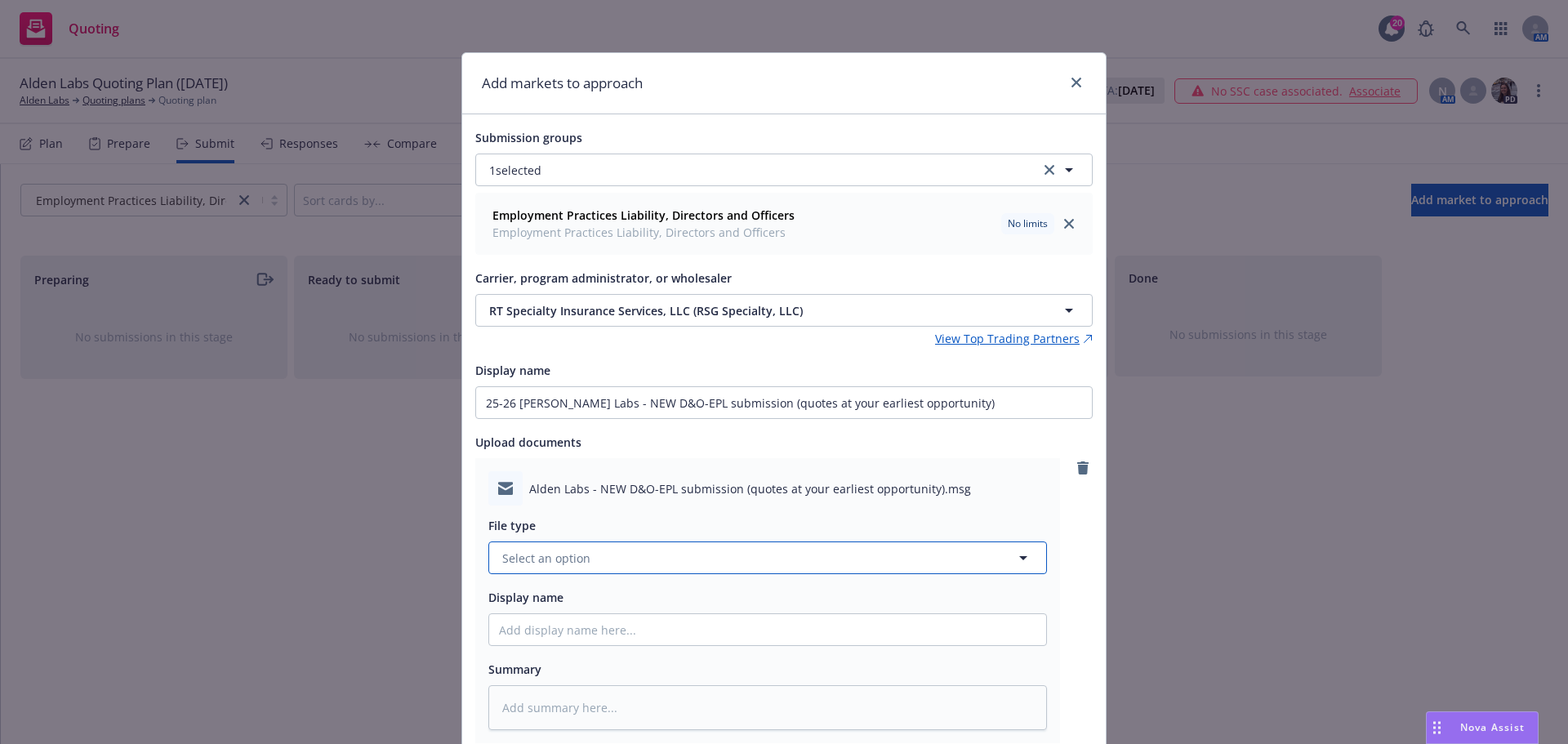
click at [615, 560] on button "Select an option" at bounding box center [768, 558] width 559 height 33
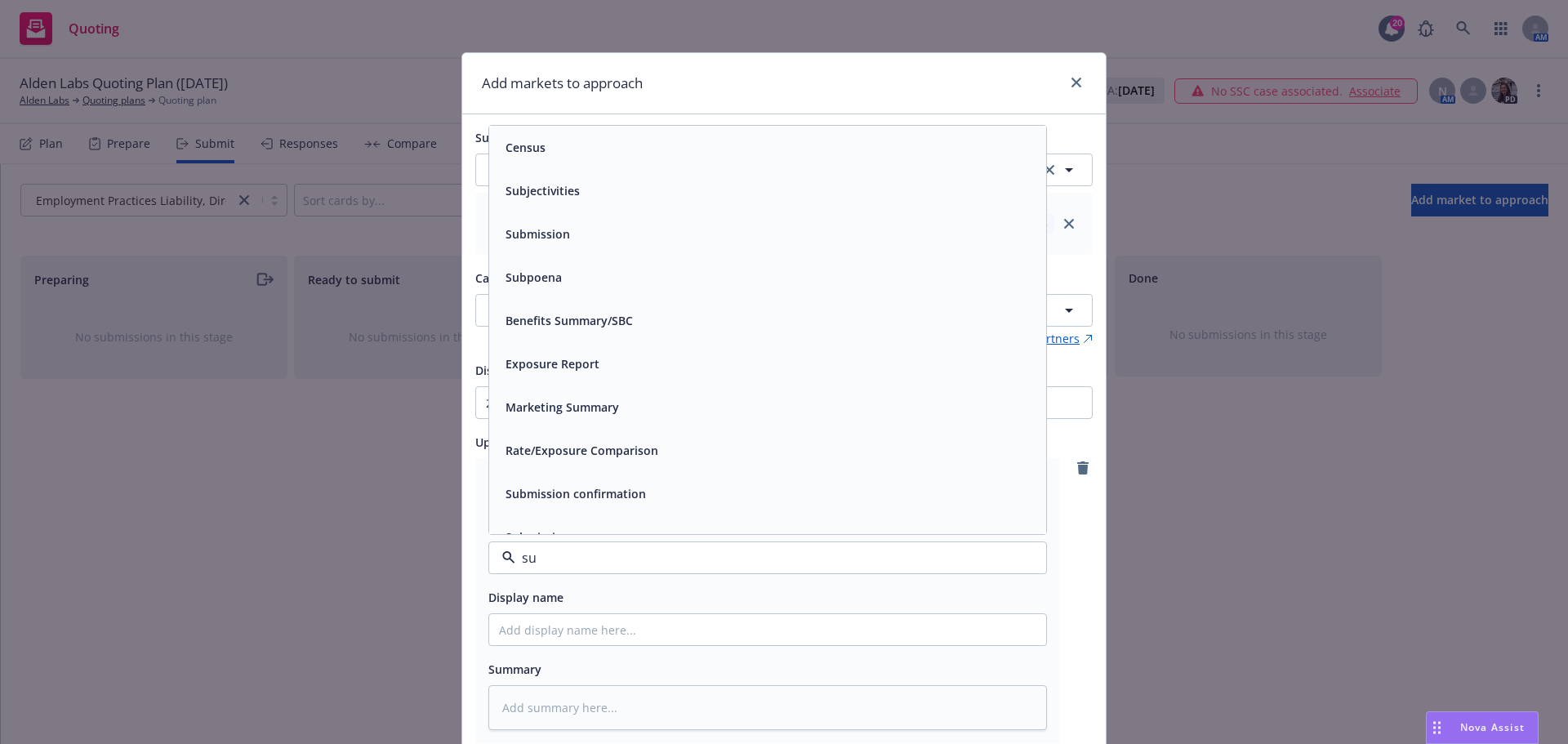
type input "sub"
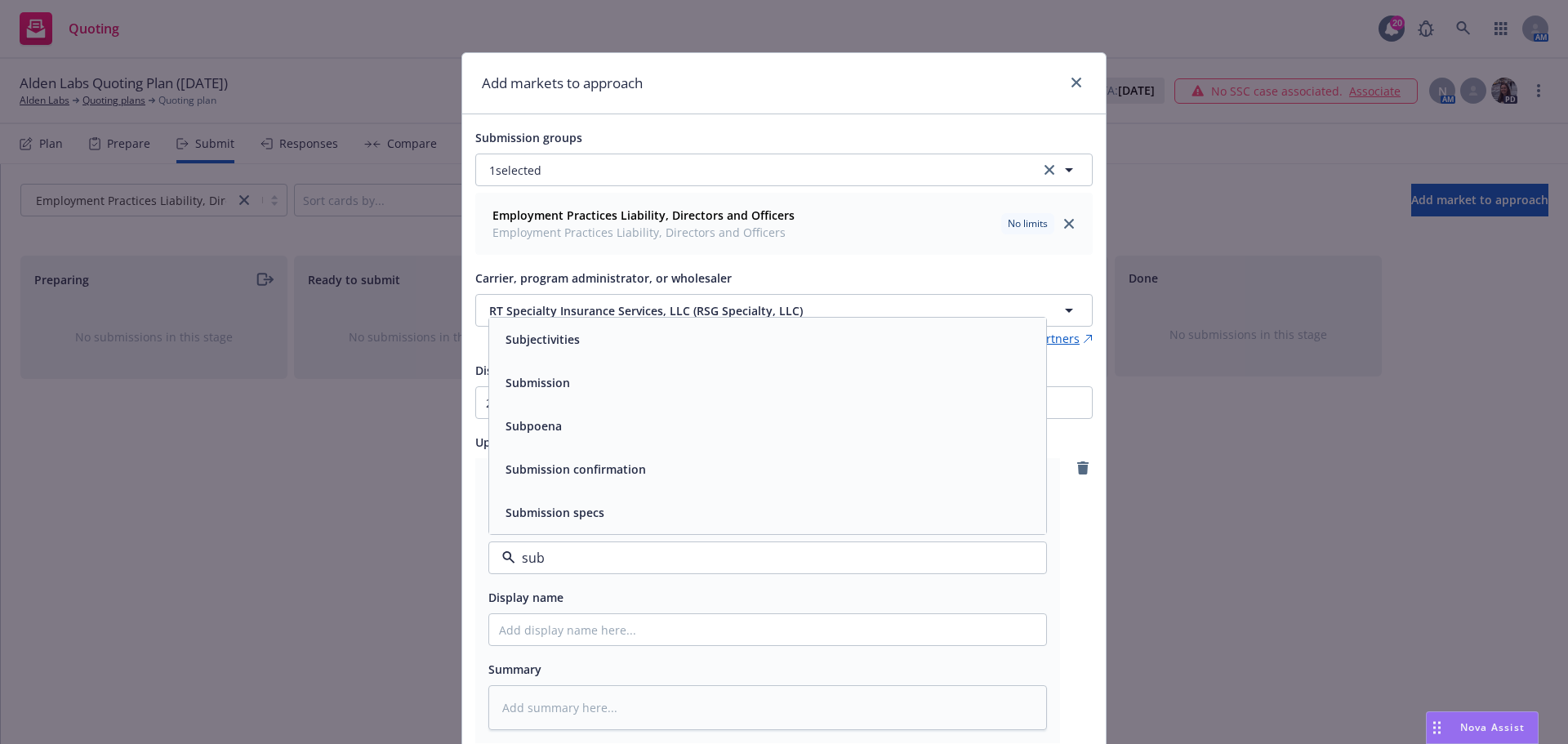
click at [649, 385] on div "Submission" at bounding box center [767, 382] width 538 height 24
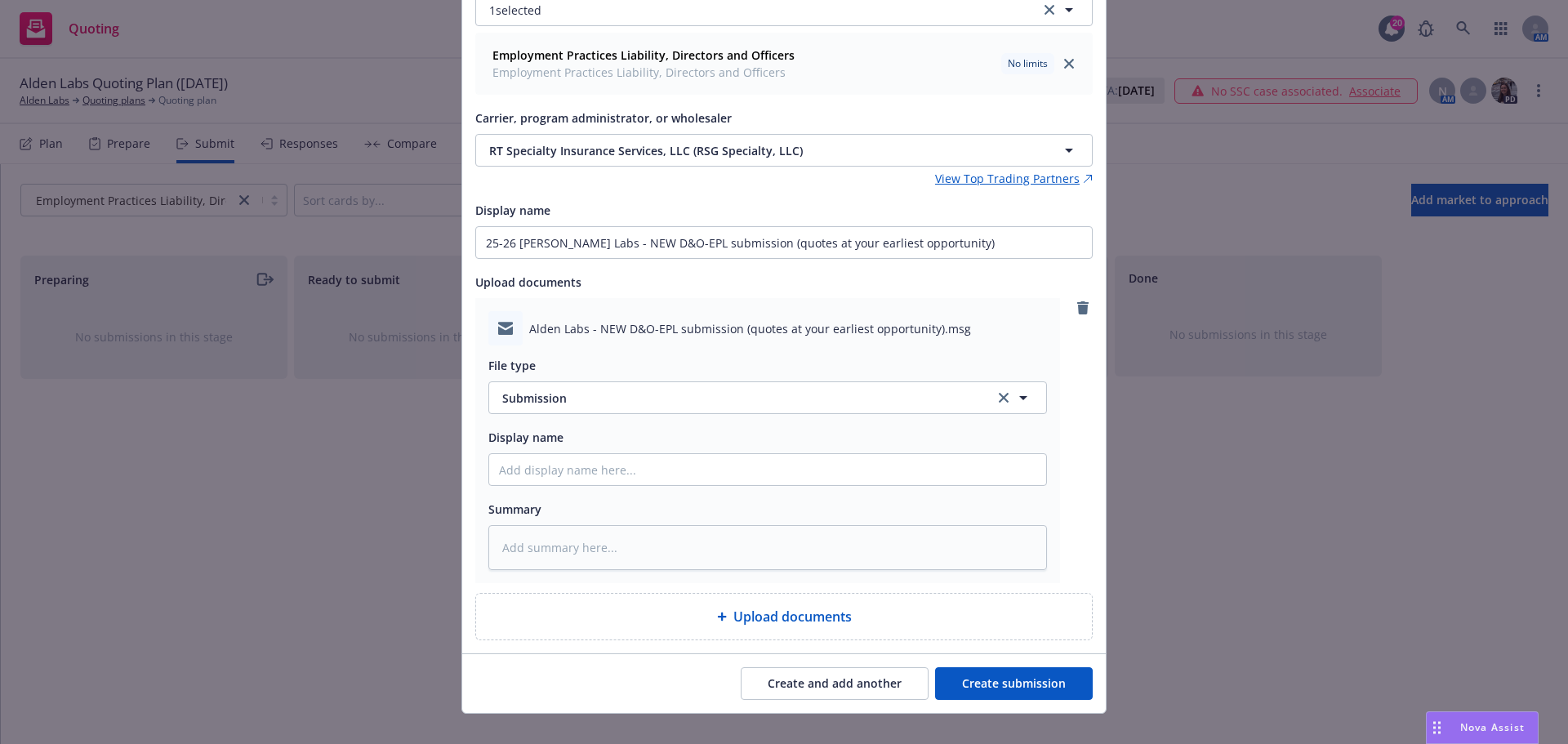
scroll to position [182, 0]
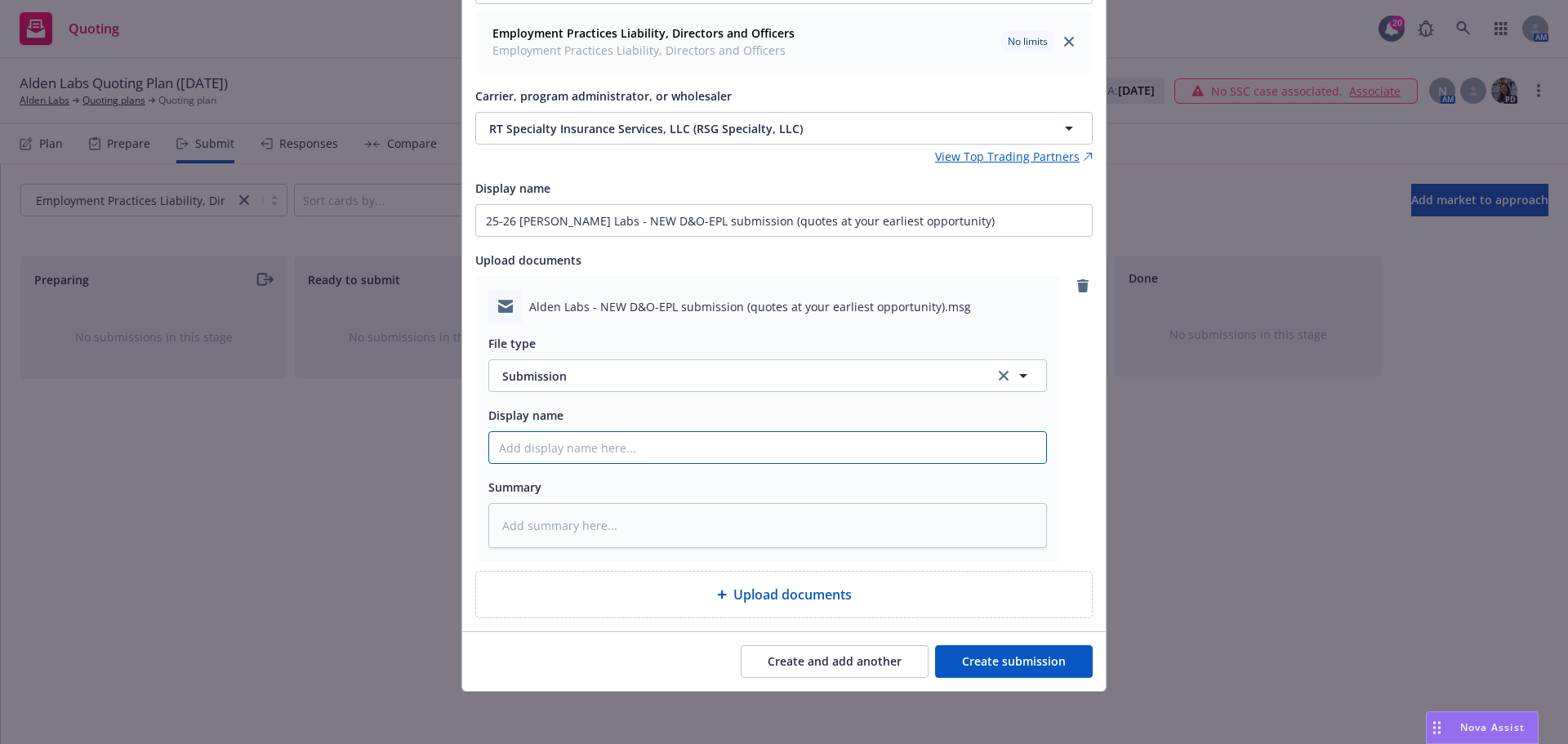
click at [603, 457] on input "Display name" at bounding box center [768, 447] width 557 height 31
paste input "25-26 RT Alden Labs - NEW D&O-EPL submission (quotes at your earliest opportuni…"
type textarea "x"
type input "25-26 RT Alden Labs - NEW D&O-EPL submission (quotes at your earliest opportuni…"
click at [1035, 666] on button "Create submission" at bounding box center [1014, 661] width 158 height 33
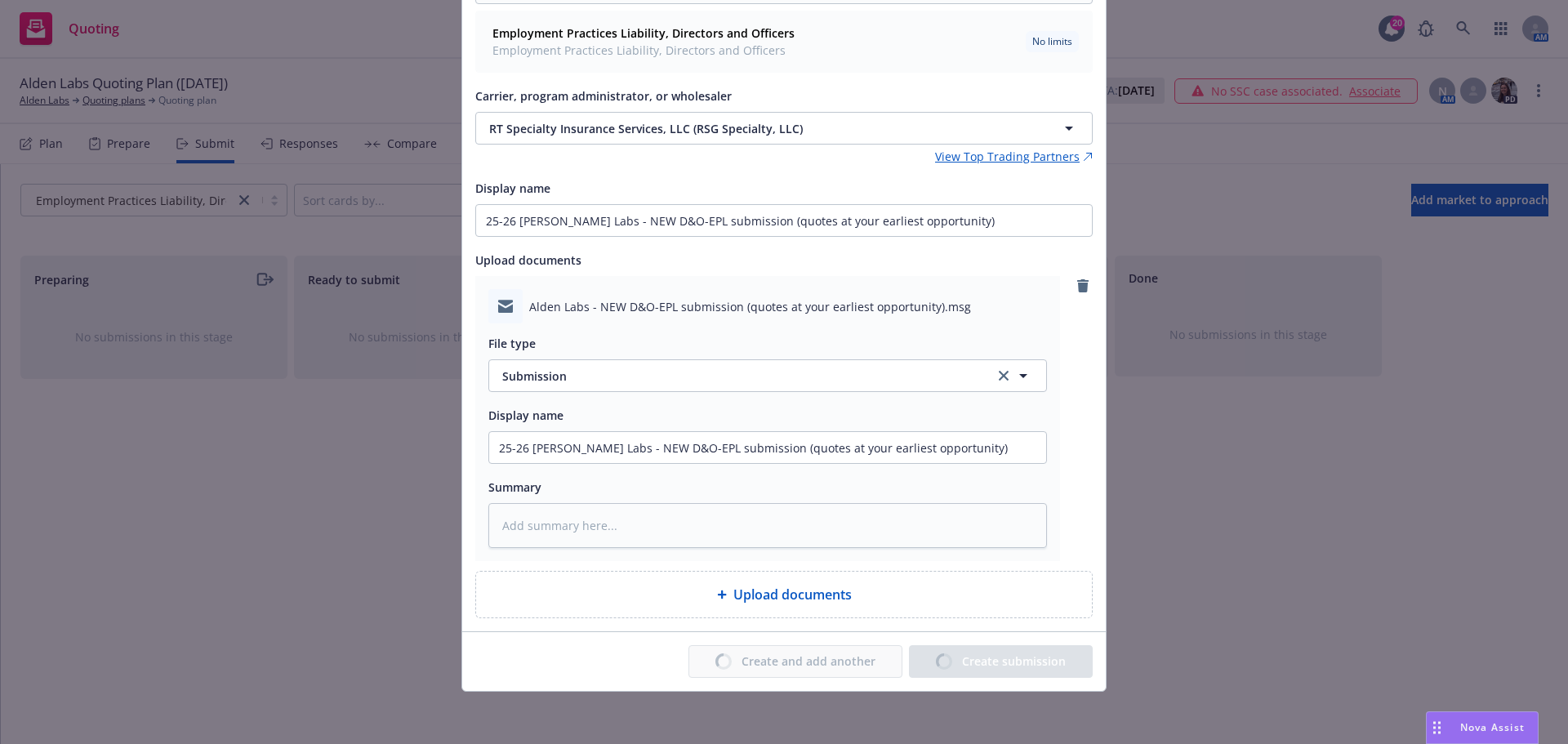
type textarea "x"
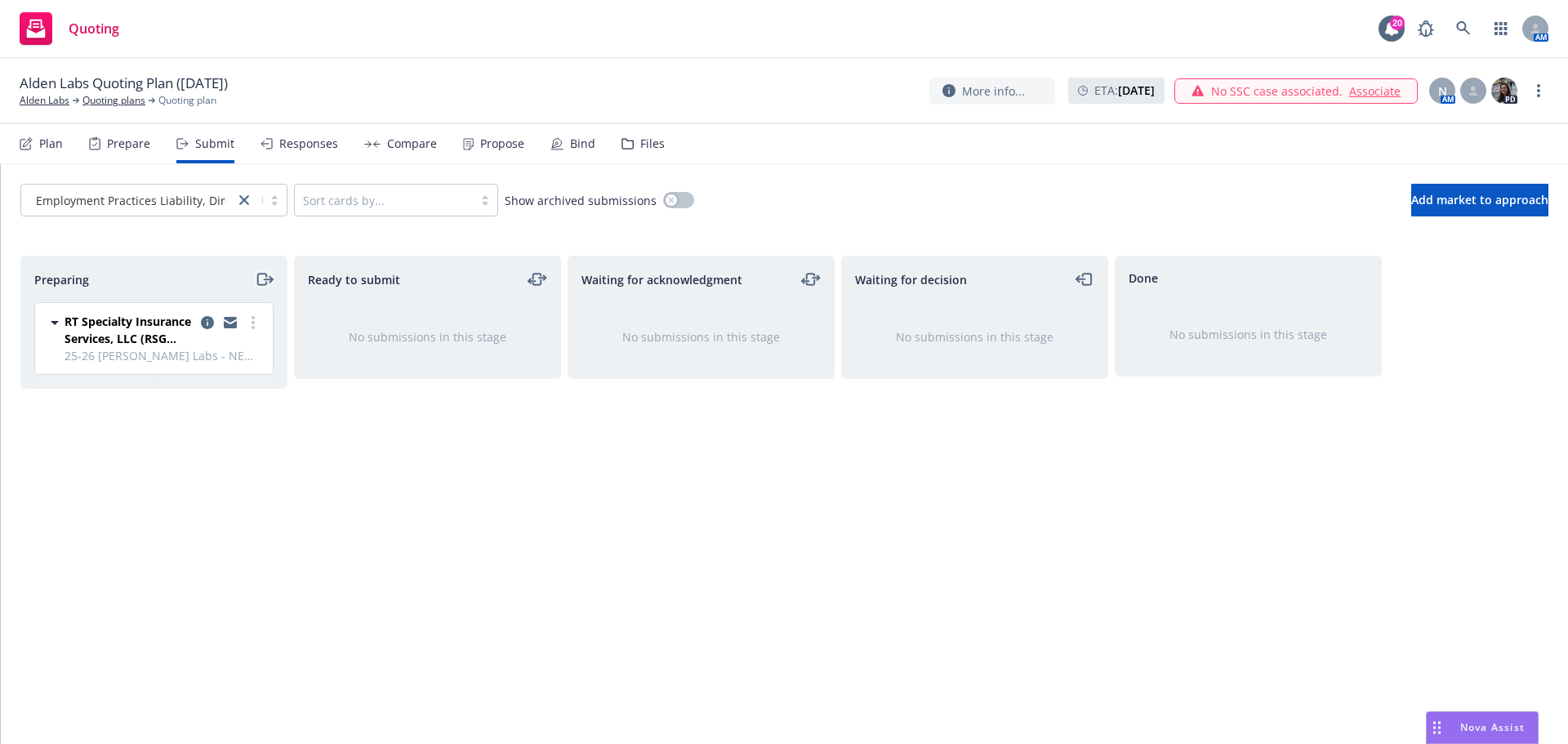
click at [264, 283] on icon "moveRight" at bounding box center [264, 278] width 19 height 19
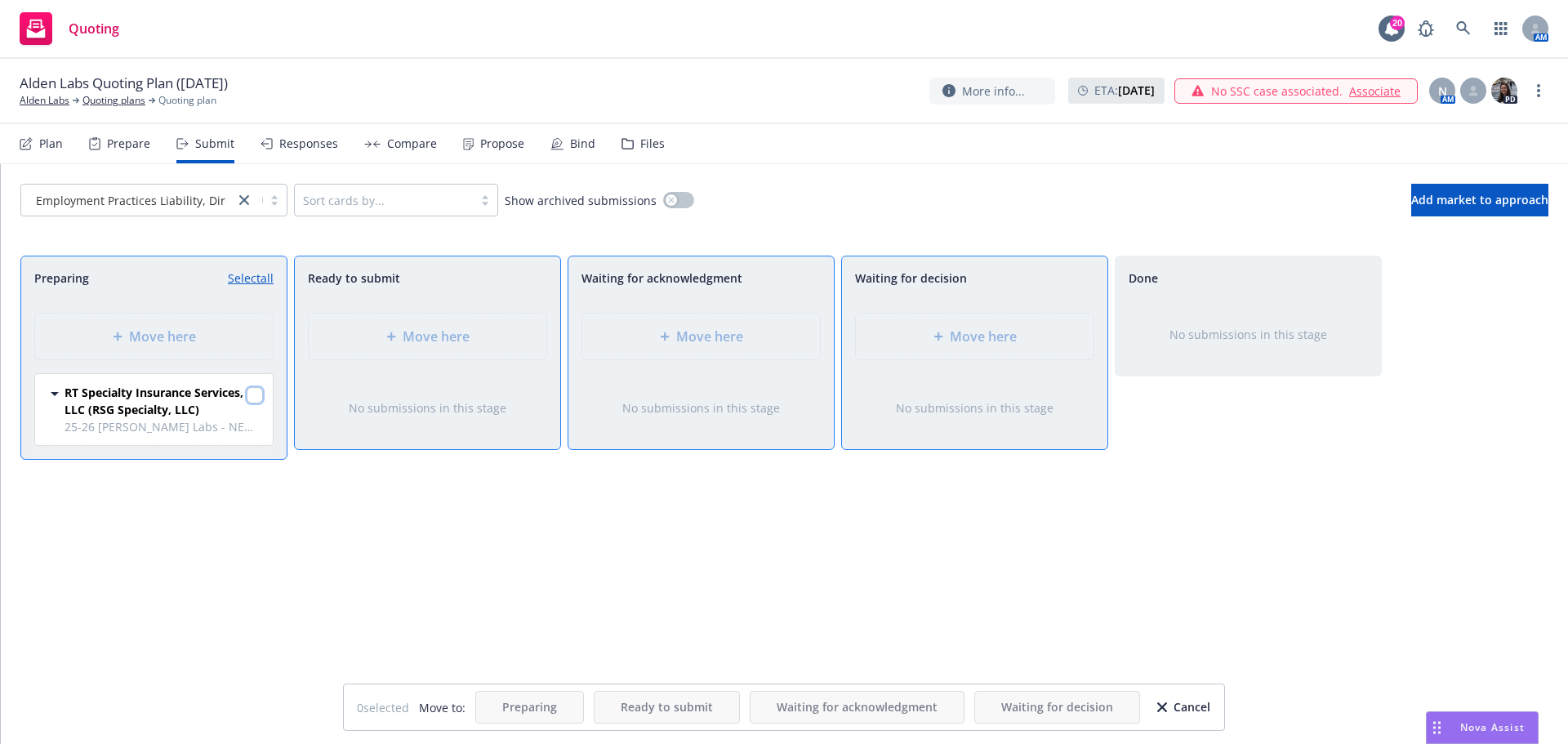
click at [261, 394] on input "checkbox" at bounding box center [254, 395] width 16 height 16
checkbox input "true"
click at [958, 331] on span "Move here" at bounding box center [983, 336] width 67 height 19
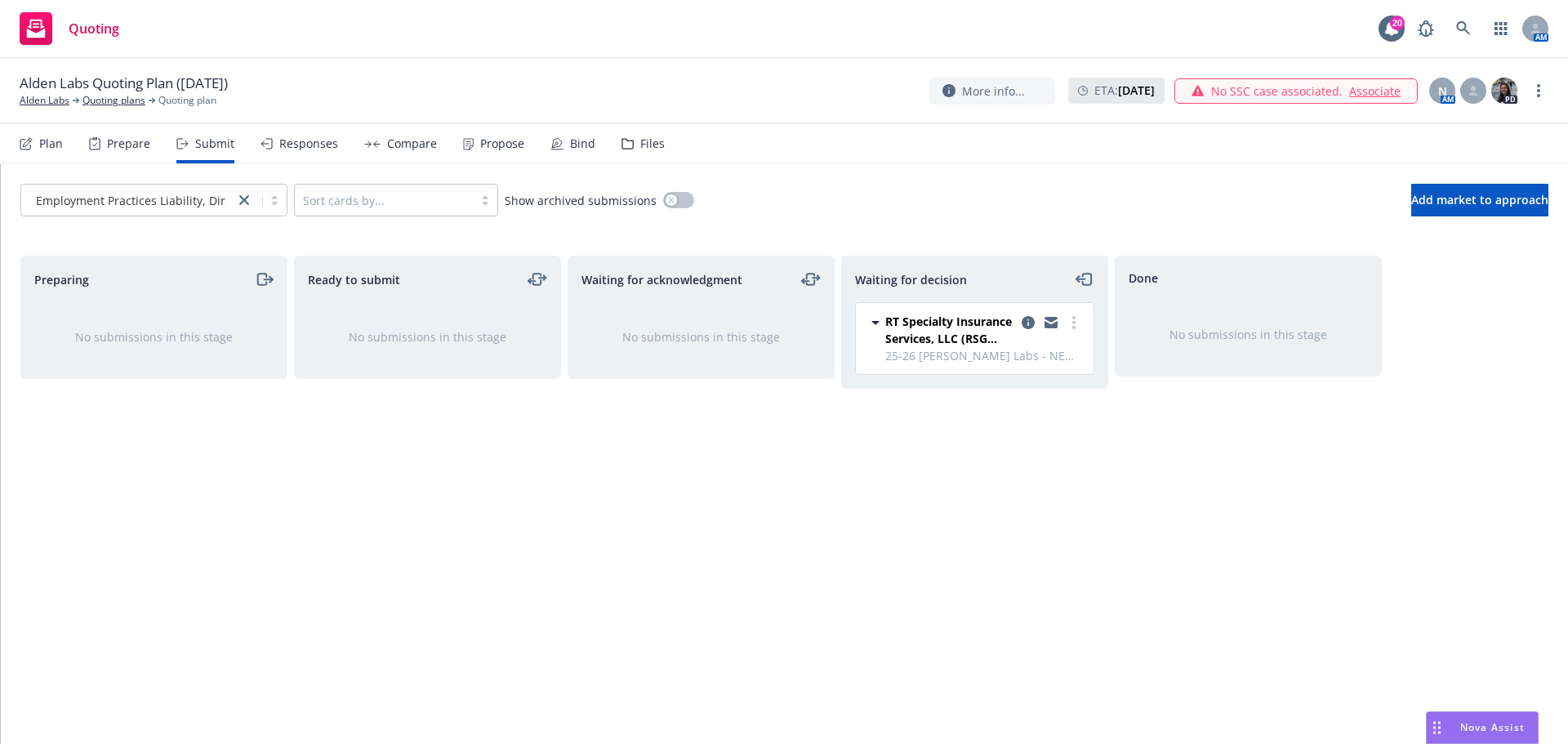
click at [643, 143] on div "Files" at bounding box center [652, 143] width 24 height 13
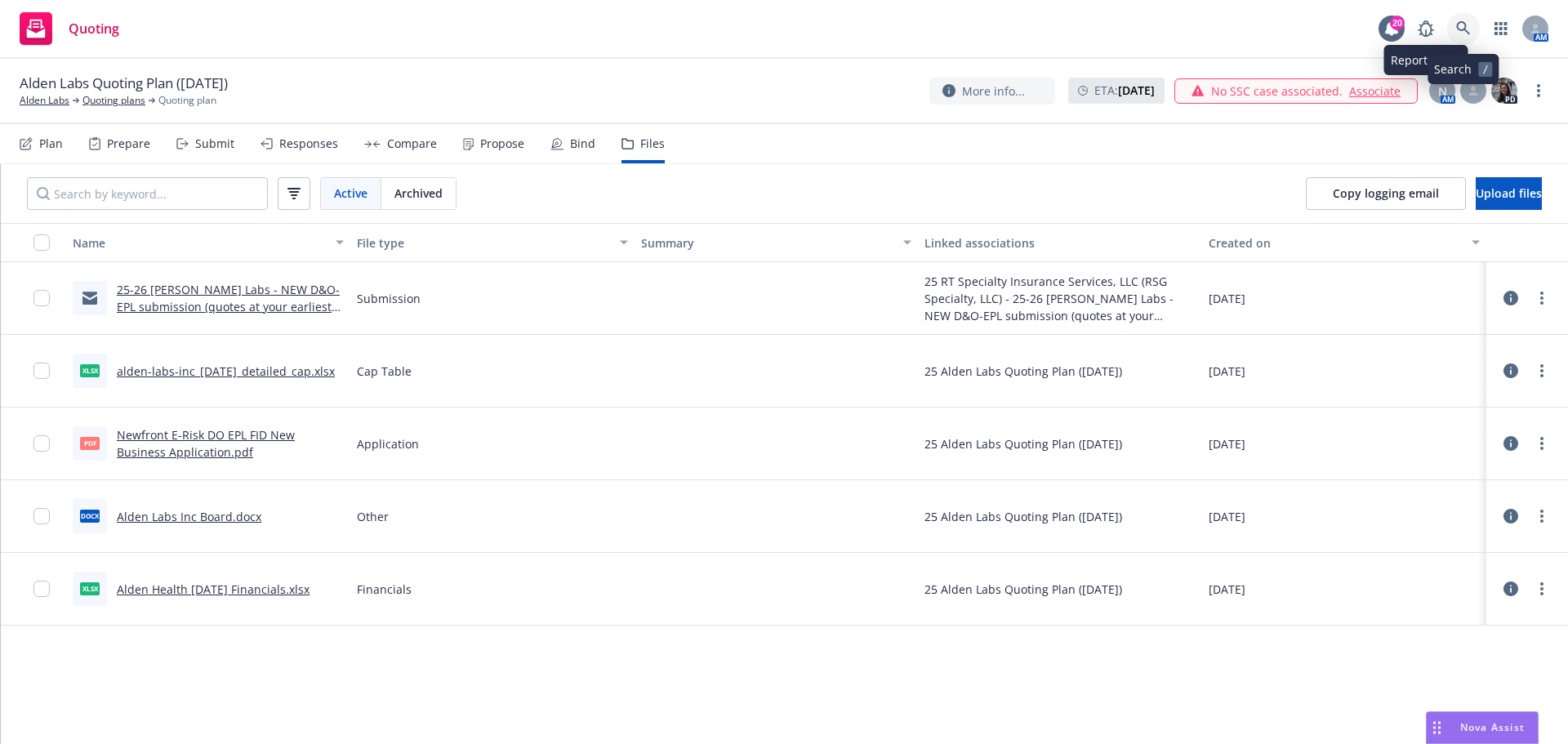
click at [1457, 24] on icon at bounding box center [1463, 28] width 14 height 14
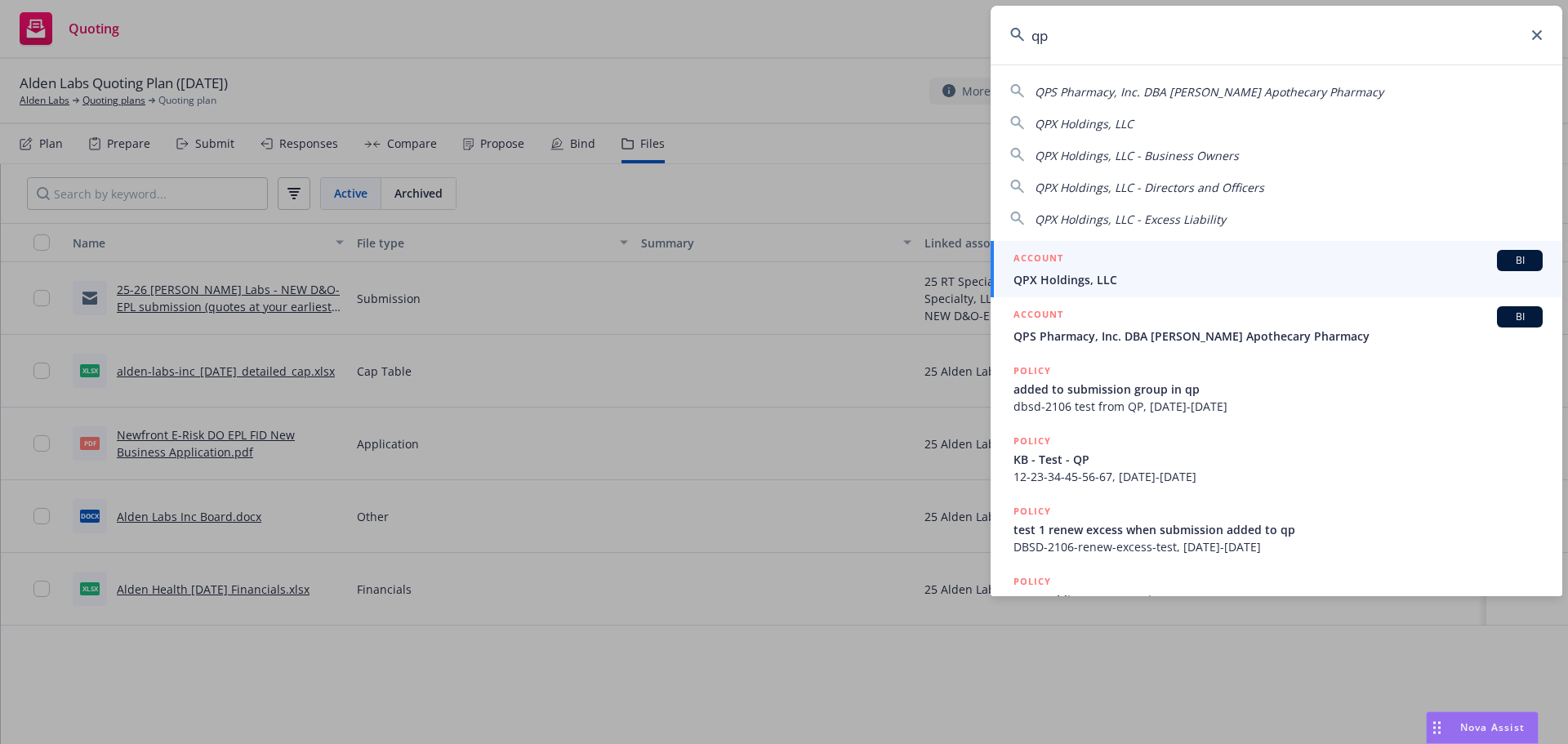
click at [1069, 39] on input "qp" at bounding box center [1277, 35] width 572 height 59
drag, startPoint x: 1068, startPoint y: 38, endPoint x: 992, endPoint y: 37, distance: 76.0
click at [992, 37] on input "qp" at bounding box center [1277, 35] width 572 height 59
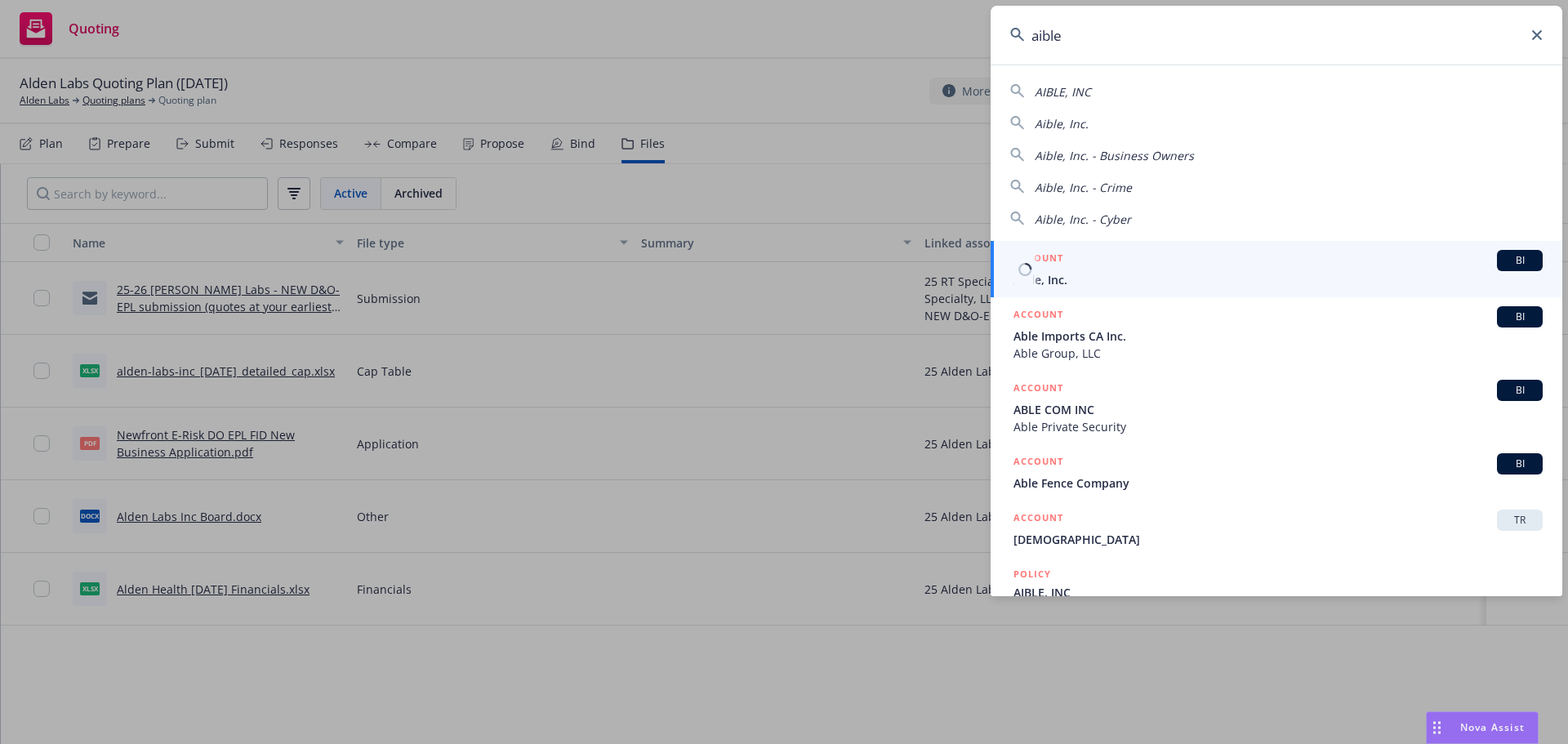
type input "aible"
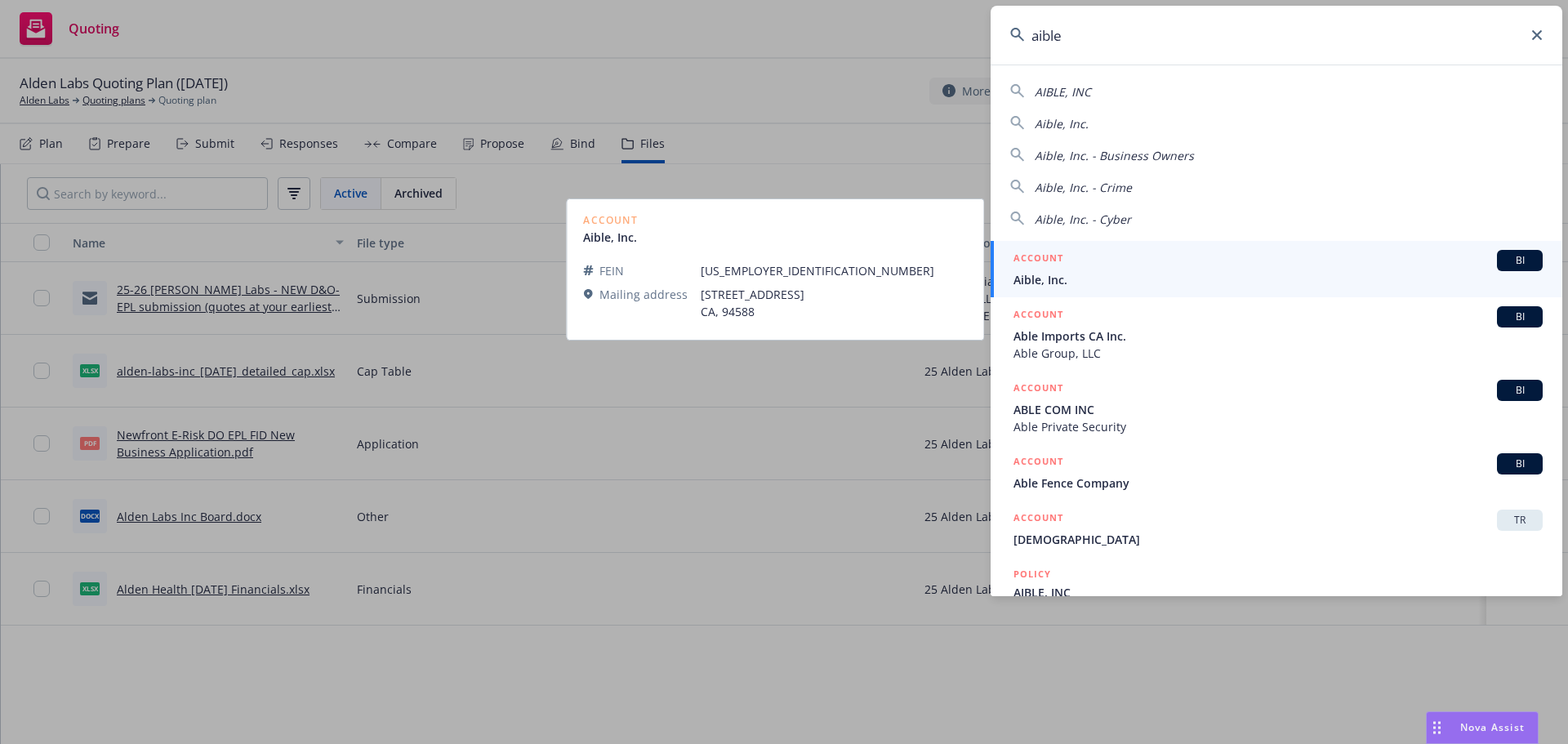
click at [1057, 278] on span "Aible, Inc." at bounding box center [1278, 279] width 529 height 17
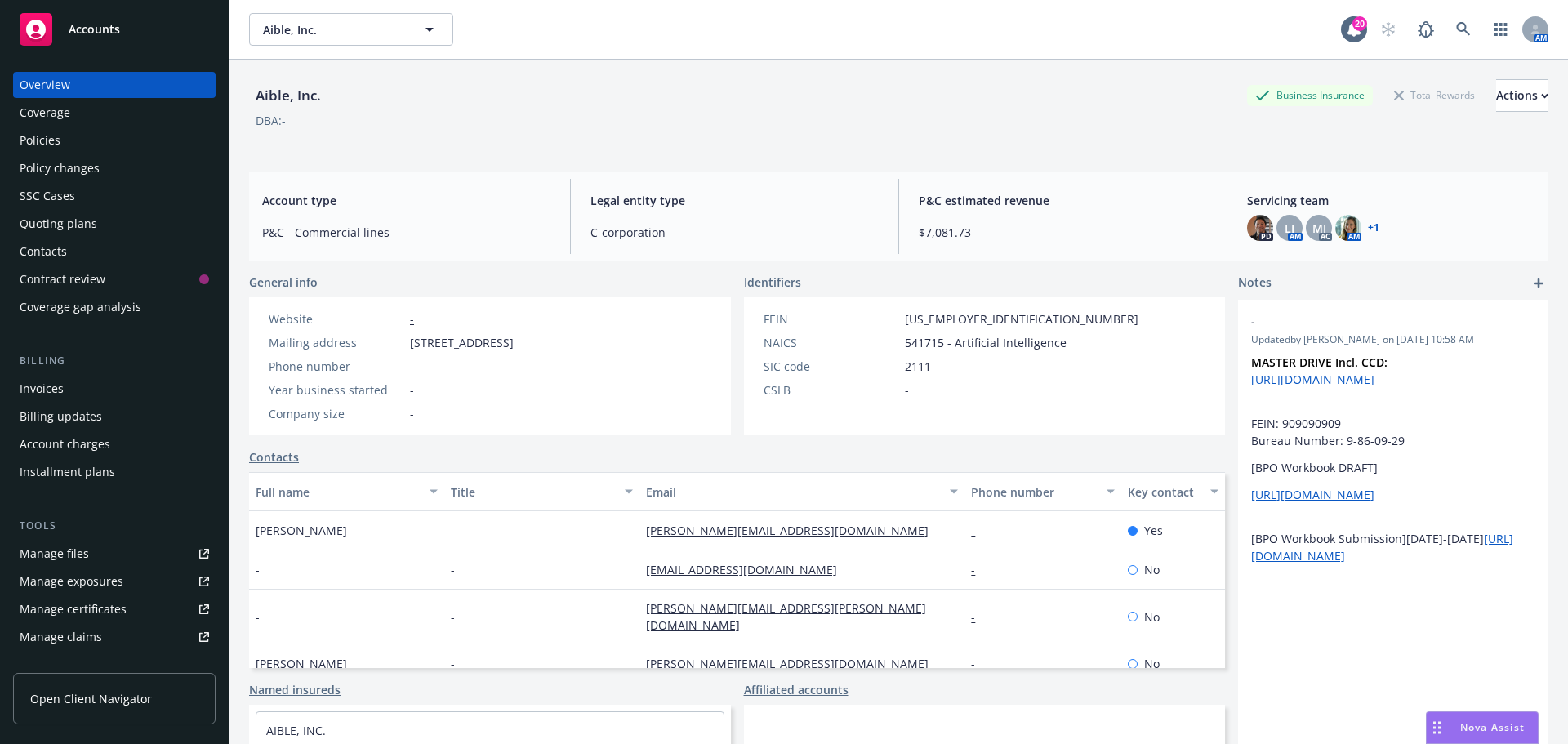
click at [48, 224] on div "Quoting plans" at bounding box center [58, 224] width 78 height 26
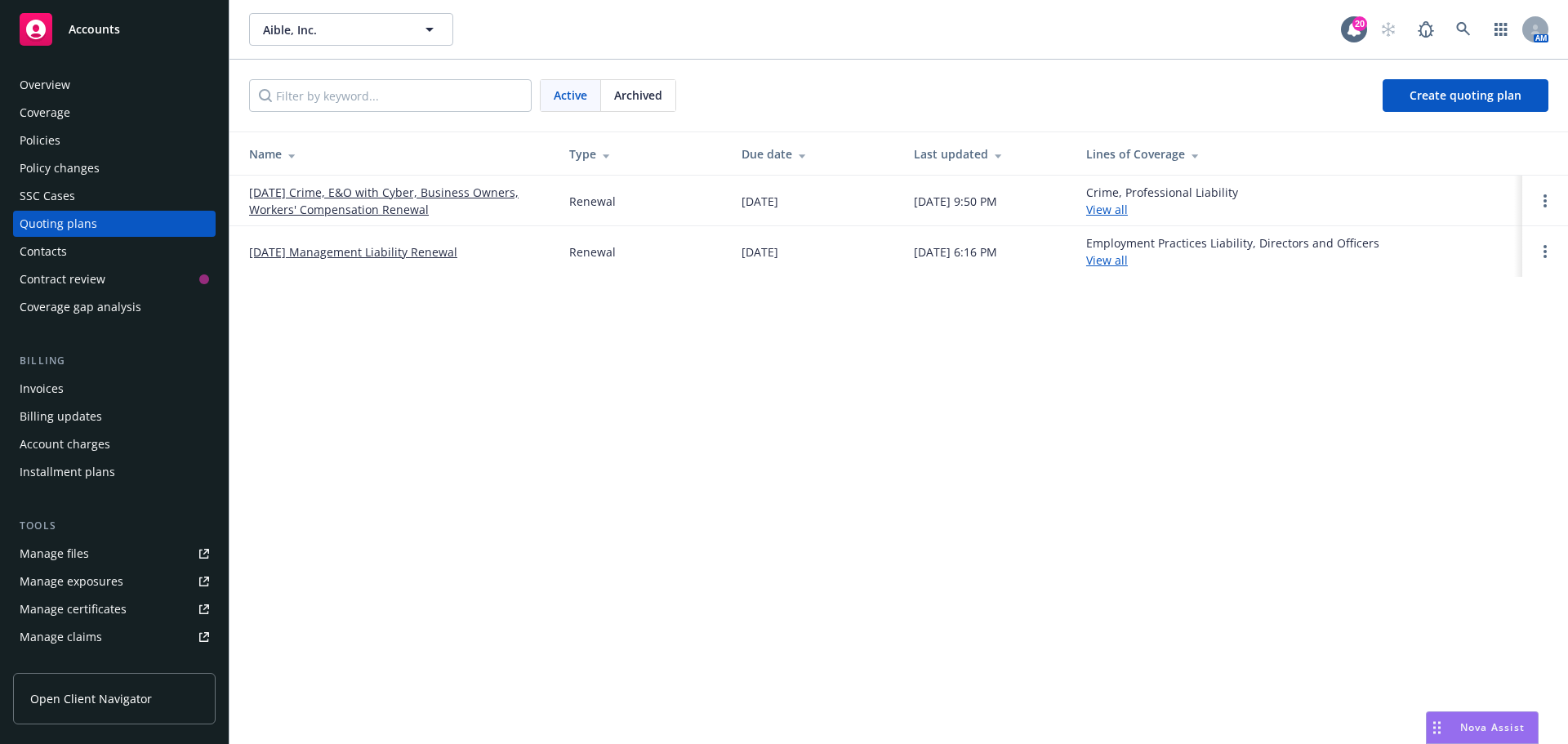
click at [340, 256] on link "09/24/25 Management Liability Renewal" at bounding box center [353, 251] width 208 height 17
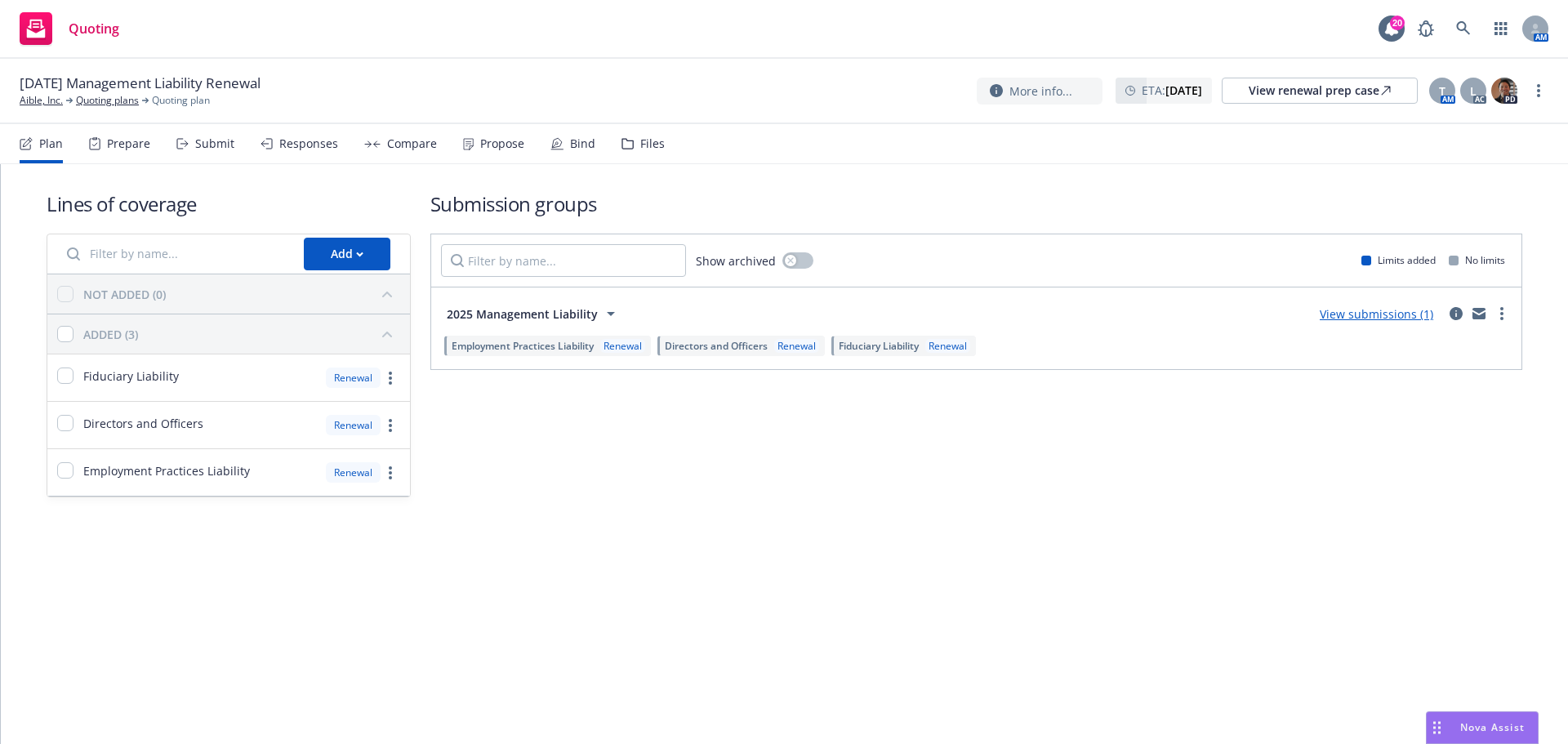
click at [650, 140] on div "Files" at bounding box center [652, 143] width 24 height 13
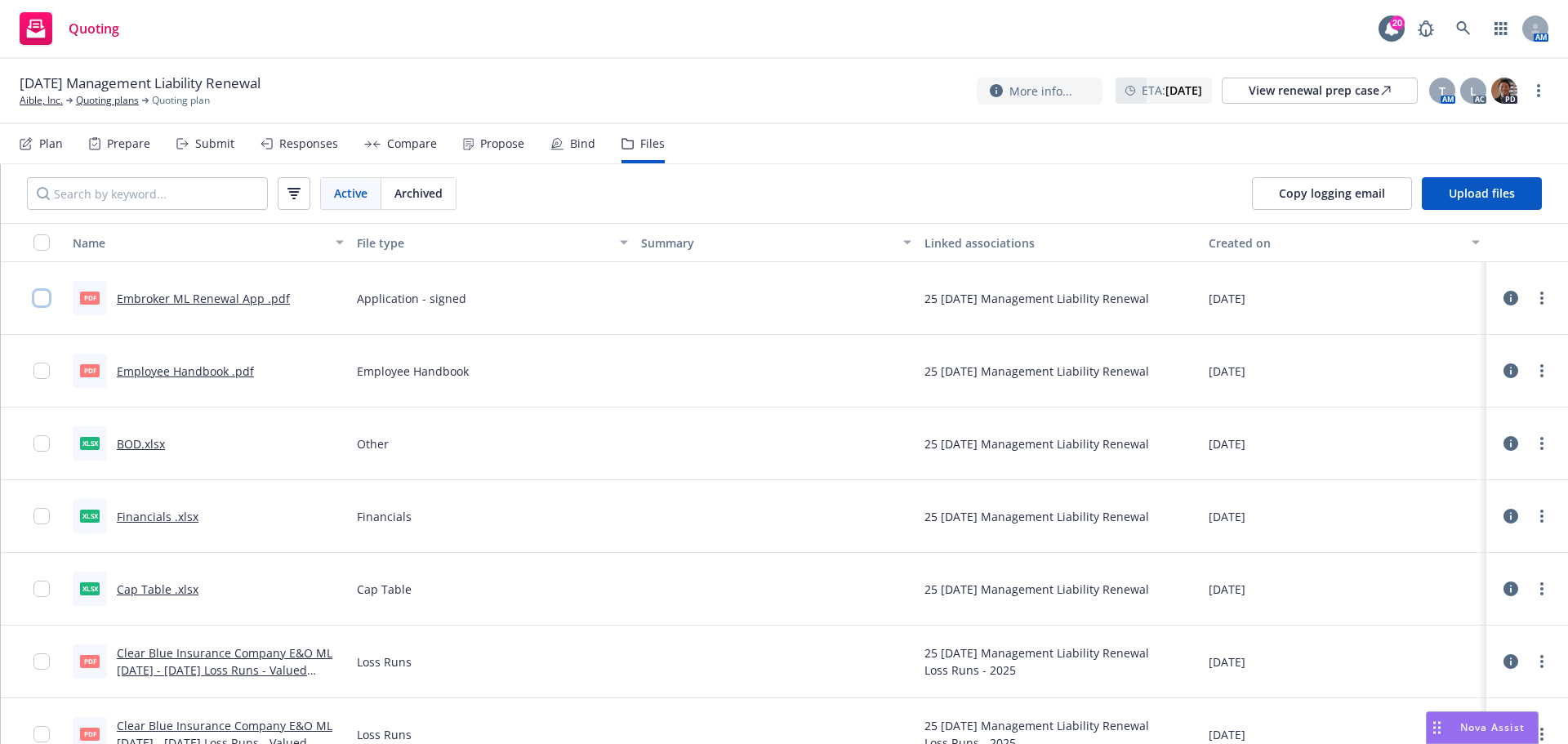
click at [40, 294] on input "checkbox" at bounding box center [41, 298] width 16 height 16
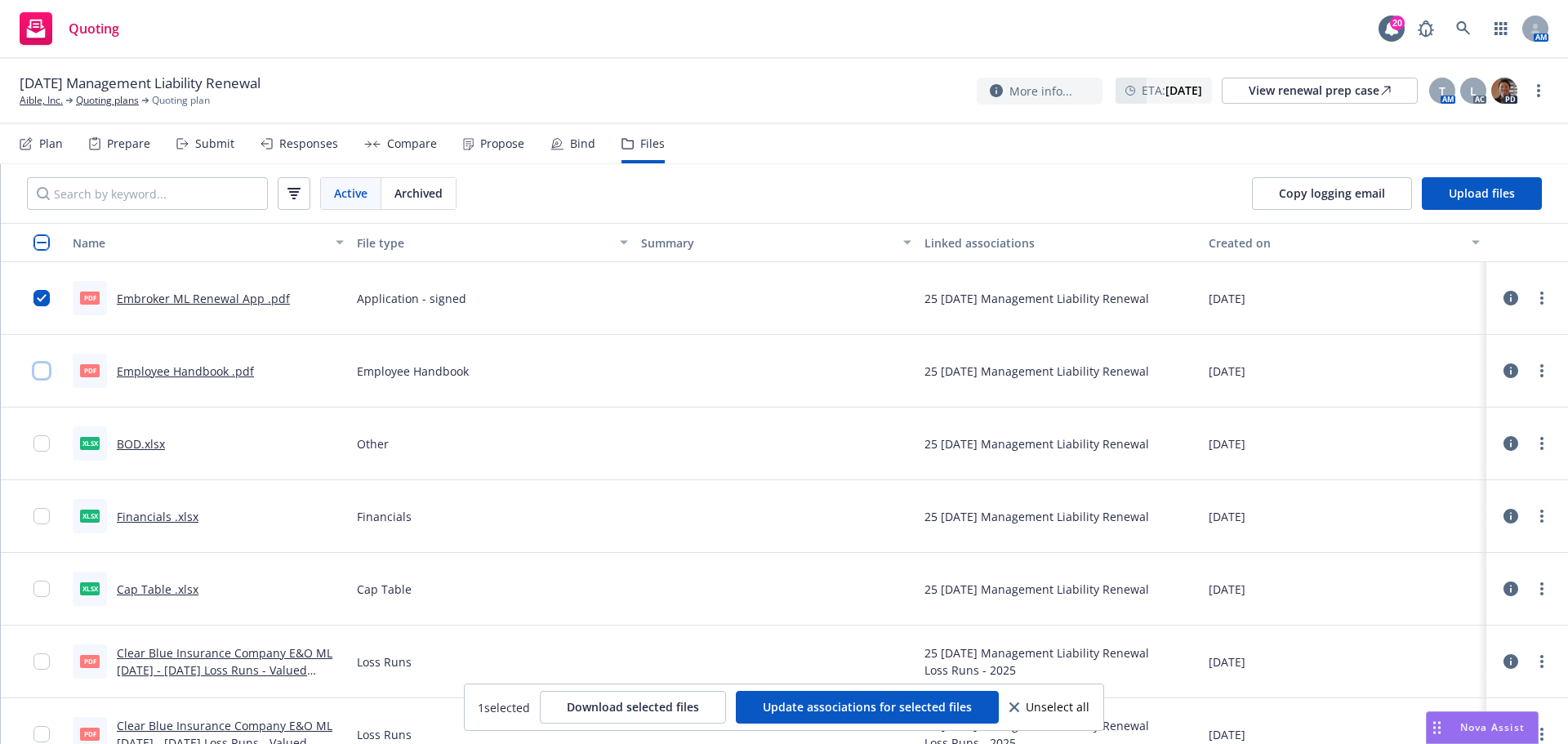
click at [44, 370] on input "checkbox" at bounding box center [41, 370] width 16 height 16
drag, startPoint x: 41, startPoint y: 438, endPoint x: 34, endPoint y: 483, distance: 45.5
click at [41, 439] on input "checkbox" at bounding box center [41, 443] width 16 height 16
click at [41, 510] on input "checkbox" at bounding box center [41, 515] width 16 height 16
click at [41, 582] on input "checkbox" at bounding box center [41, 588] width 16 height 16
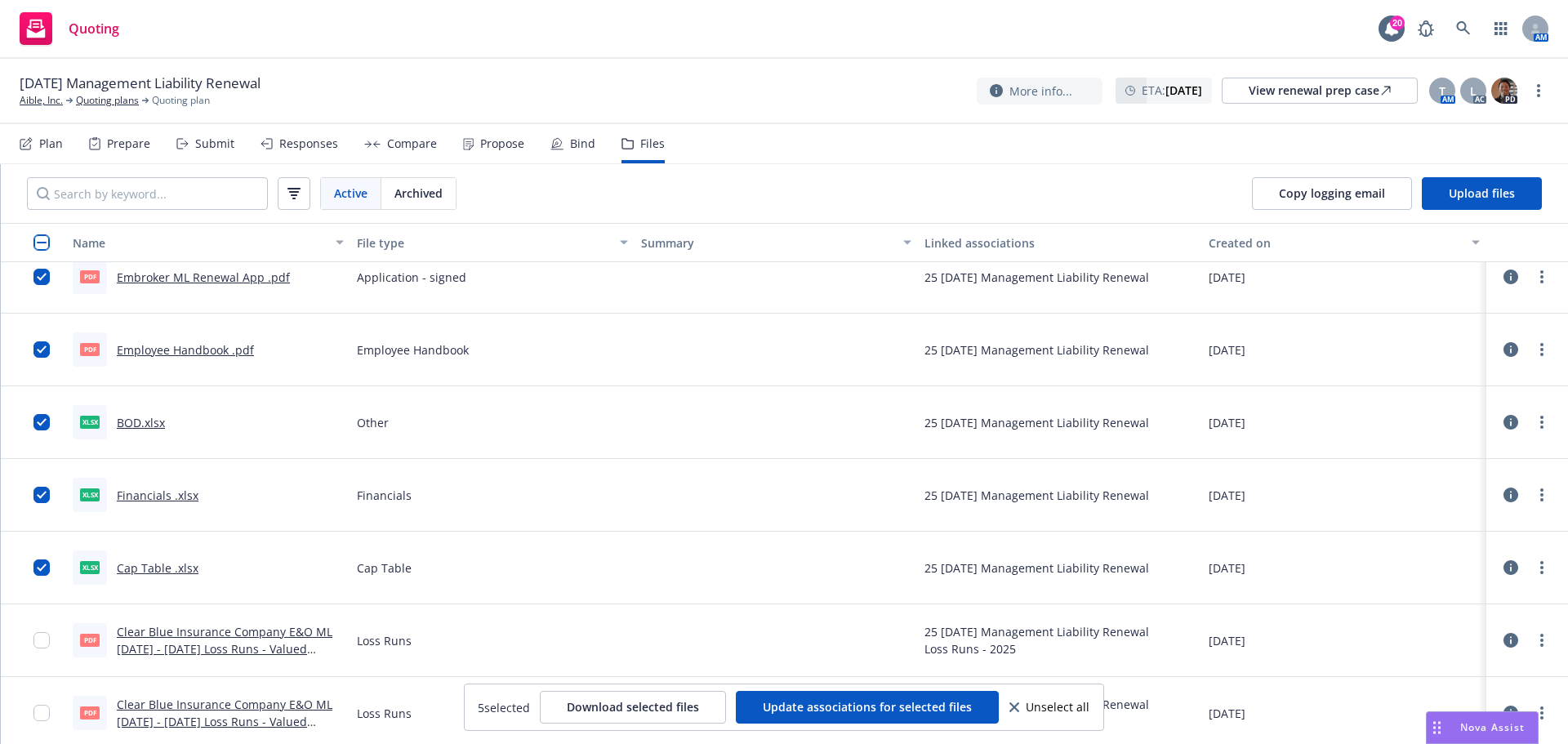
scroll to position [27, 0]
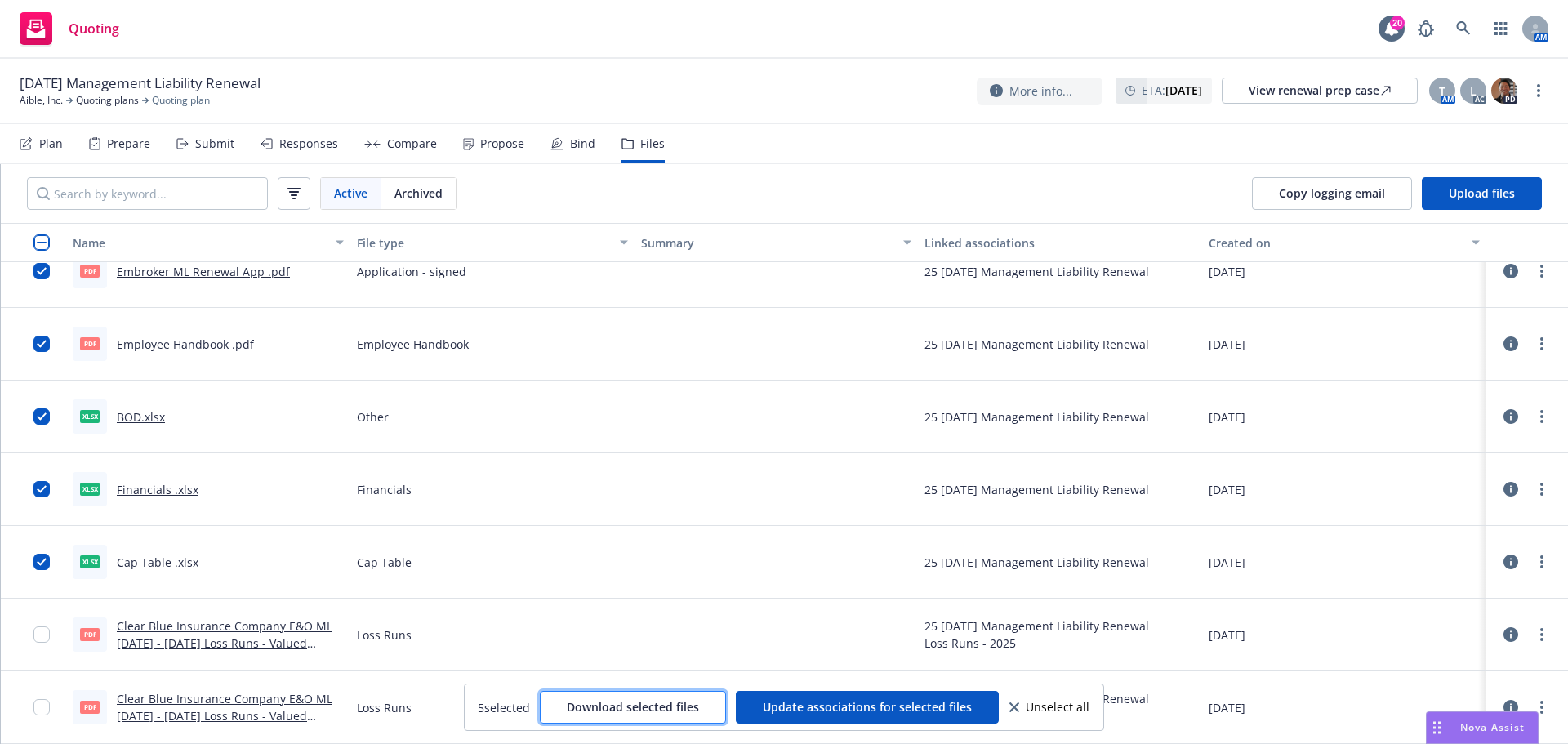
click at [630, 708] on span "Download selected files" at bounding box center [633, 707] width 132 height 15
click at [53, 100] on link "Aible, Inc." at bounding box center [41, 100] width 43 height 14
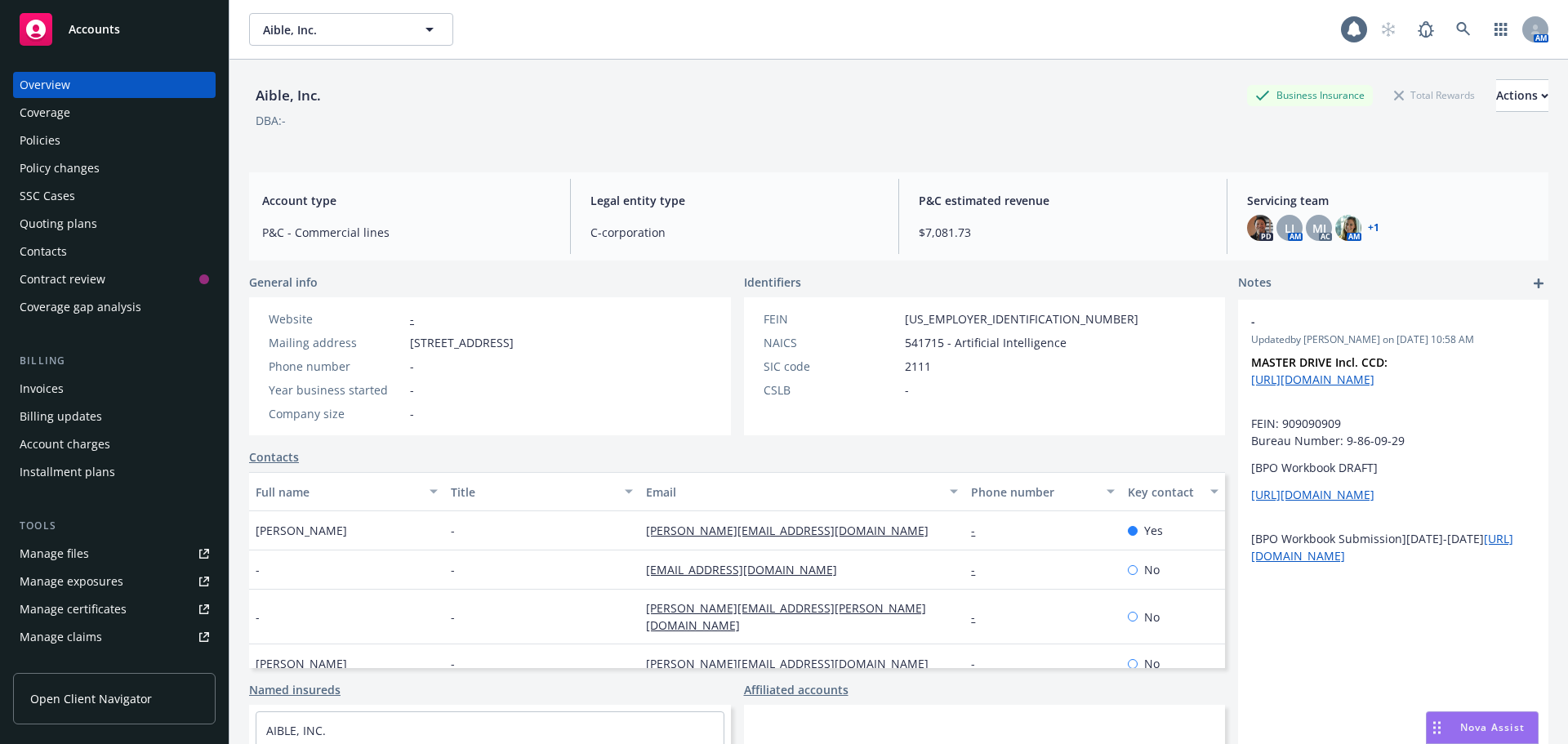
click at [63, 549] on div "Manage files" at bounding box center [54, 553] width 69 height 26
click at [1457, 29] on icon at bounding box center [1463, 29] width 14 height 14
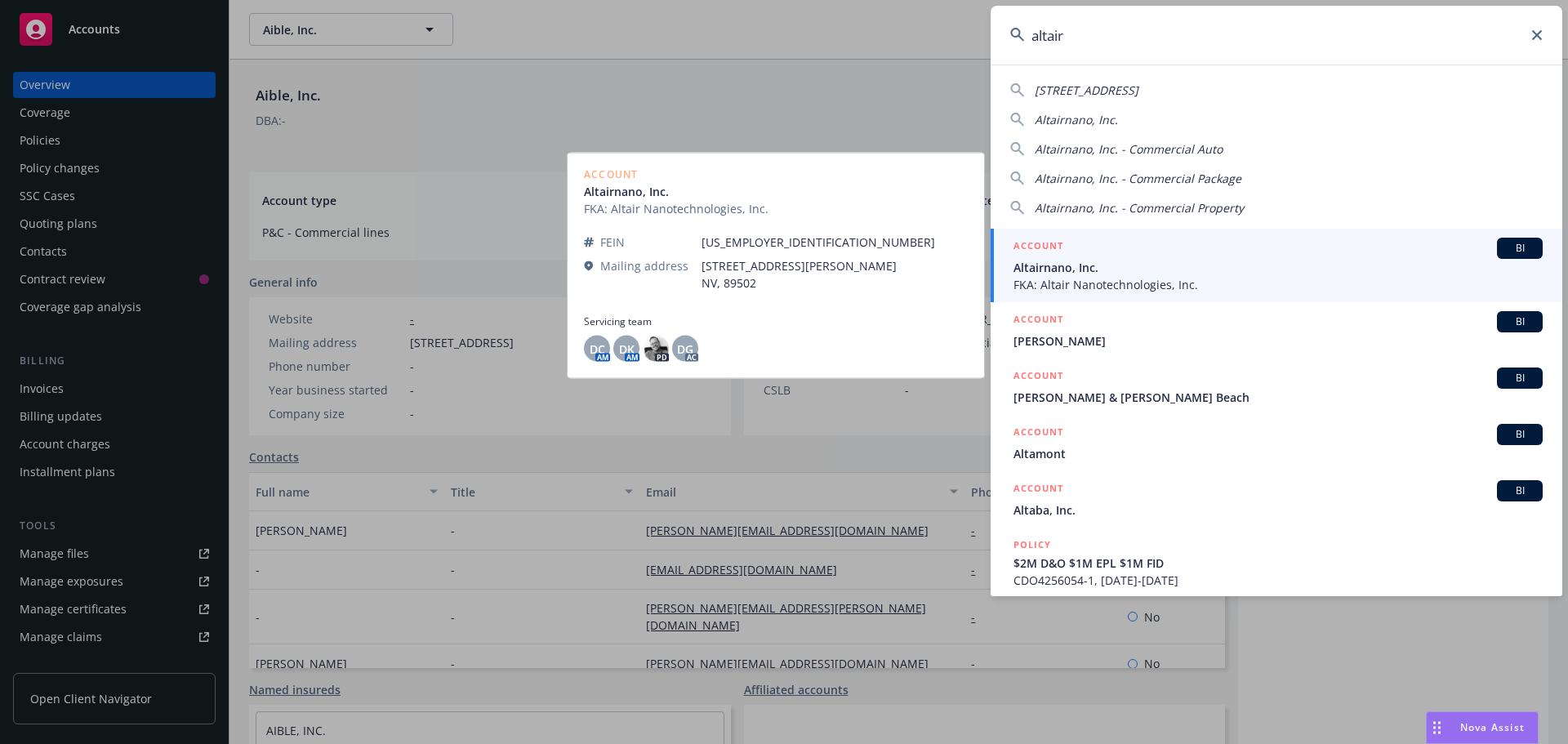
type input "altair"
click at [1057, 266] on span "Altairnano, Inc." at bounding box center [1278, 267] width 529 height 17
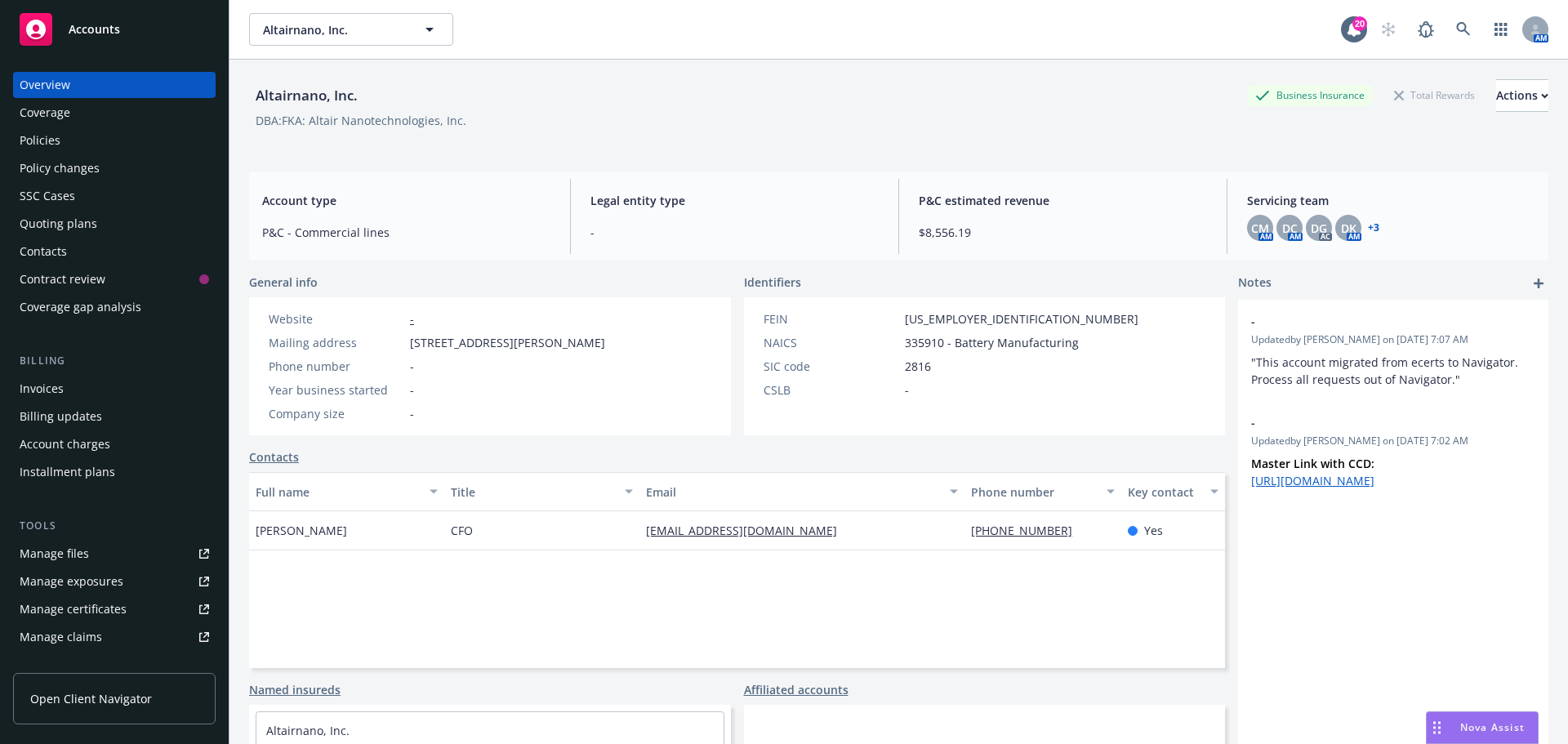
click at [64, 225] on div "Quoting plans" at bounding box center [58, 224] width 78 height 26
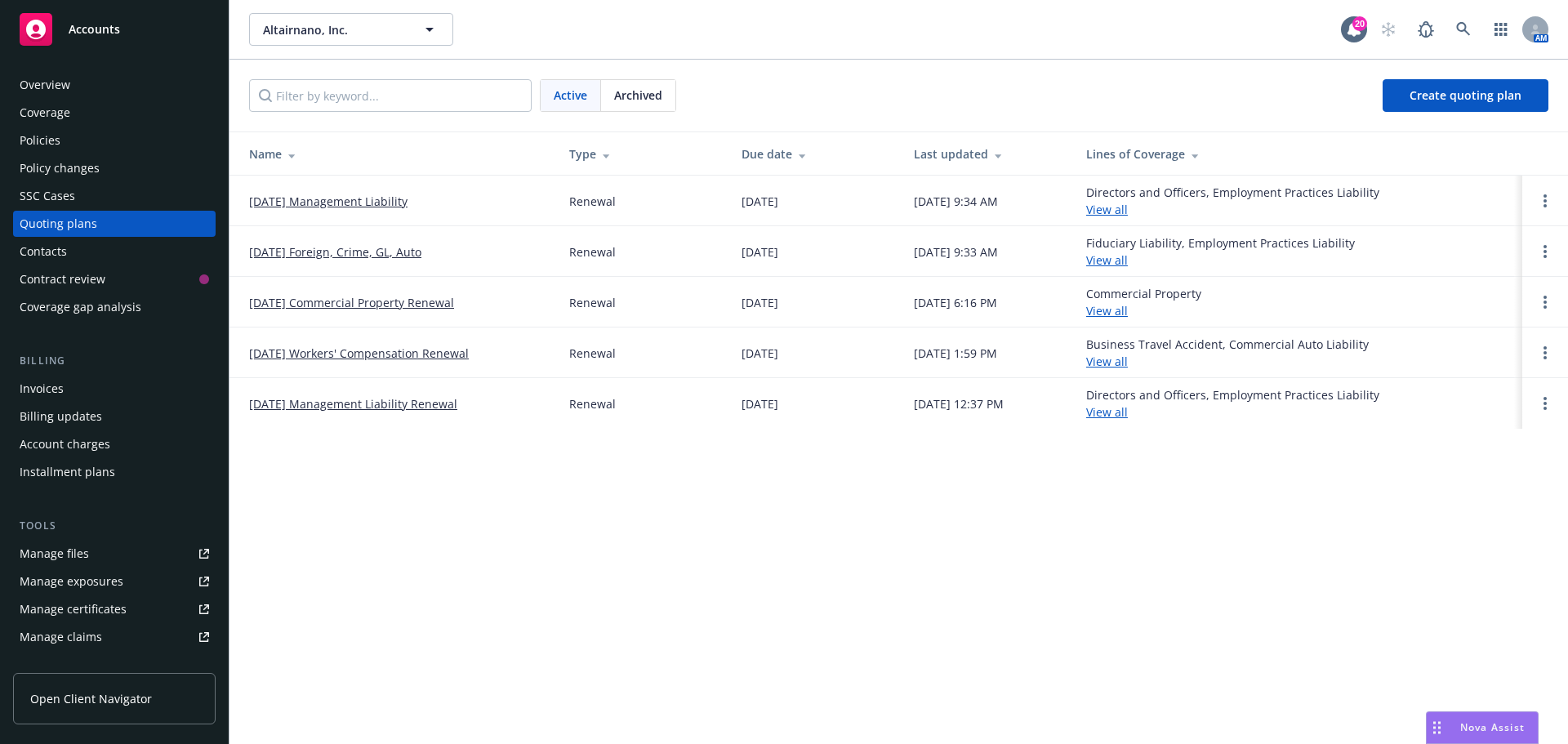
click at [316, 202] on link "[DATE] Management Liability" at bounding box center [328, 201] width 159 height 17
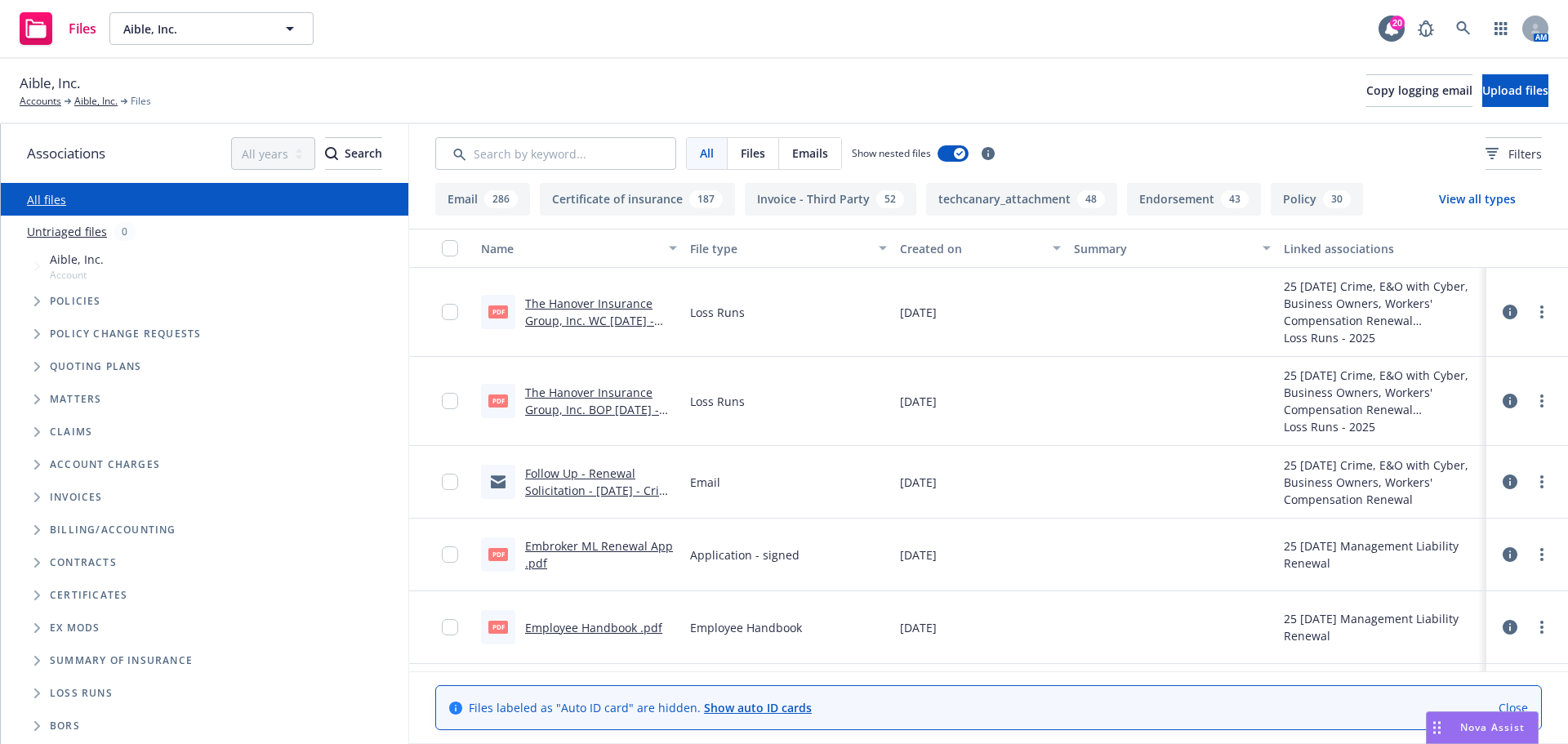
click at [37, 303] on icon "Tree Example" at bounding box center [37, 301] width 6 height 10
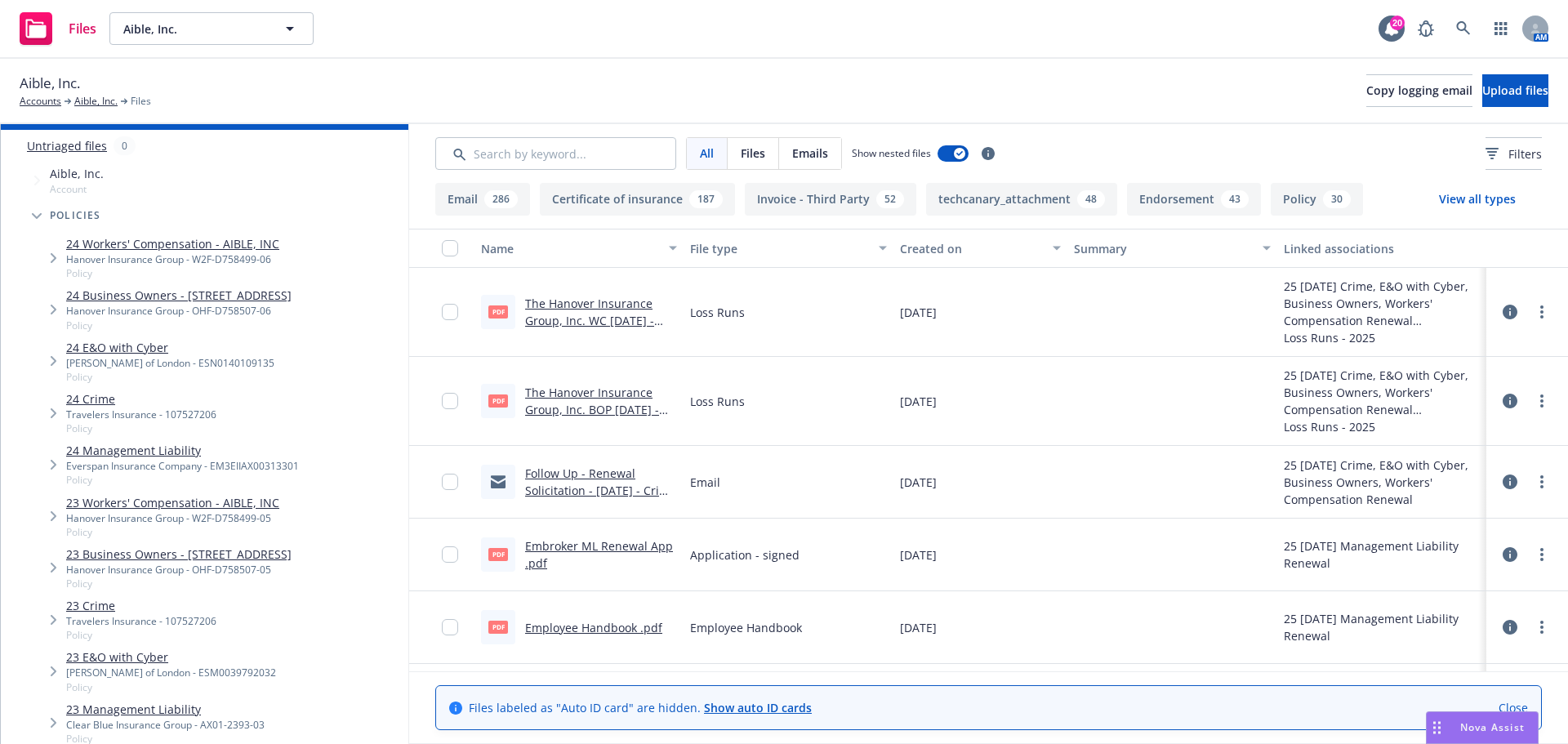
scroll to position [164, 0]
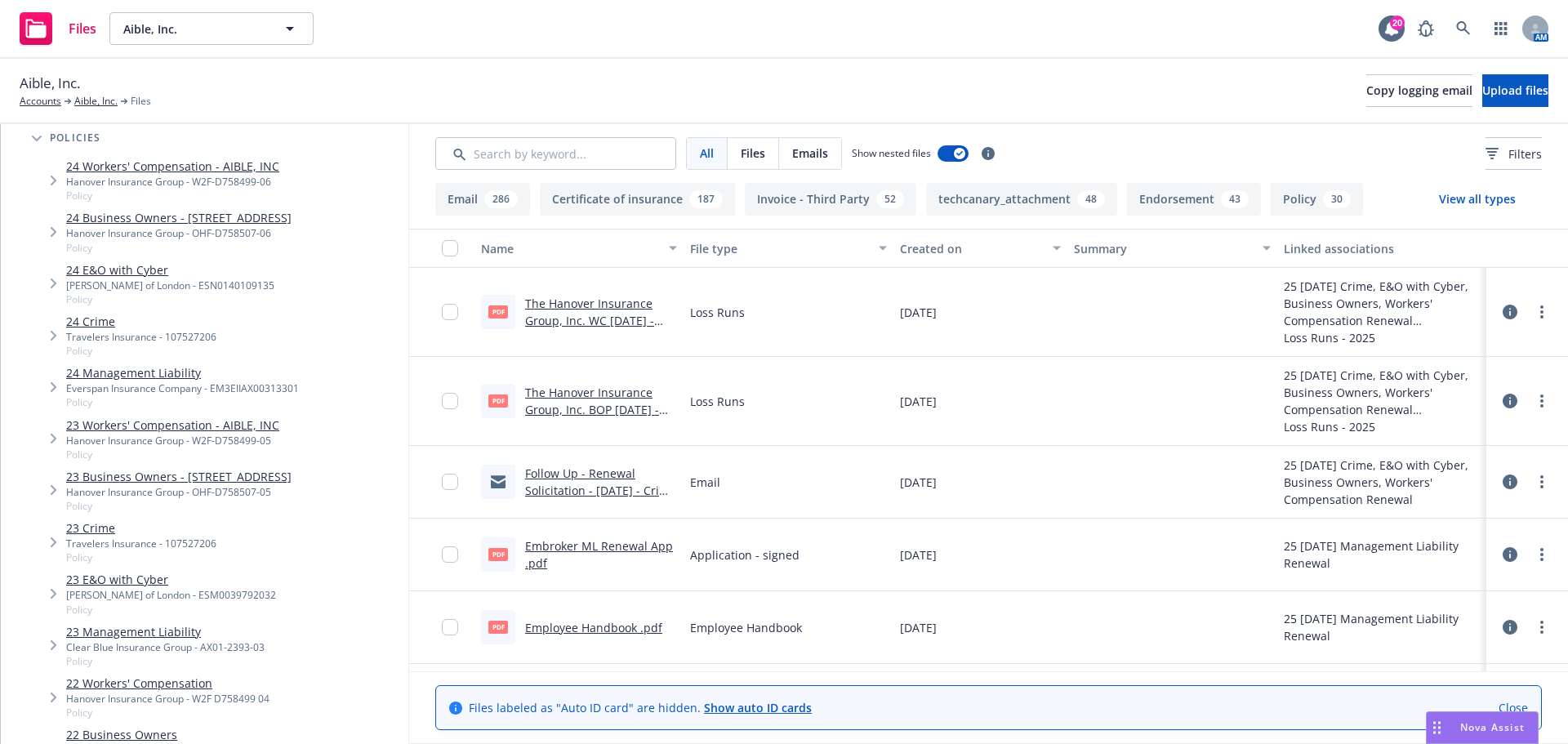
click at [101, 381] on link "24 Management Liability" at bounding box center [182, 373] width 233 height 17
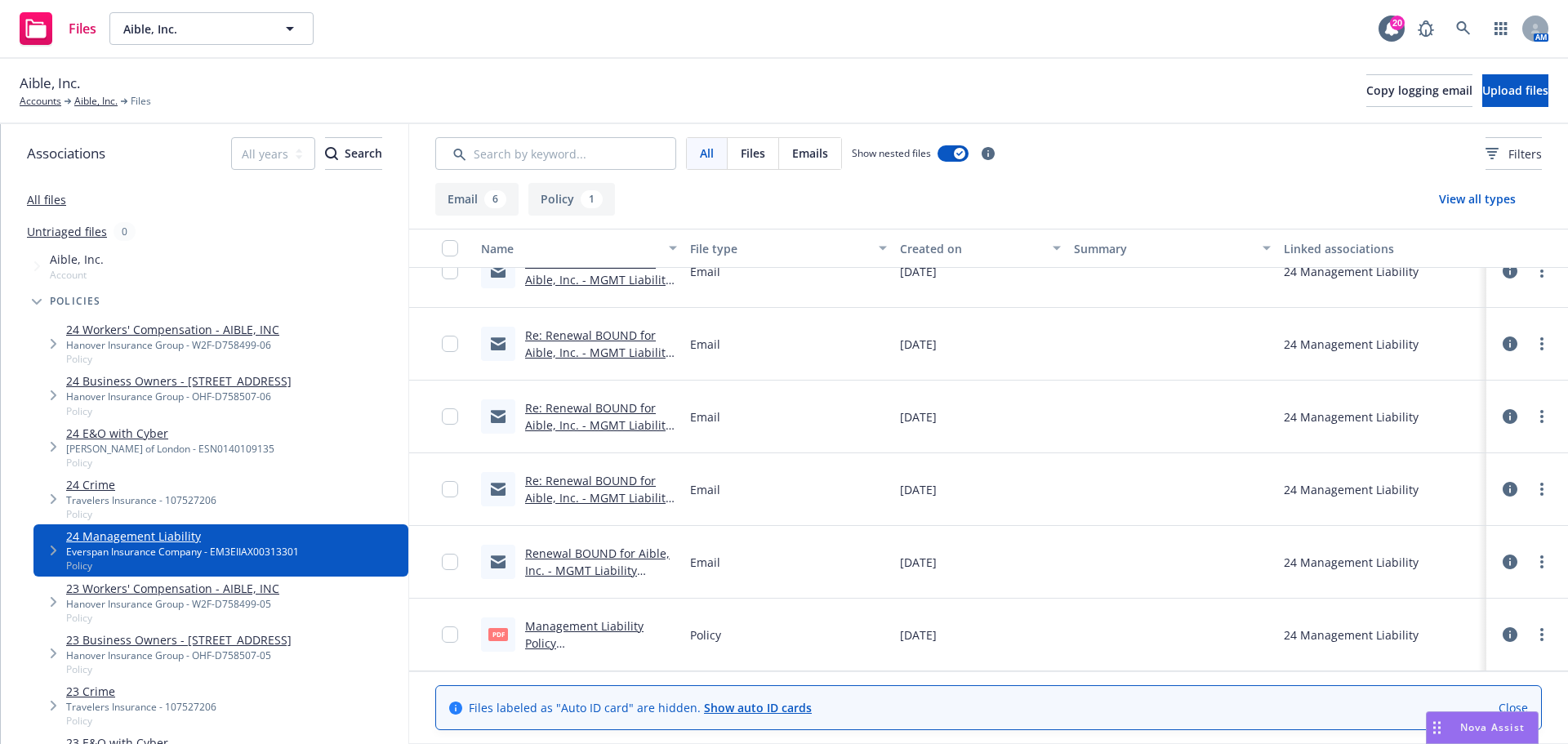
click at [40, 299] on icon "Tree Example" at bounding box center [37, 302] width 10 height 7
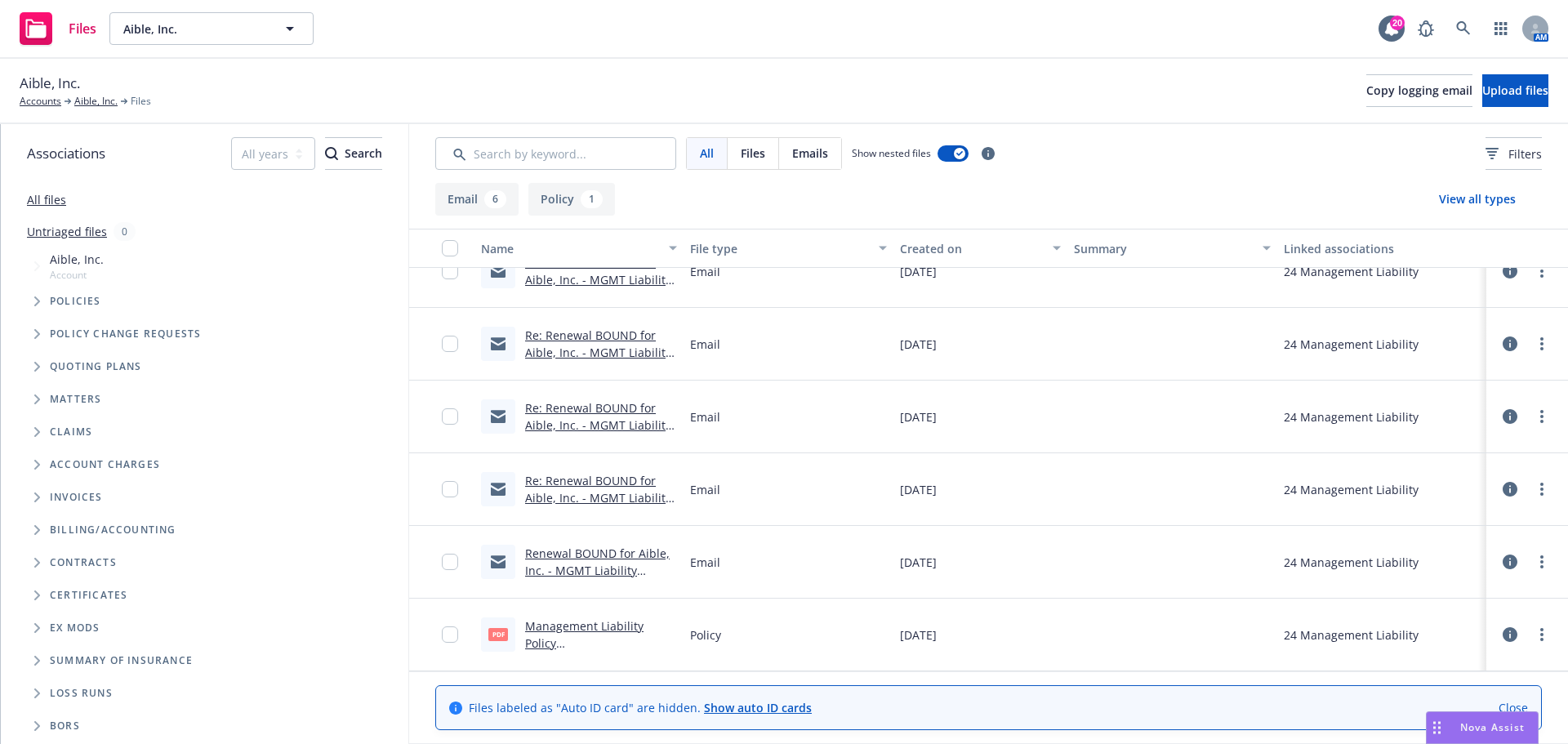
click at [38, 368] on icon "Tree Example" at bounding box center [37, 367] width 6 height 10
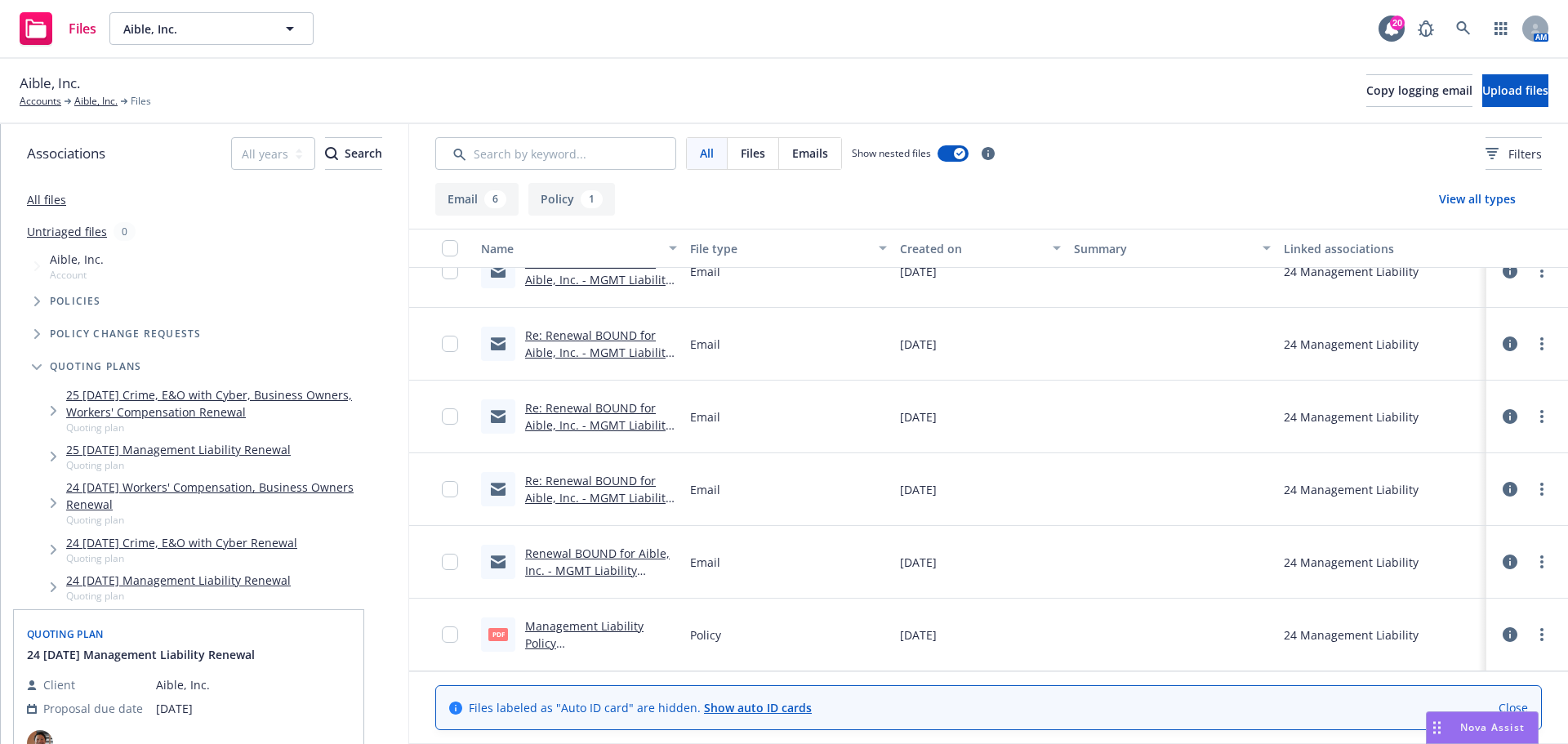
click at [121, 575] on link "24 03/24/24 Management Liability Renewal" at bounding box center [178, 580] width 224 height 17
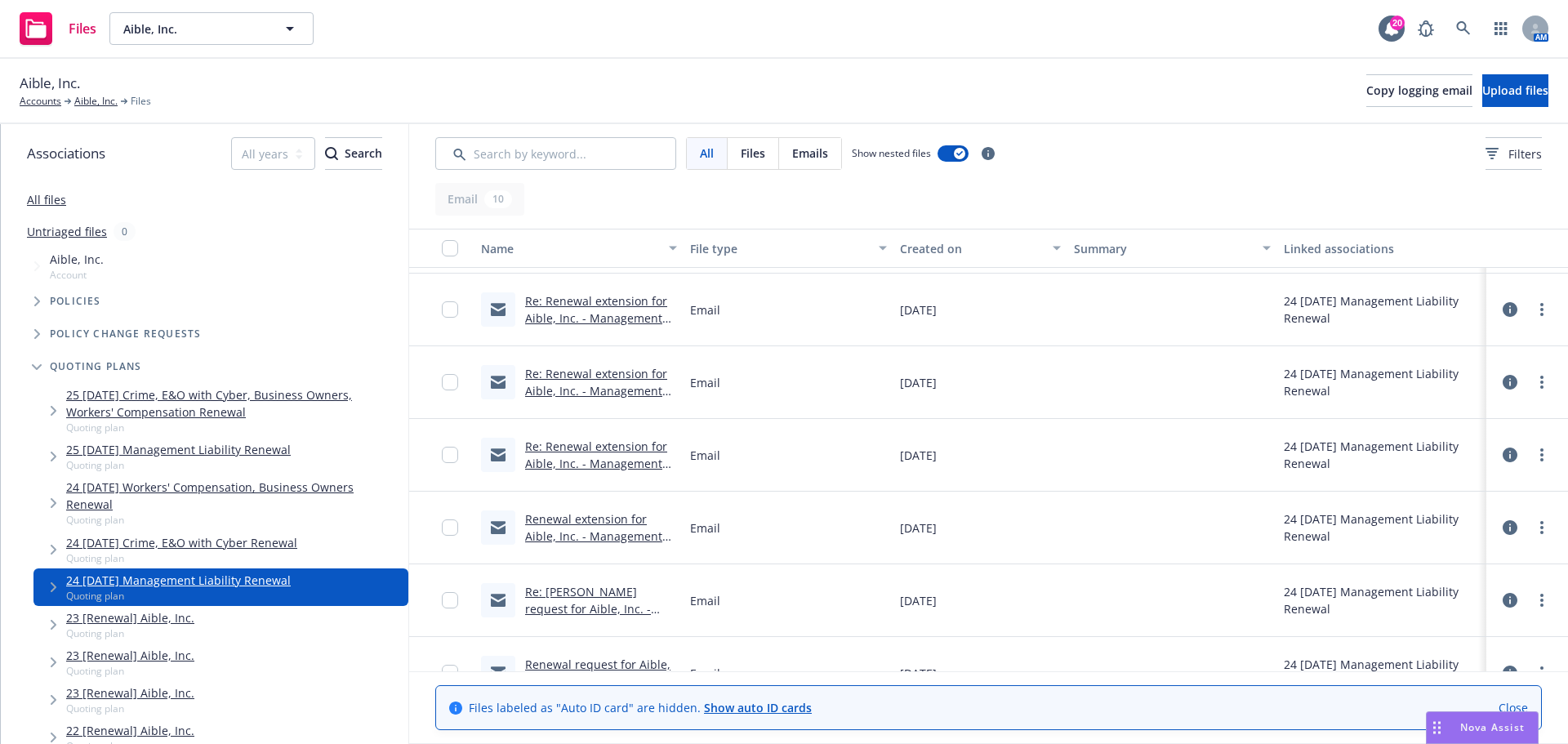
scroll to position [321, 0]
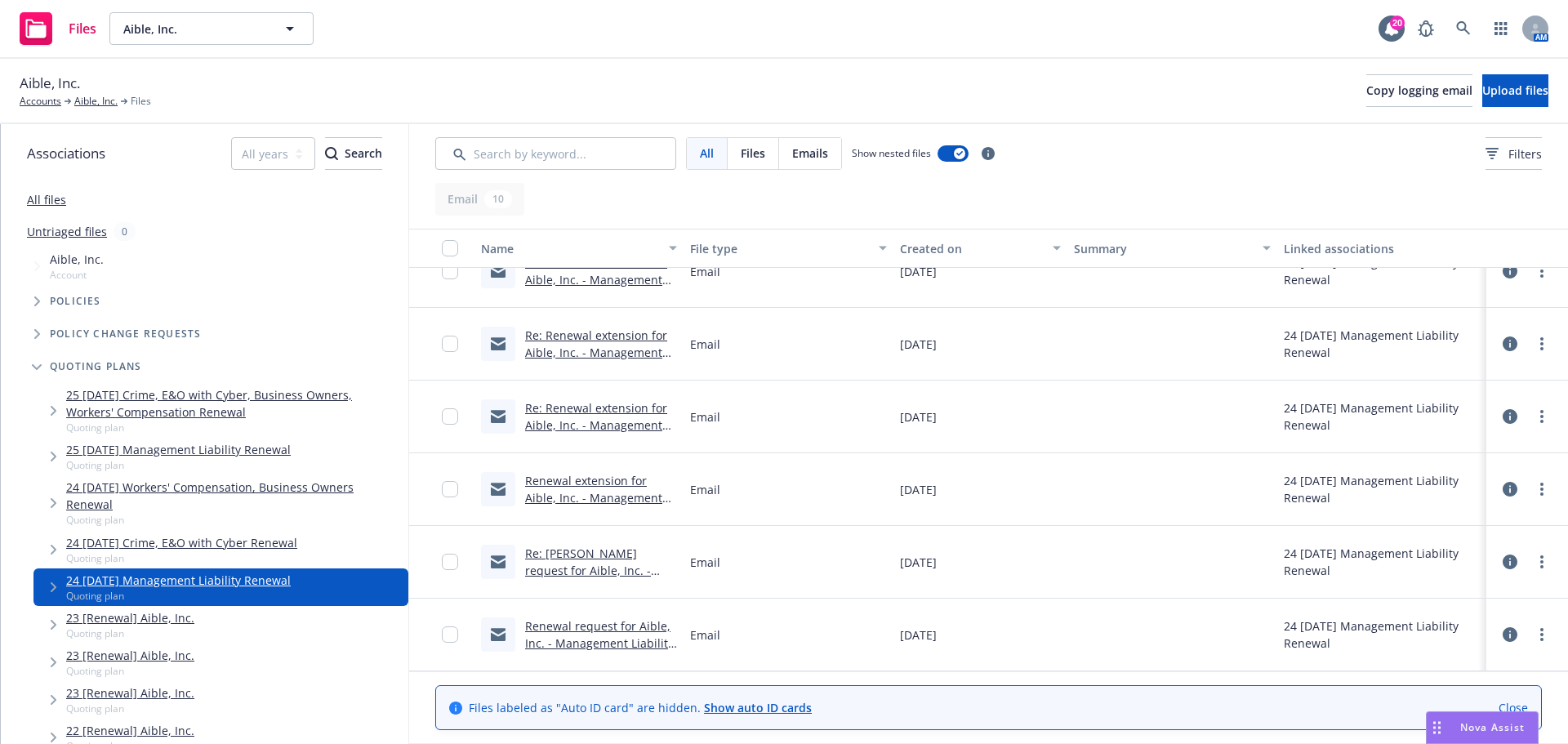
click at [594, 628] on link "Renewal request for Aible, Inc. - Management Liability #AX01-2393-03 exp. 03/24…" at bounding box center [599, 643] width 149 height 50
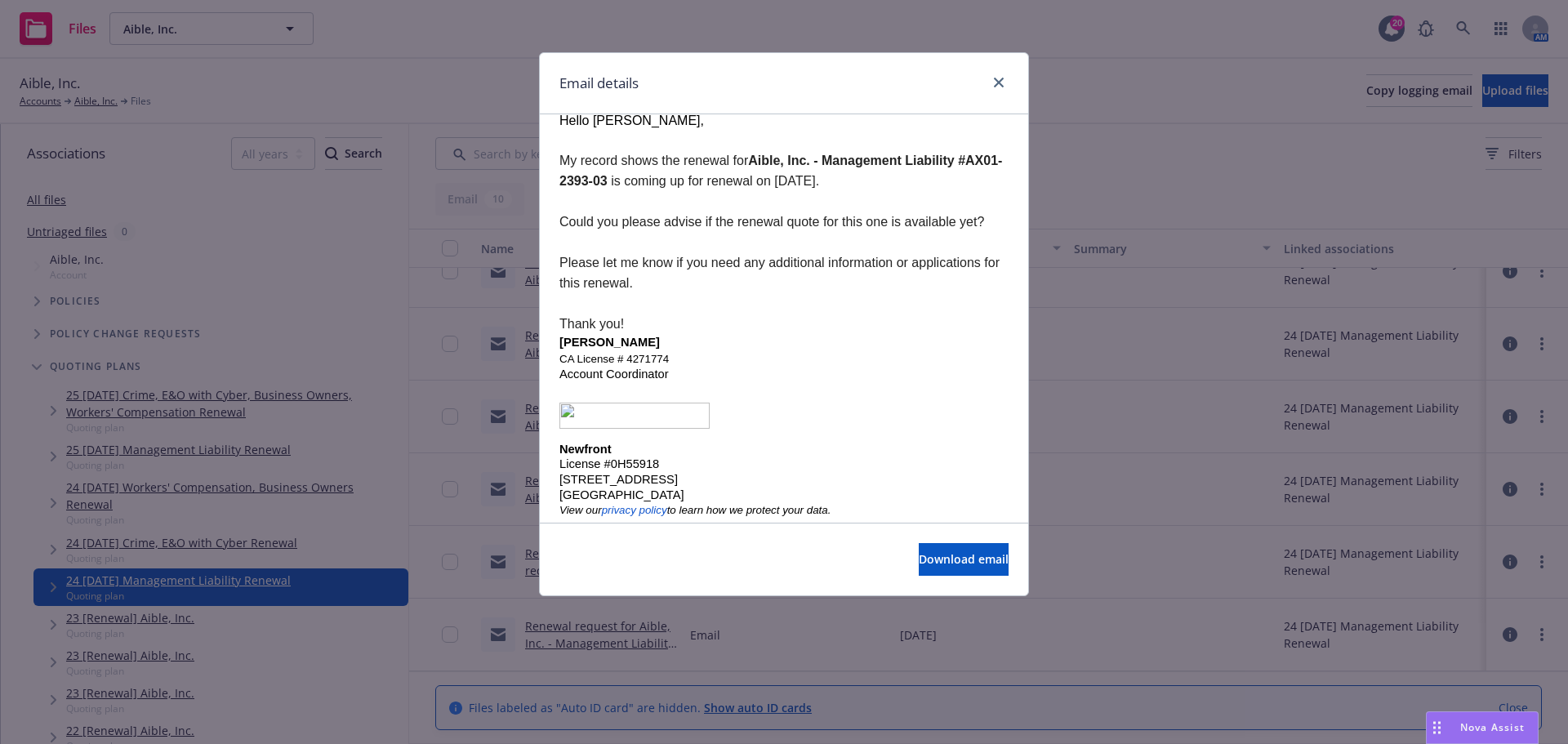
scroll to position [0, 0]
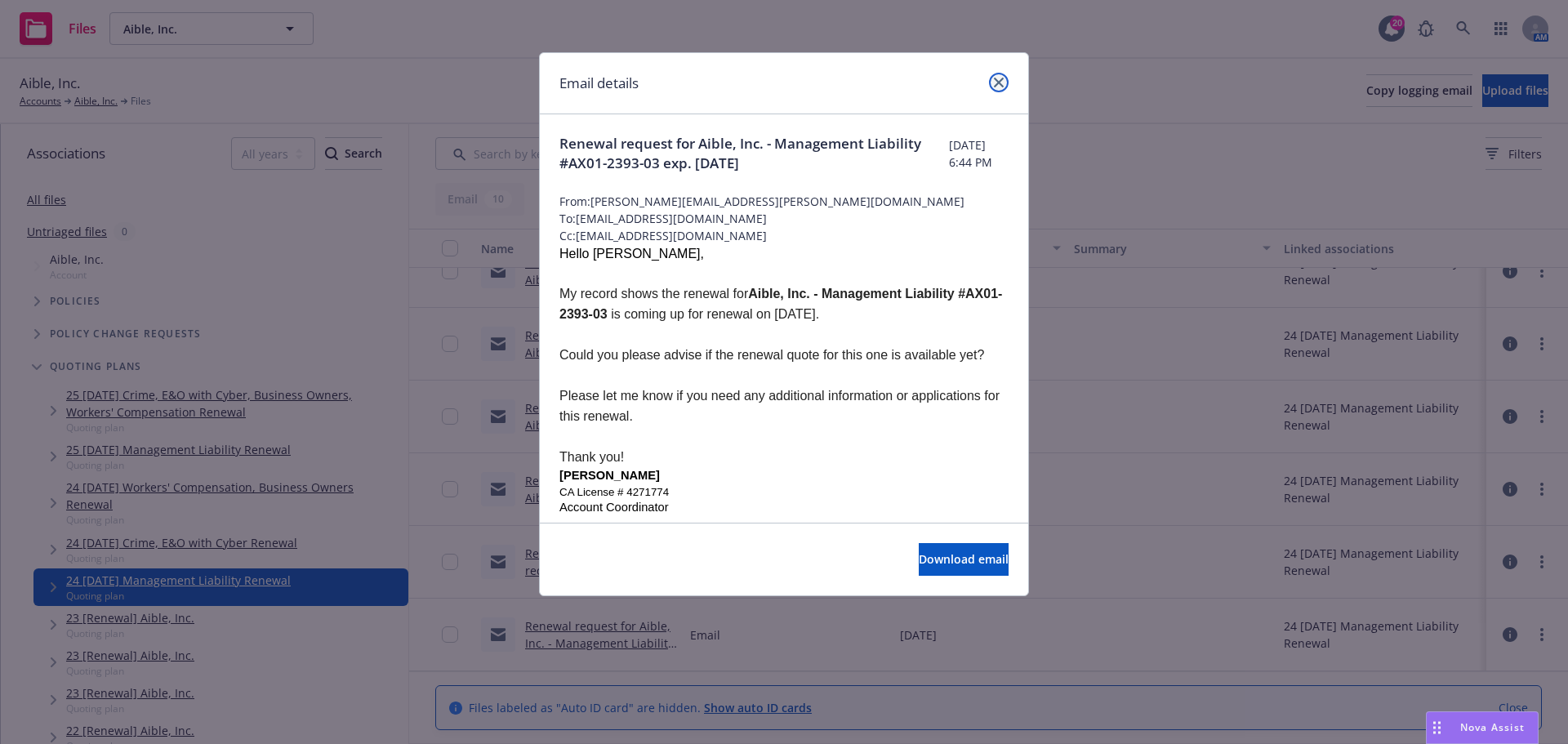
click at [997, 84] on icon "close" at bounding box center [999, 83] width 10 height 10
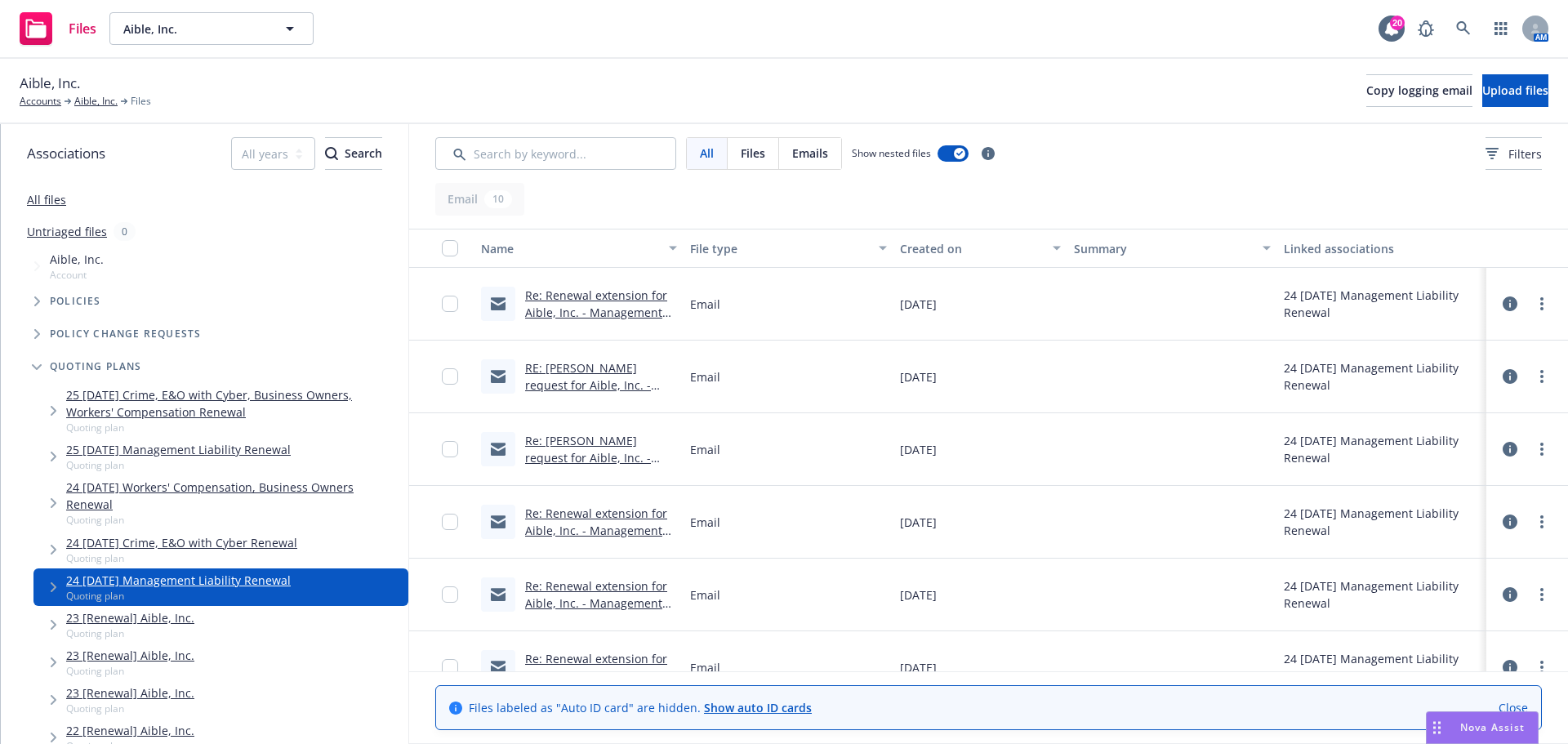
click at [597, 294] on link "Re: Renewal extension for Aible, Inc. - Management Liability #AX01-2393-03 exp.…" at bounding box center [596, 321] width 142 height 67
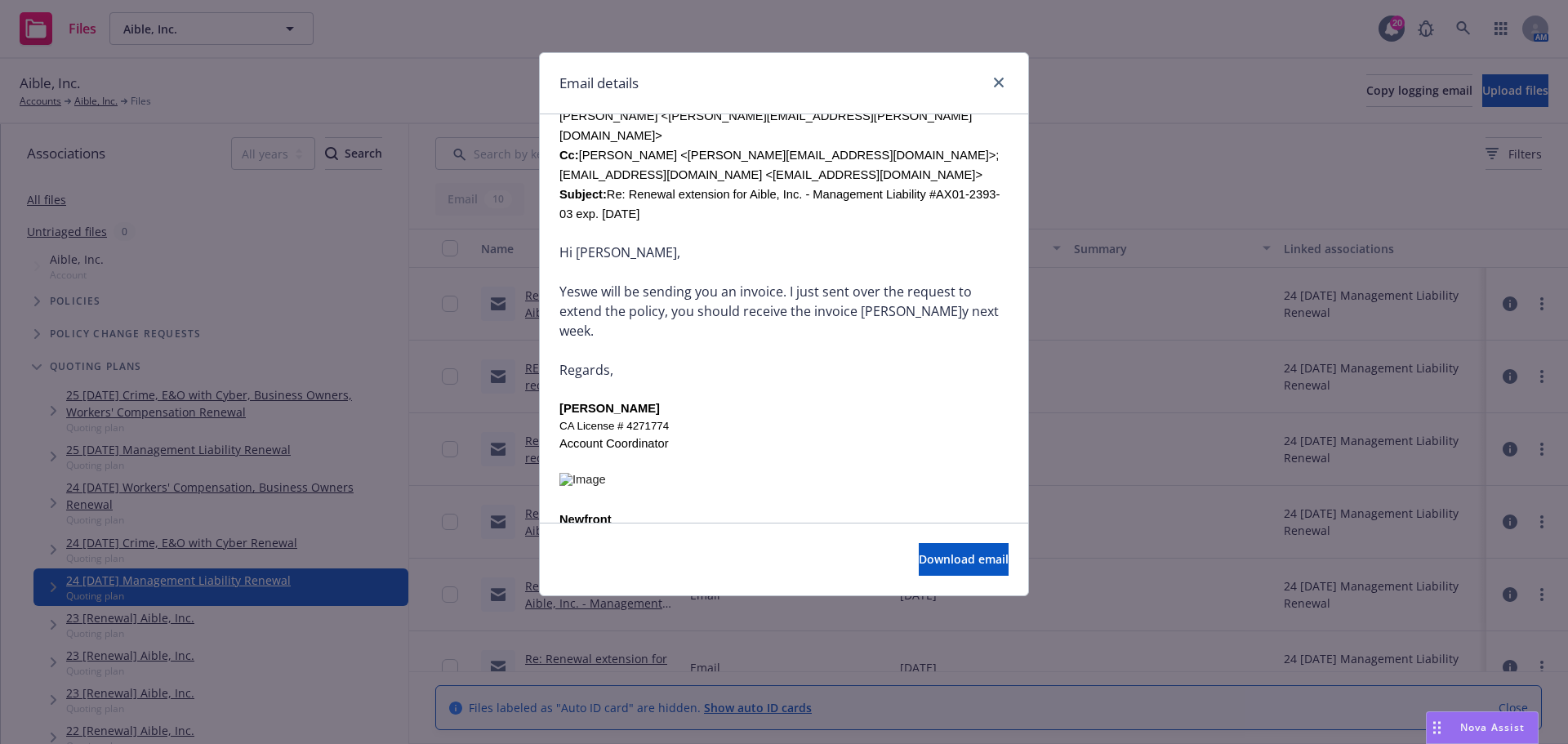
scroll to position [572, 0]
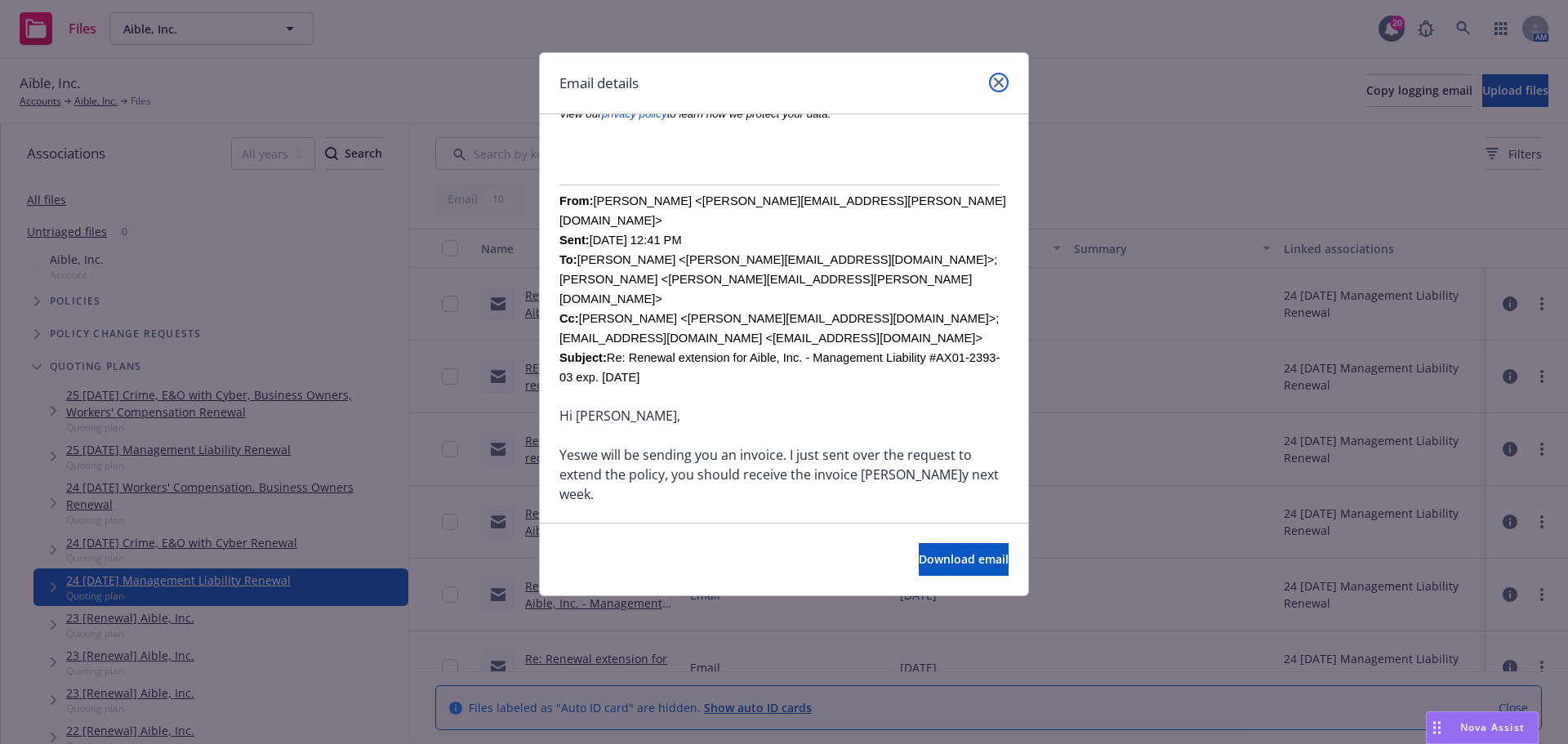
click at [998, 85] on icon "close" at bounding box center [999, 83] width 10 height 10
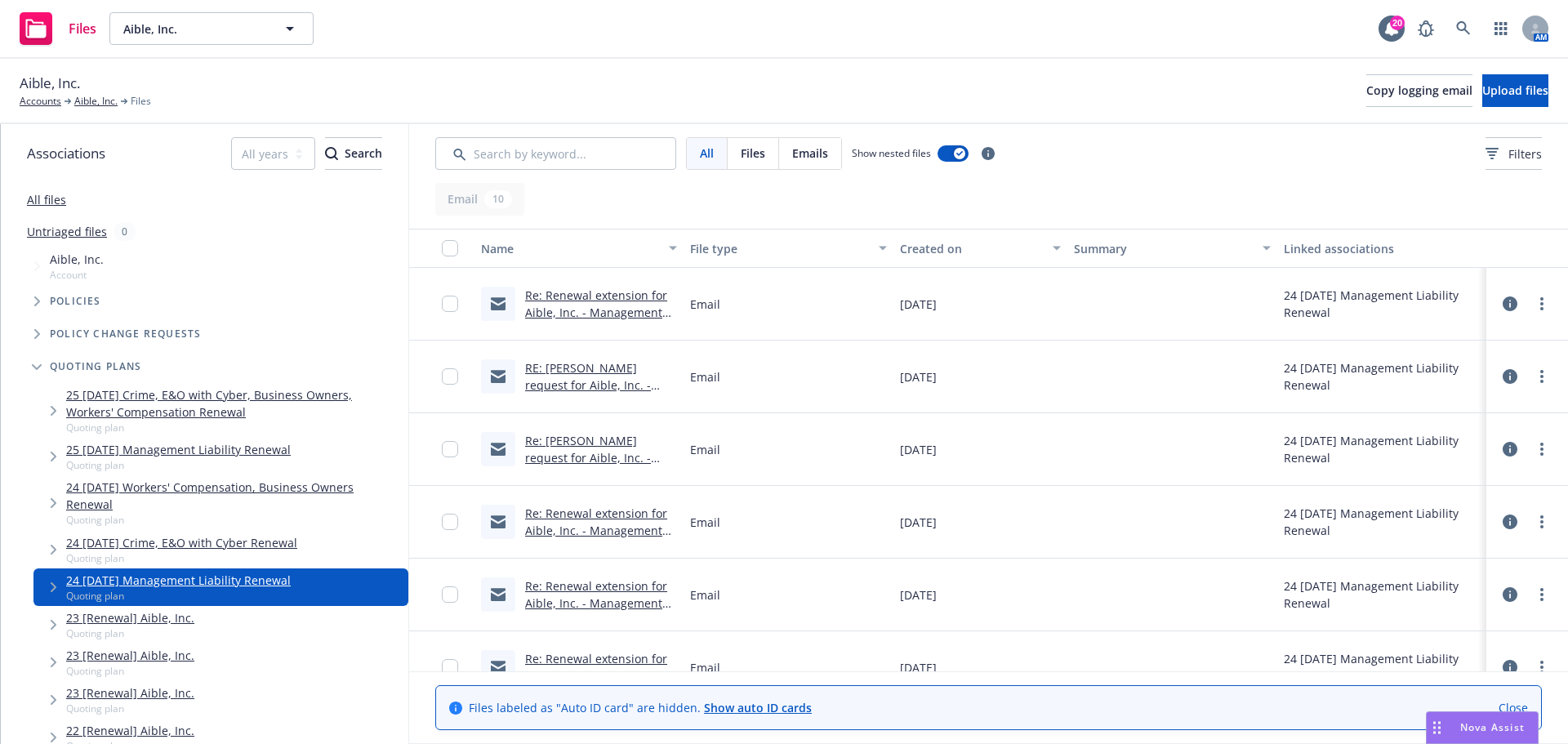
click at [43, 199] on link "All files" at bounding box center [46, 199] width 39 height 15
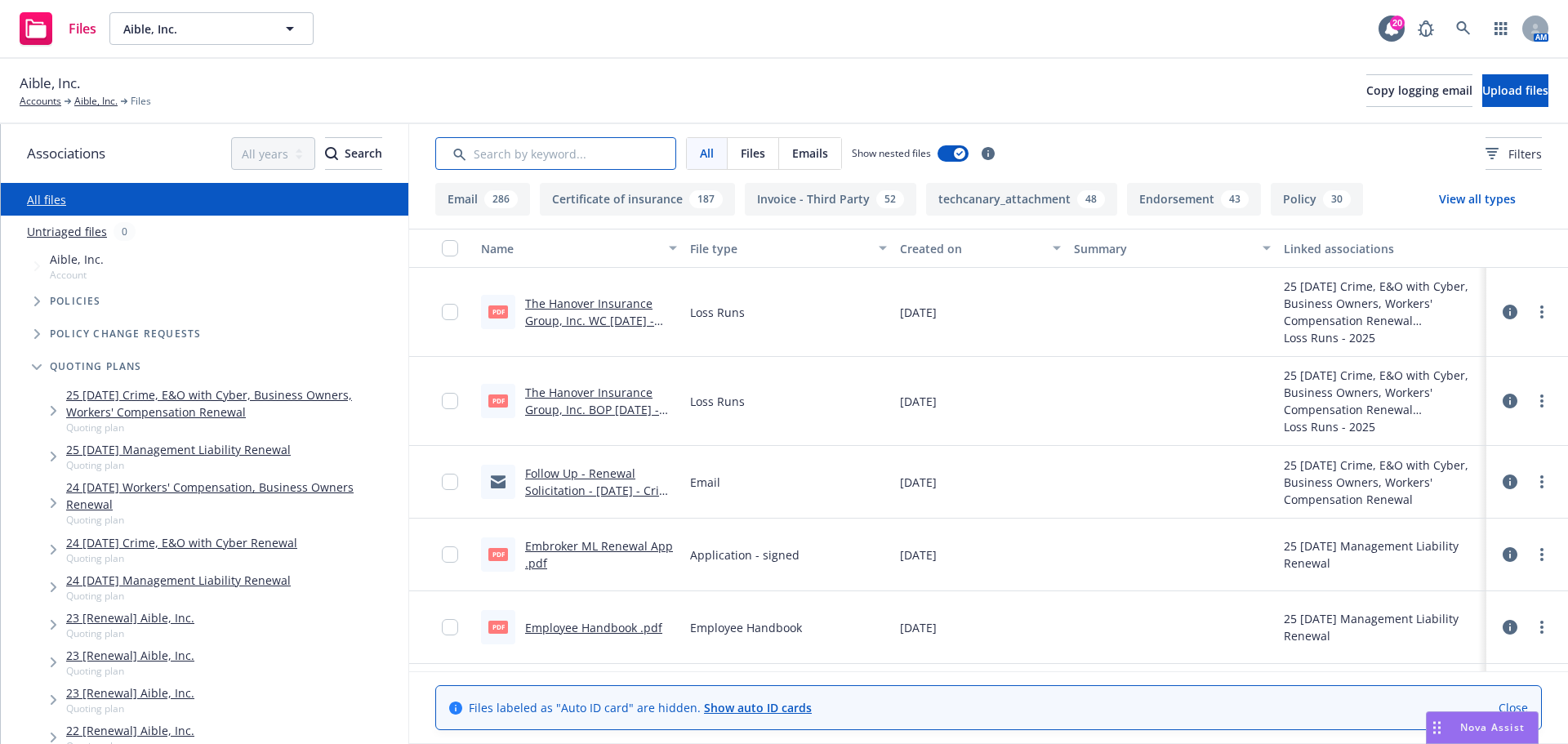
click at [528, 155] on input "Search by keyword..." at bounding box center [556, 154] width 241 height 33
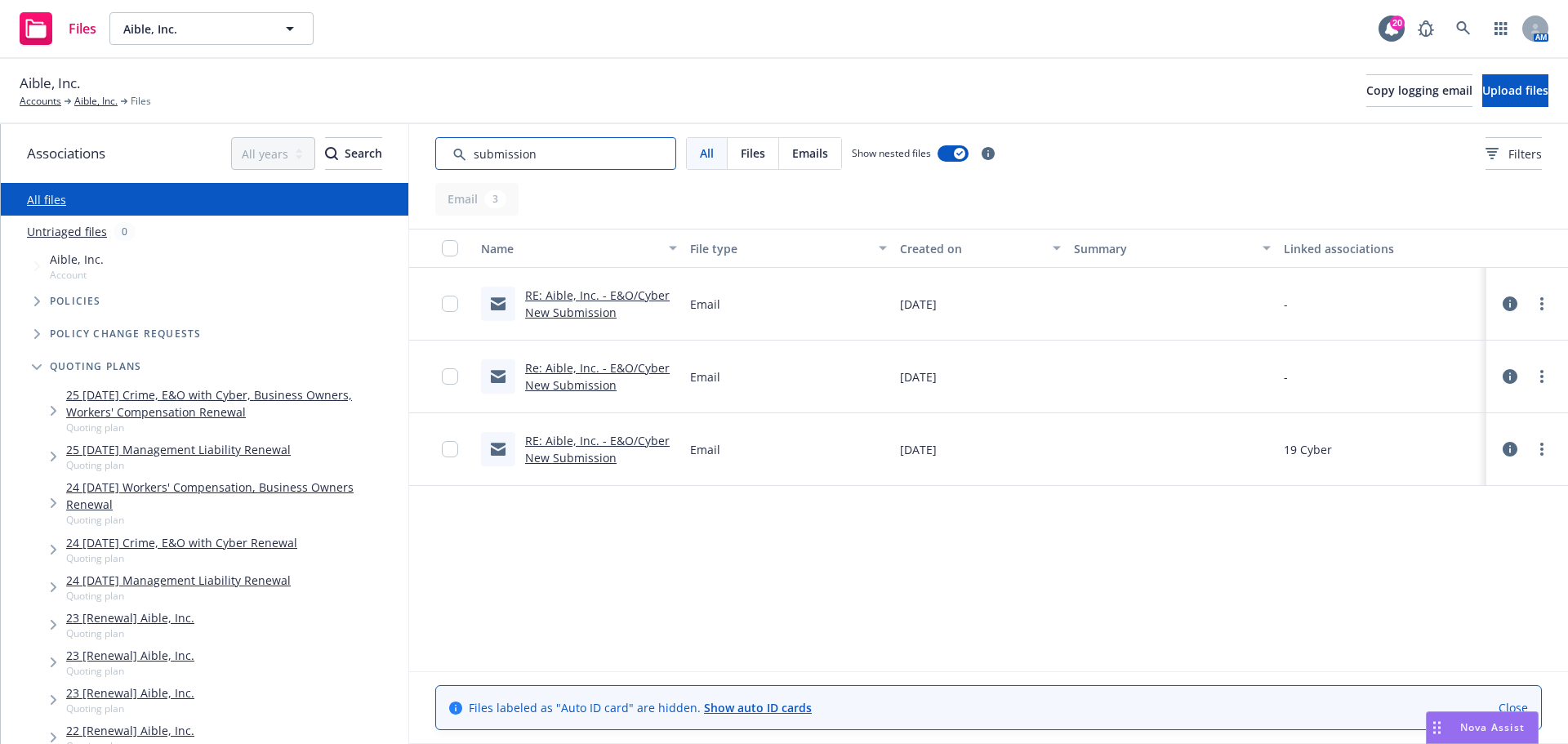
type input "submission"
click at [38, 369] on icon "Tree Example" at bounding box center [37, 368] width 10 height 7
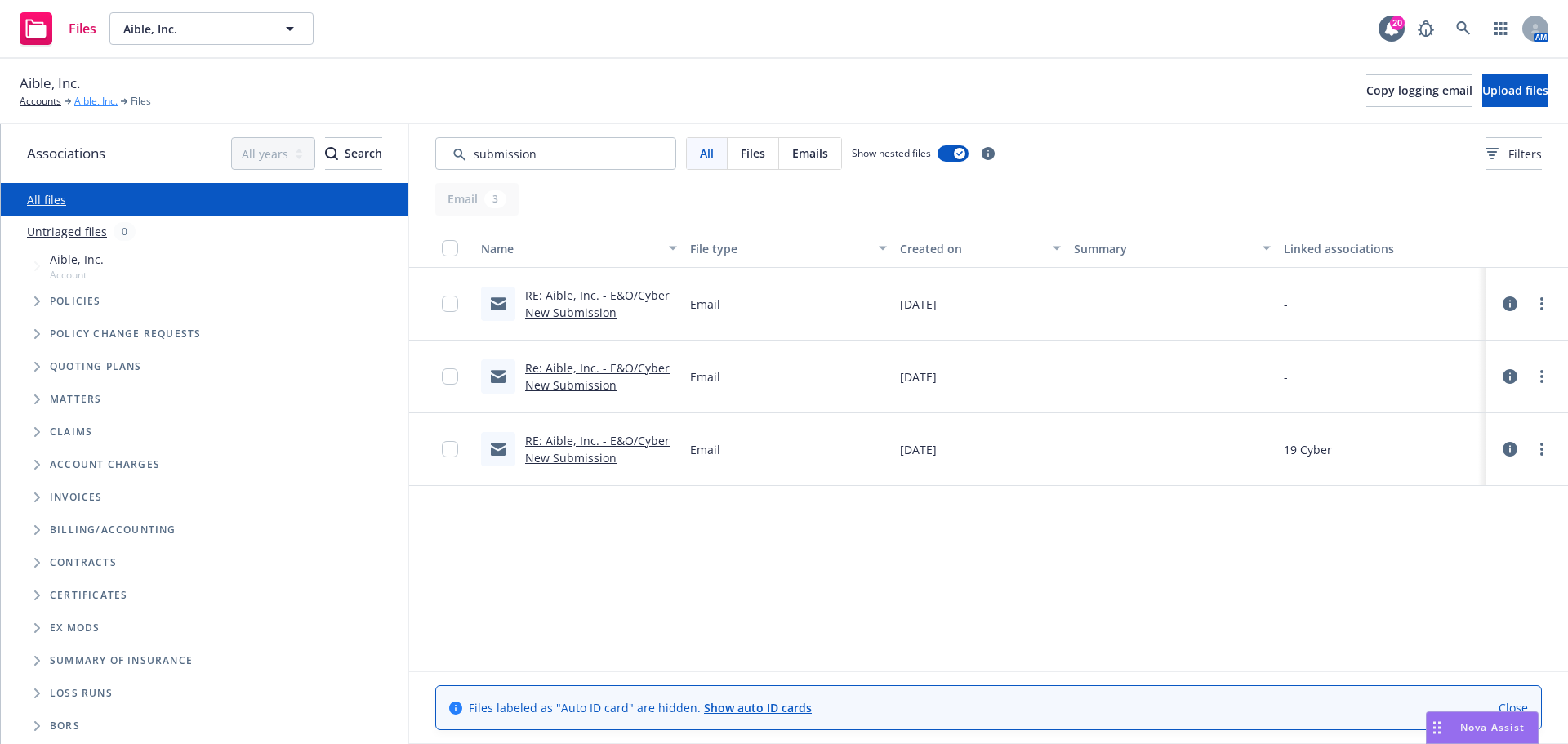
click at [100, 98] on link "Aible, Inc." at bounding box center [95, 100] width 43 height 14
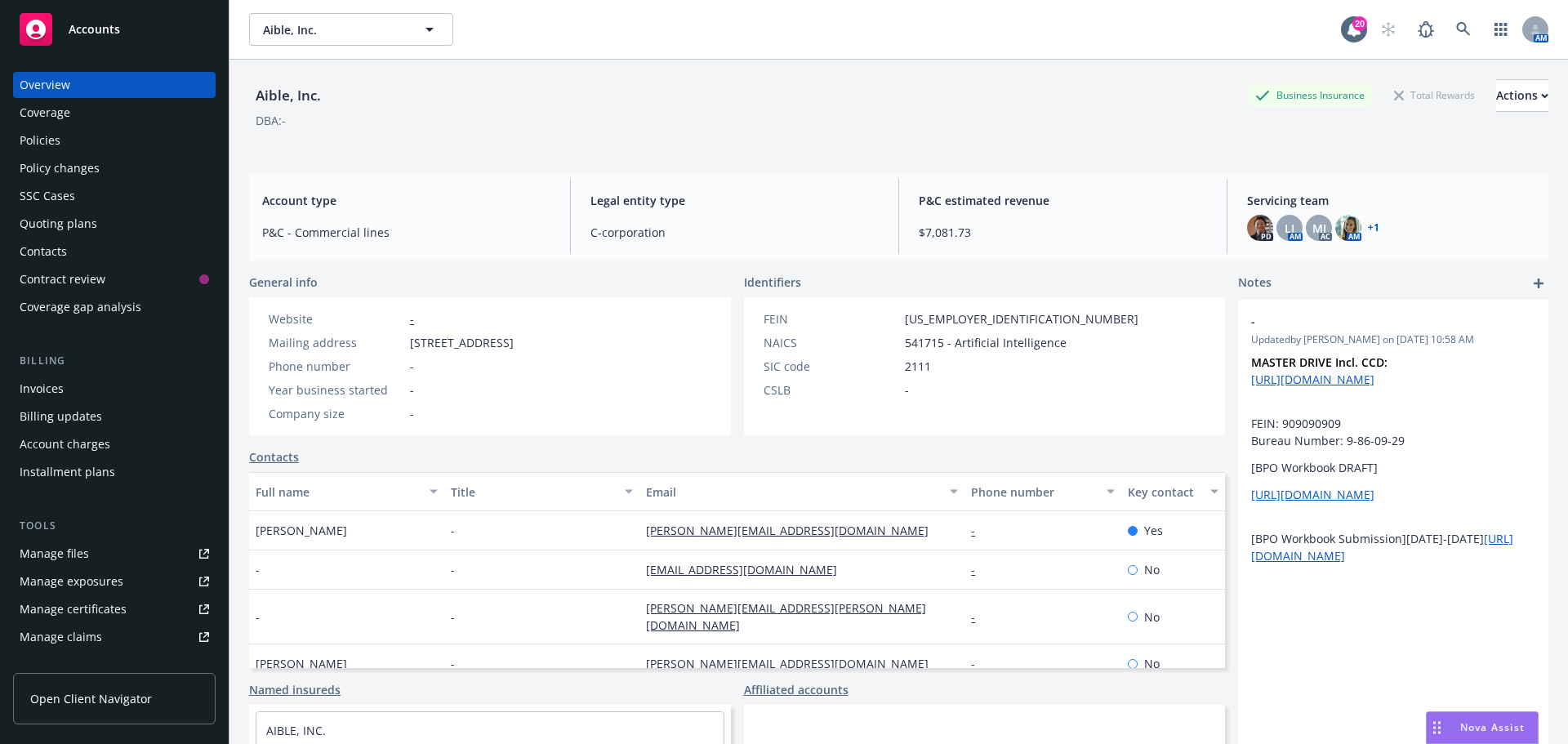
click at [55, 549] on div "Manage files" at bounding box center [54, 553] width 69 height 26
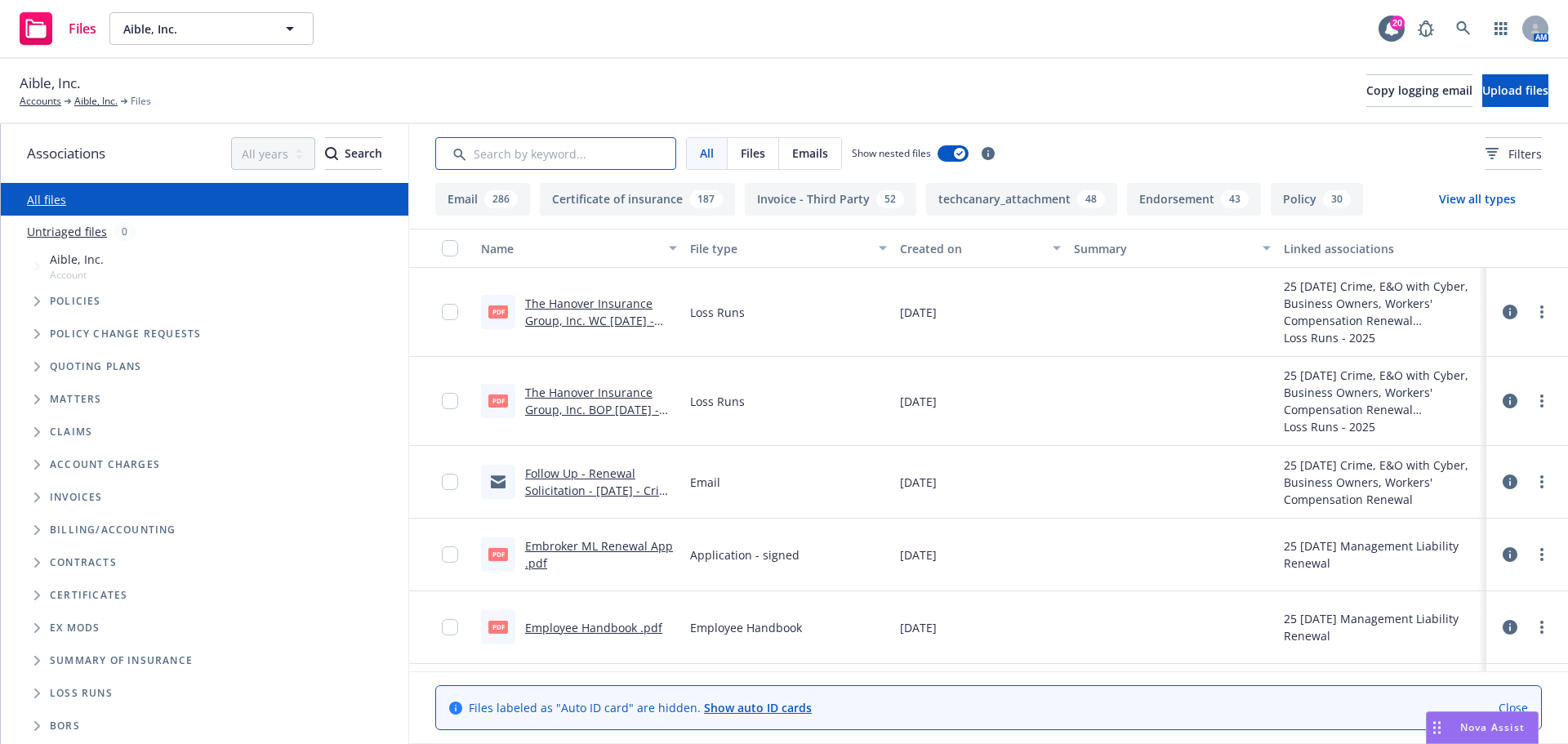
click at [544, 159] on input "Search by keyword..." at bounding box center [556, 154] width 241 height 33
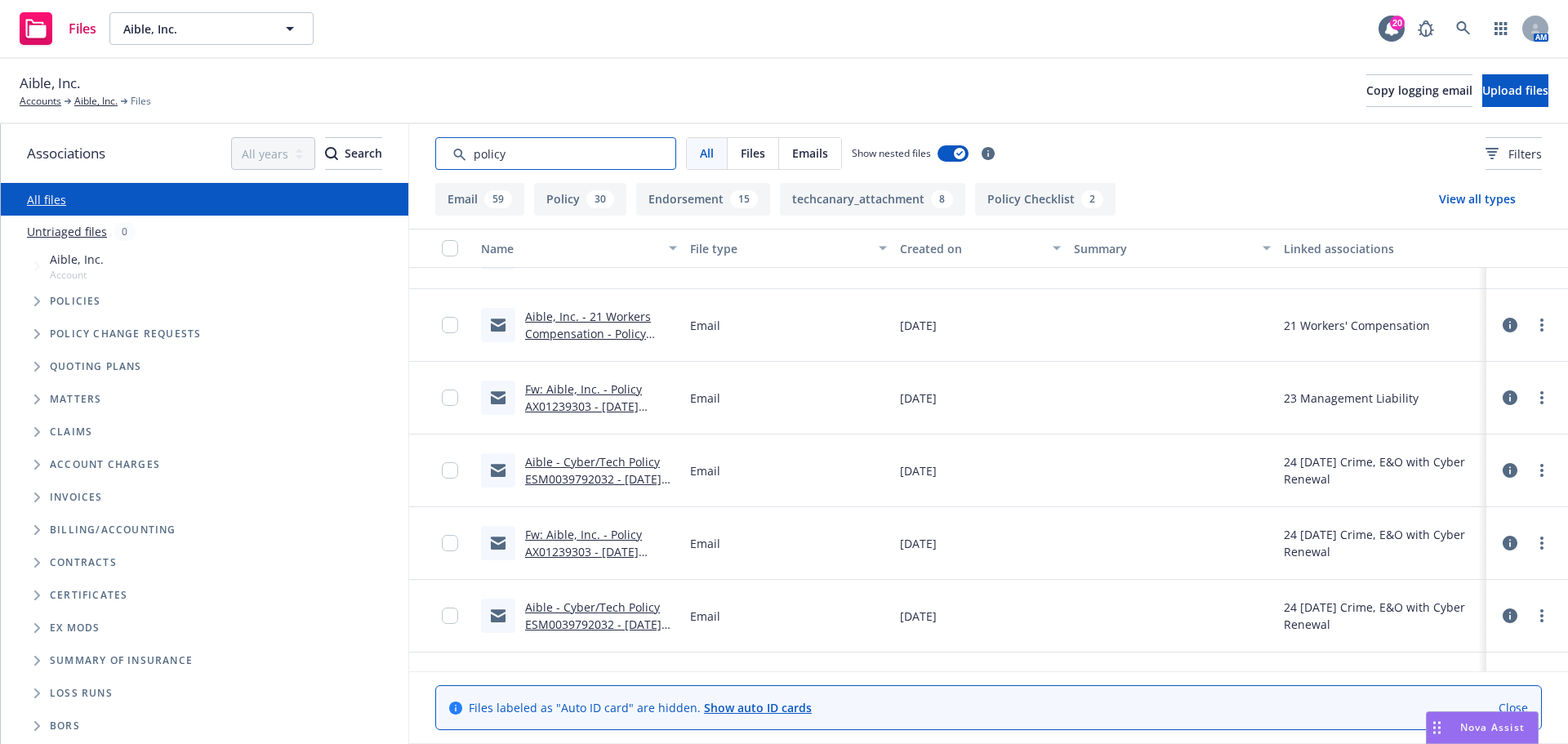
scroll to position [3266, 0]
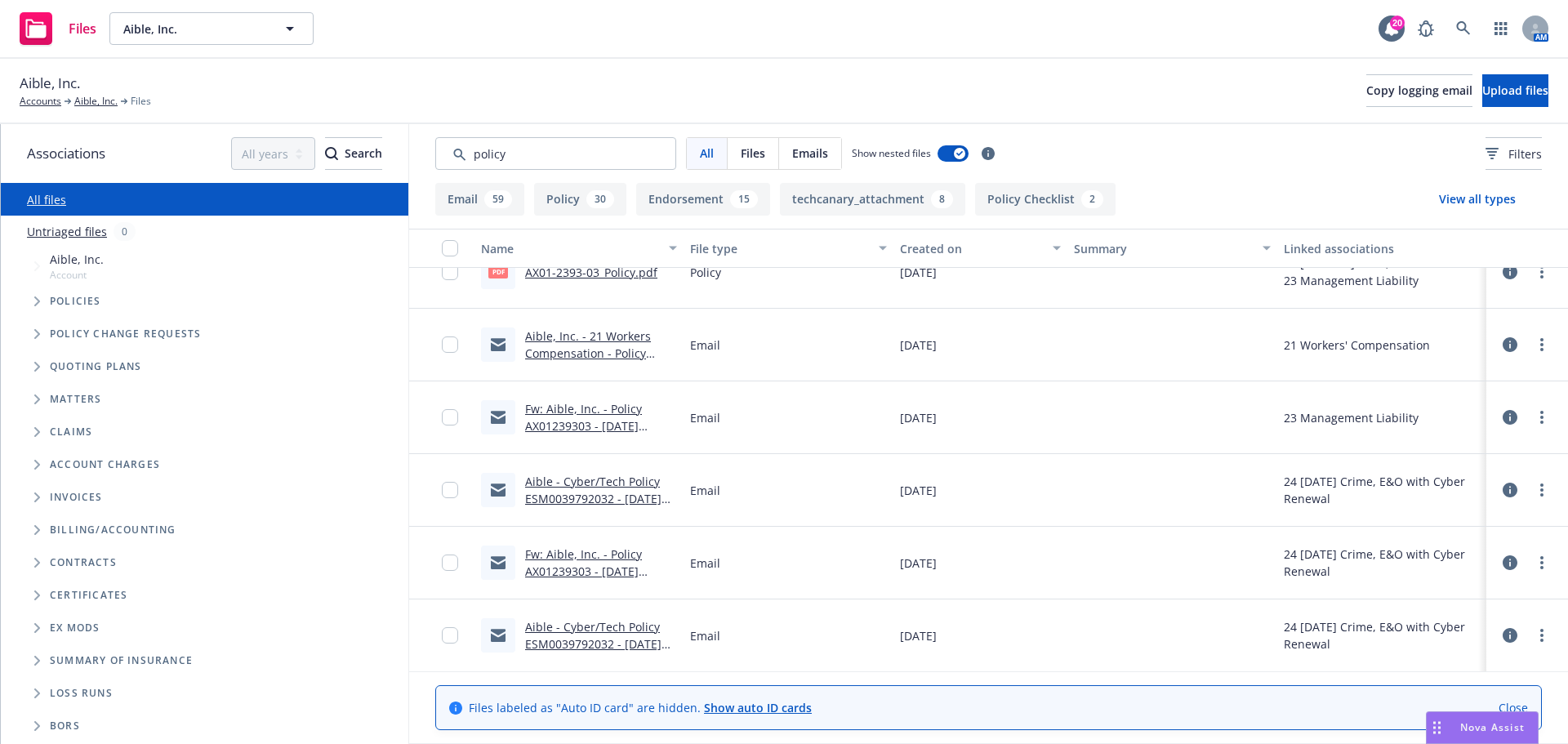
click at [578, 414] on link "Fw: Aible, Inc. - Policy AX01239303 - [DATE] Renewal Solicitation" at bounding box center [583, 425] width 116 height 50
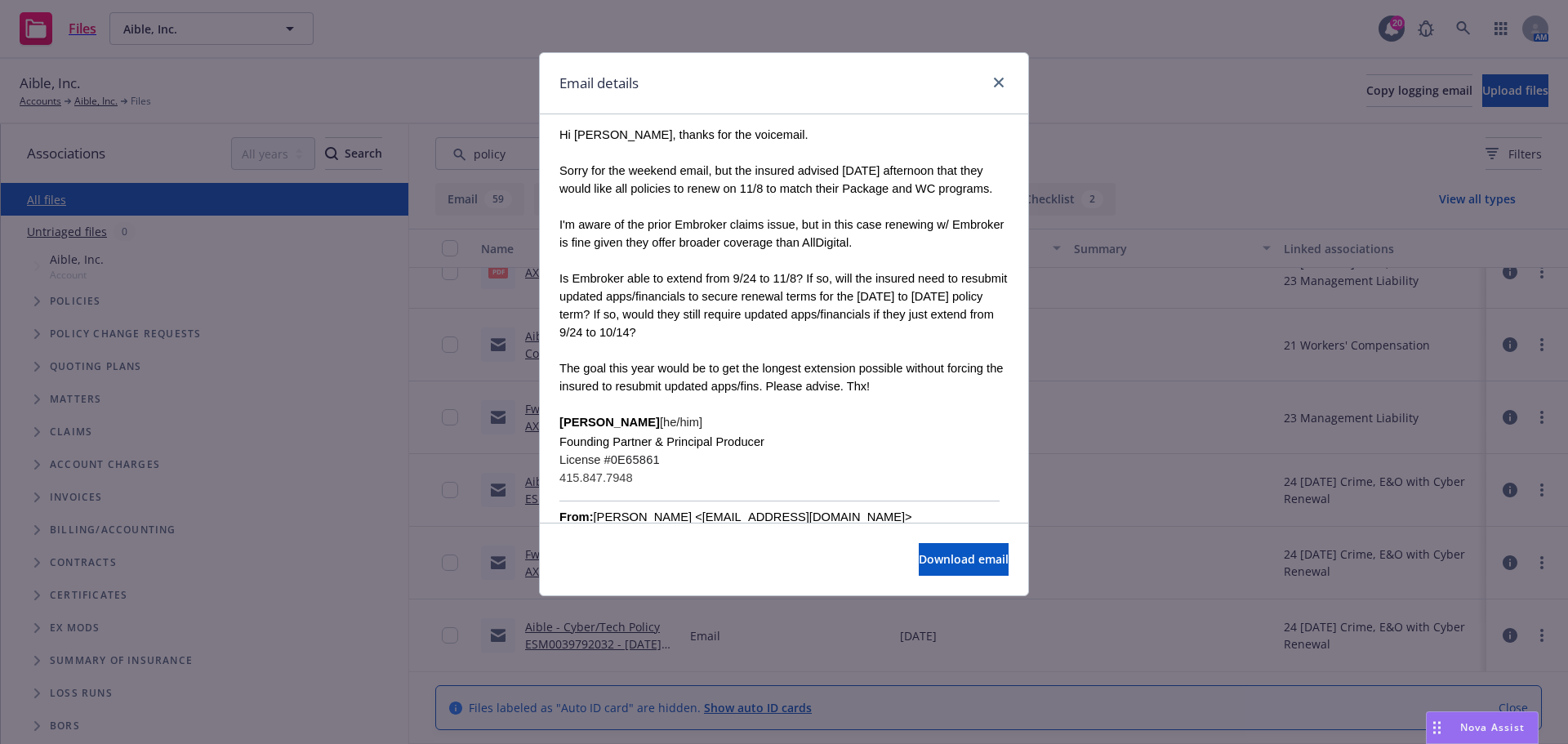
scroll to position [572, 0]
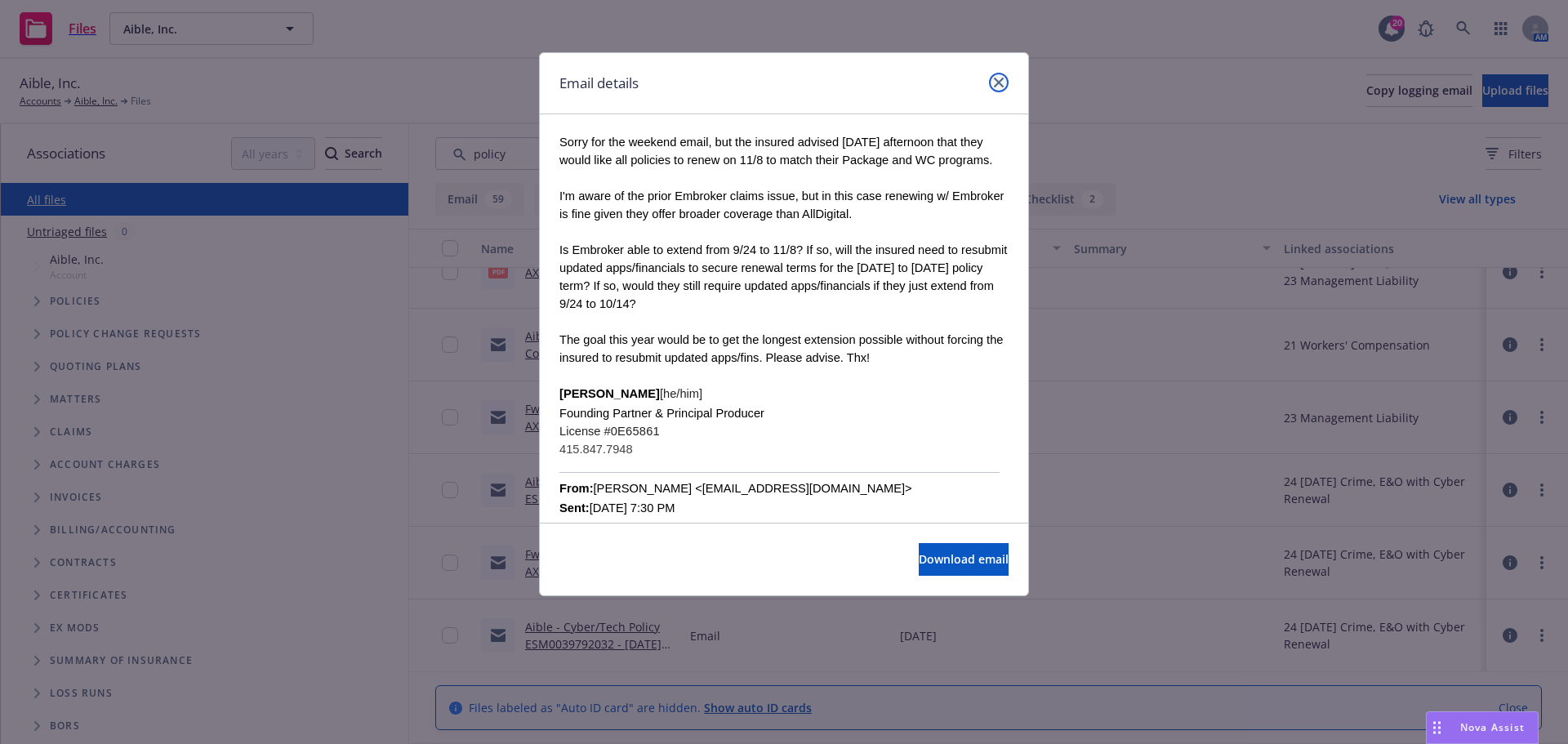
click at [1004, 78] on link "close" at bounding box center [998, 82] width 19 height 19
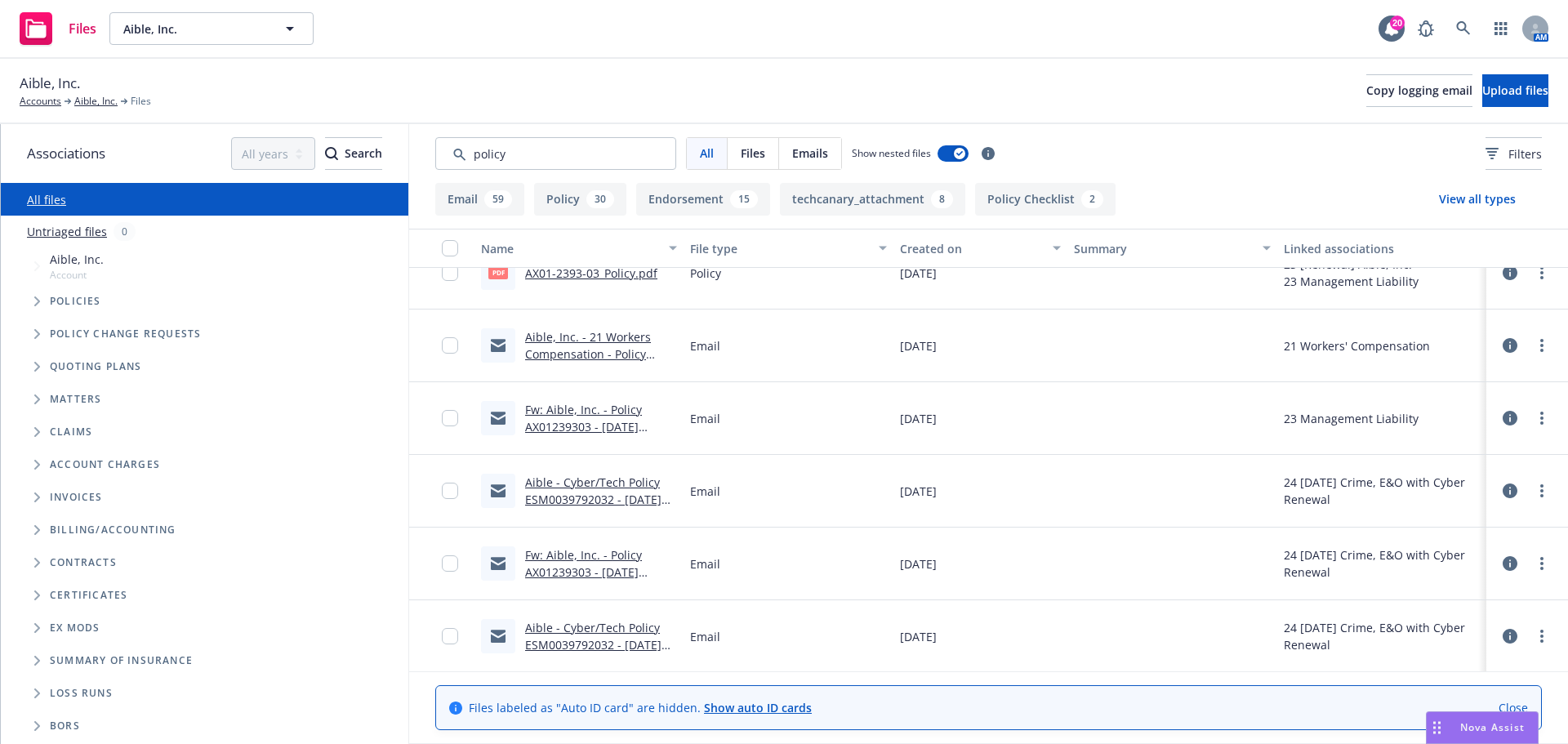
scroll to position [3103, 0]
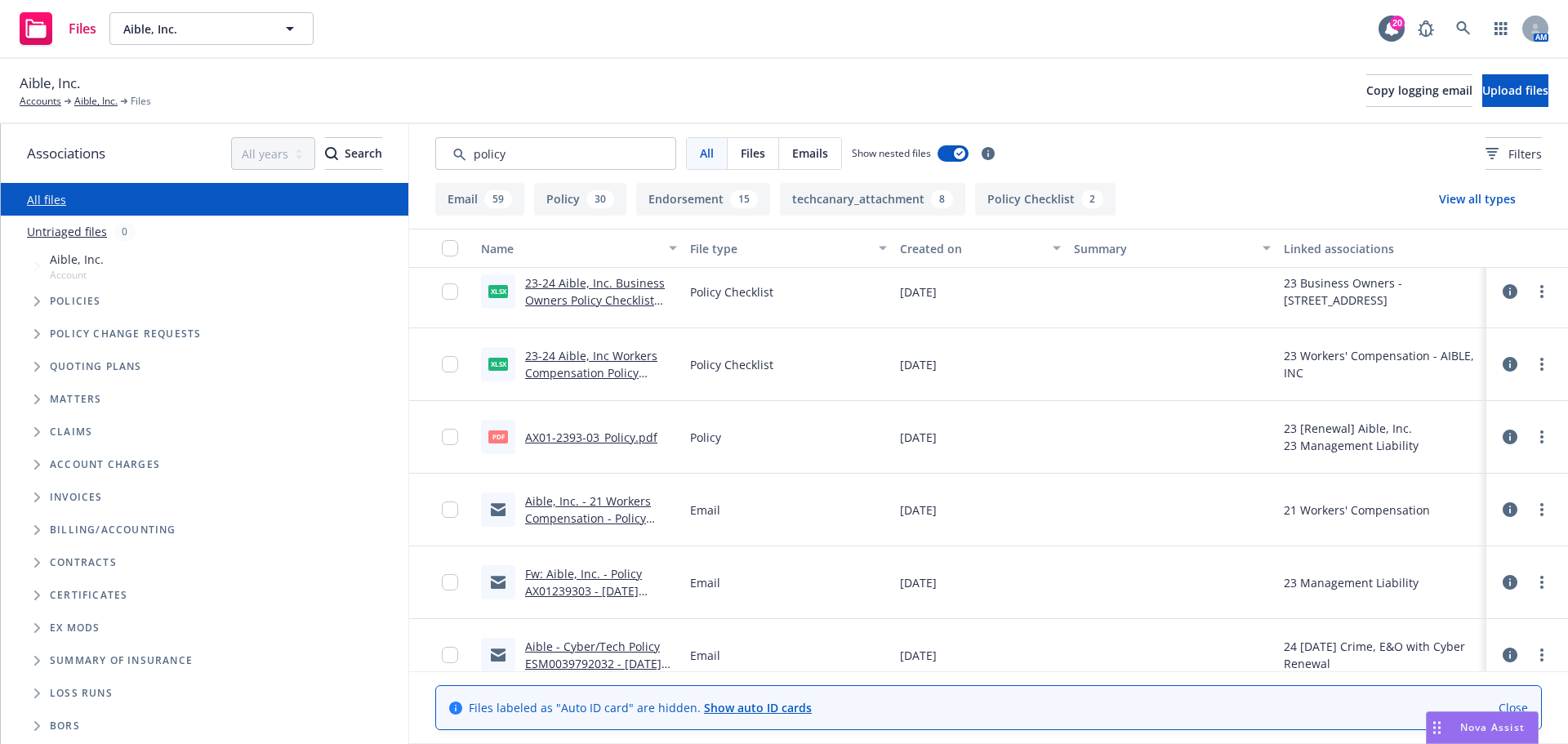
click at [592, 435] on link "AX01-2393-03_Policy.pdf" at bounding box center [591, 437] width 132 height 15
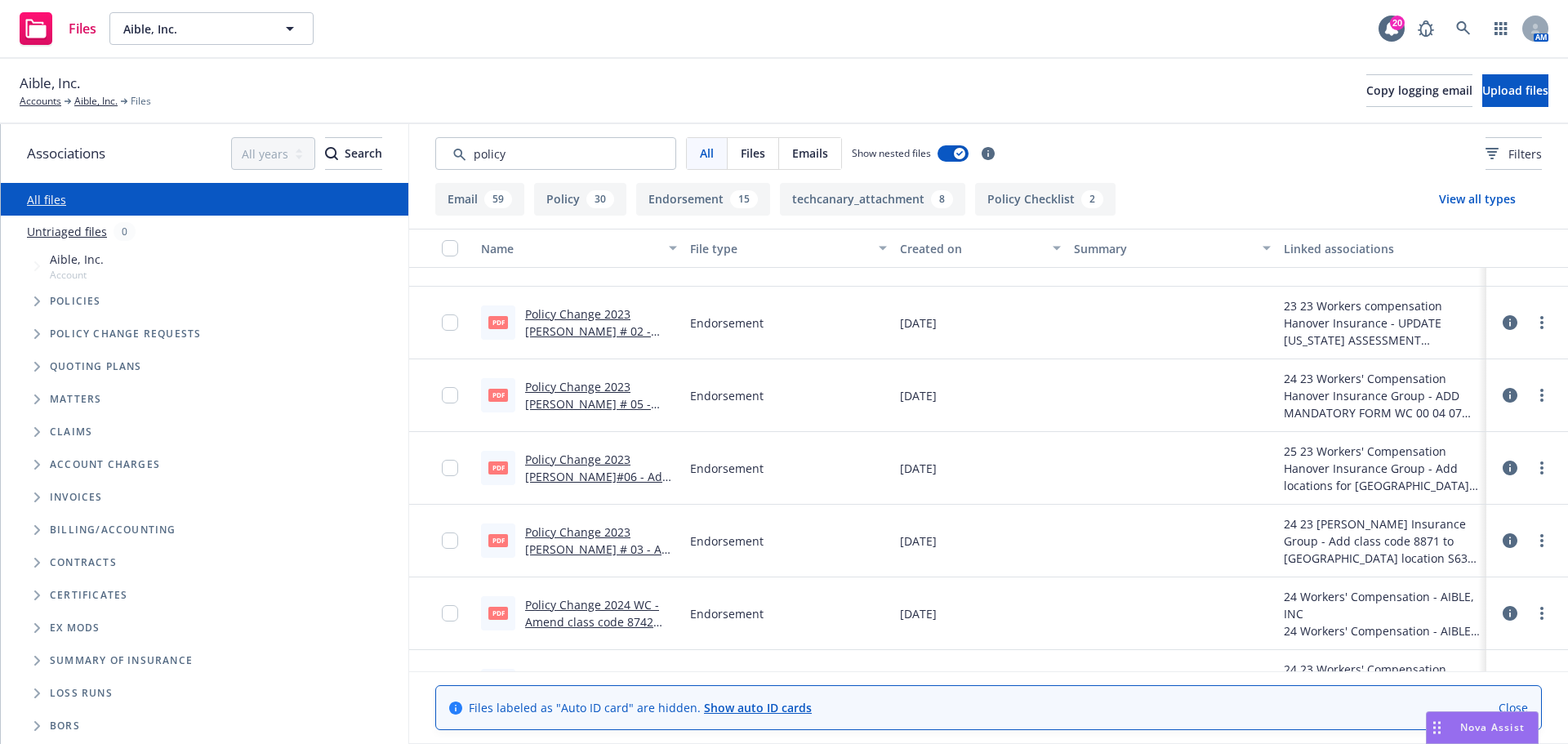
scroll to position [1061, 0]
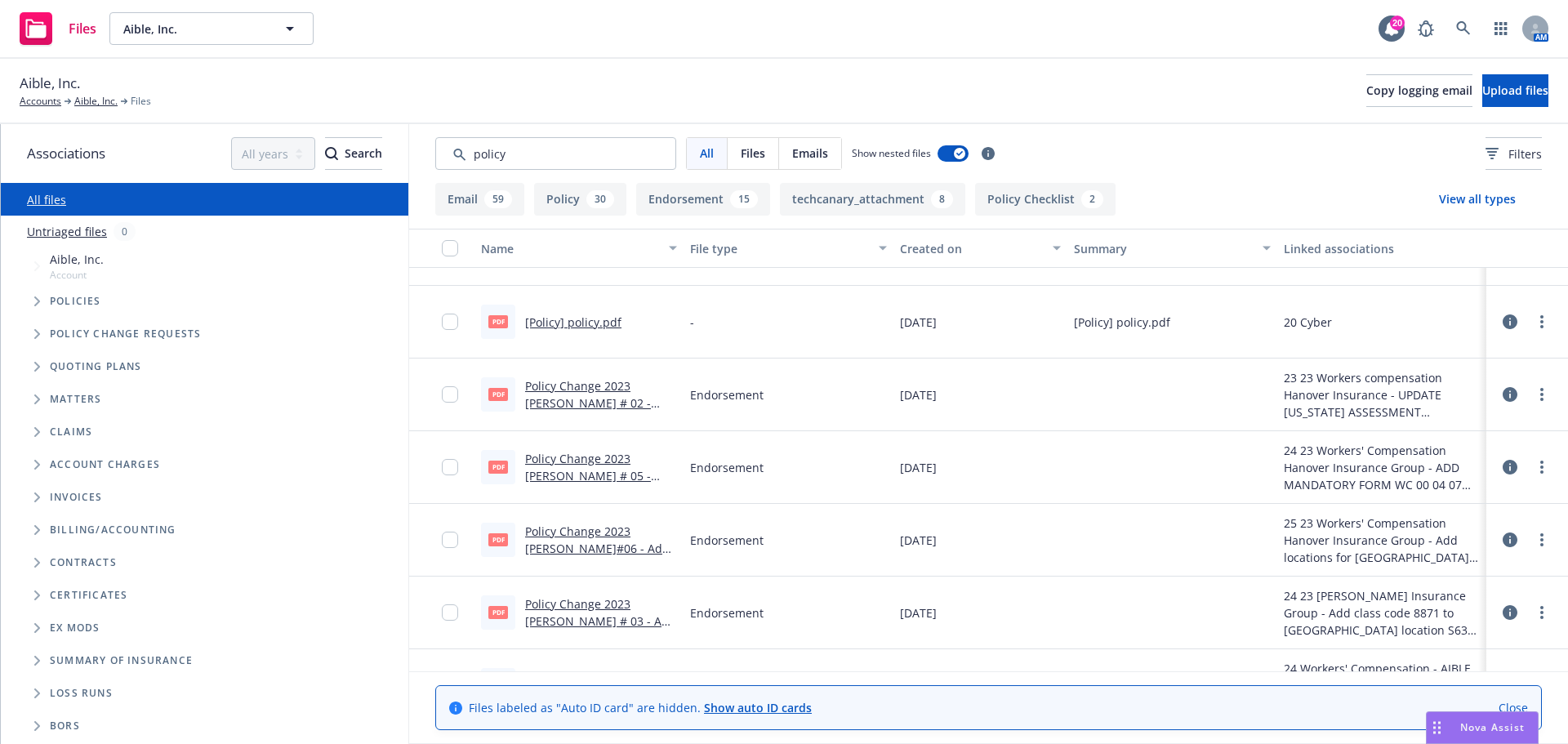
click at [36, 299] on icon "Tree Example" at bounding box center [38, 301] width 7 height 10
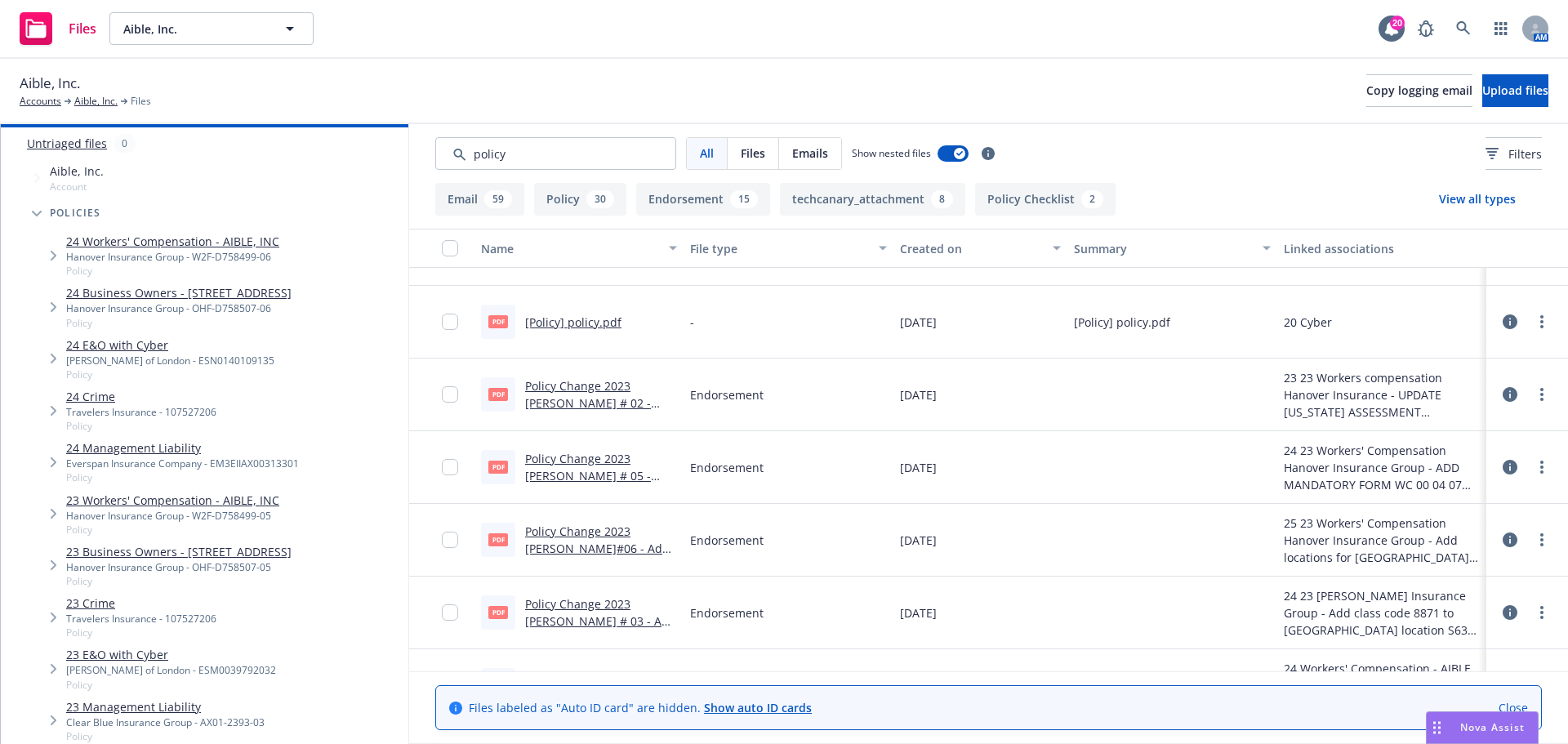
scroll to position [82, 0]
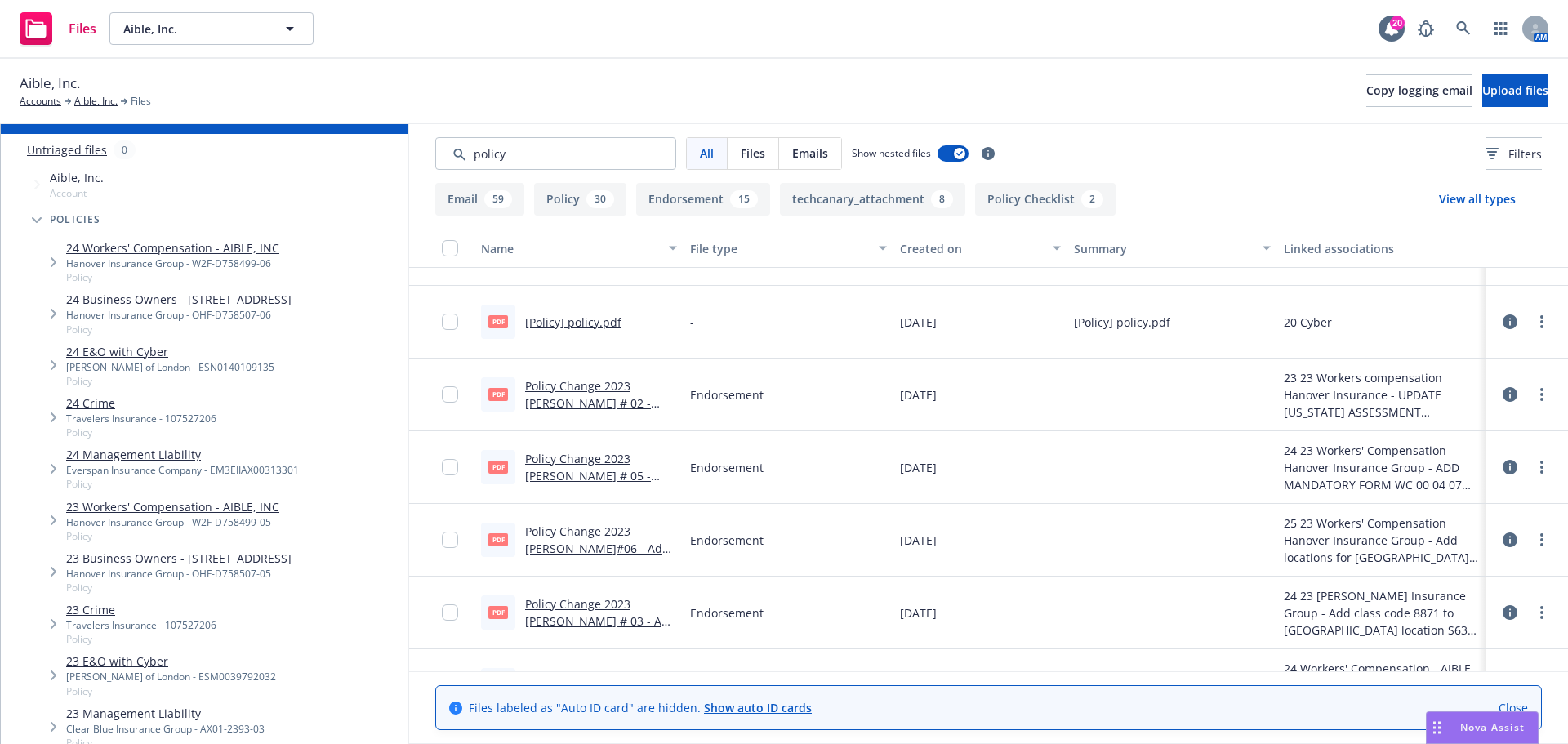
click at [49, 482] on span "Tree Example" at bounding box center [52, 468] width 26 height 26
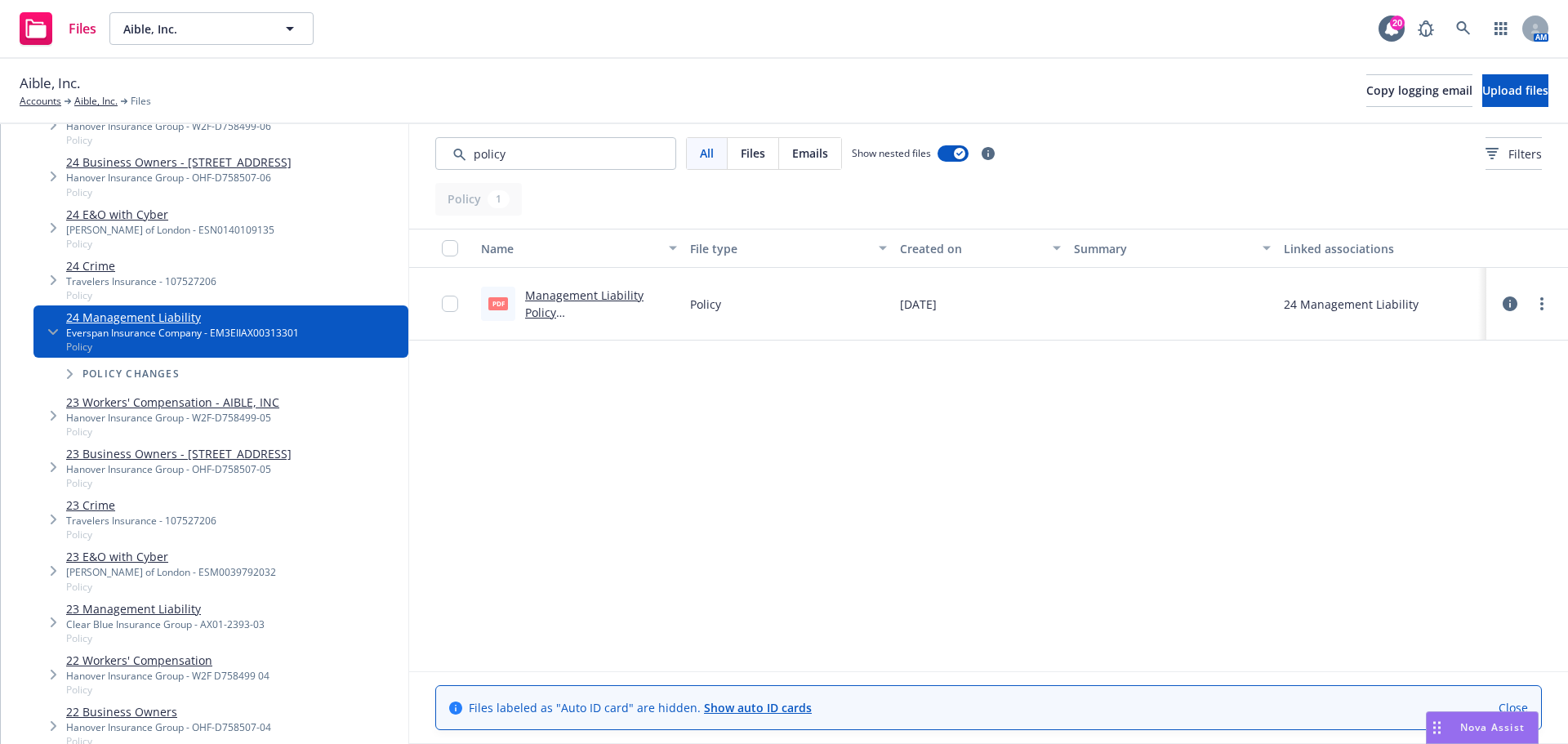
scroll to position [245, 0]
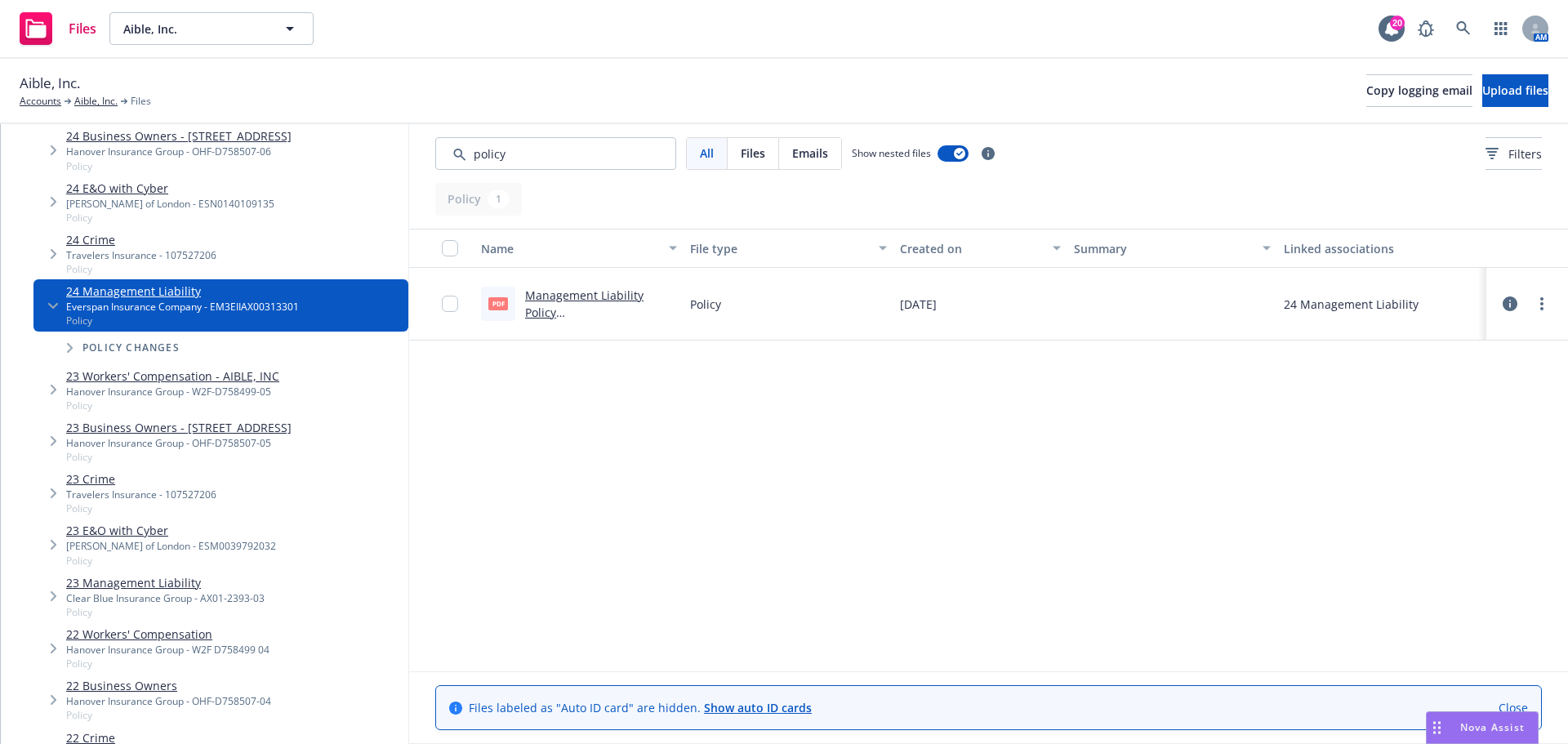
click at [66, 361] on span "Tree Example" at bounding box center [69, 348] width 26 height 26
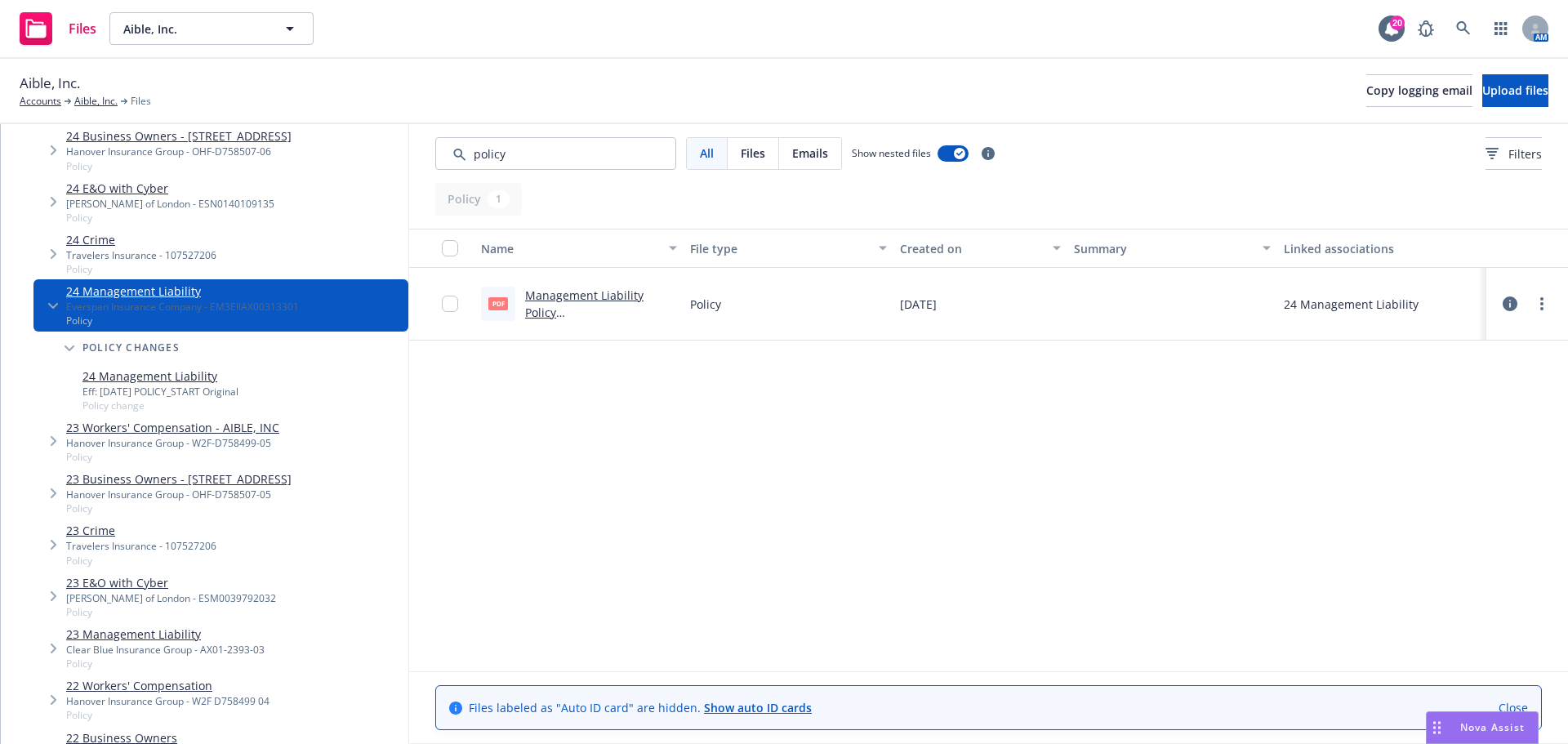
click at [132, 385] on link "24 Management Liability" at bounding box center [160, 376] width 156 height 17
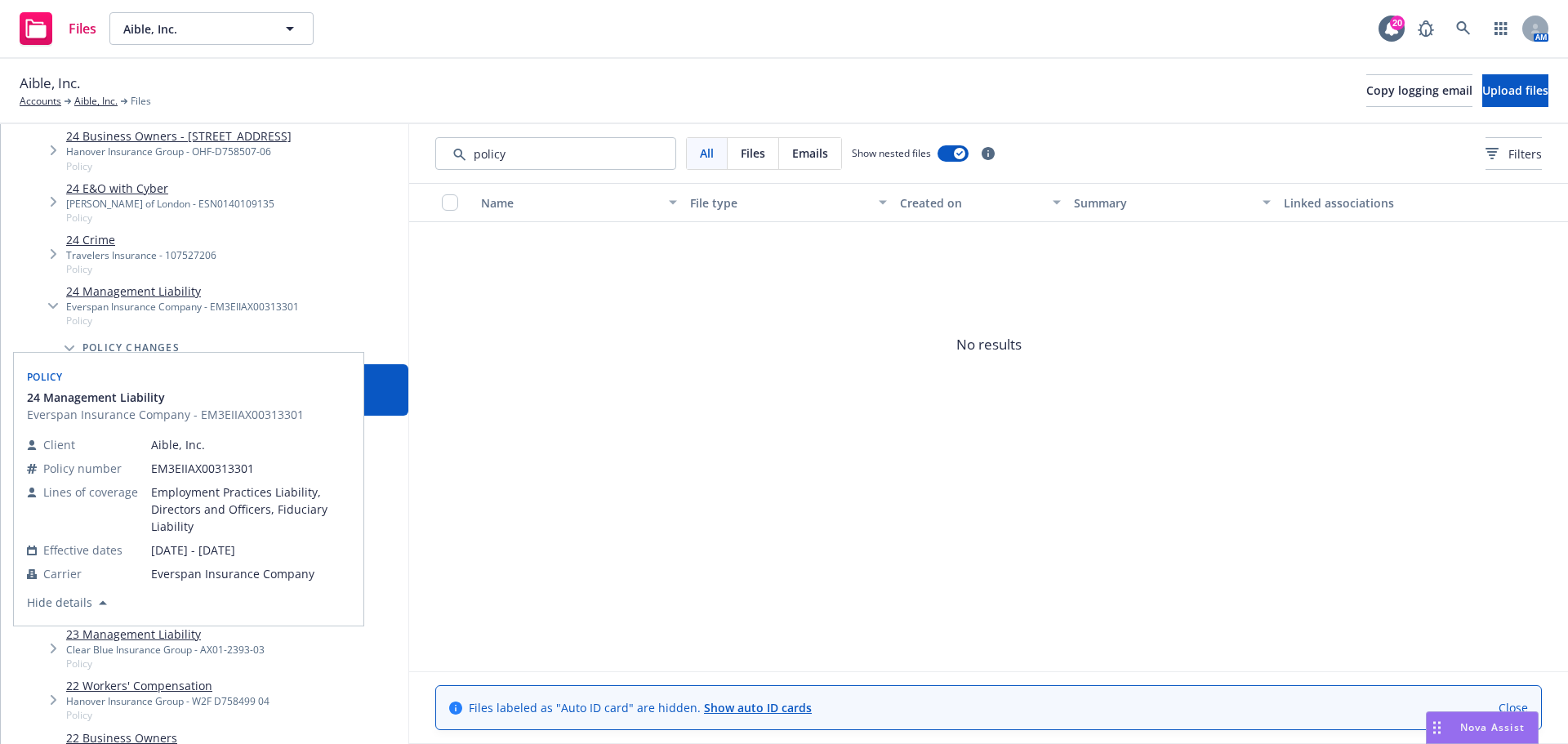
click at [140, 299] on link "24 Management Liability" at bounding box center [182, 291] width 233 height 17
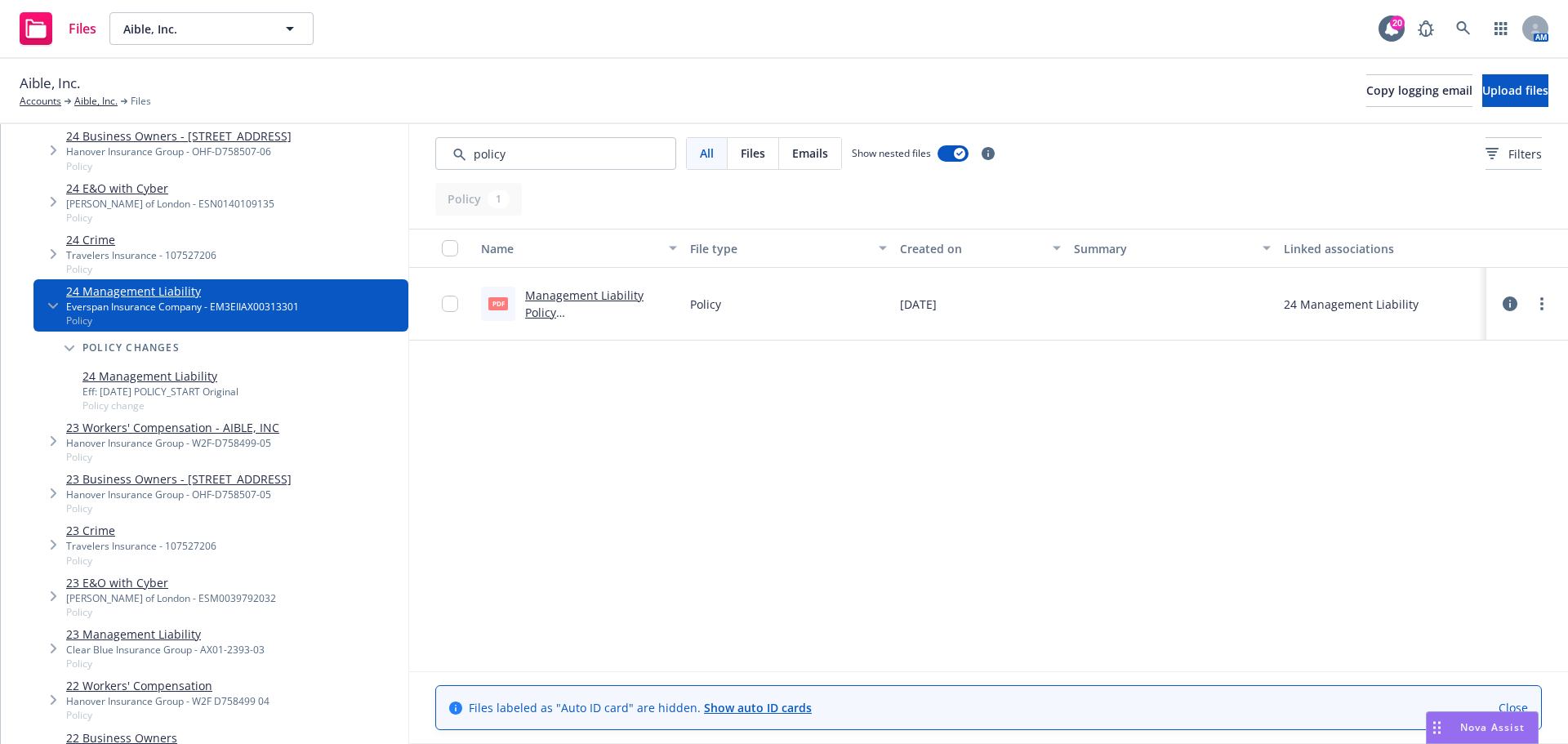
click at [627, 293] on link "Management Liability Policy #EM3EIIAX00313301.pdf" at bounding box center [591, 312] width 132 height 50
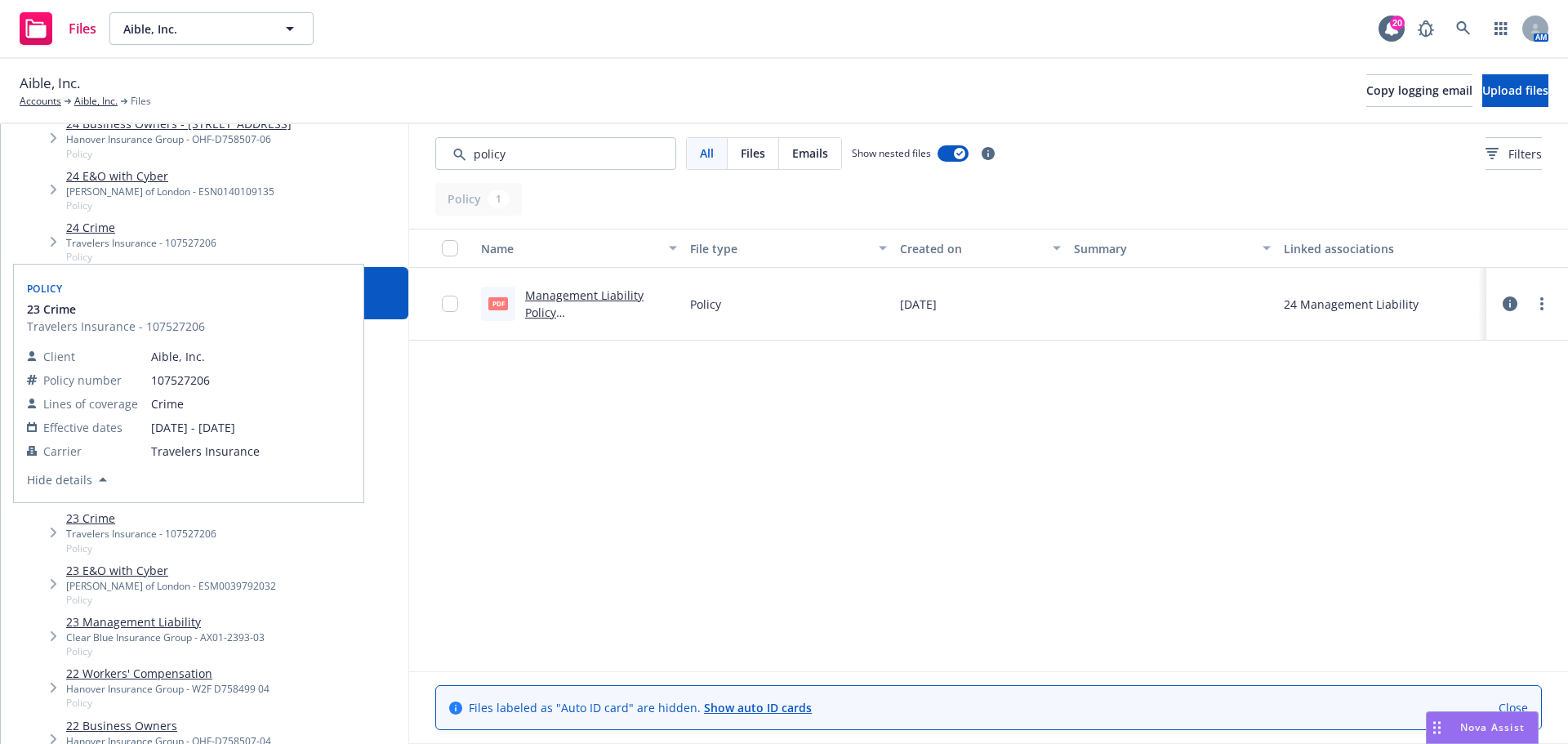
scroll to position [245, 0]
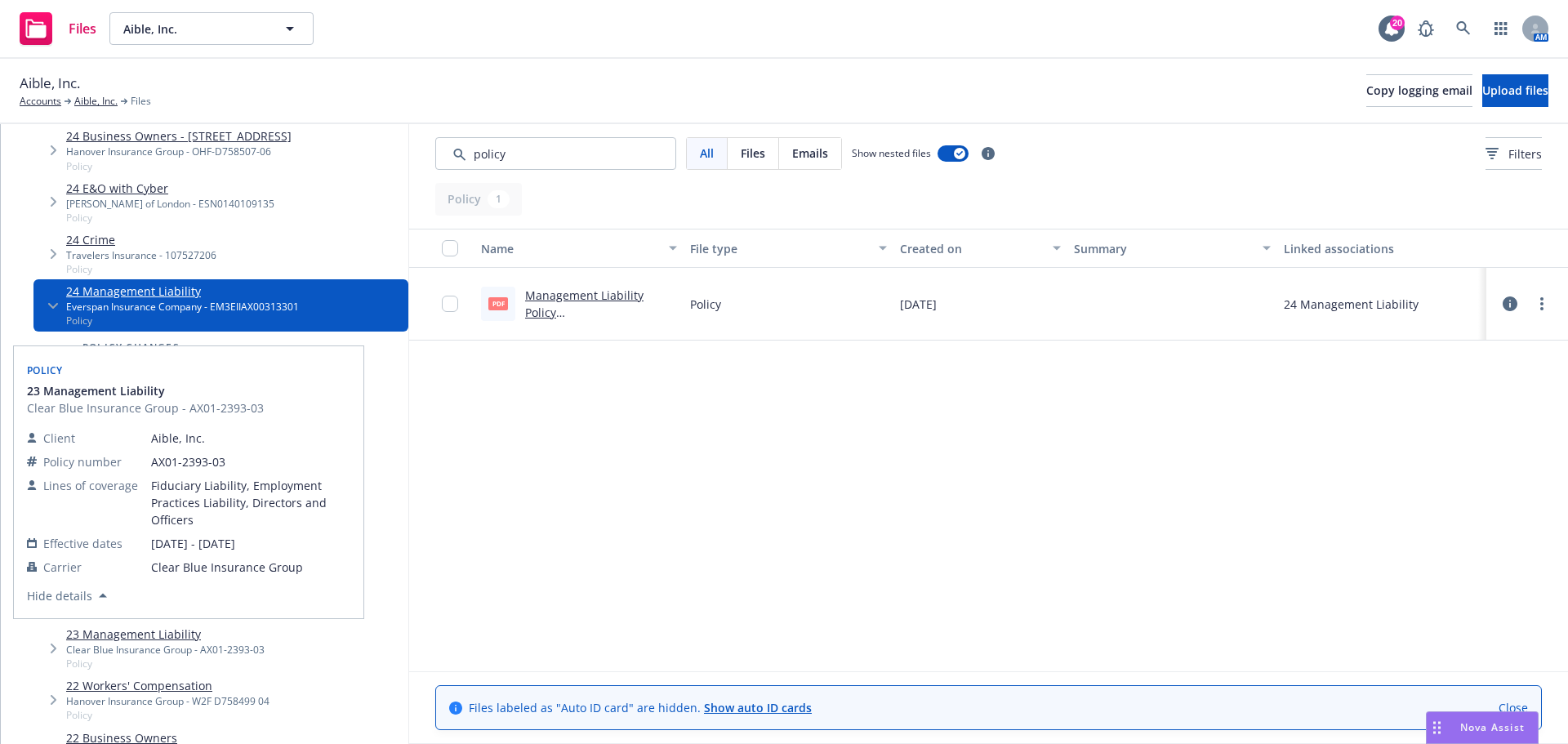
click at [141, 643] on link "23 Management Liability" at bounding box center [165, 633] width 198 height 17
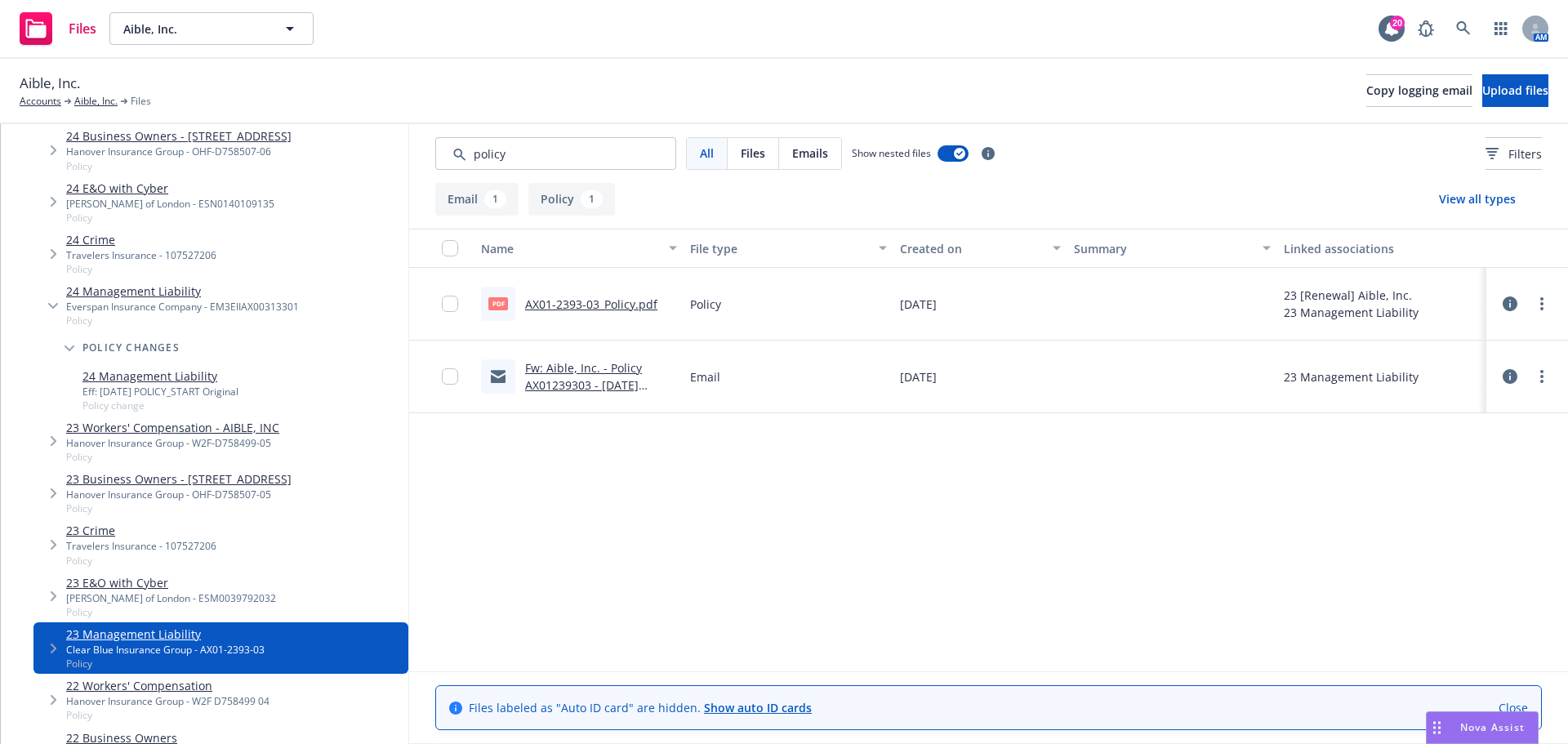
click at [618, 369] on link "Fw: Aible, Inc. - Policy AX01239303 - 9/24/2024 Renewal Solicitation" at bounding box center [583, 385] width 116 height 50
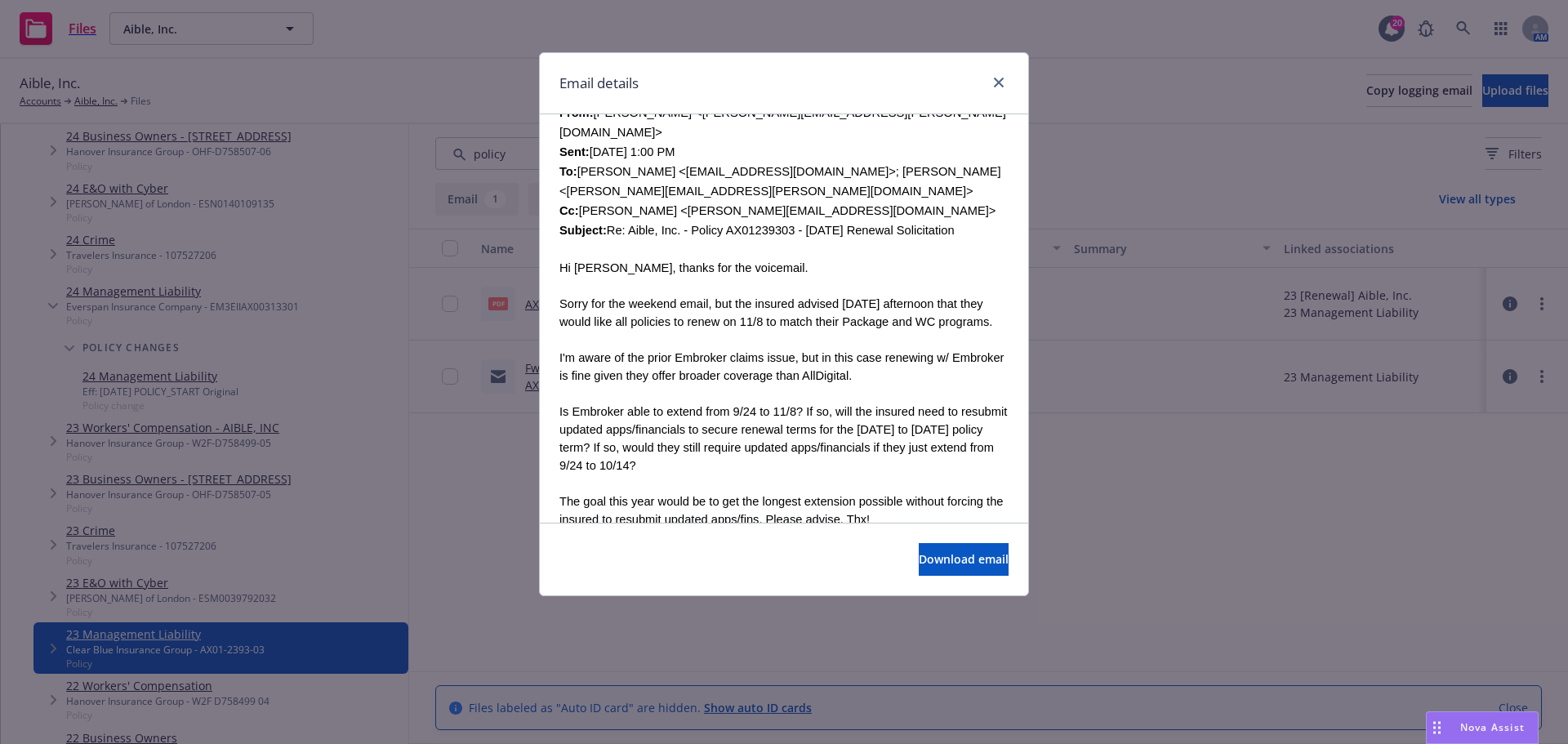
scroll to position [408, 0]
click at [994, 79] on icon "close" at bounding box center [999, 83] width 10 height 10
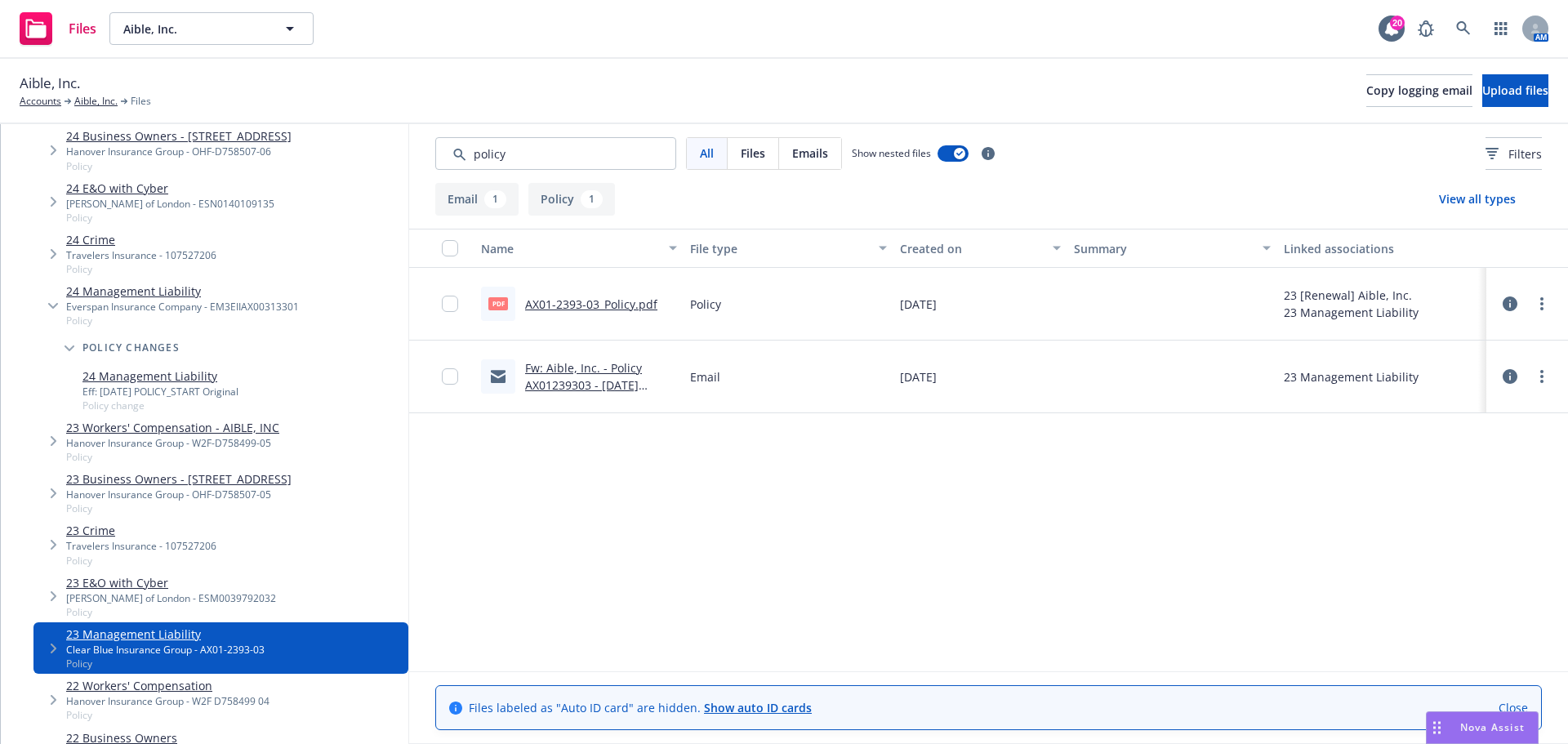
scroll to position [0, 0]
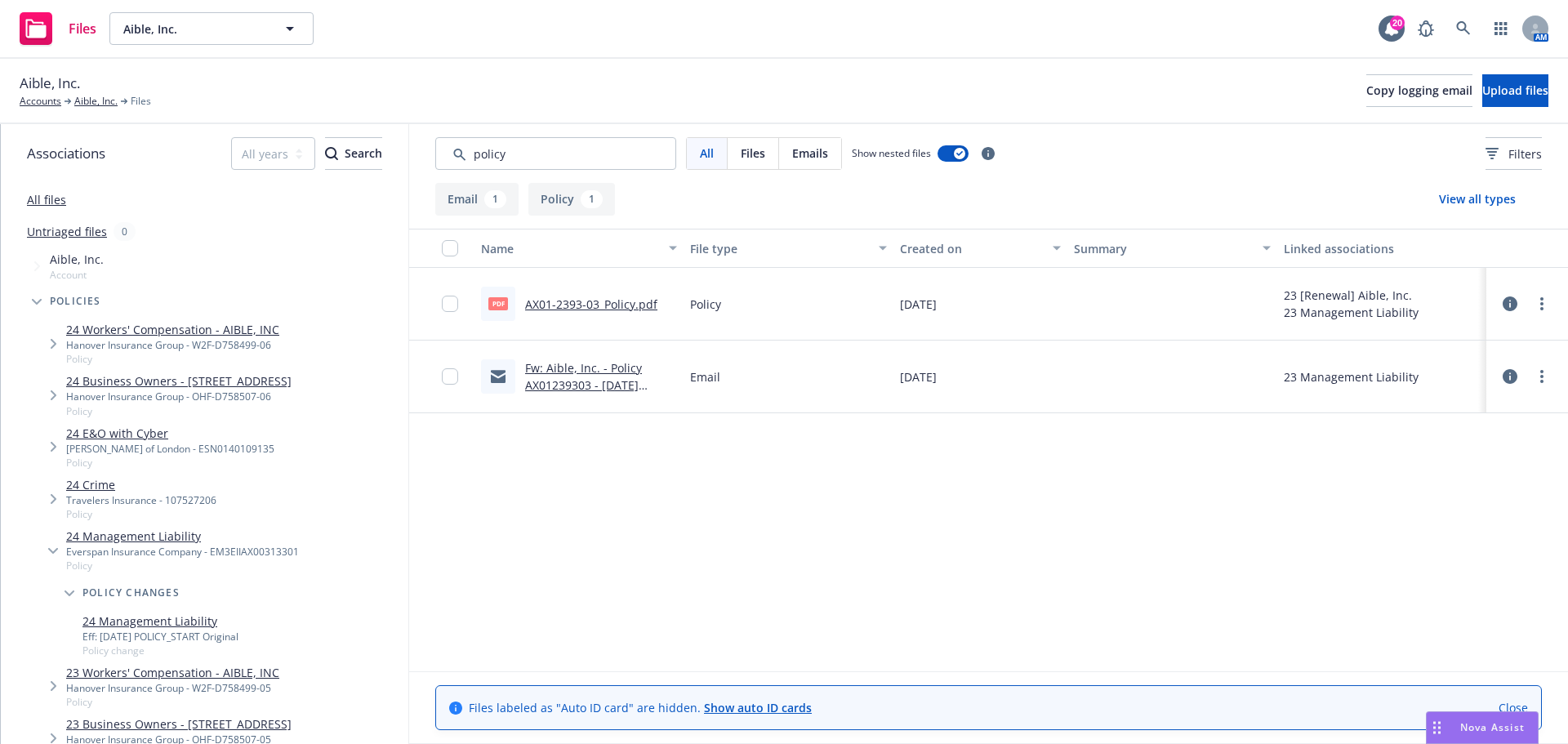
click at [56, 204] on link "All files" at bounding box center [46, 199] width 39 height 15
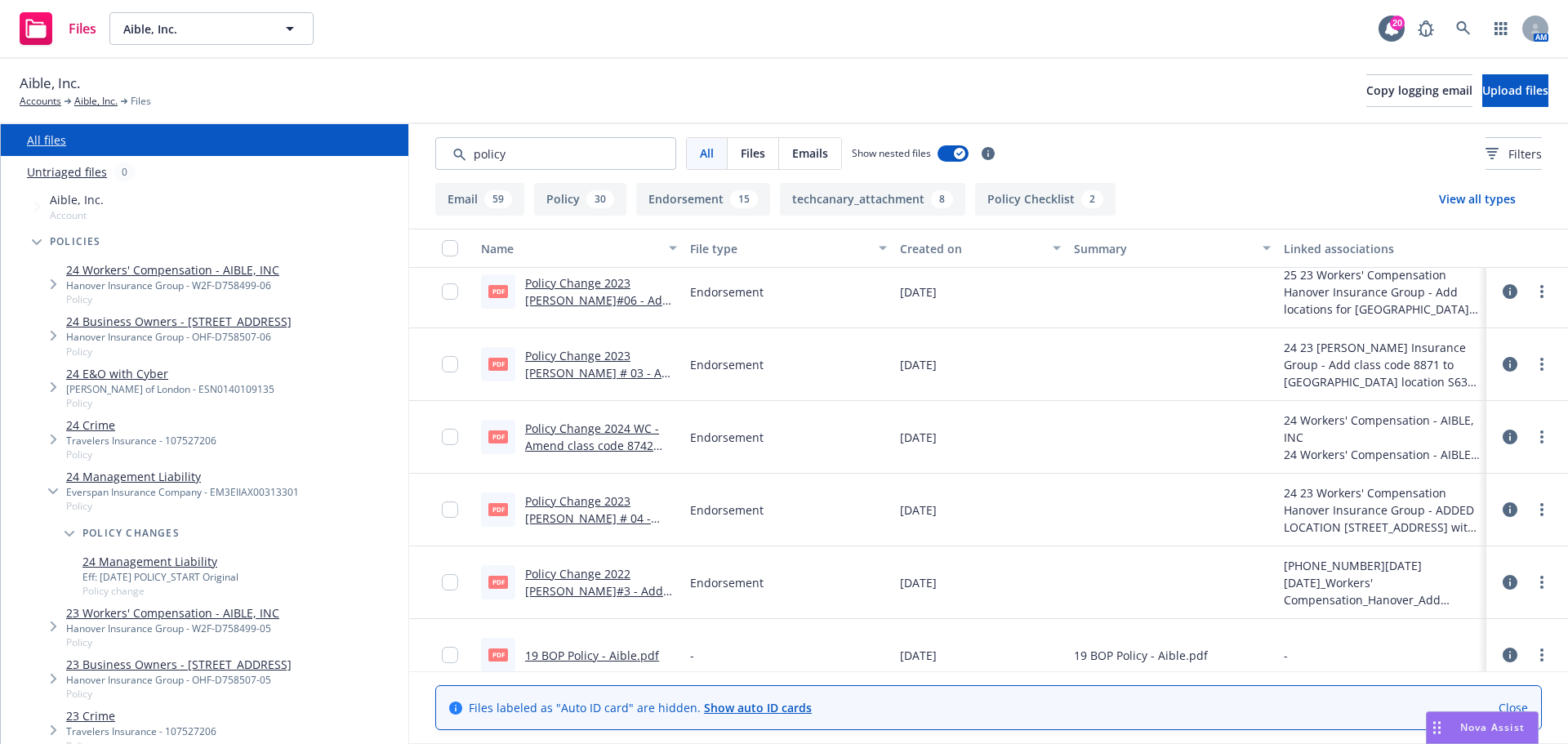
scroll to position [164, 0]
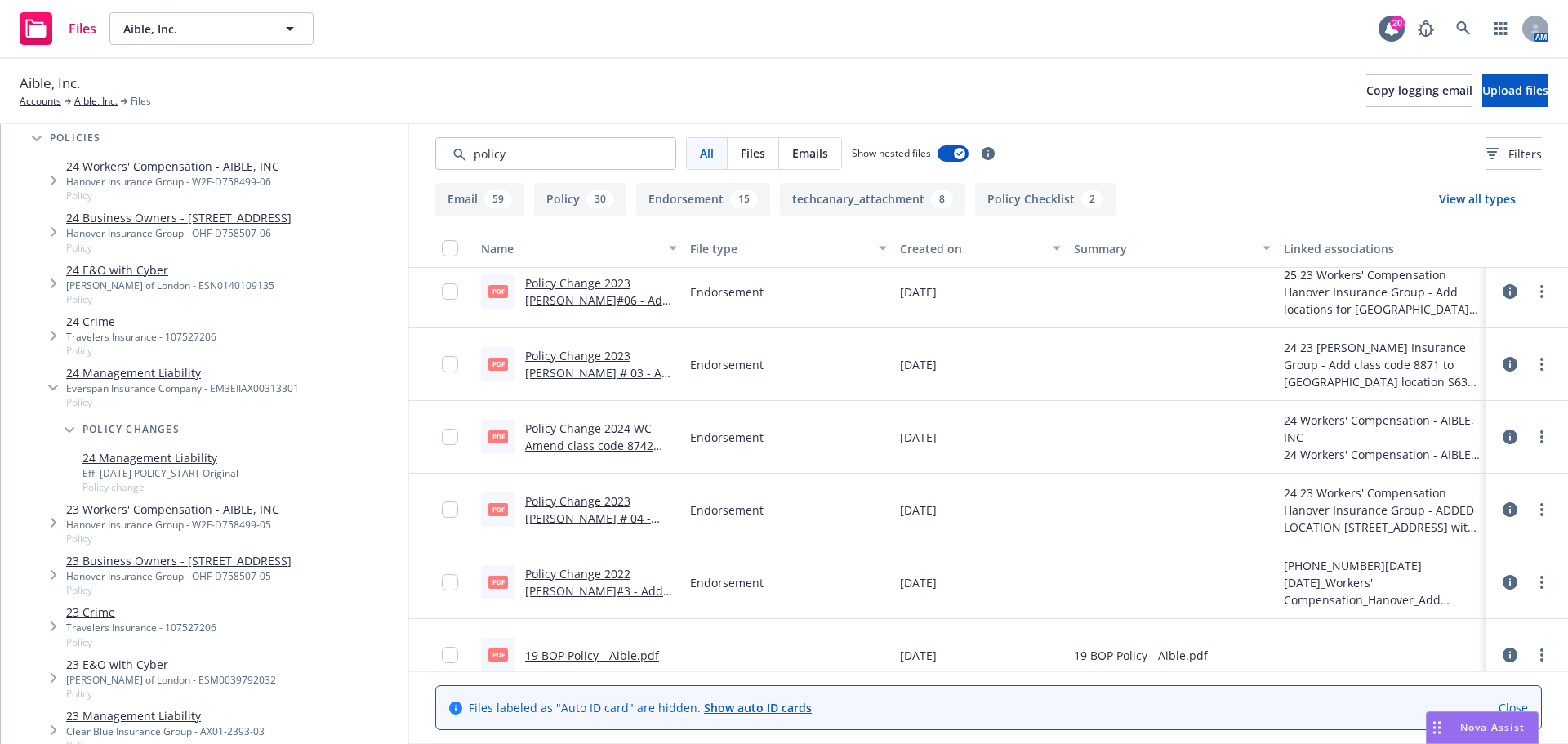
click at [129, 381] on link "24 Management Liability" at bounding box center [182, 373] width 233 height 17
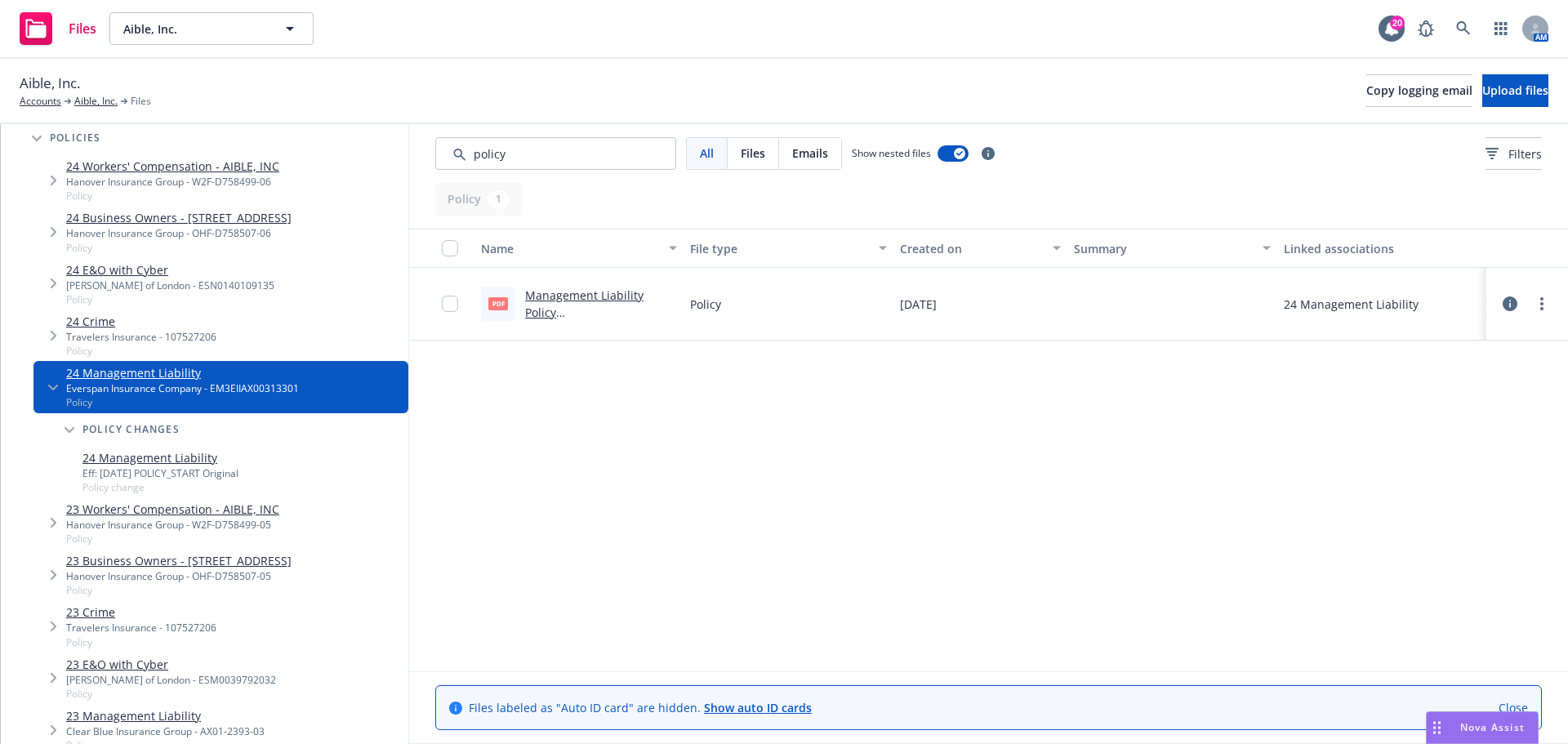
click at [593, 298] on link "Management Liability Policy #EM3EIIAX00313301.pdf" at bounding box center [591, 312] width 132 height 50
click at [516, 154] on input "Search by keyword..." at bounding box center [556, 154] width 241 height 33
drag, startPoint x: 518, startPoint y: 152, endPoint x: 454, endPoint y: 151, distance: 64.0
click at [454, 151] on input "Search by keyword..." at bounding box center [556, 154] width 241 height 33
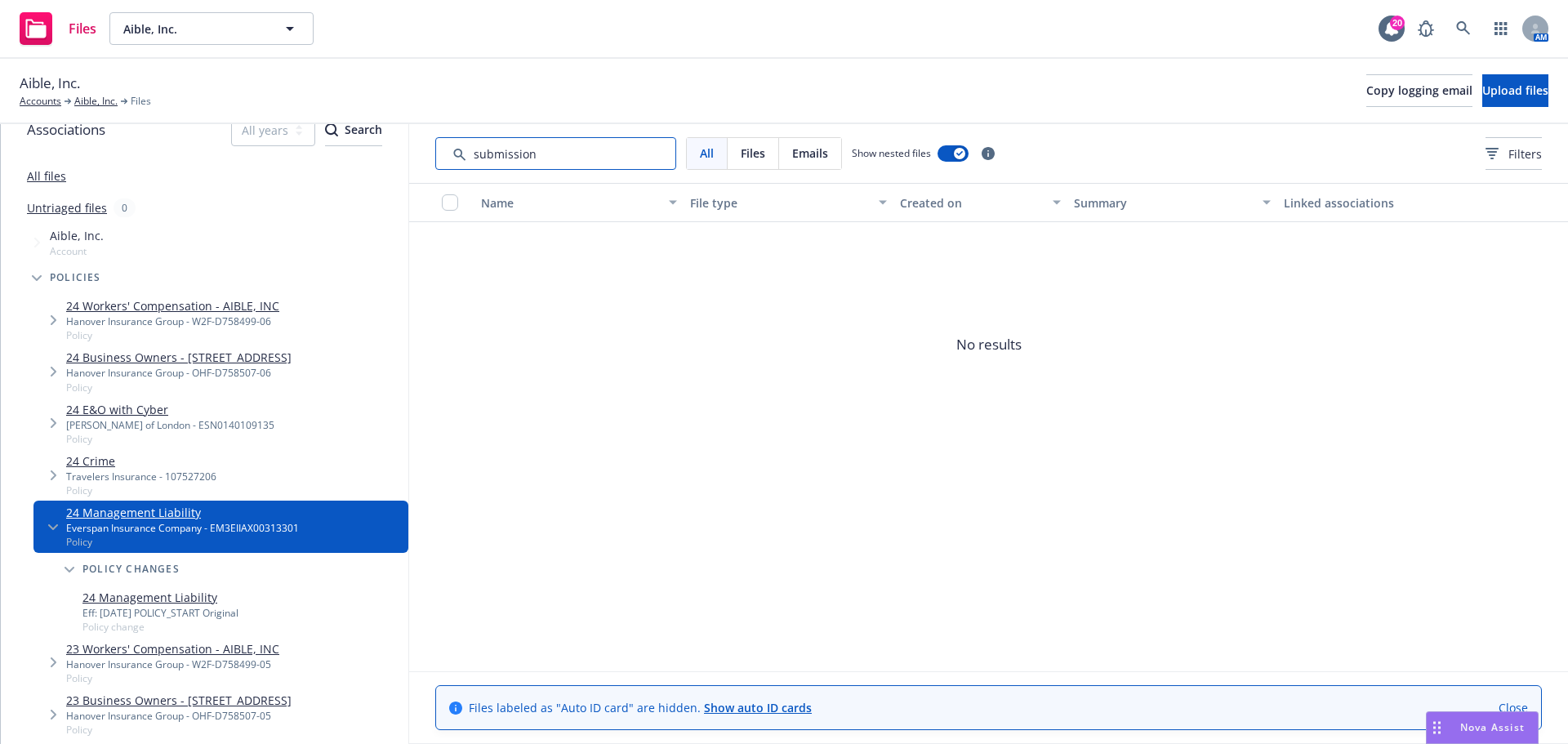
scroll to position [0, 0]
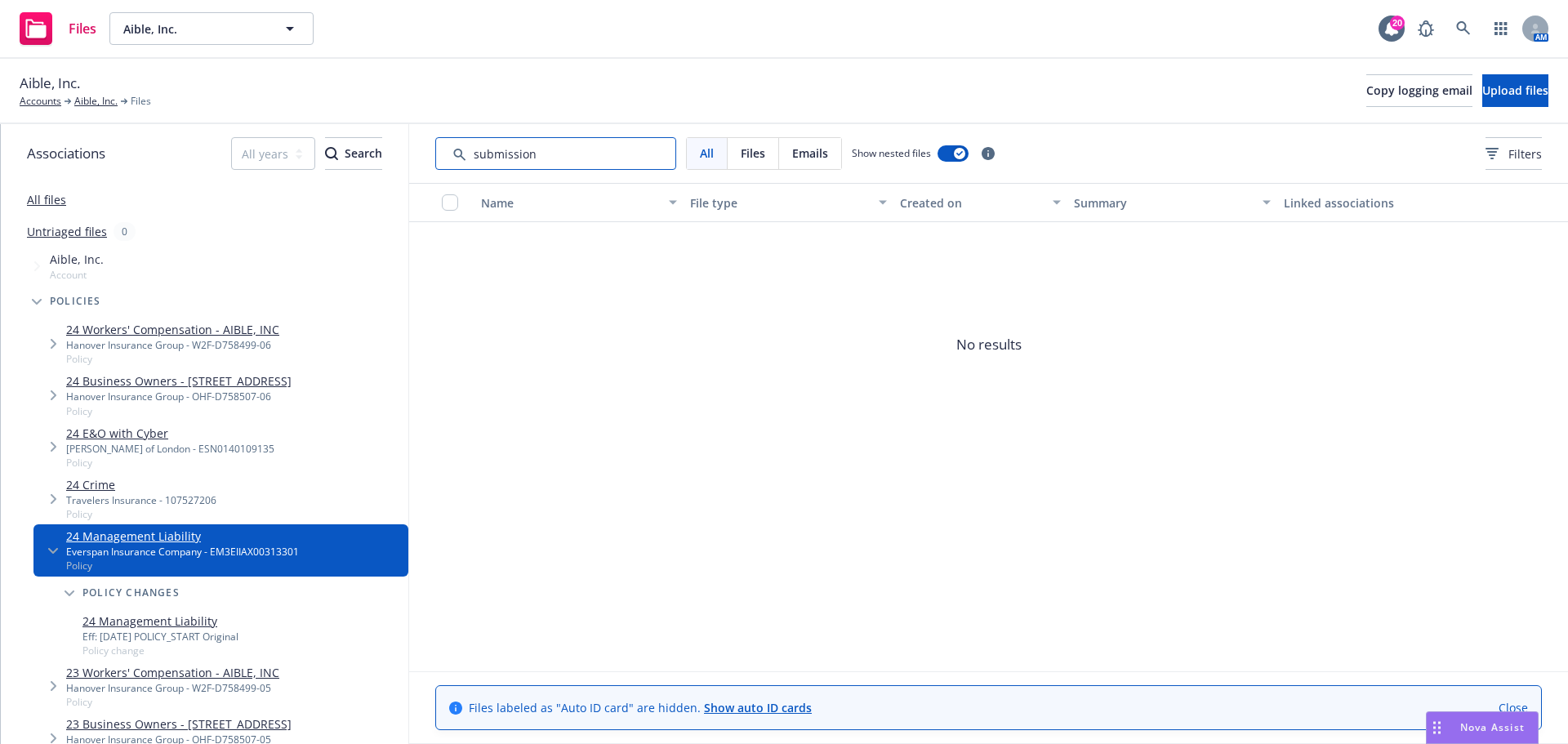
type input "submission"
click at [41, 206] on link "All files" at bounding box center [46, 199] width 39 height 15
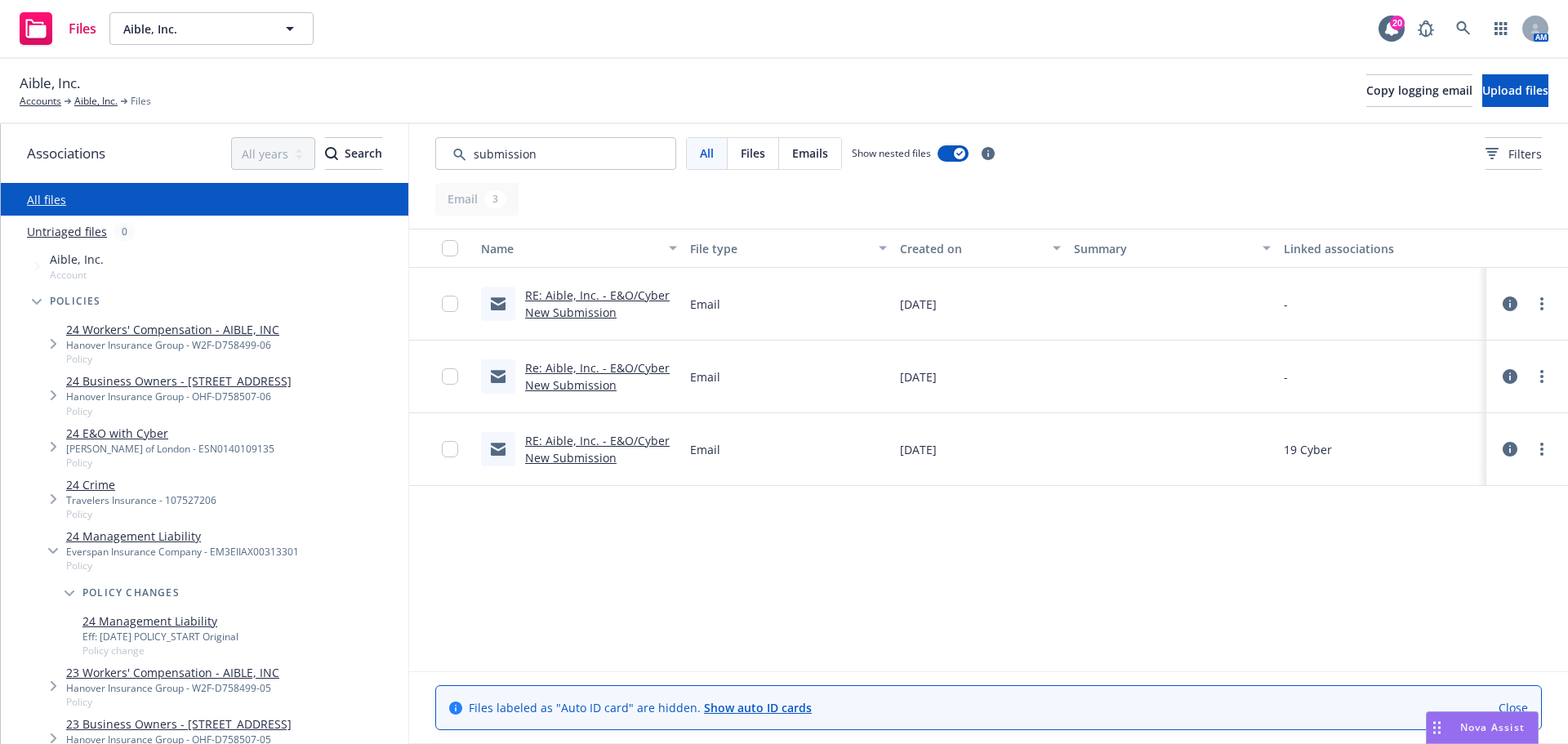
click at [601, 437] on link "RE: Aible, Inc. - E&O/Cyber New Submission" at bounding box center [597, 449] width 144 height 33
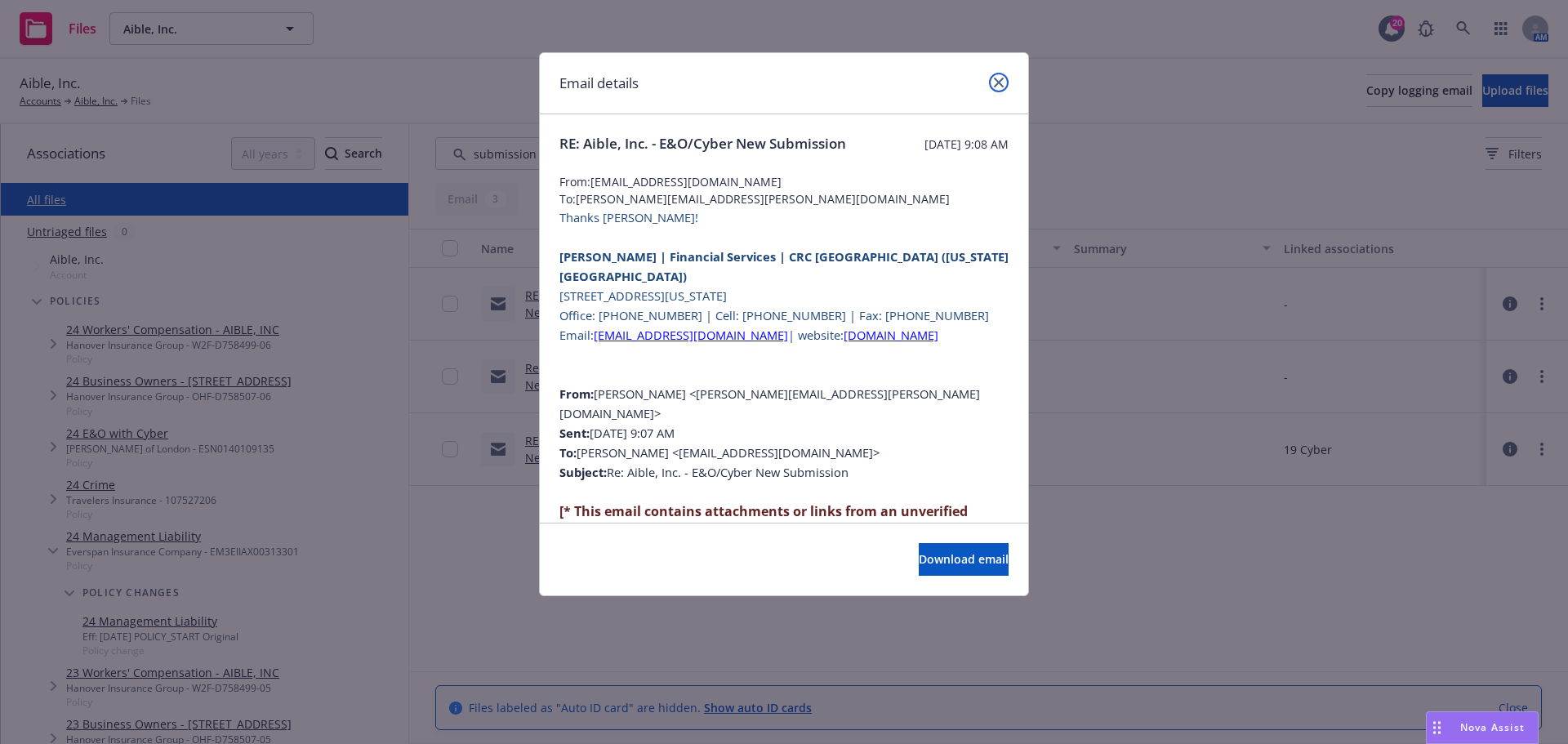
click at [1005, 84] on link "close" at bounding box center [998, 82] width 19 height 19
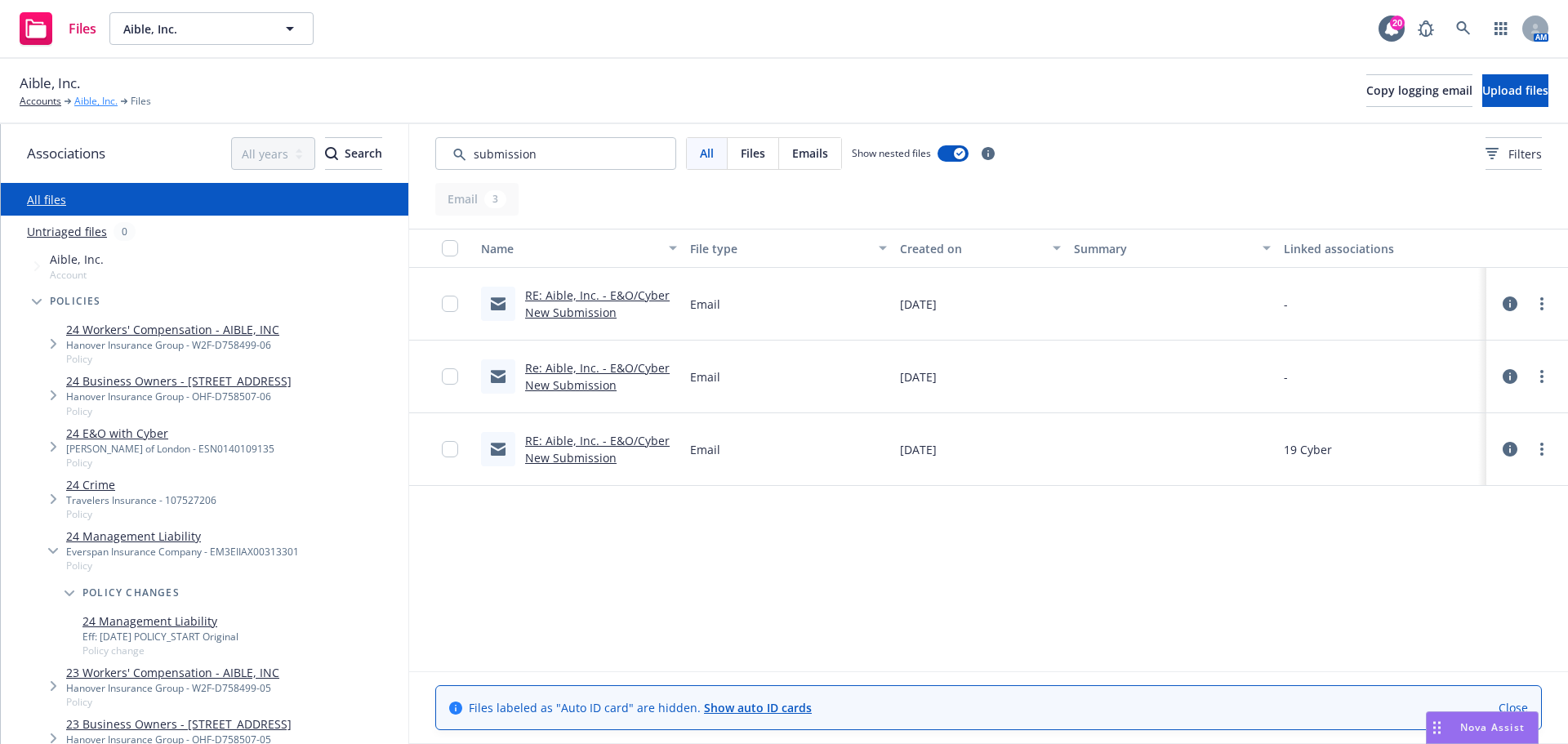
click at [81, 104] on link "Aible, Inc." at bounding box center [95, 100] width 43 height 14
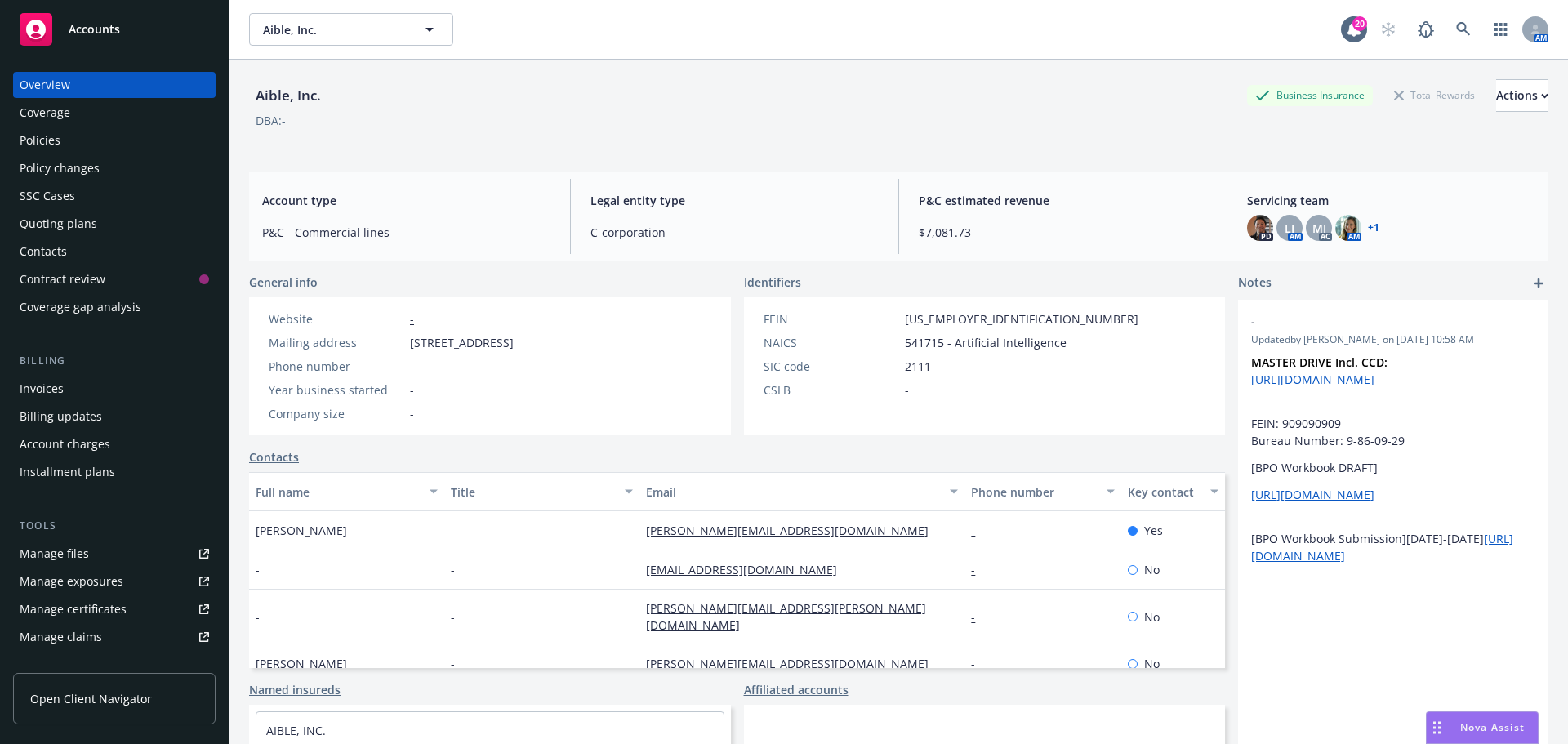
click at [39, 227] on div "Quoting plans" at bounding box center [58, 224] width 78 height 26
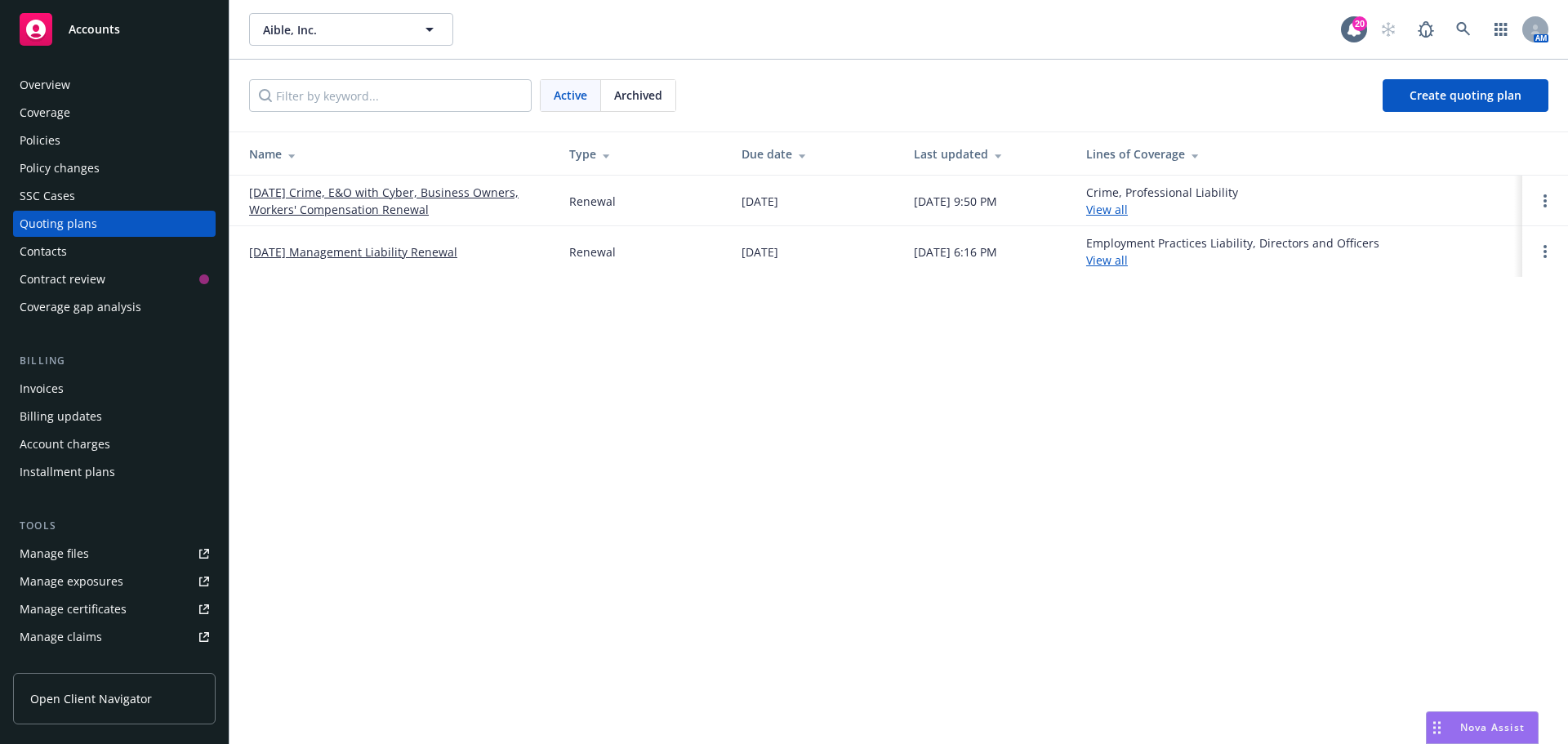
click at [348, 256] on link "[DATE] Management Liability Renewal" at bounding box center [353, 251] width 208 height 17
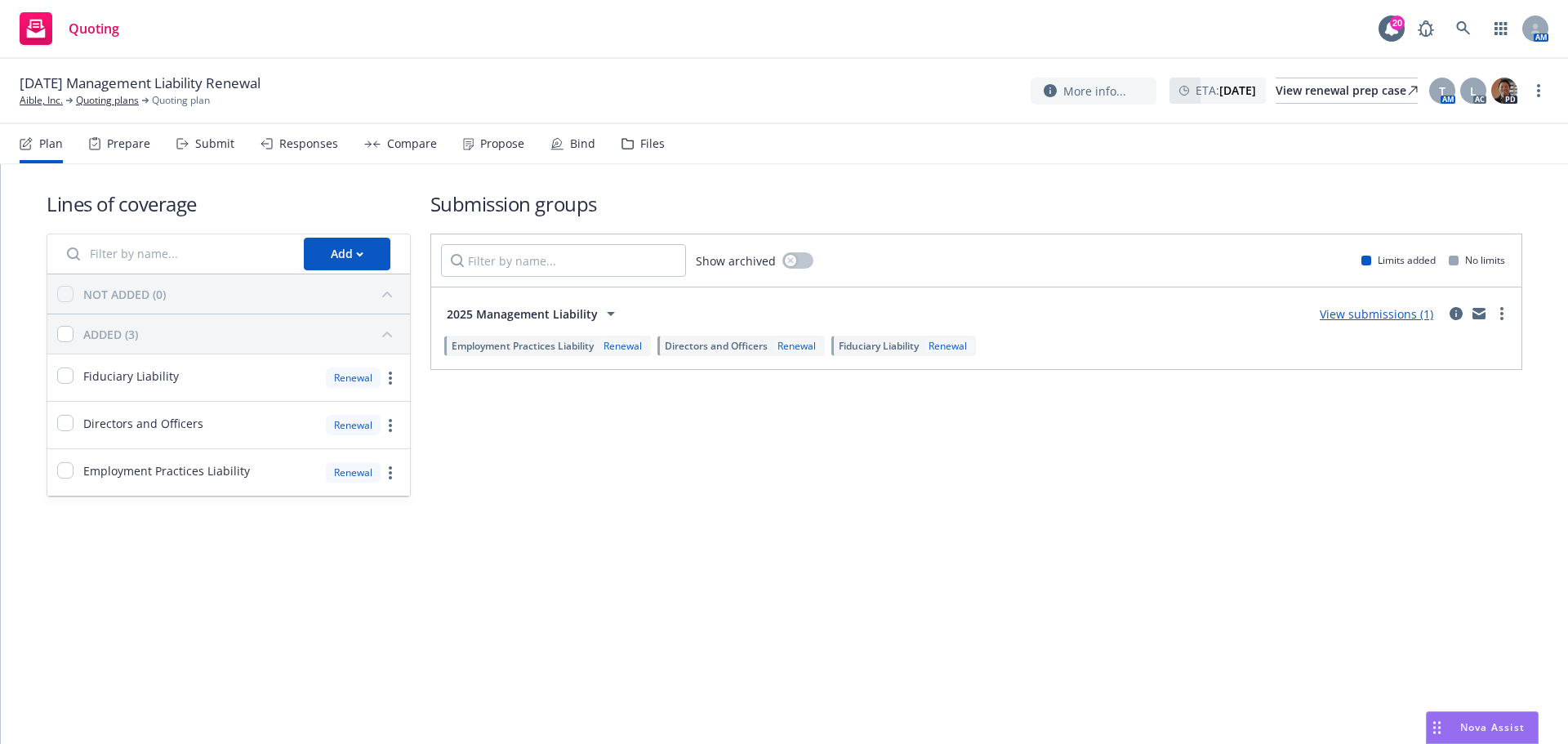
click at [1341, 315] on link "View submissions (1)" at bounding box center [1376, 314] width 114 height 15
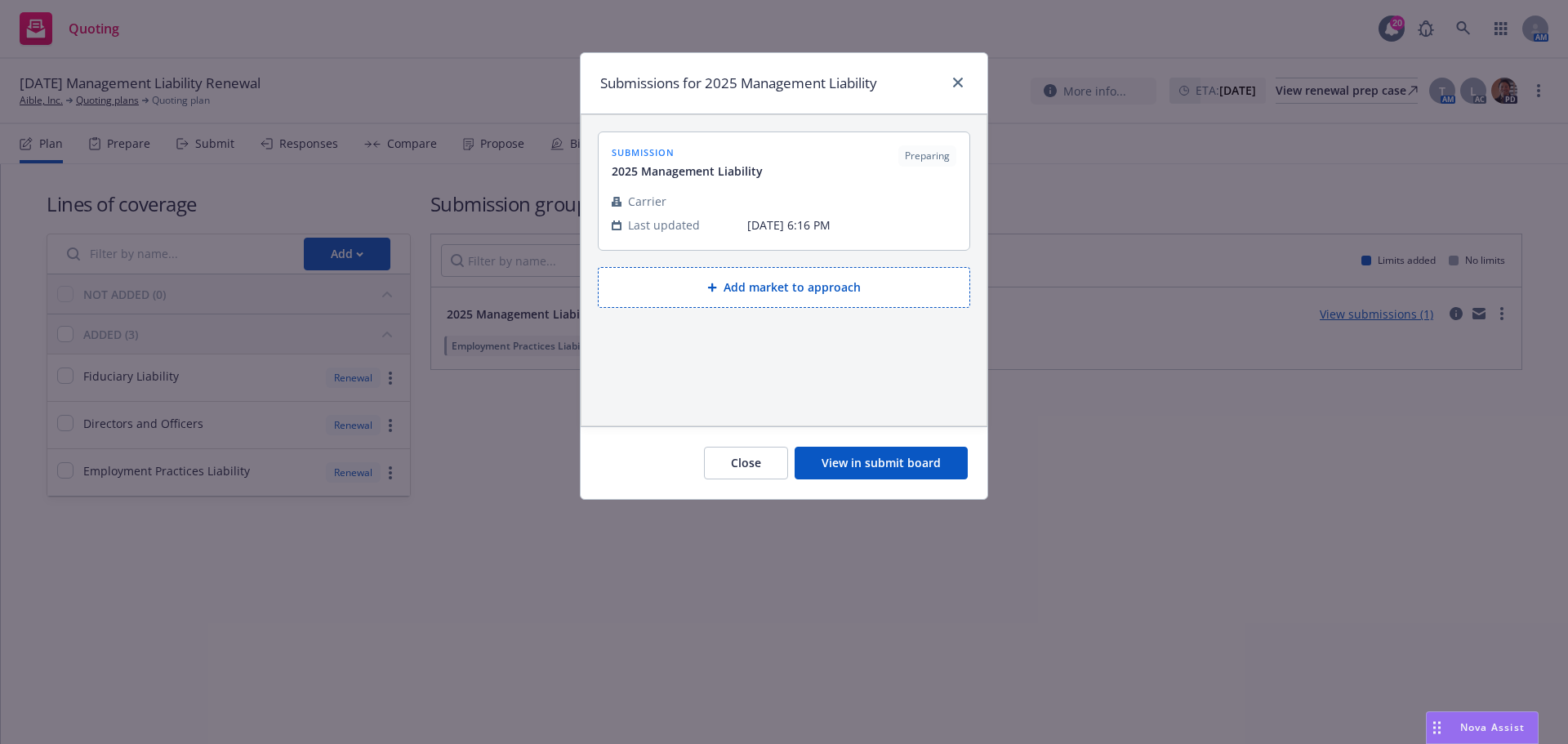
click at [857, 464] on button "View in submit board" at bounding box center [881, 462] width 173 height 33
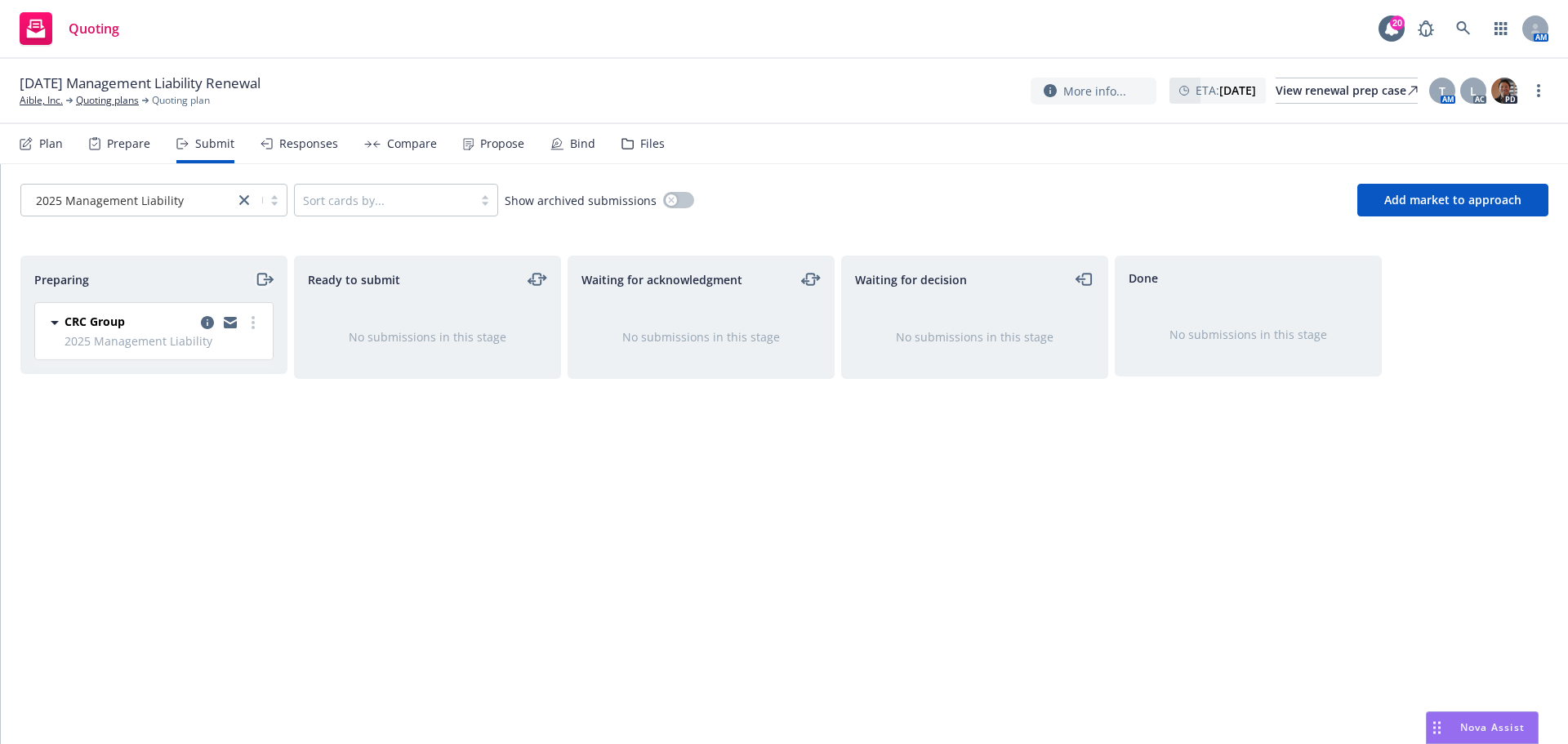
click at [262, 279] on icon "moveRight" at bounding box center [264, 278] width 19 height 19
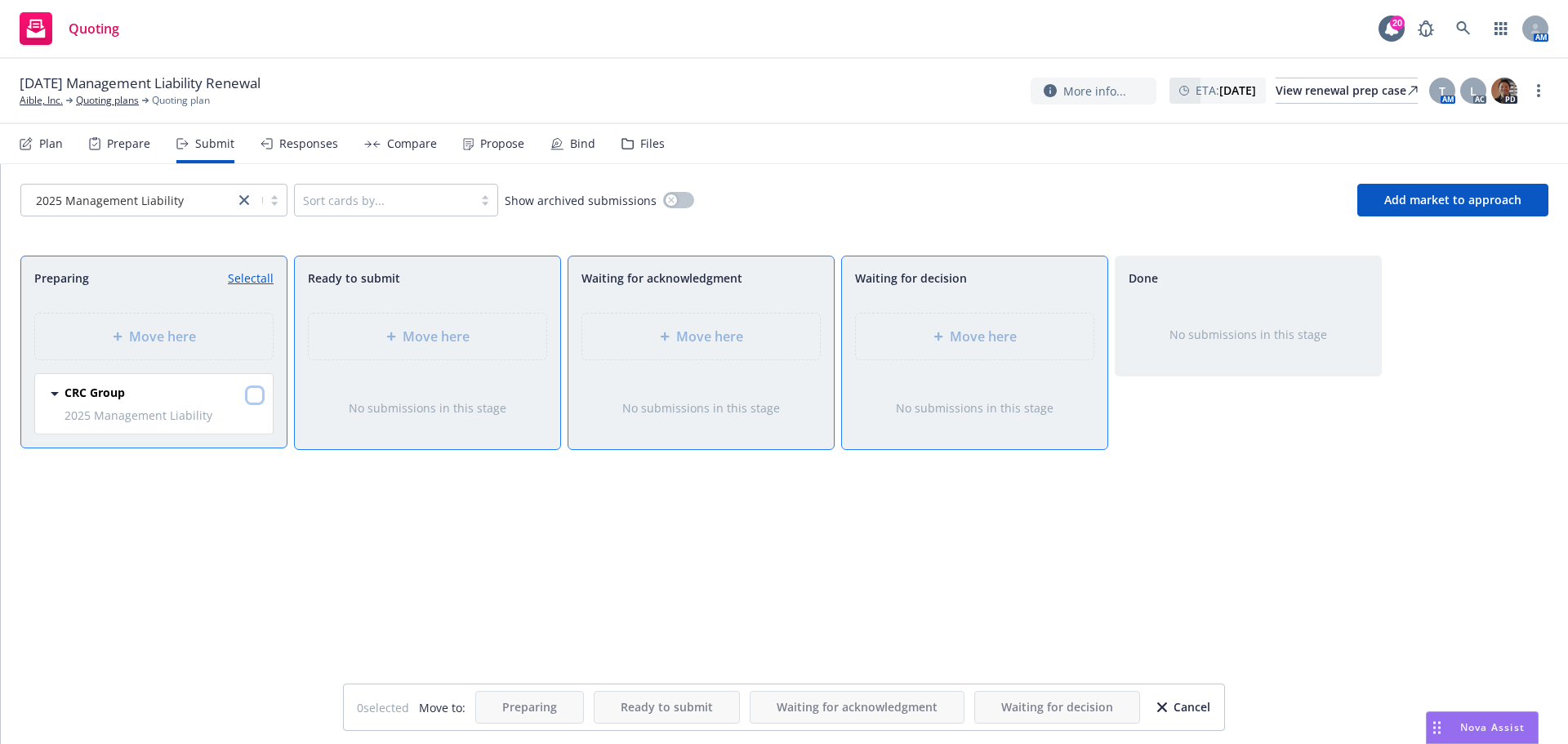
click at [255, 396] on input "checkbox" at bounding box center [254, 395] width 16 height 16
checkbox input "true"
click at [959, 341] on span "Move here" at bounding box center [983, 336] width 67 height 19
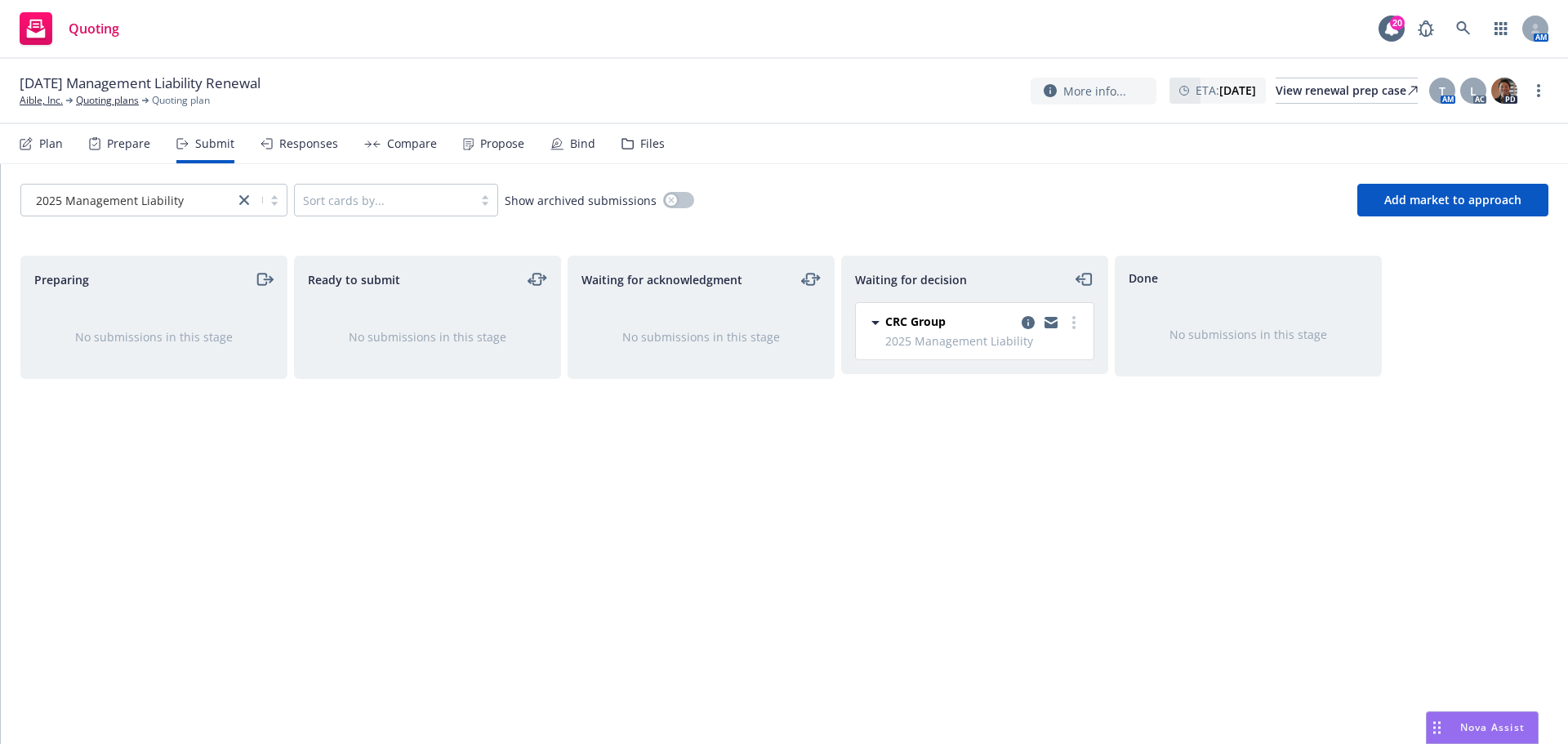
click at [629, 147] on div "Files" at bounding box center [643, 143] width 43 height 39
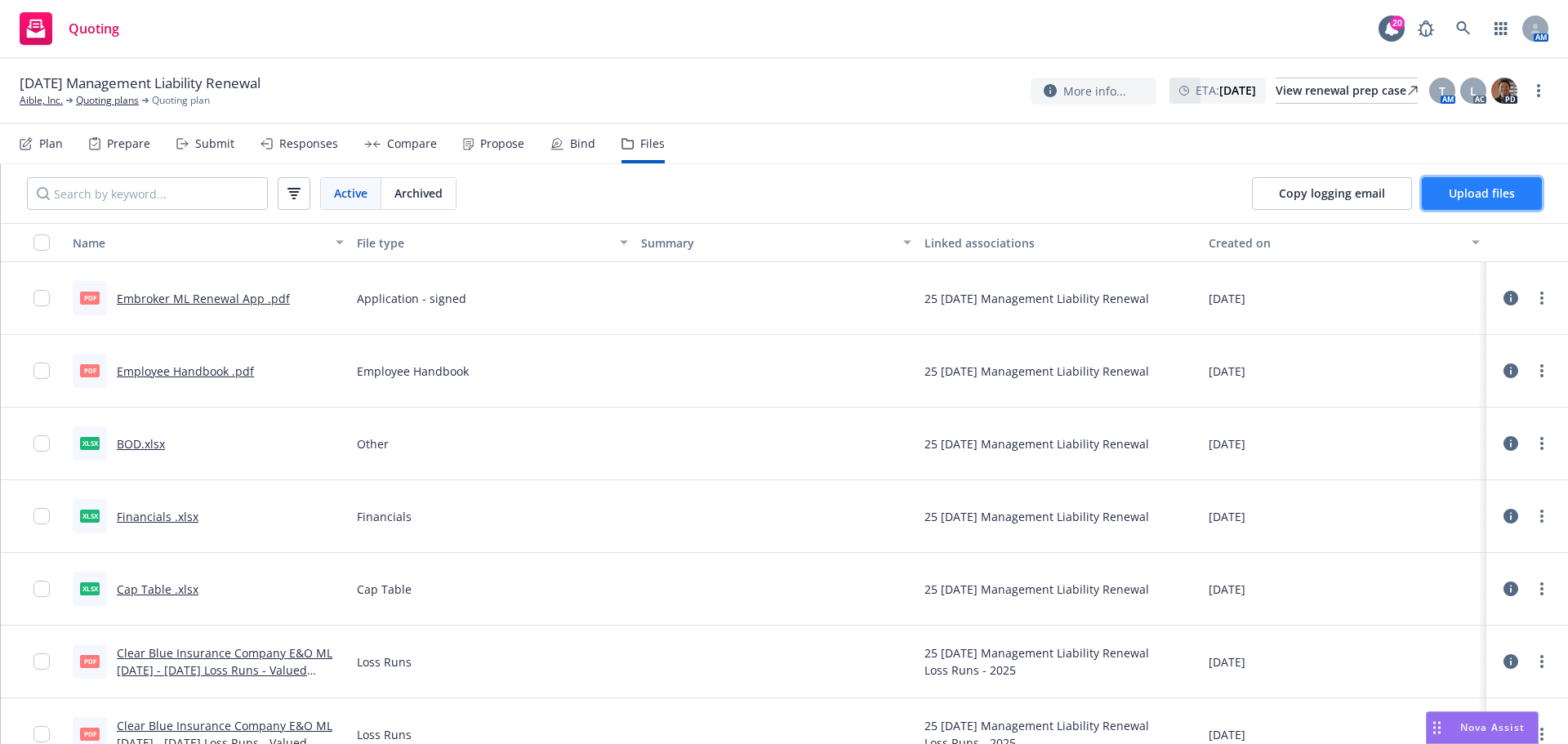
click at [1473, 191] on span "Upload files" at bounding box center [1482, 193] width 66 height 15
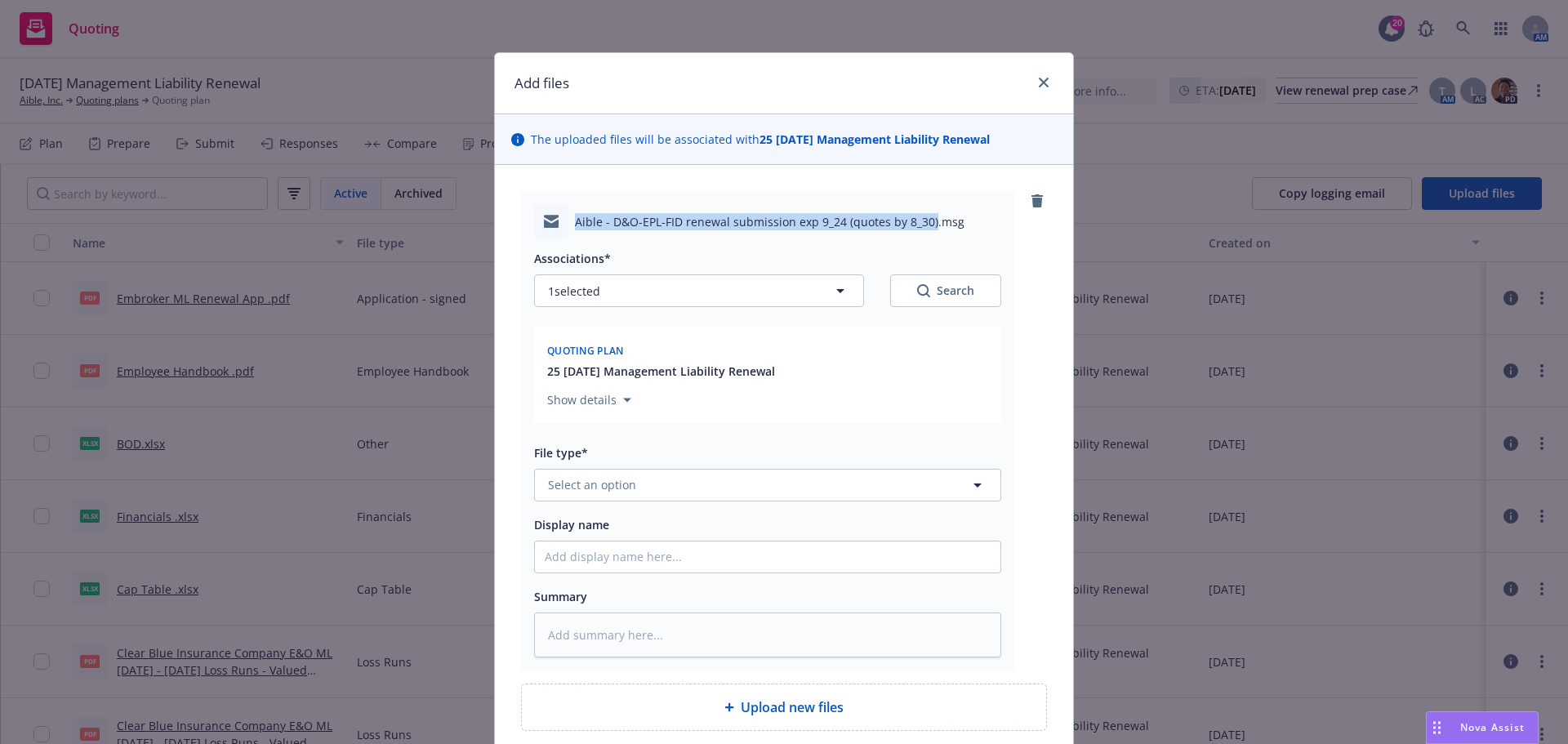
drag, startPoint x: 571, startPoint y: 224, endPoint x: 922, endPoint y: 208, distance: 351.4
click at [922, 208] on div "Aible - D&O-EPL-FID renewal submission exp 9_24 (quotes by 8_30).msg" at bounding box center [768, 221] width 468 height 35
copy span "Aible - D&O-EPL-FID renewal submission exp 9_24 (quotes by 8_30)"
click at [558, 478] on span "Select an option" at bounding box center [592, 484] width 89 height 17
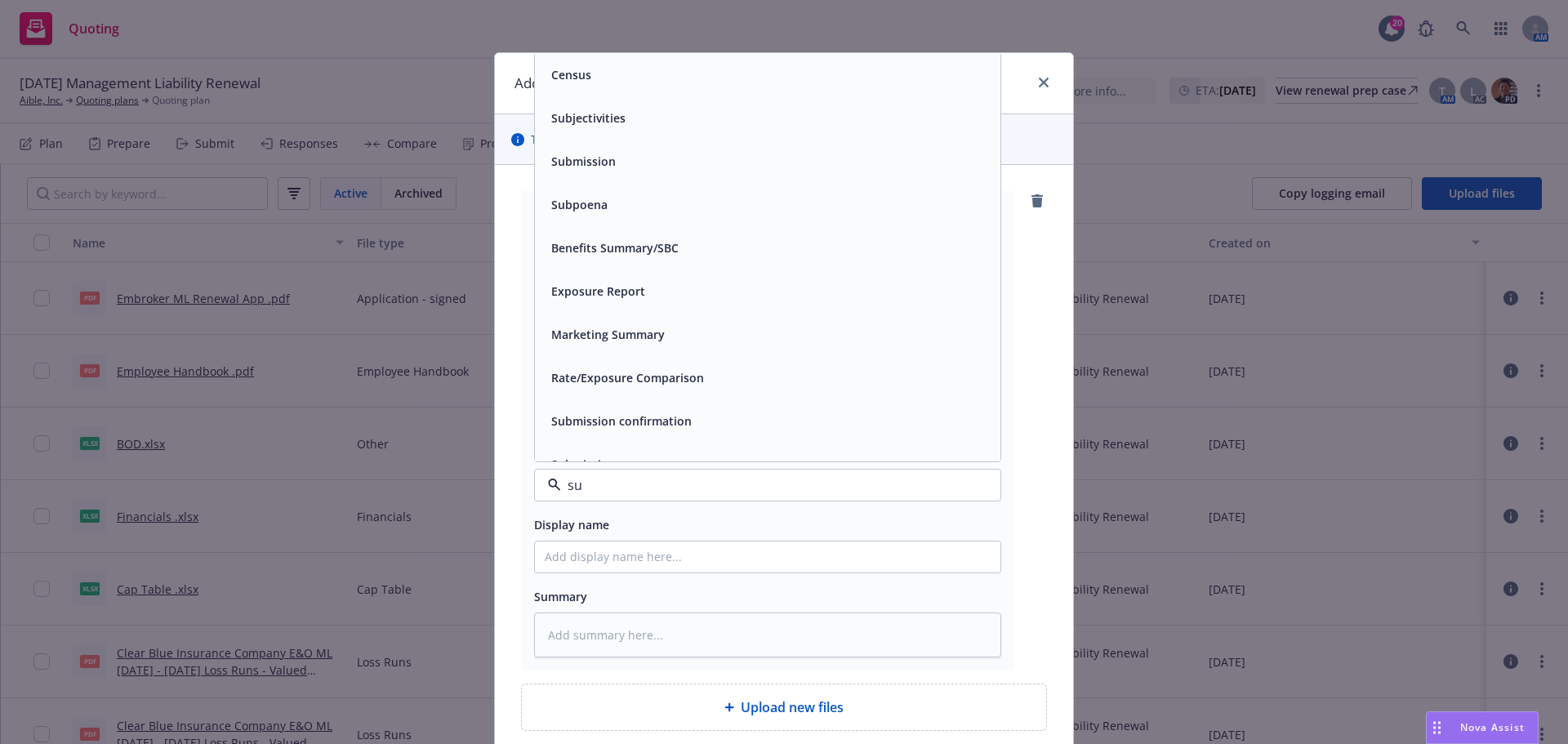
type input "sub"
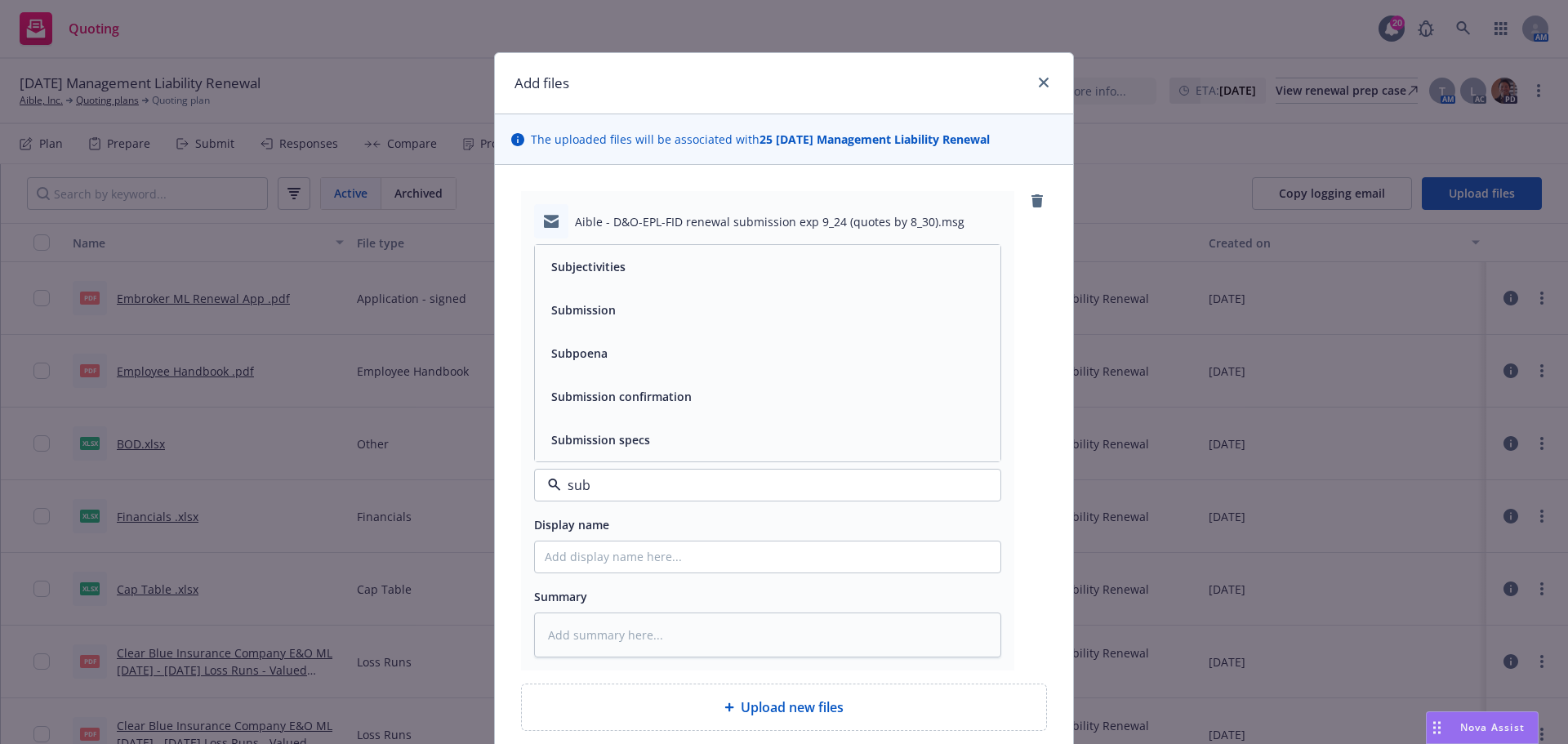
click at [568, 310] on span "Submission" at bounding box center [583, 310] width 64 height 17
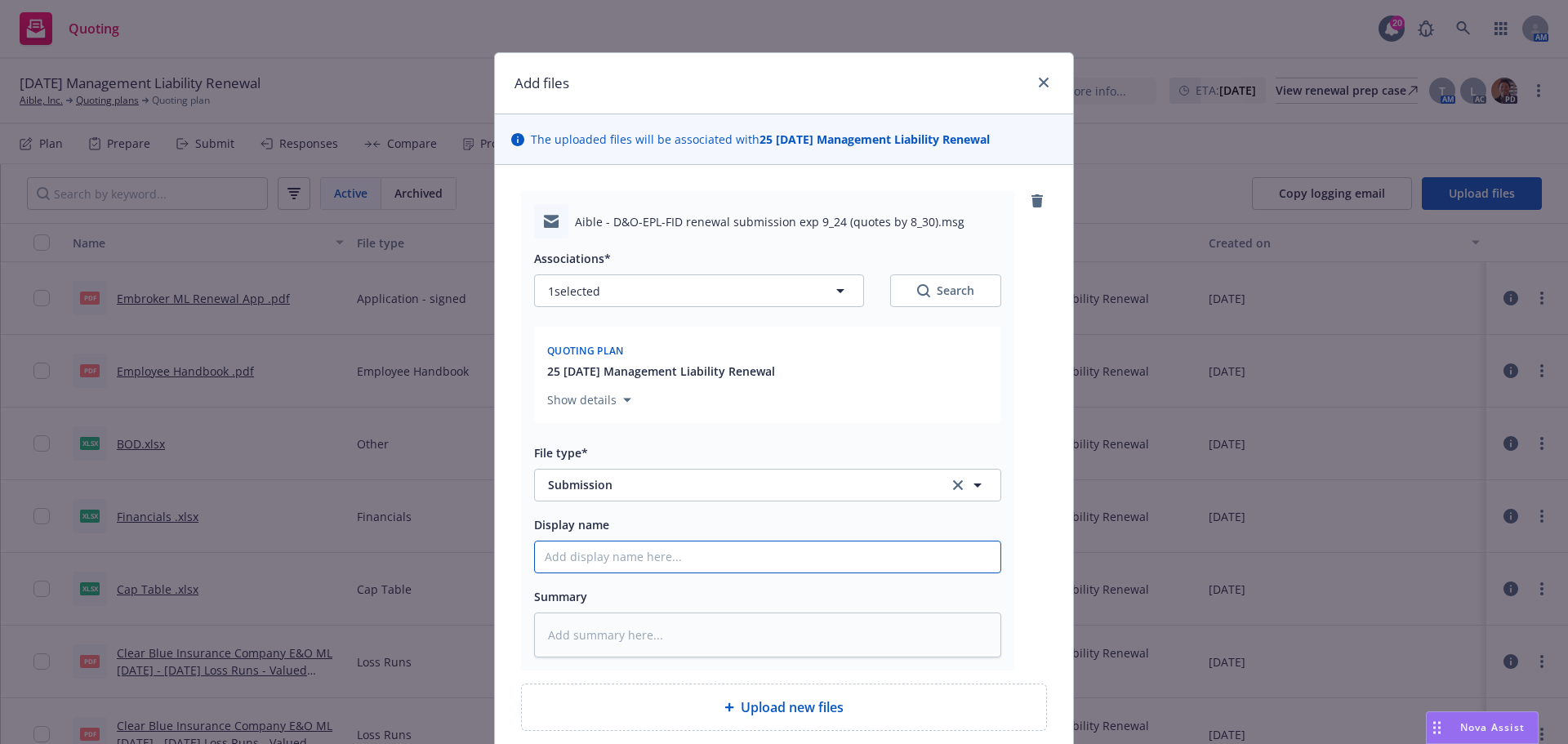
click at [570, 558] on input "Display name" at bounding box center [768, 557] width 466 height 31
type textarea "x"
type input "2"
type textarea "x"
type input "25"
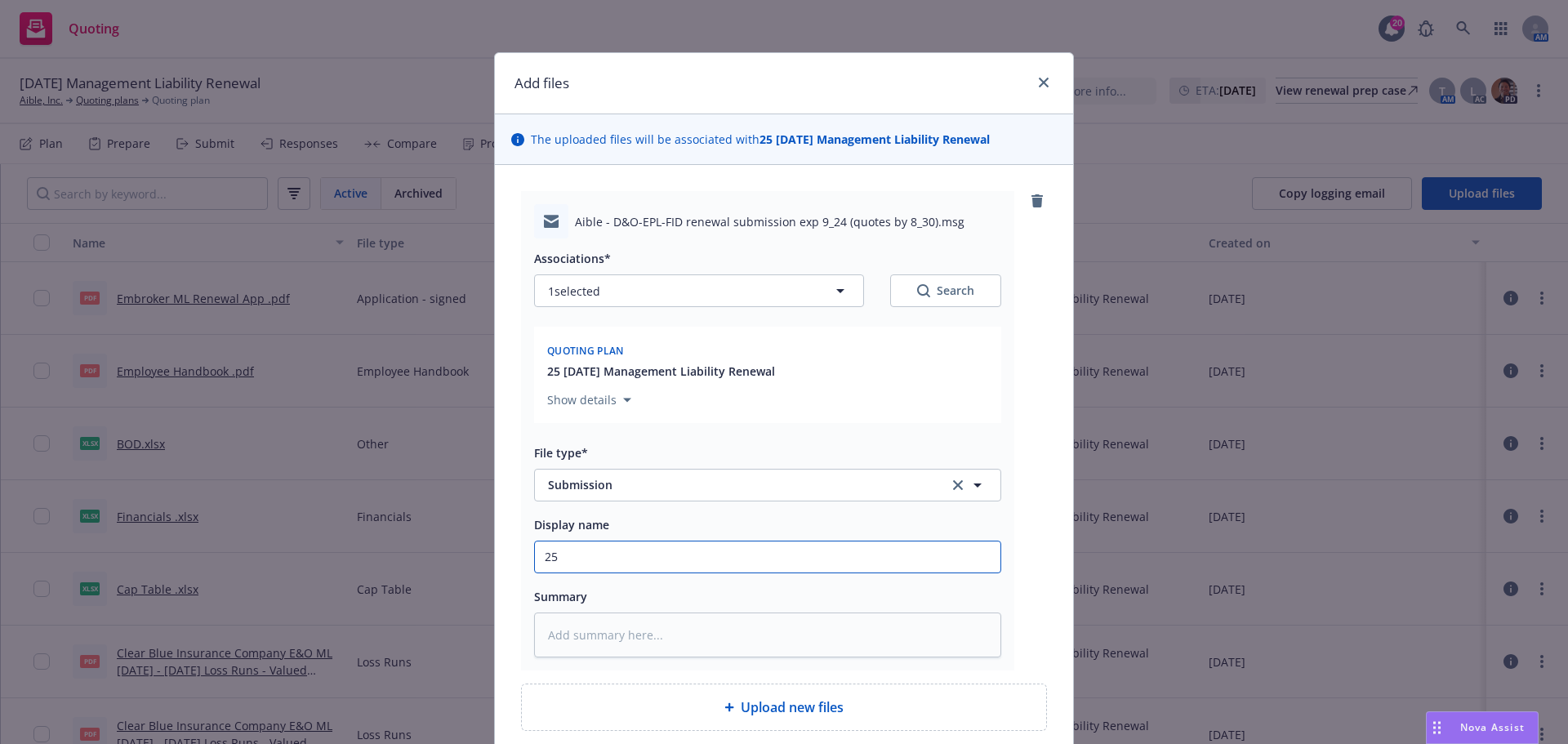
type textarea "x"
type input "25-"
type textarea "x"
type input "25-2"
type textarea "x"
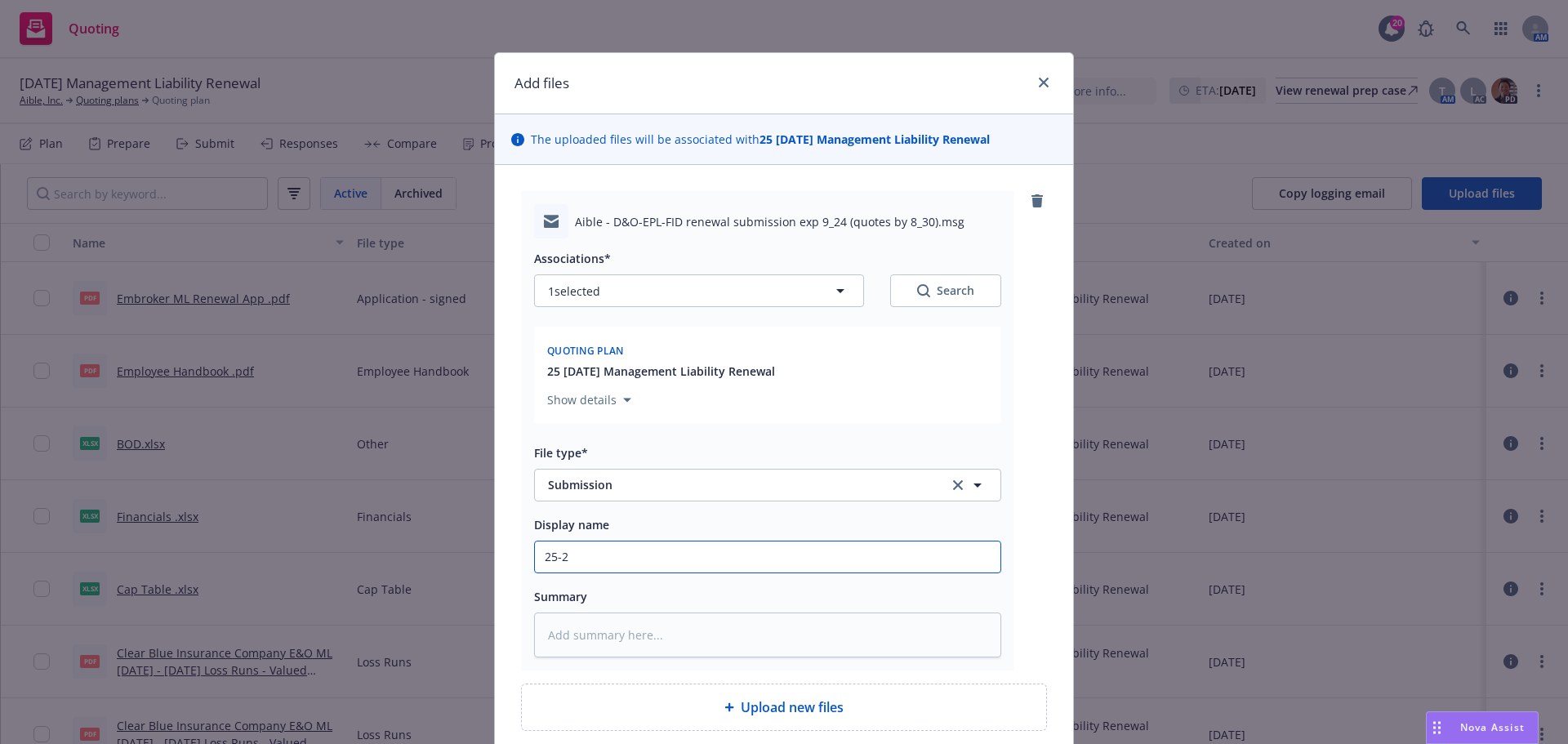
type input "25-26"
type textarea "x"
type input "25-26"
type textarea "x"
type input "25-26 C"
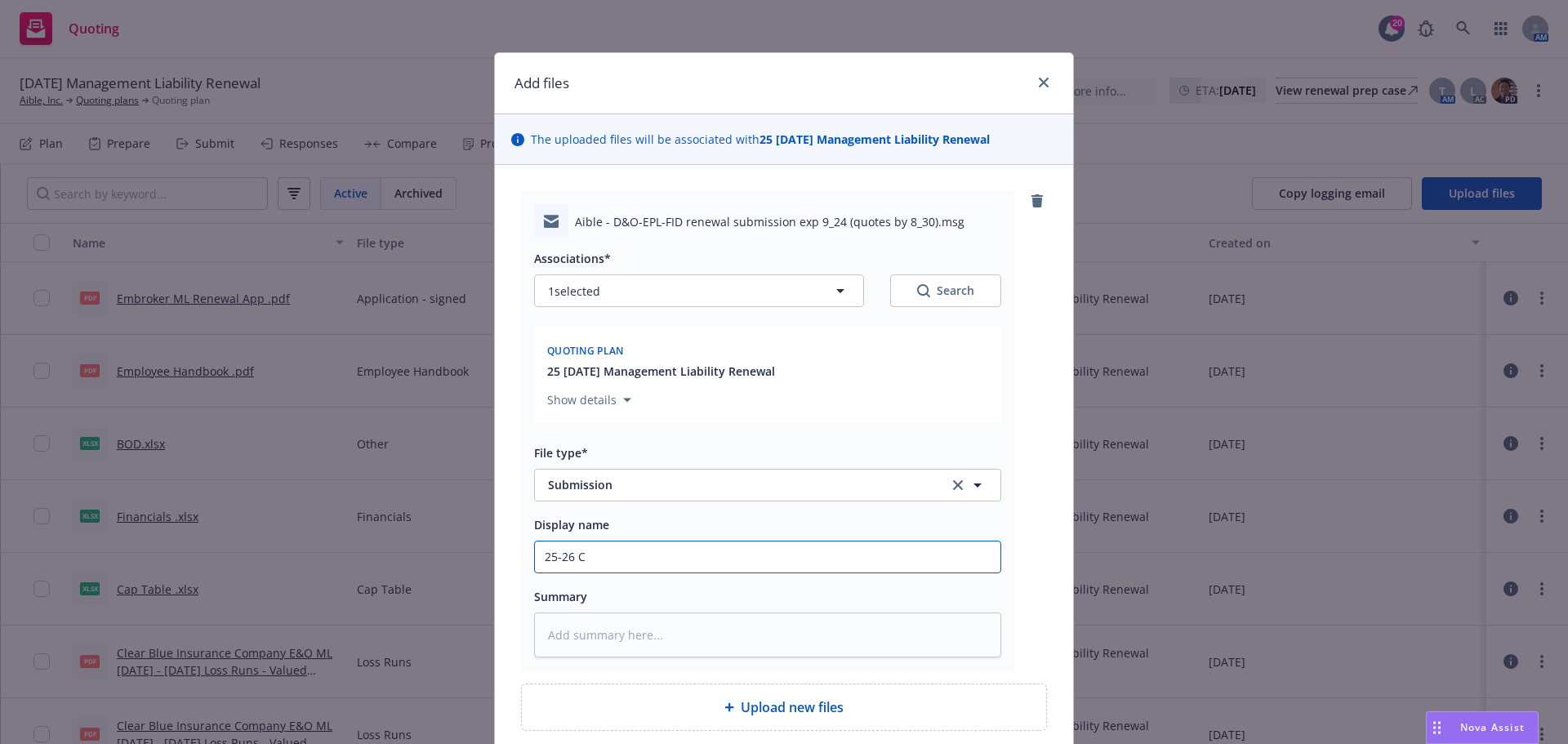
type textarea "x"
type input "25-26 CR"
type textarea "x"
type input "25-26 CRC"
type textarea "x"
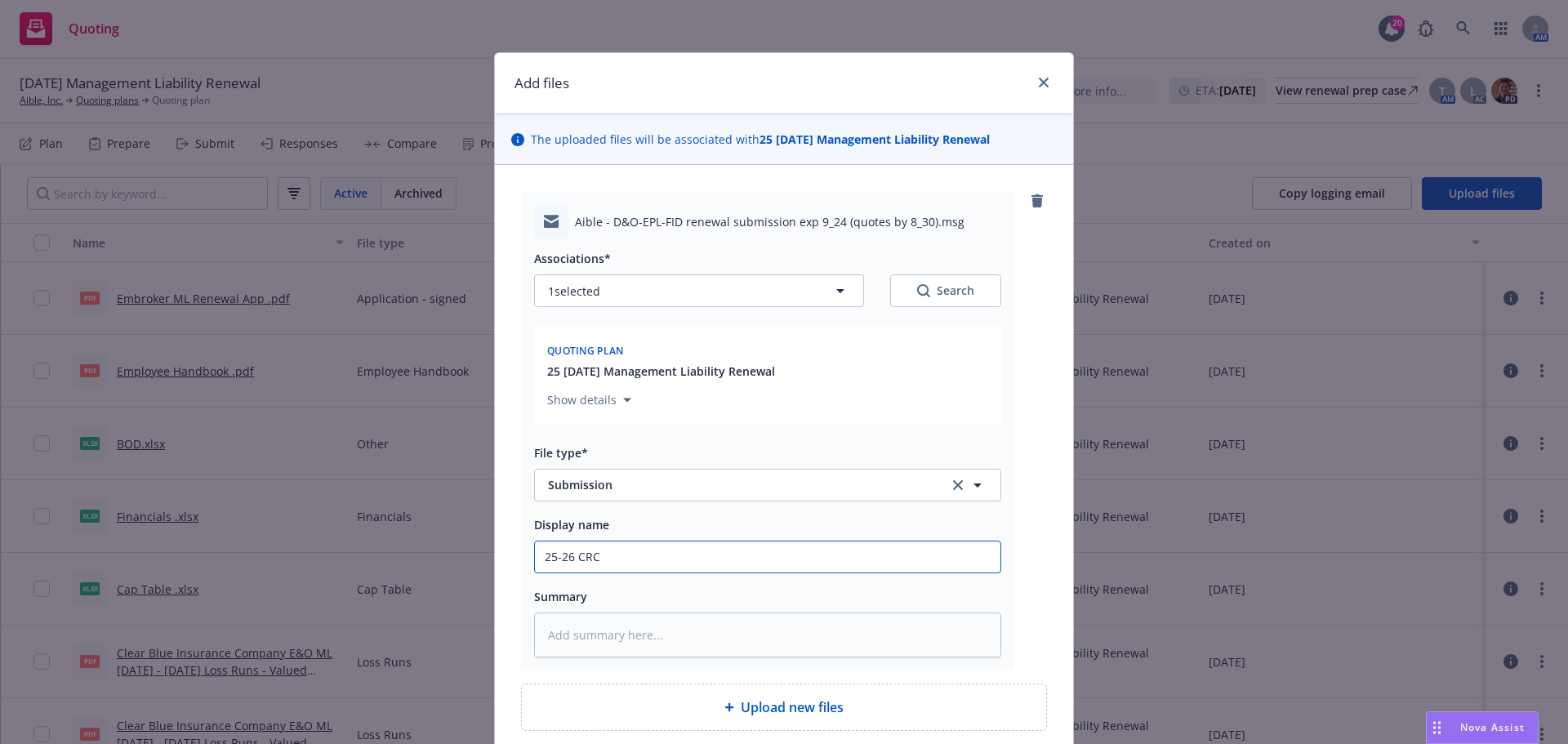
type input "25-26 CRC"
paste input "Aible - D&O-EPL-FID renewal submission exp 9_24 (quotes by 8_30)"
type textarea "x"
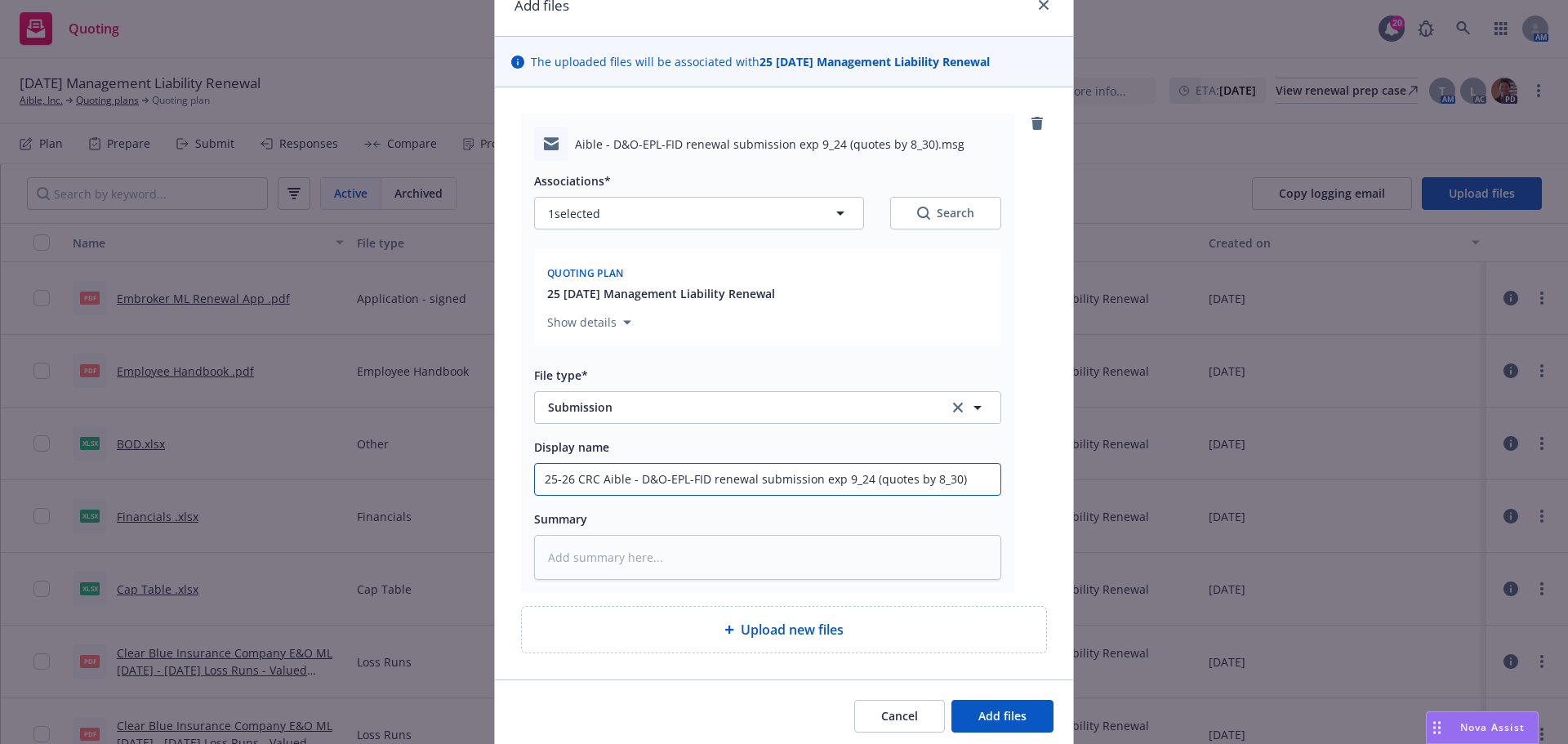
scroll to position [139, 0]
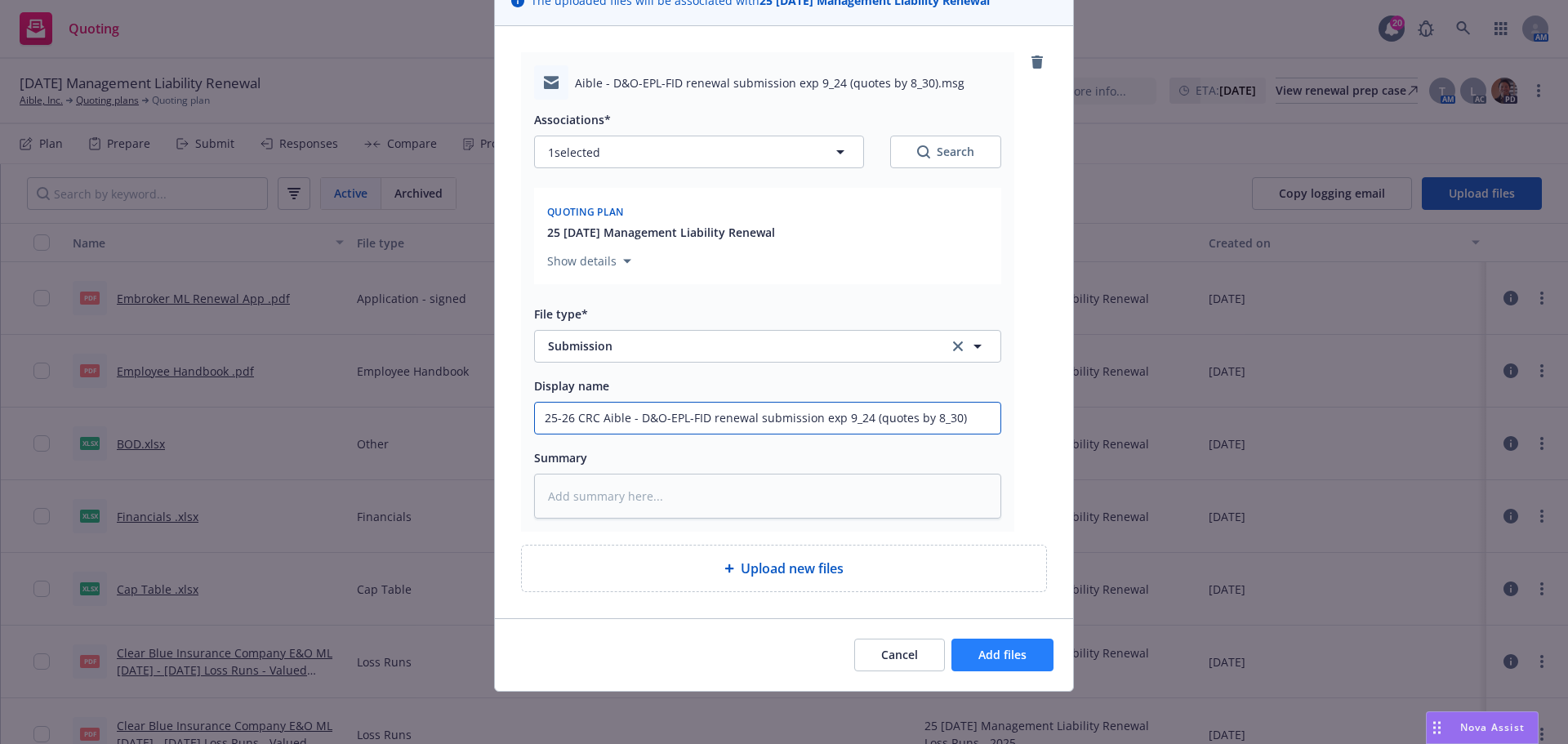
type input "25-26 CRC Aible - D&O-EPL-FID renewal submission exp 9_24 (quotes by 8_30)"
drag, startPoint x: 1005, startPoint y: 657, endPoint x: 1016, endPoint y: 662, distance: 12.1
click at [1006, 658] on span "Add files" at bounding box center [1003, 655] width 48 height 15
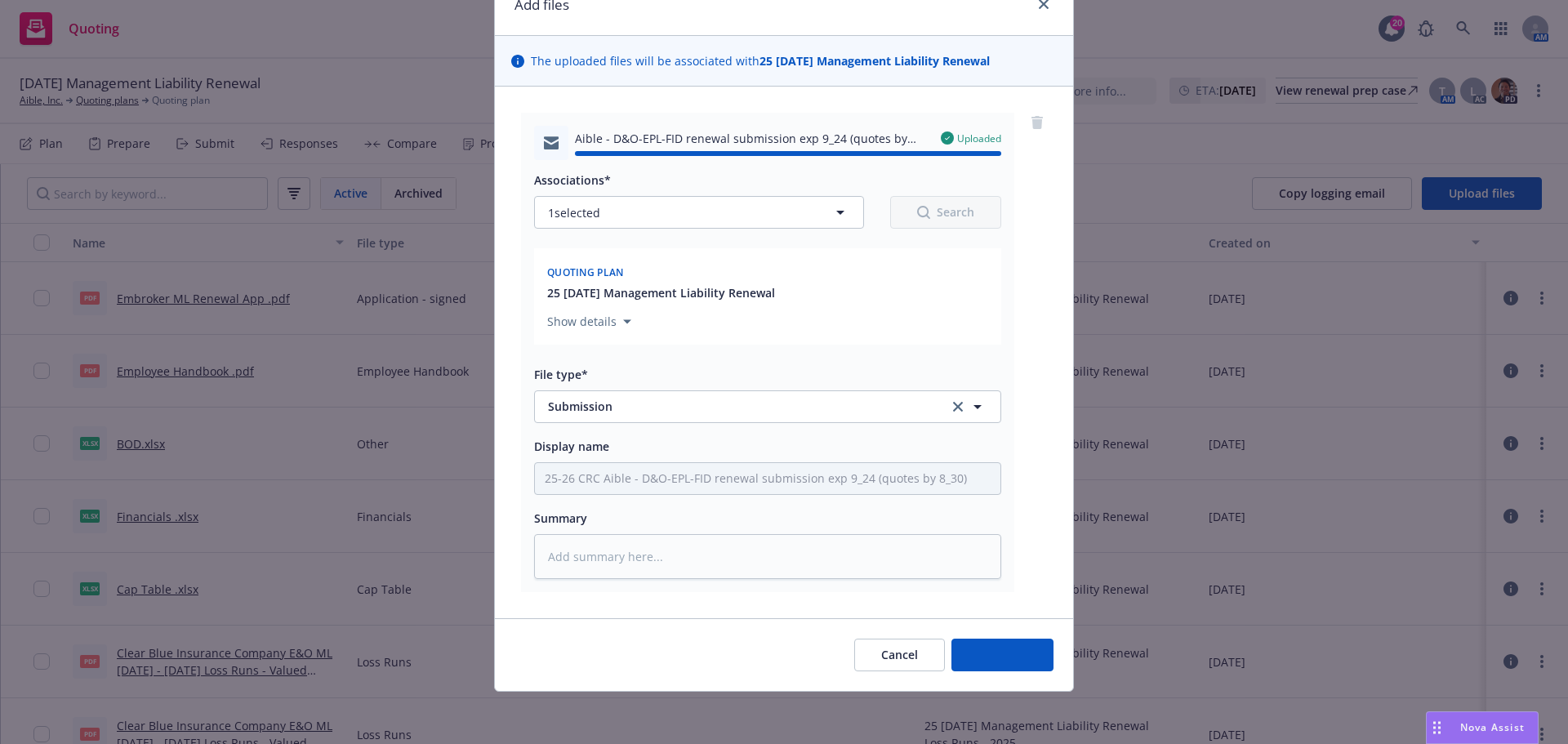
type textarea "x"
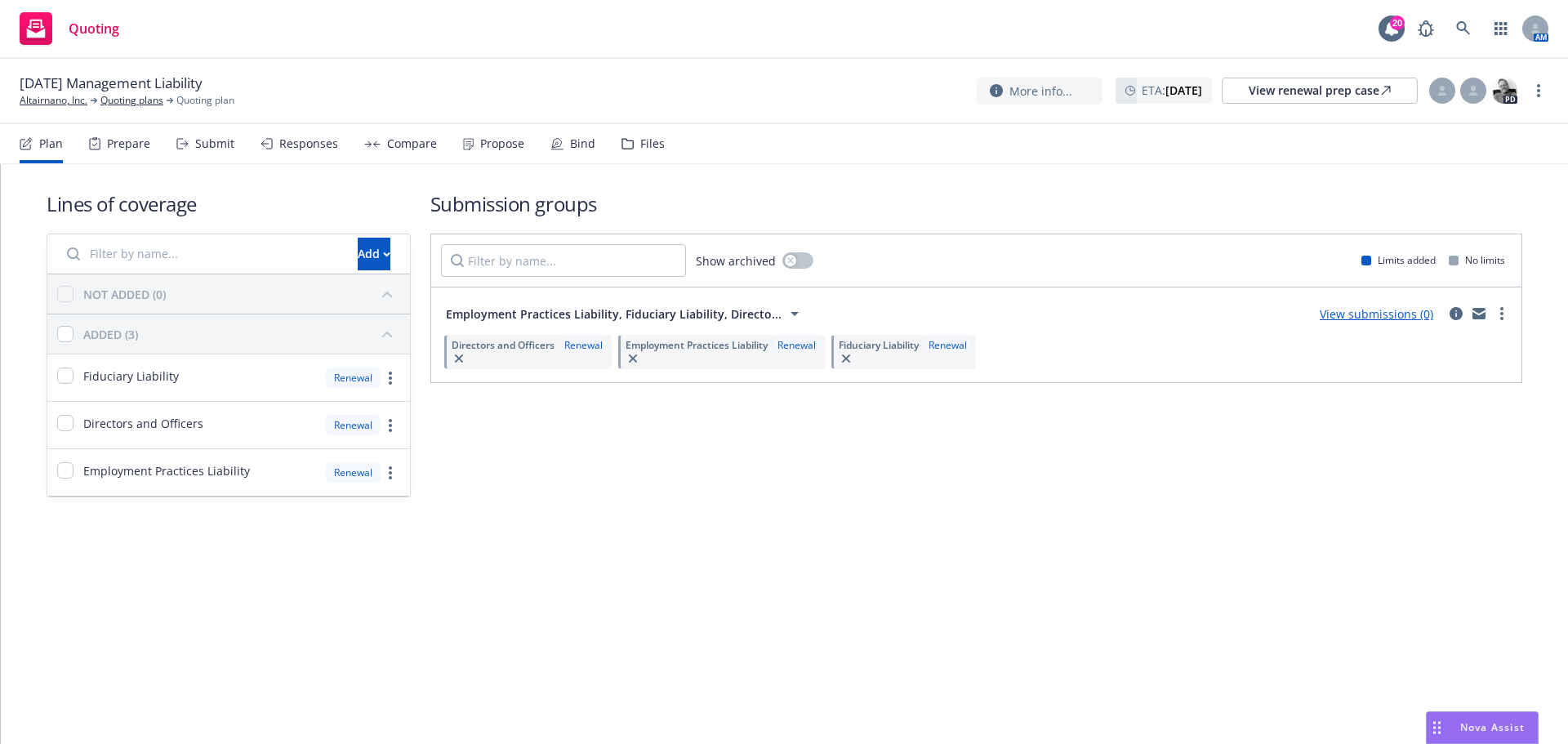
click at [633, 139] on div "Files" at bounding box center [643, 143] width 43 height 39
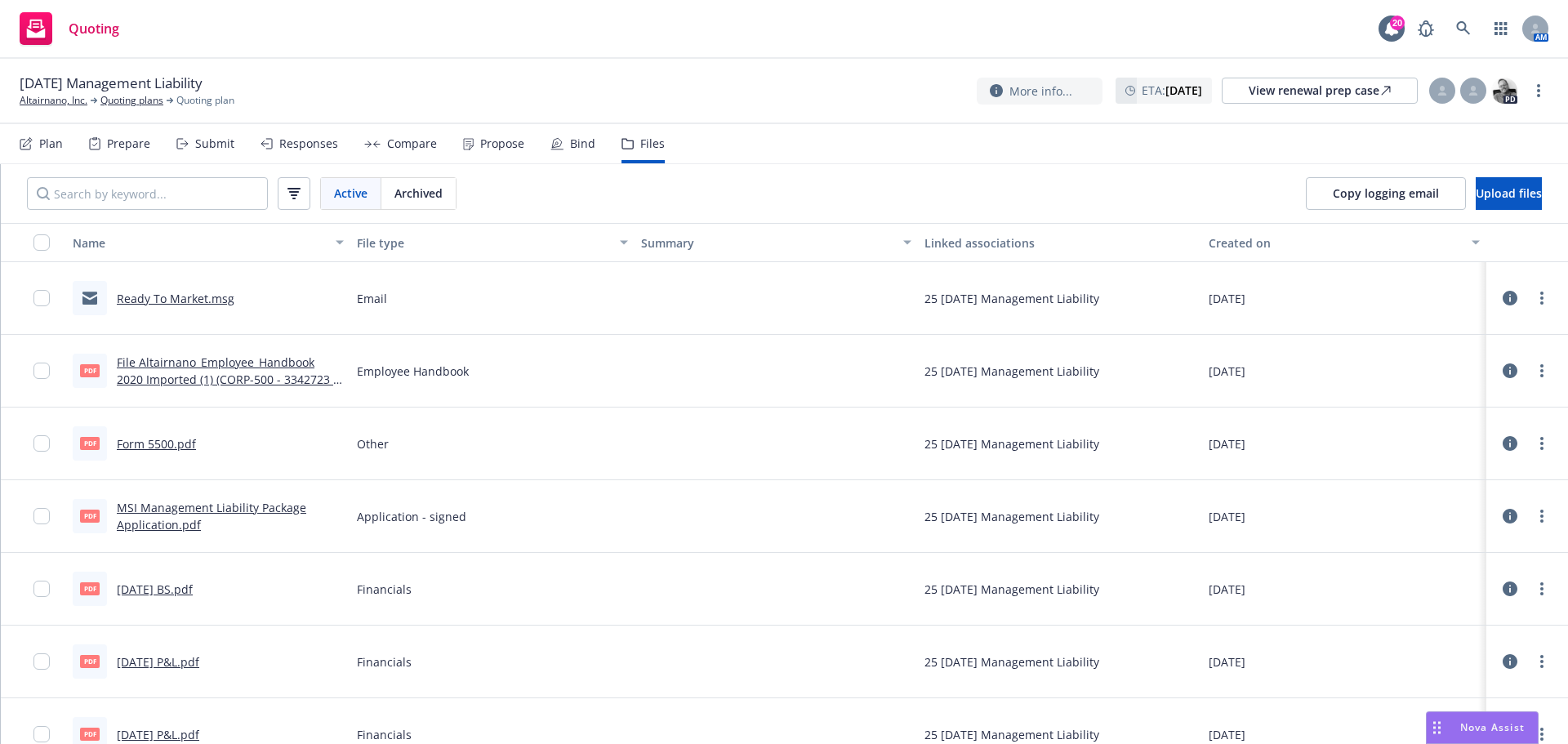
click at [53, 148] on div "Plan" at bounding box center [51, 143] width 24 height 13
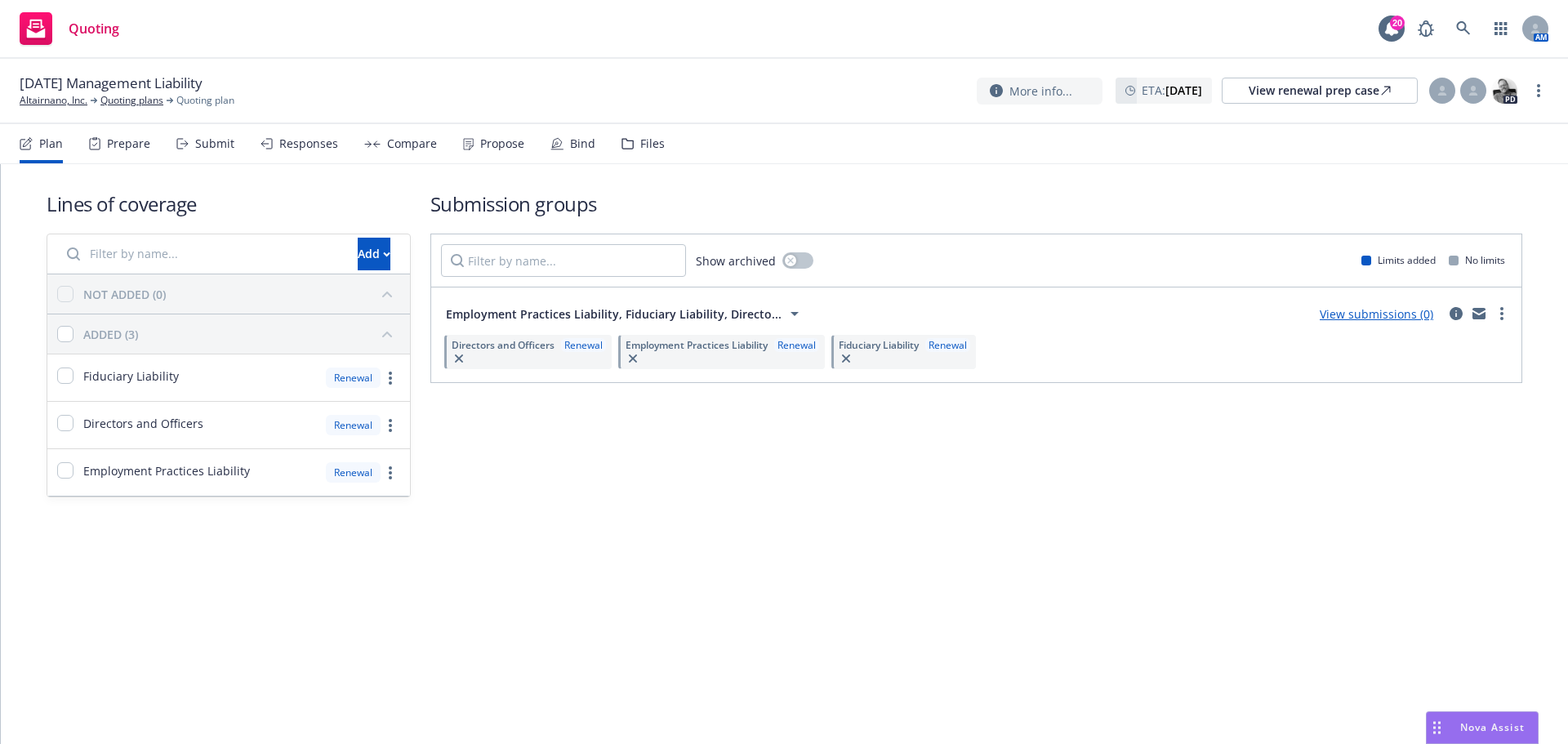
click at [1392, 312] on link "View submissions (0)" at bounding box center [1376, 314] width 114 height 15
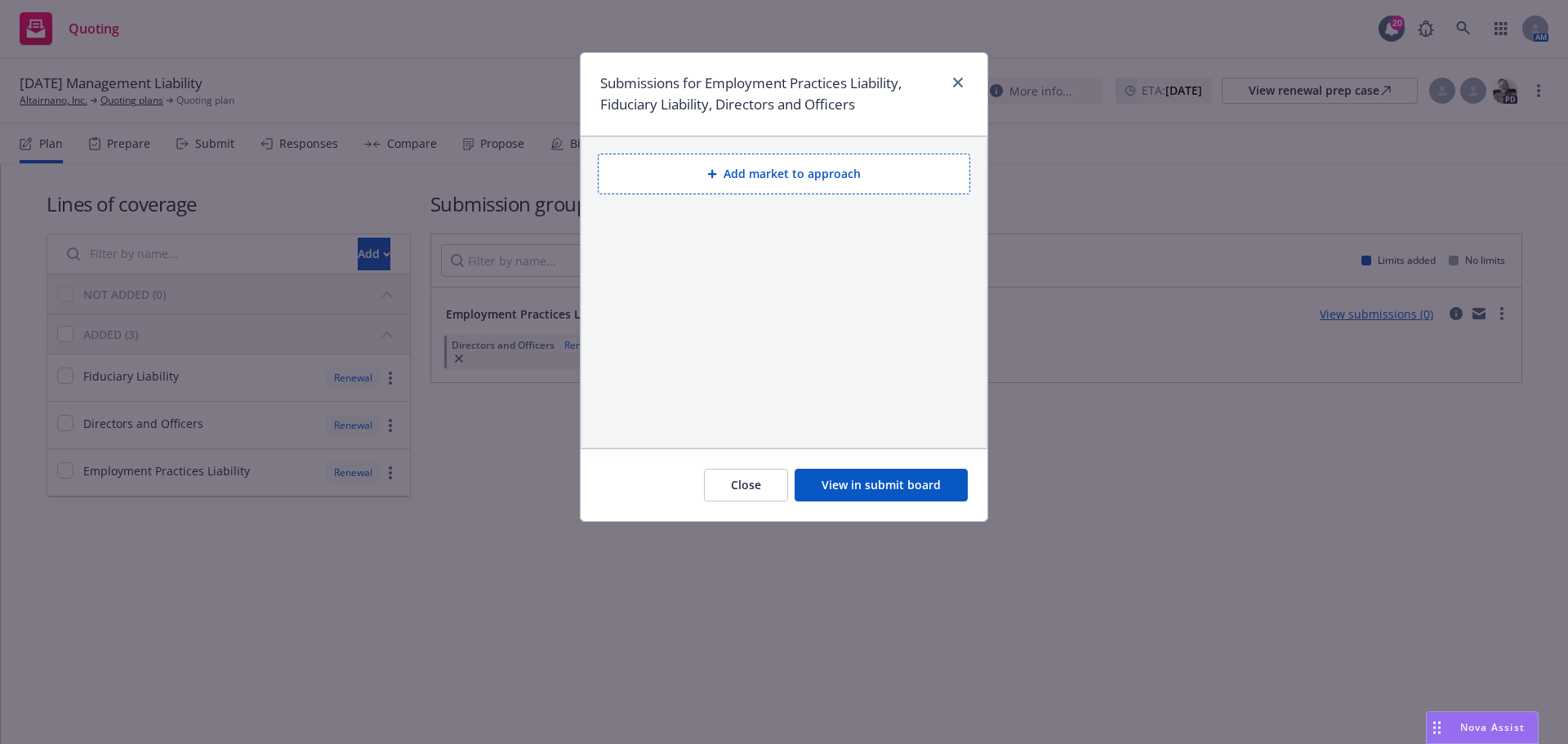
click at [846, 179] on button "Add market to approach" at bounding box center [784, 174] width 372 height 40
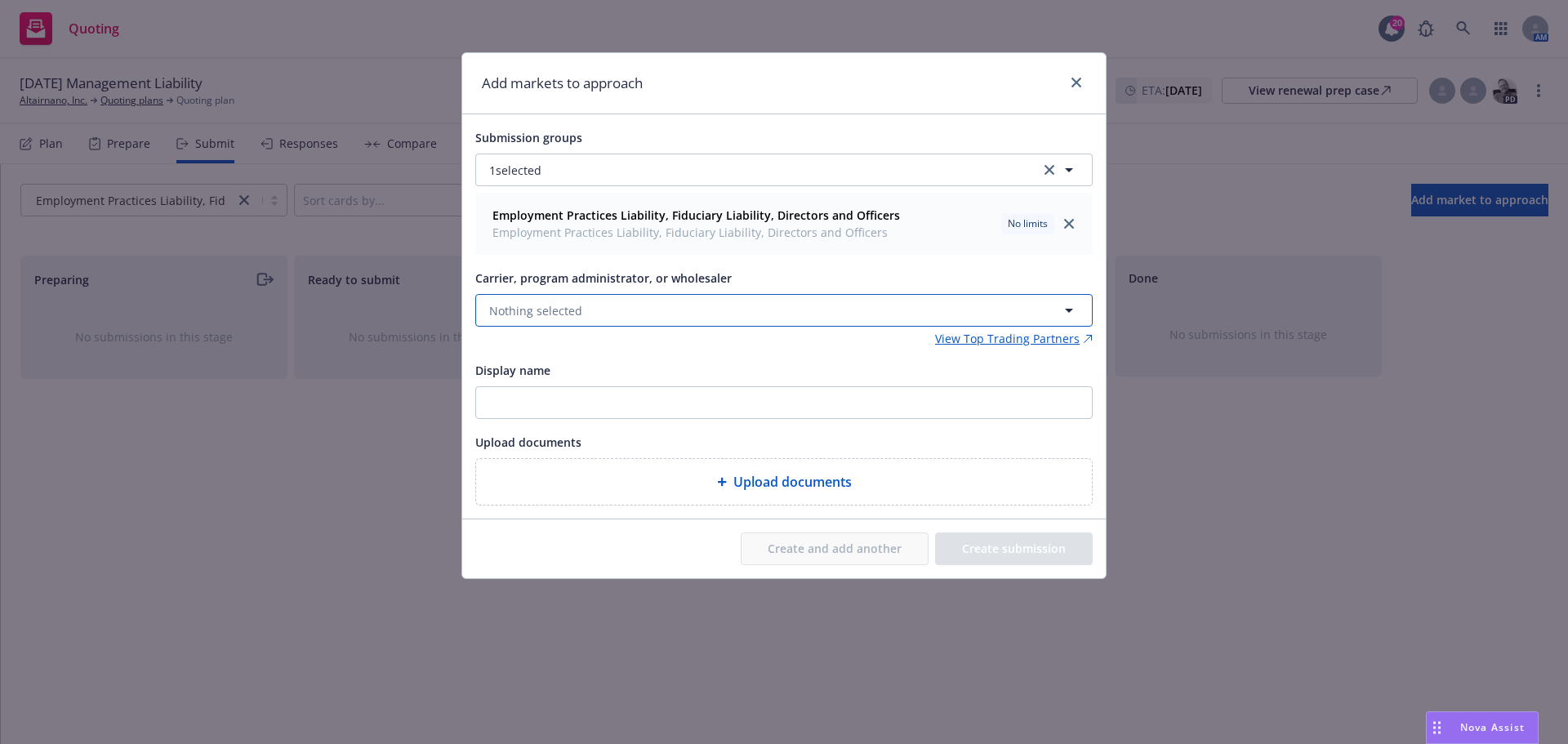
click at [530, 318] on span "Nothing selected" at bounding box center [536, 310] width 93 height 17
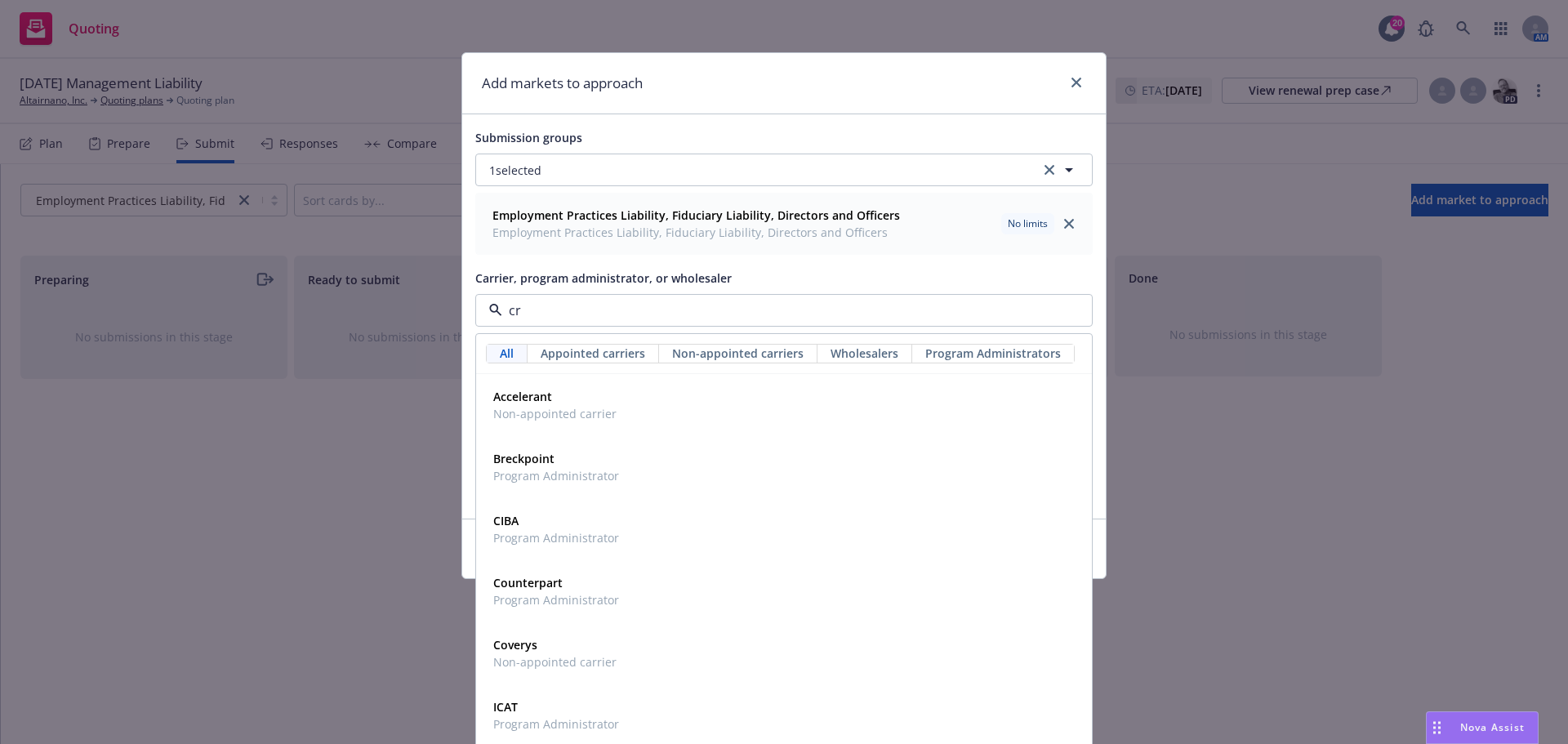
type input "crc"
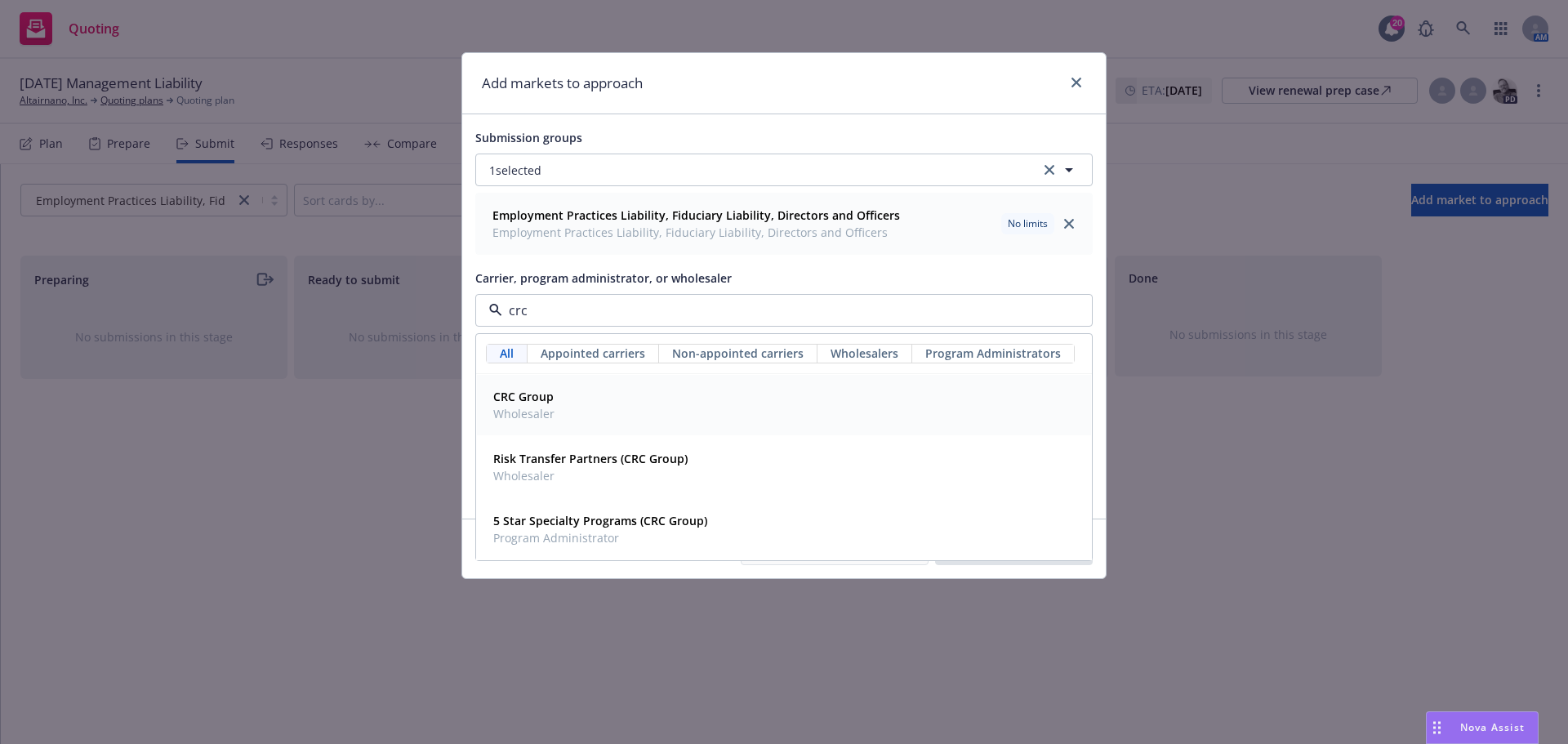
click at [608, 414] on div "CRC Group Wholesaler" at bounding box center [784, 405] width 595 height 40
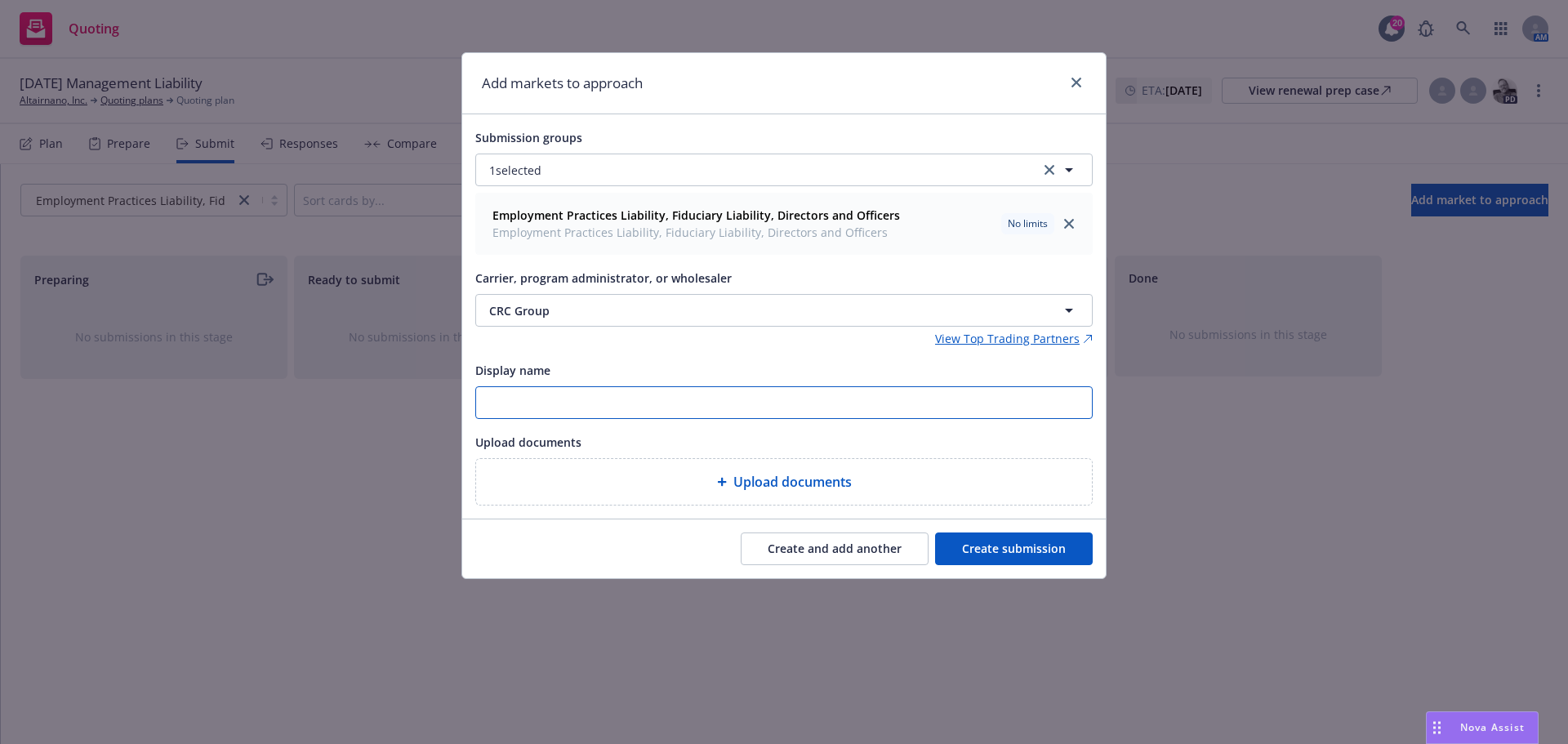
click at [554, 402] on input "Display name" at bounding box center [784, 402] width 616 height 31
click at [571, 402] on input "25-26 CRC" at bounding box center [784, 402] width 616 height 31
paste input "Altairnano - D&O-EPL-FID exp 9/30 (quotes by 8/30)"
click at [675, 405] on input "25-26 CRC Altairnano - D&O-EPL-FID exp 9/30 (quotes by 8/30)" at bounding box center [784, 402] width 616 height 31
drag, startPoint x: 893, startPoint y: 397, endPoint x: 472, endPoint y: 417, distance: 421.5
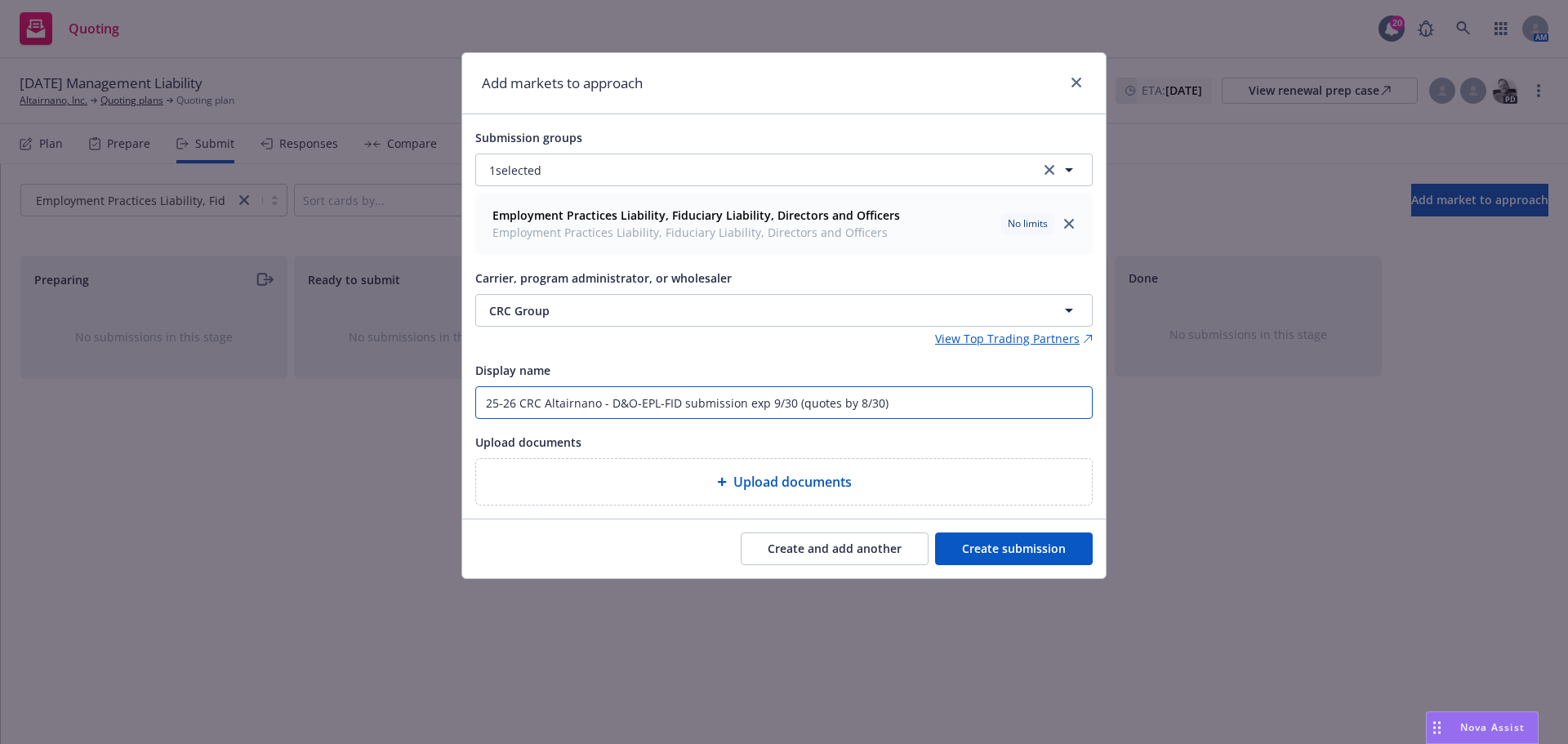
click at [472, 417] on div "Submission groups 1 selected Employment Practices Liability, Fiduciary Liabilit…" at bounding box center [784, 316] width 644 height 404
type input "25-26 CRC Altairnano - D&O-EPL-FID submission exp 9/30 (quotes by 8/30)"
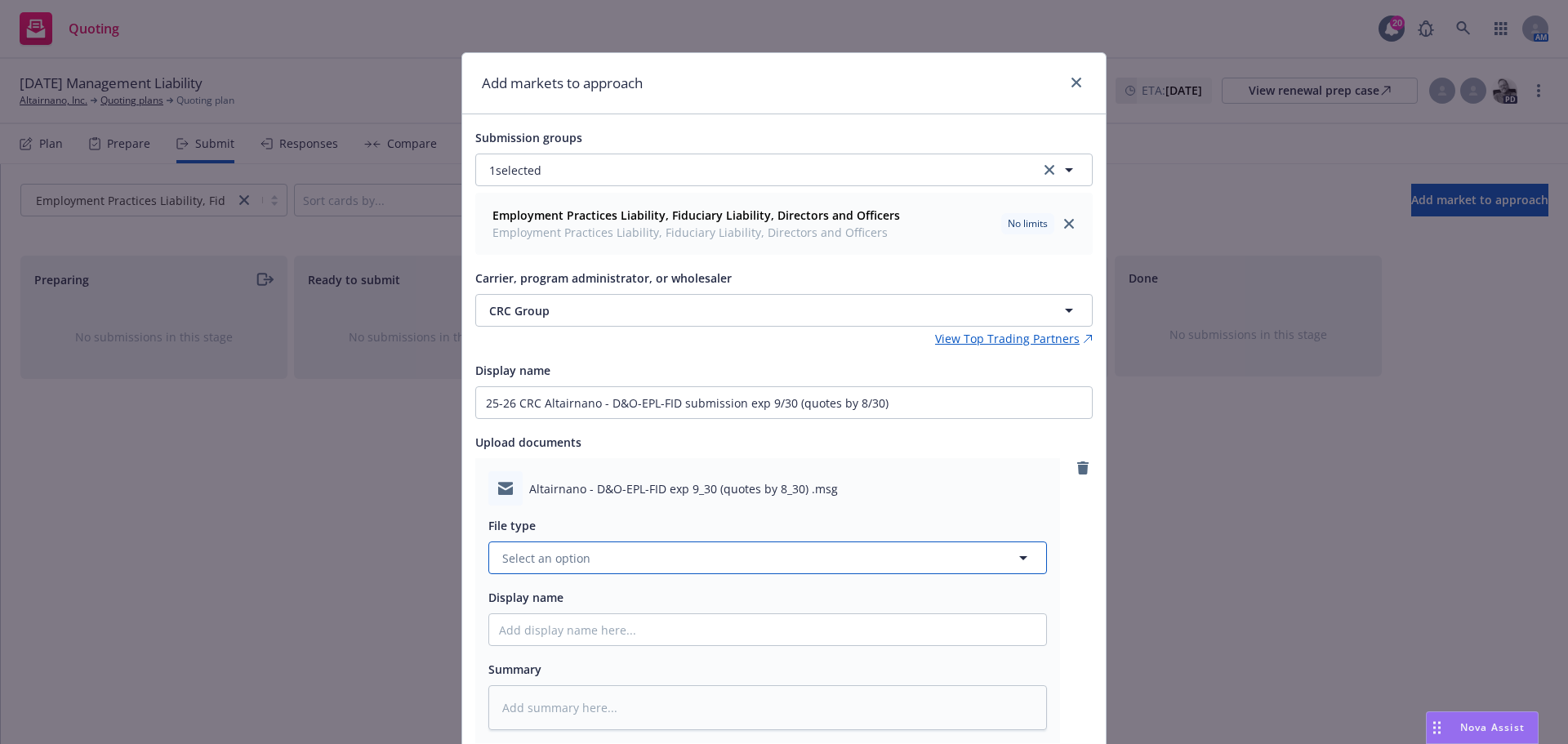
click at [542, 566] on span "Select an option" at bounding box center [546, 558] width 89 height 17
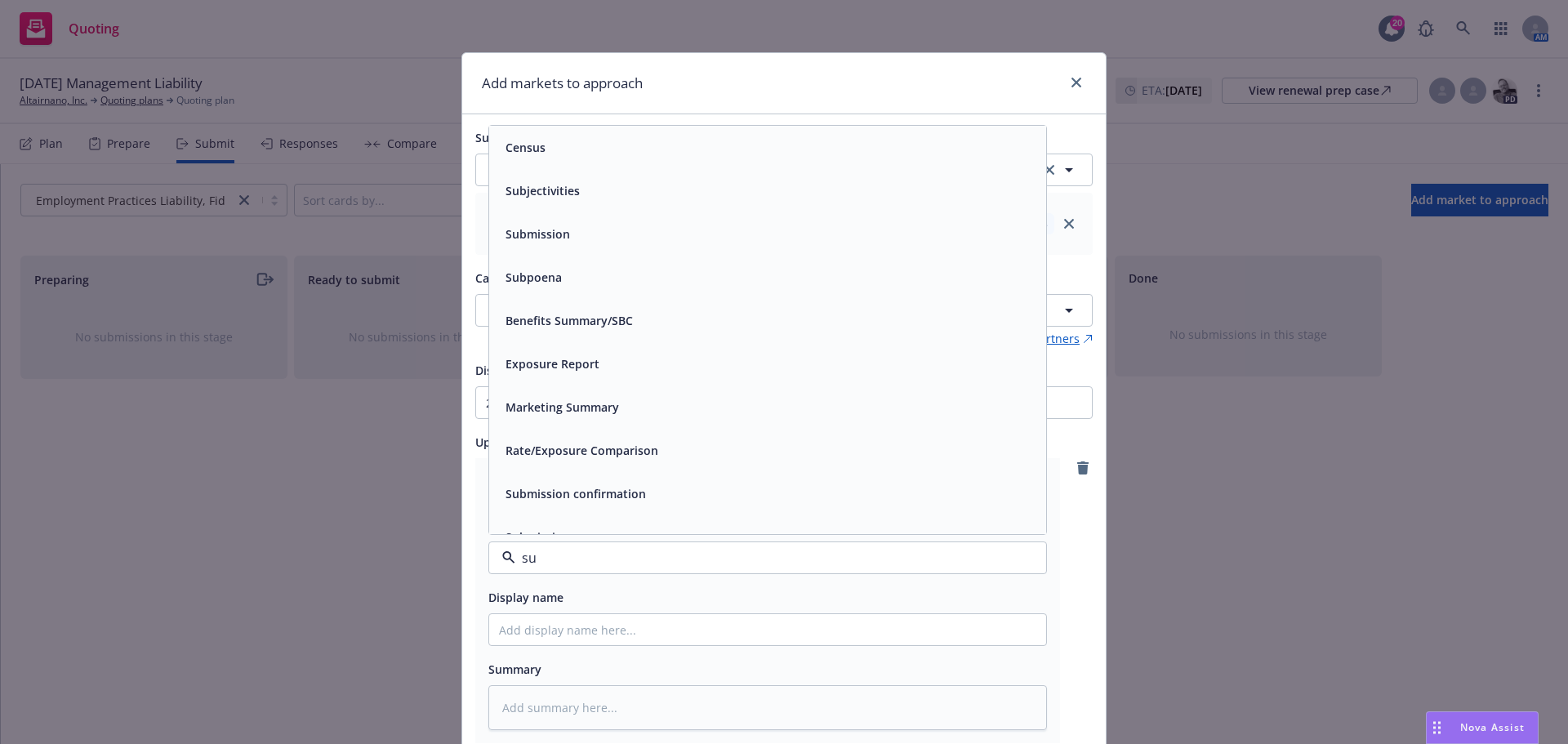
type input "sub"
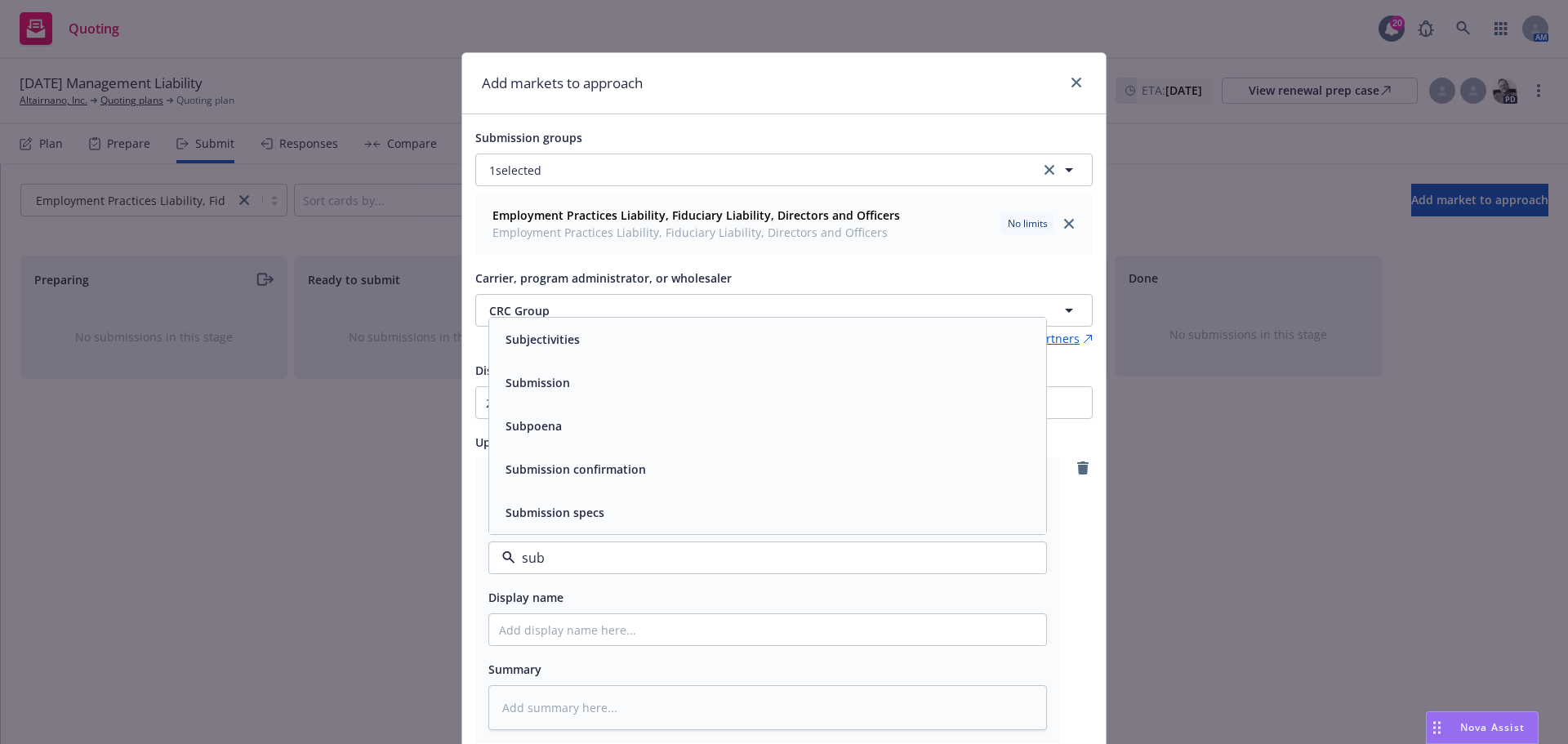
click at [556, 380] on span "Submission" at bounding box center [538, 382] width 64 height 17
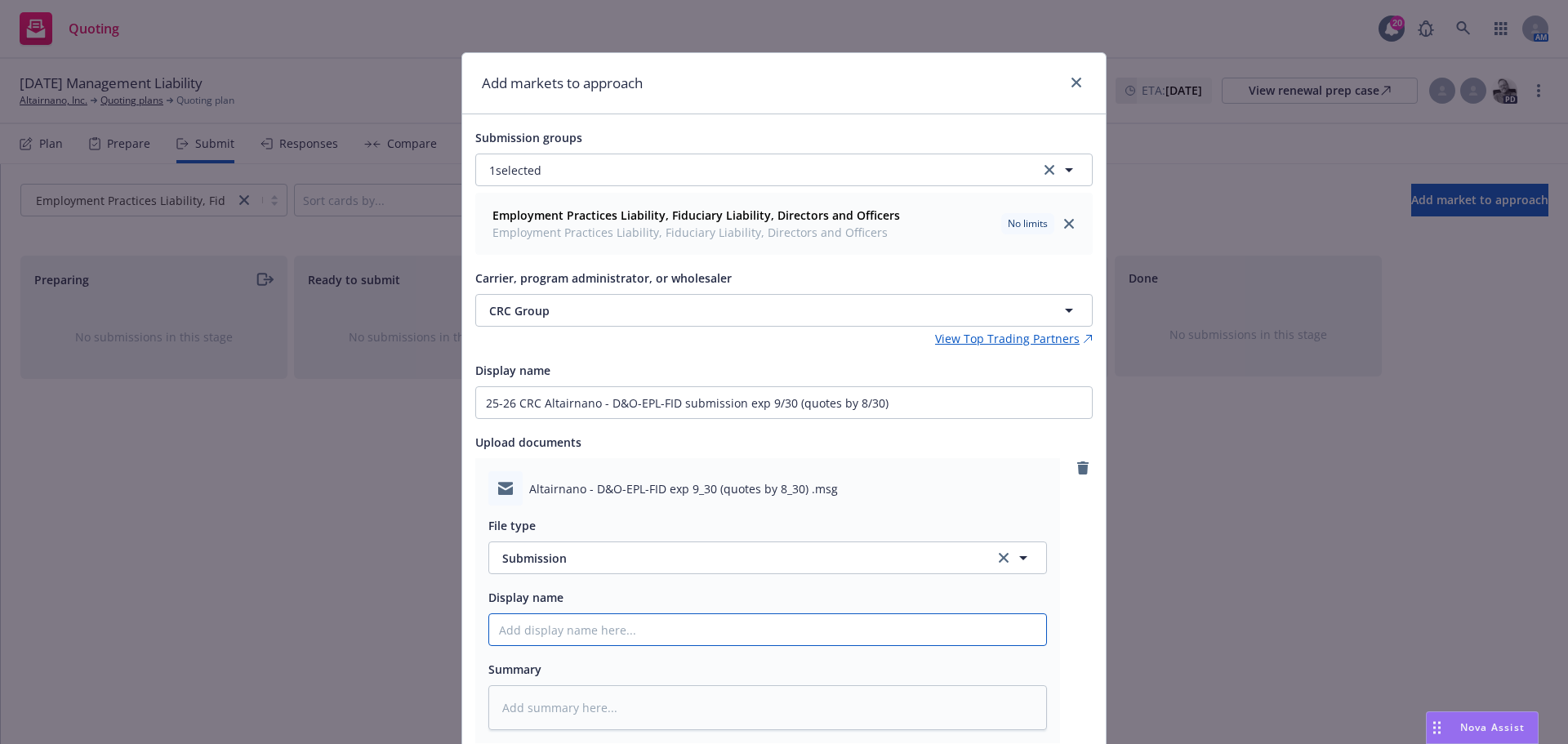
click at [561, 627] on input "Display name" at bounding box center [768, 629] width 557 height 31
paste input "25-26 CRC Altairnano - D&O-EPL-FID submission exp 9/30 (quotes by 8/30)"
type textarea "x"
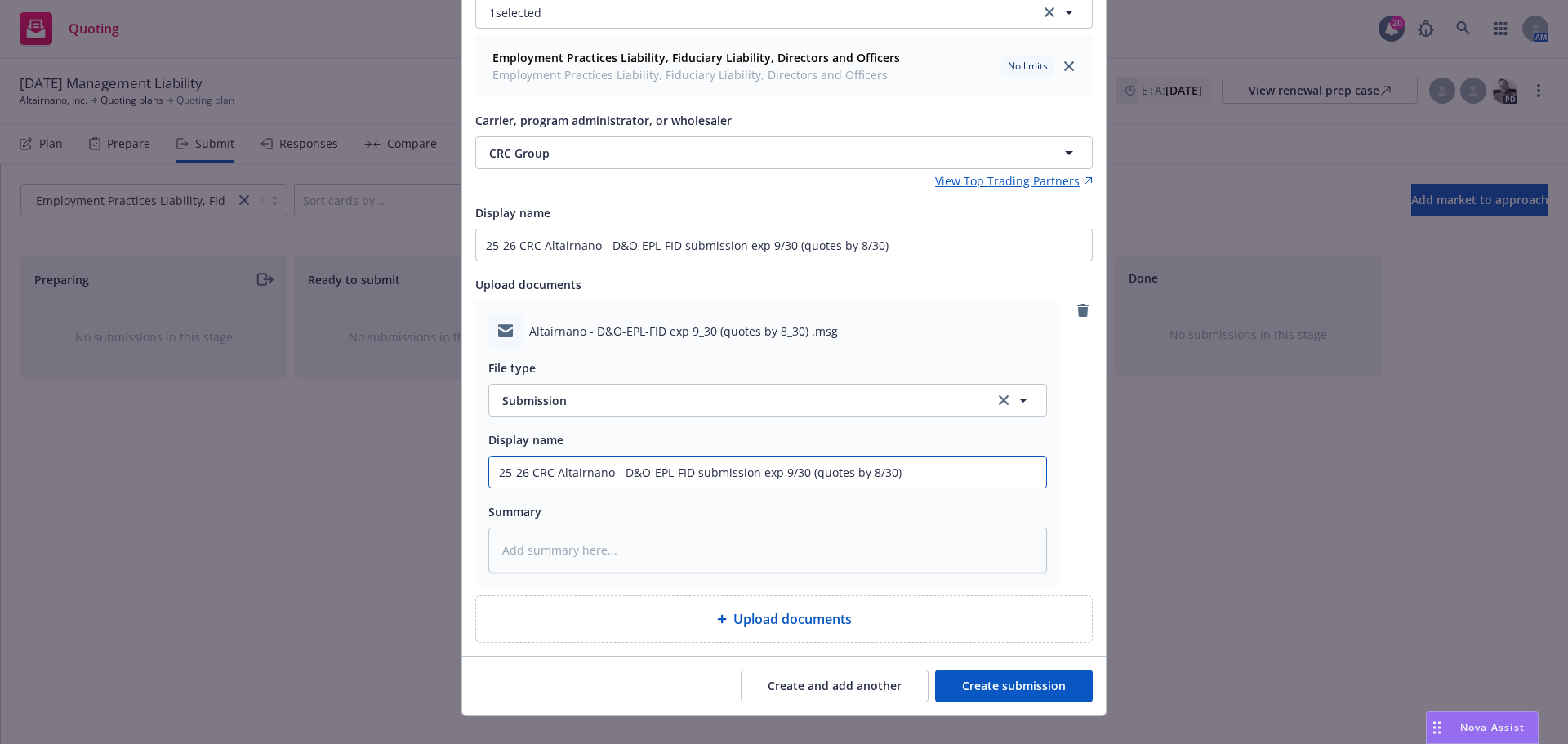
scroll to position [182, 0]
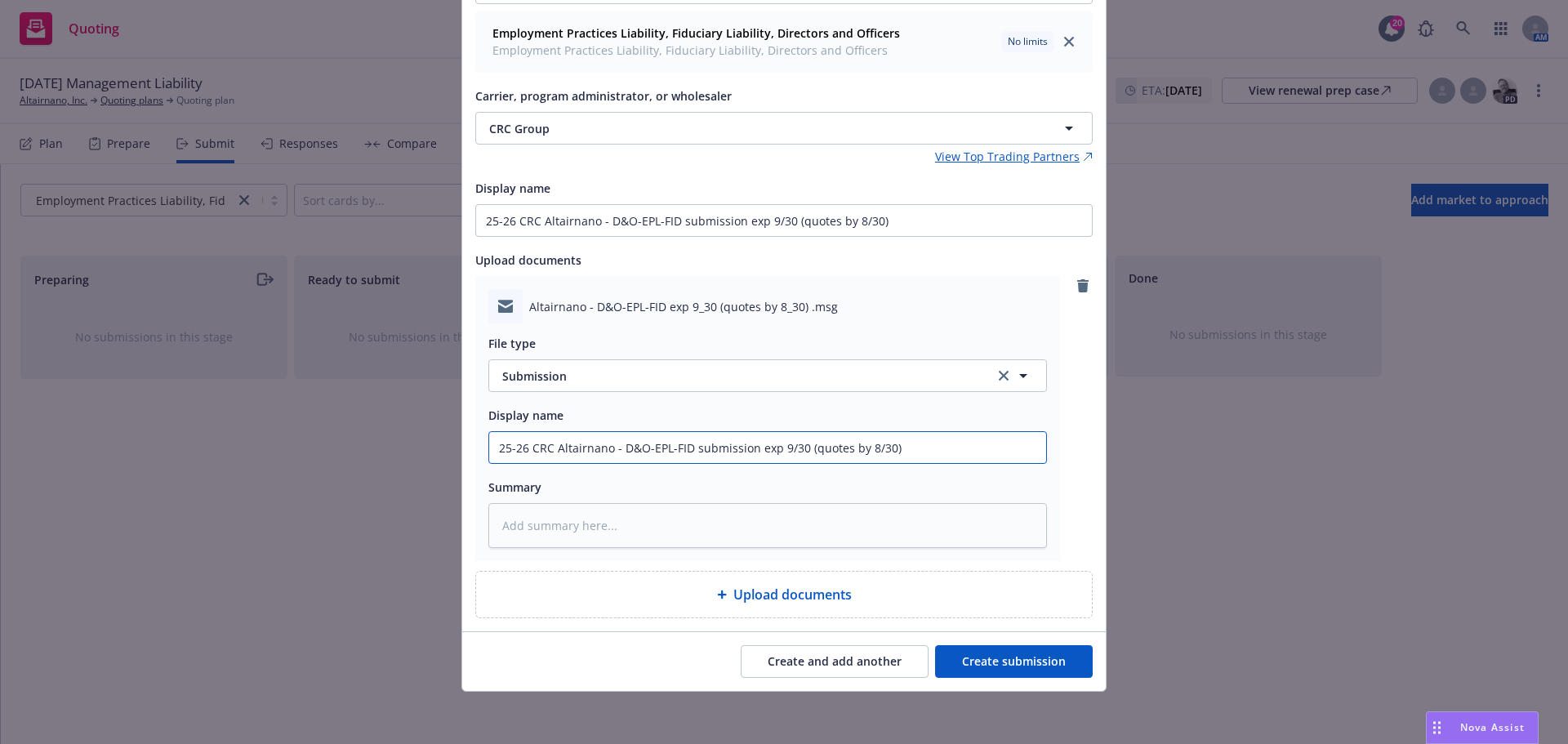
type input "25-26 CRC Altairnano - D&O-EPL-FID submission exp 9/30 (quotes by 8/30)"
click at [1041, 657] on button "Create submission" at bounding box center [1014, 661] width 158 height 33
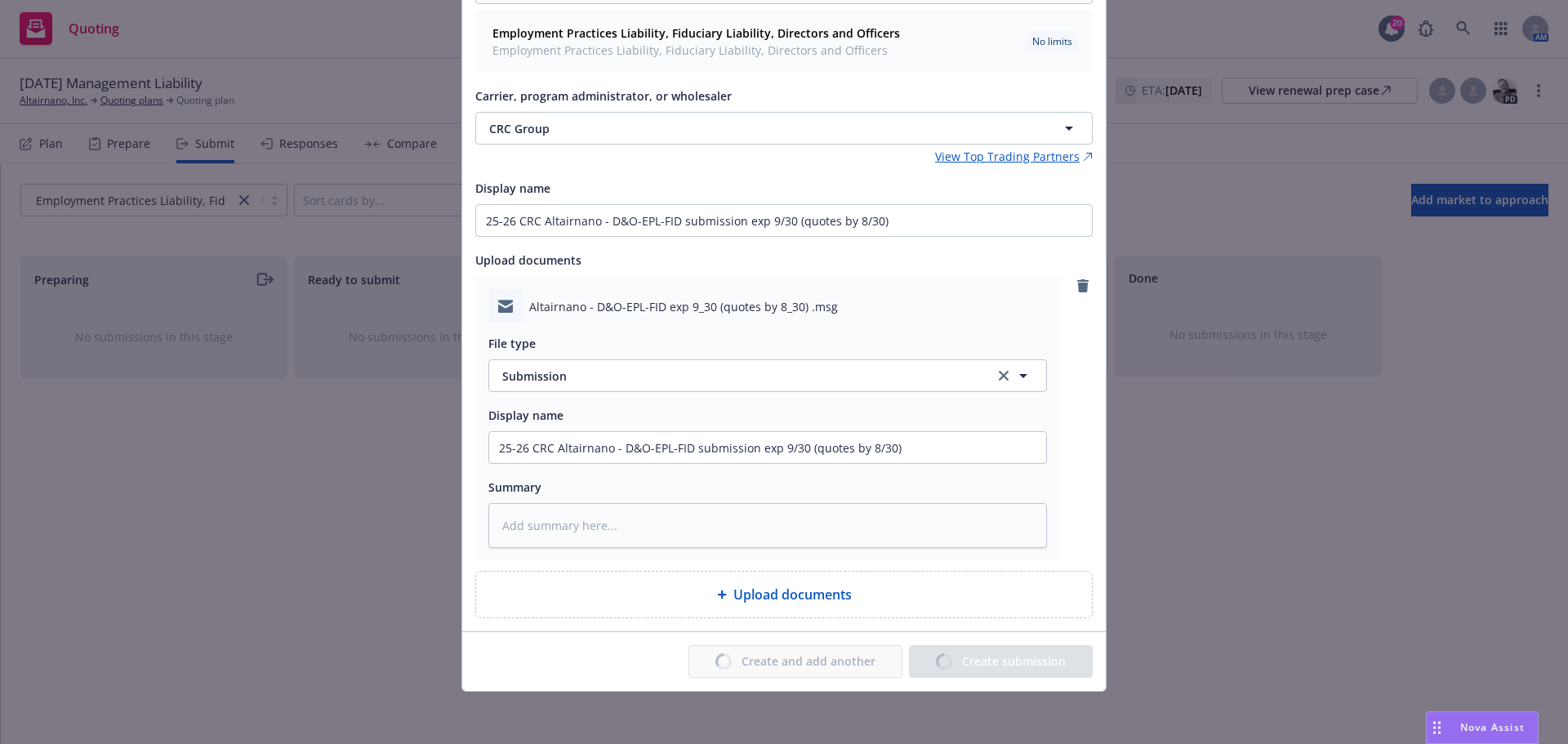
type textarea "x"
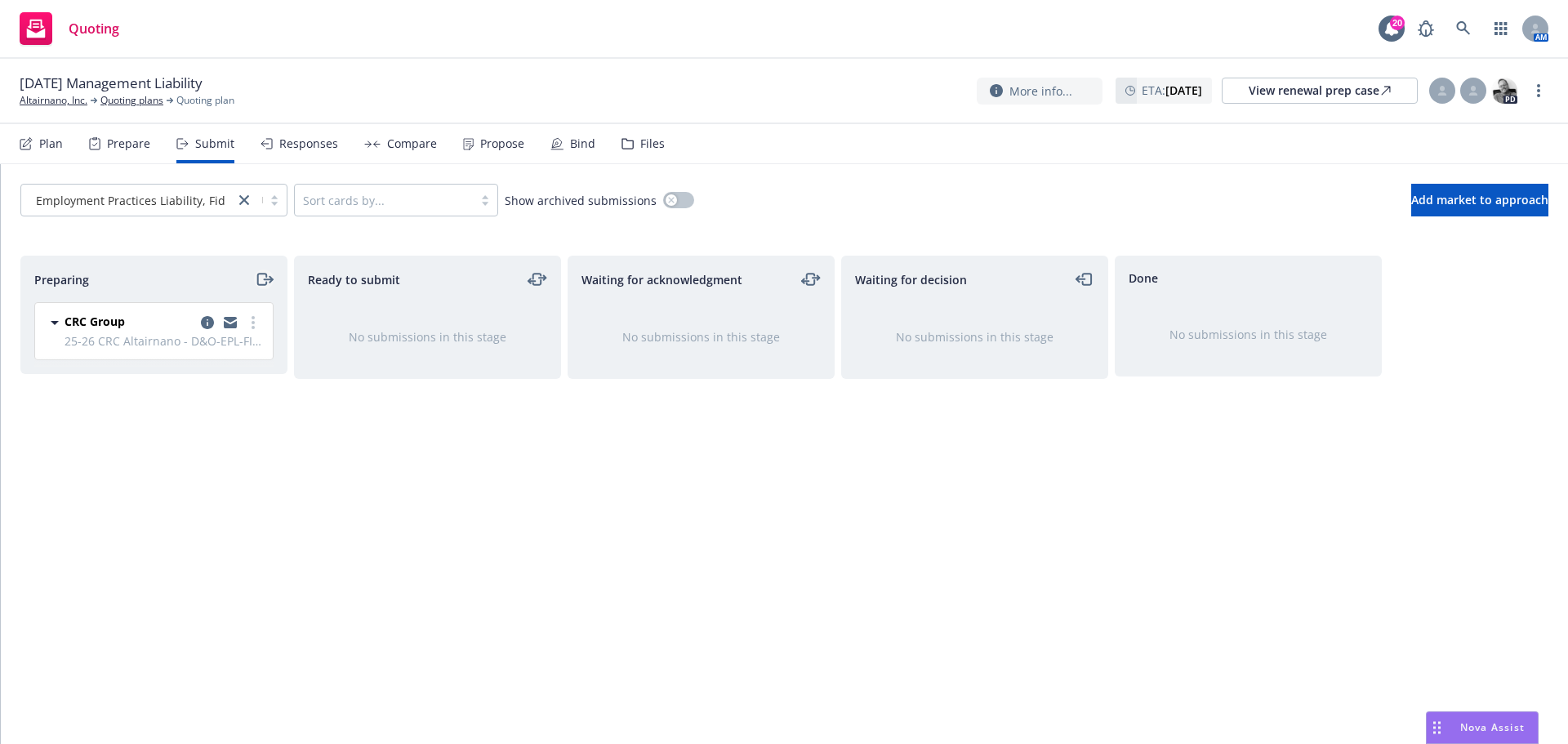
click at [263, 281] on icon "moveRight" at bounding box center [264, 278] width 19 height 19
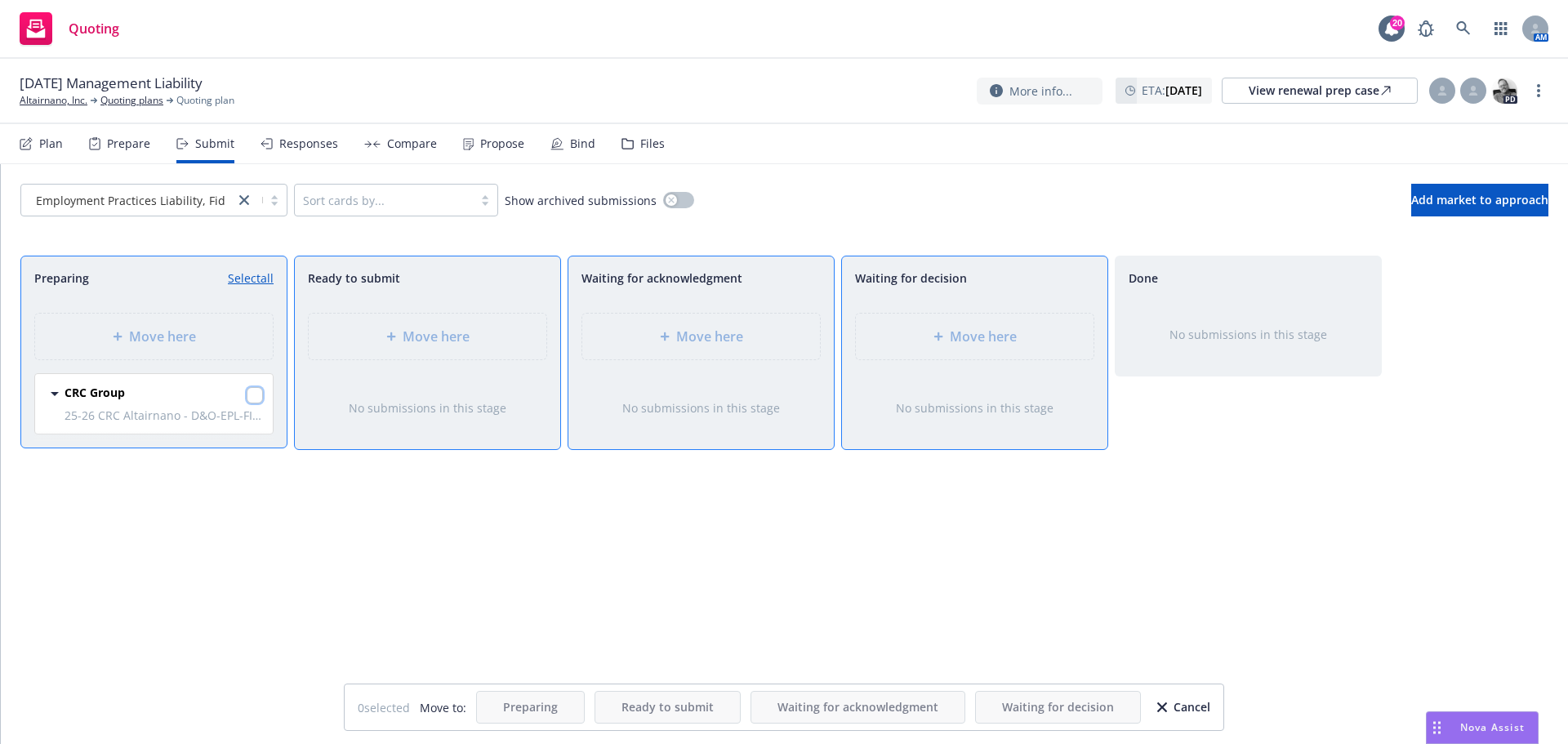
click at [255, 398] on input "checkbox" at bounding box center [254, 395] width 16 height 16
checkbox input "true"
click at [948, 342] on div "Move here" at bounding box center [975, 336] width 212 height 19
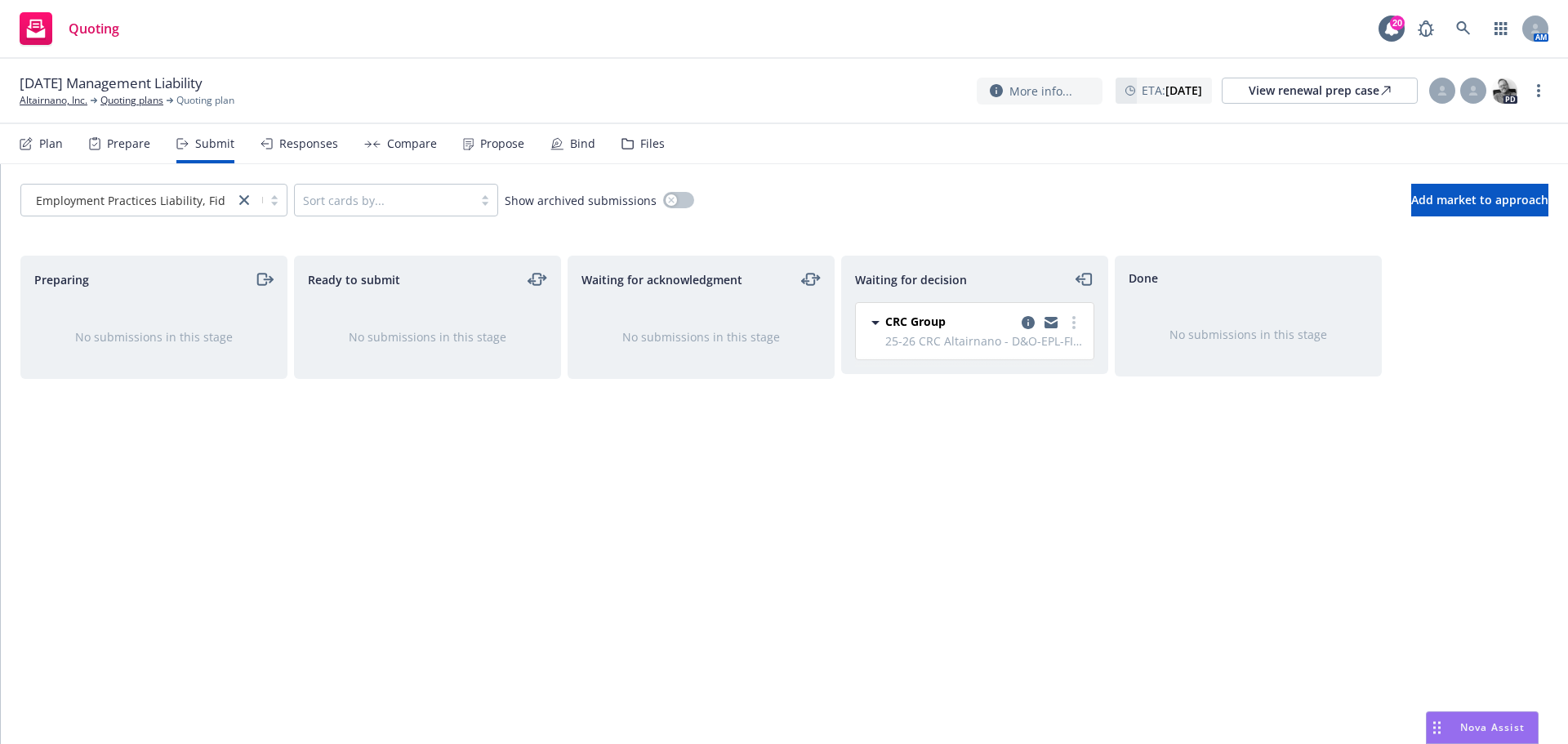
click at [641, 148] on div "Files" at bounding box center [652, 143] width 24 height 13
